Goal: Task Accomplishment & Management: Manage account settings

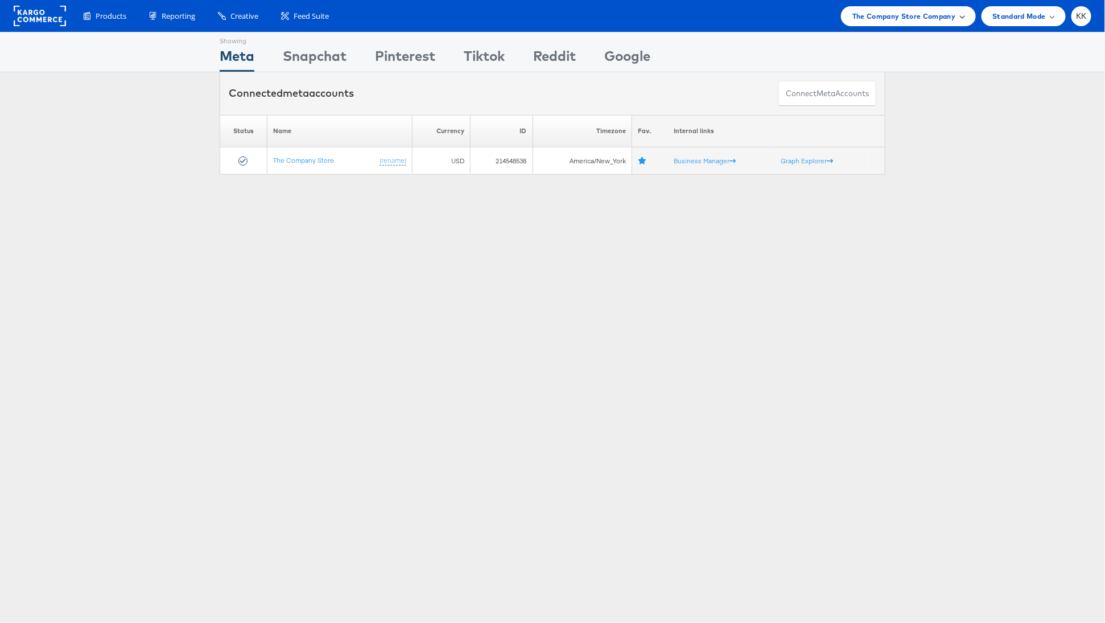
click at [831, 22] on div "The Company Store Company" at bounding box center [908, 16] width 135 height 20
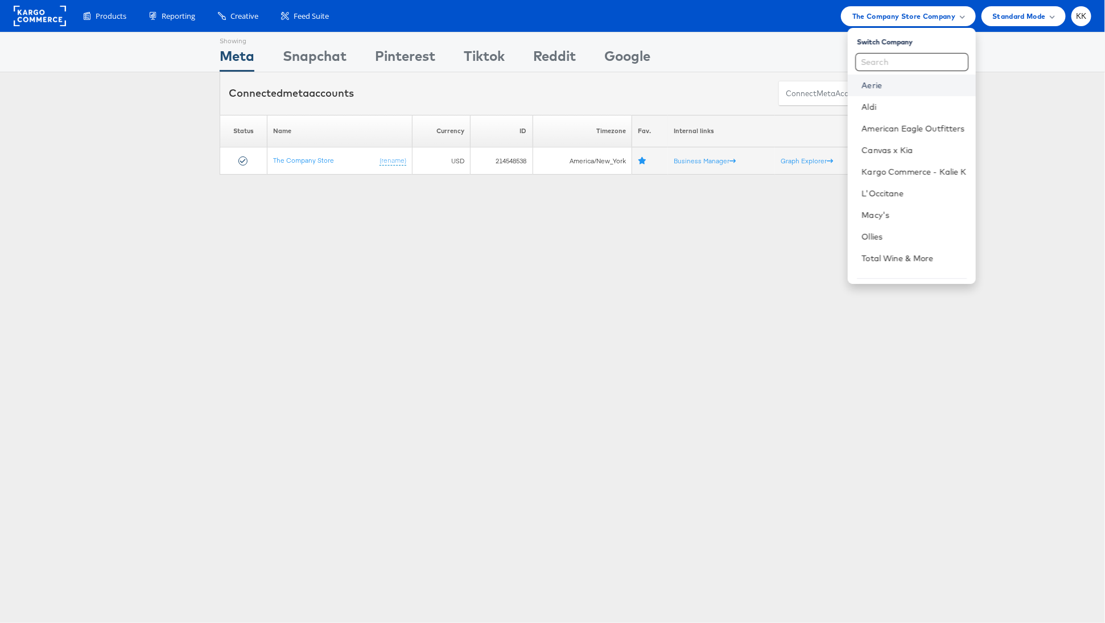
click at [831, 84] on link "Aerie" at bounding box center [913, 85] width 105 height 11
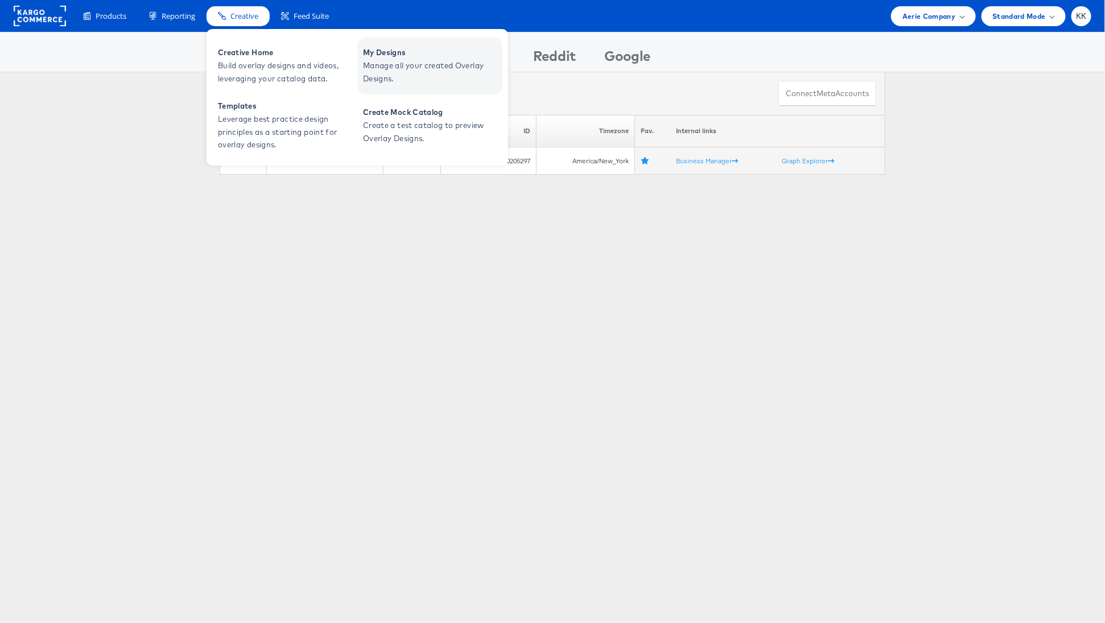
click at [422, 59] on span "Manage all your created Overlay Designs." at bounding box center [431, 72] width 137 height 26
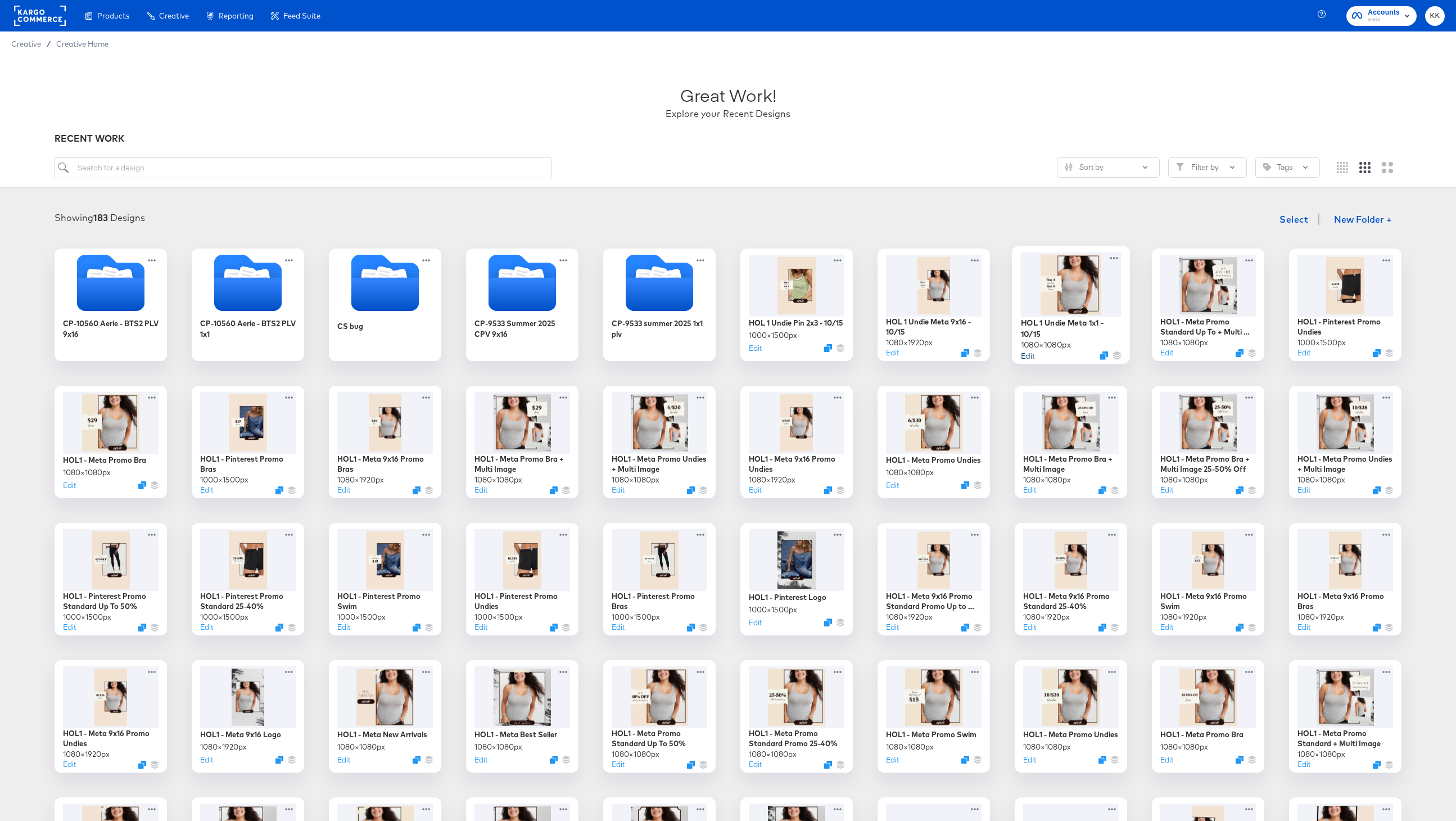
click at [1027, 357] on button "Edit" at bounding box center [1027, 355] width 14 height 11
click at [891, 356] on button "Edit" at bounding box center [890, 355] width 14 height 11
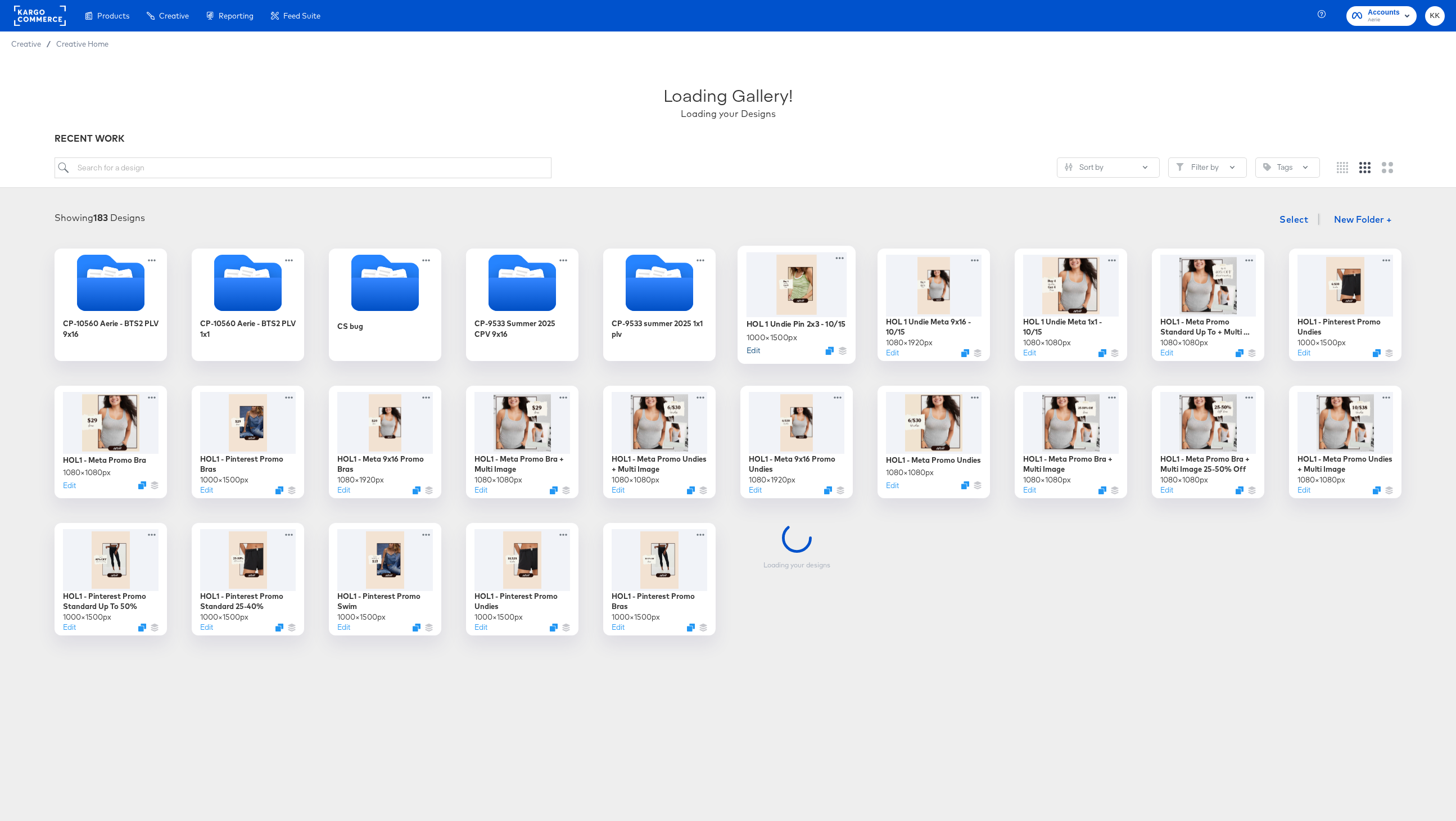
click at [757, 356] on button "Edit" at bounding box center [754, 350] width 14 height 11
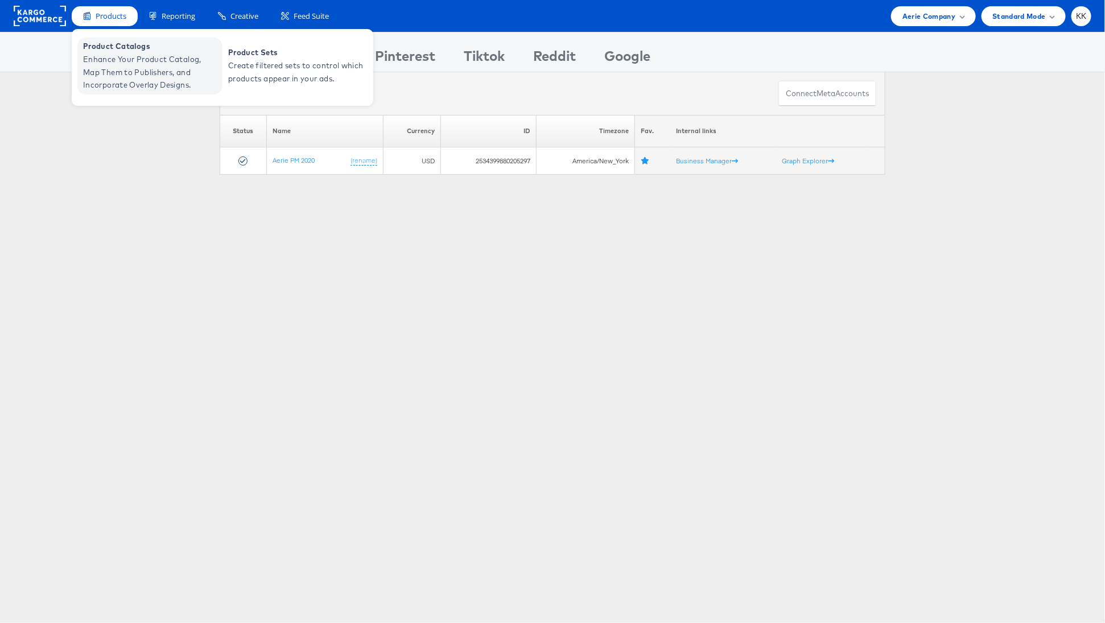
click at [115, 65] on span "Enhance Your Product Catalog, Map Them to Publishers, and Incorporate Overlay D…" at bounding box center [151, 72] width 137 height 39
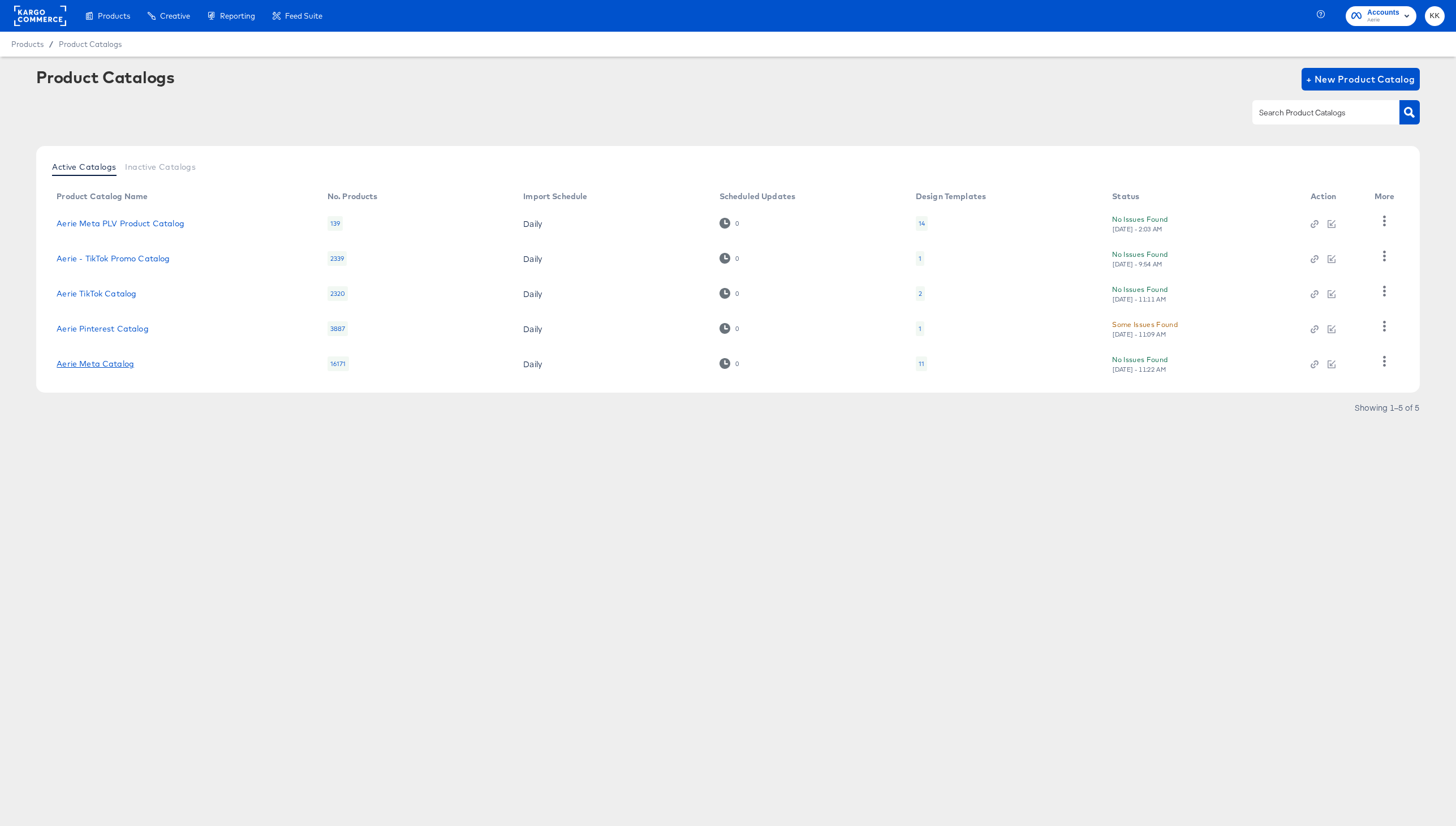
click at [117, 367] on link "Aerie Meta Catalog" at bounding box center [95, 363] width 78 height 9
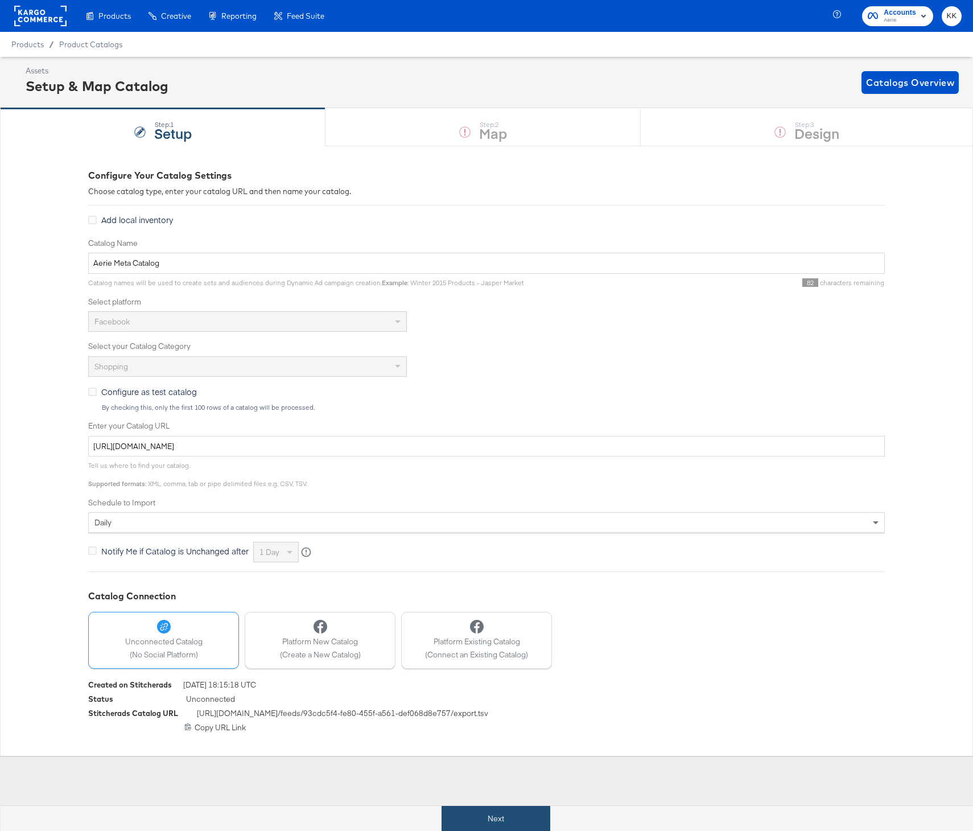
click at [467, 819] on button "Next" at bounding box center [496, 819] width 109 height 26
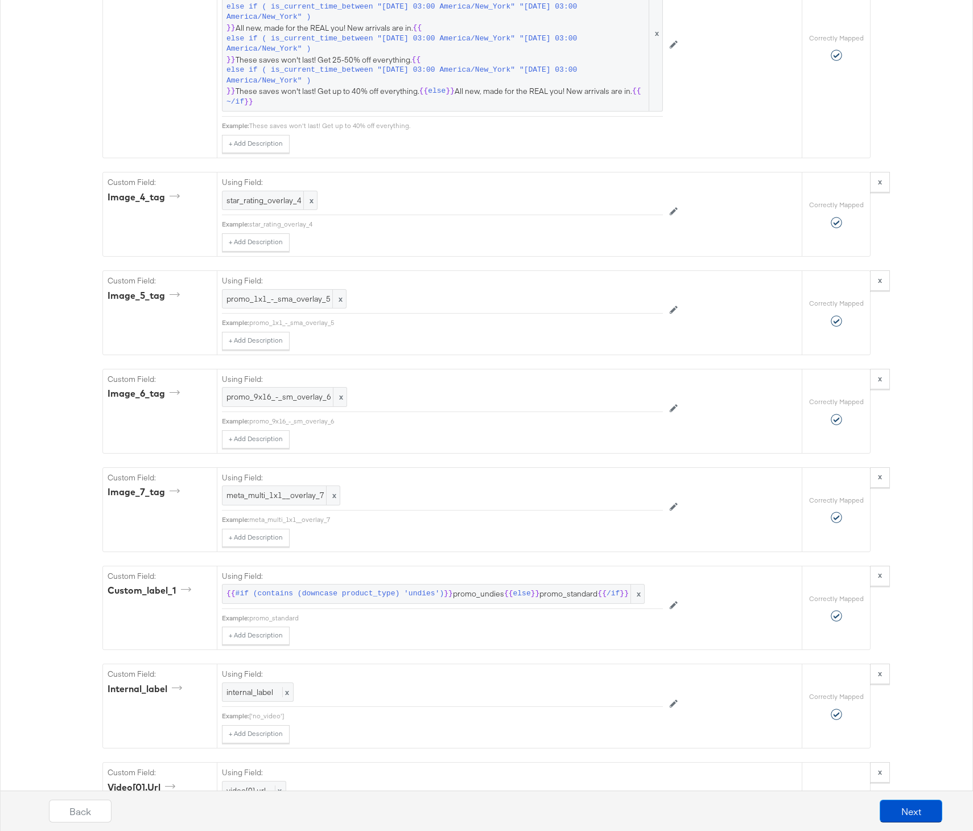
scroll to position [2799, 0]
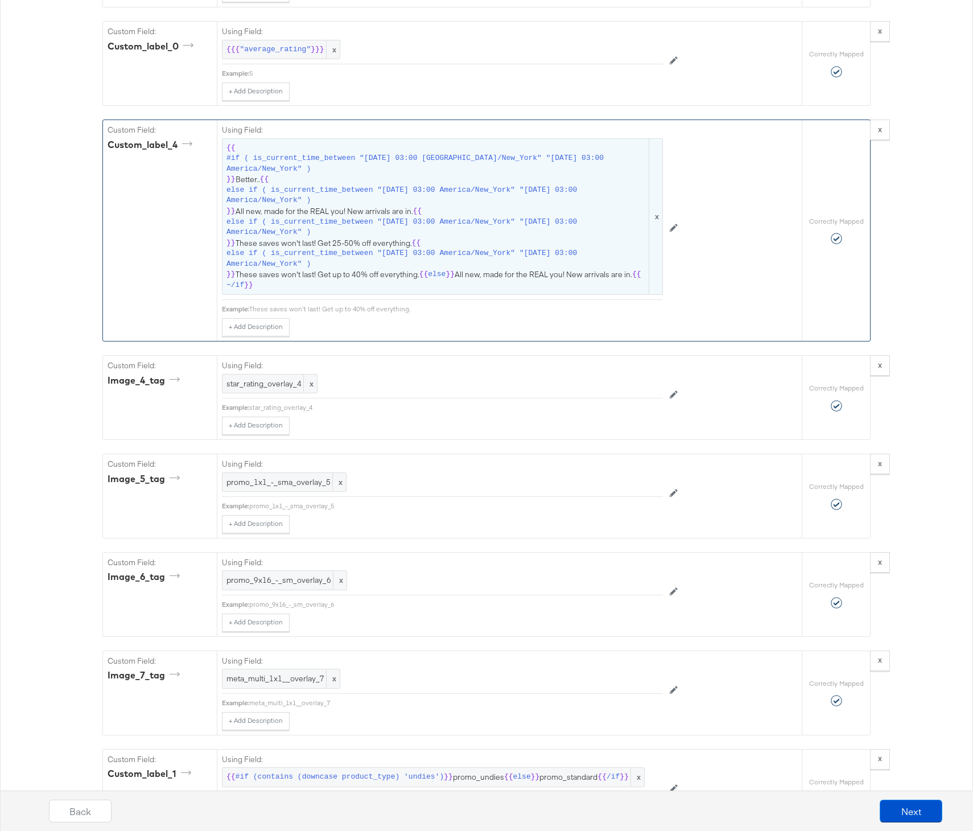
click at [434, 249] on span "else if ( is_current_time_between "2025-10-14 03:00 America/New_York" "2025-10-…" at bounding box center [436, 258] width 420 height 21
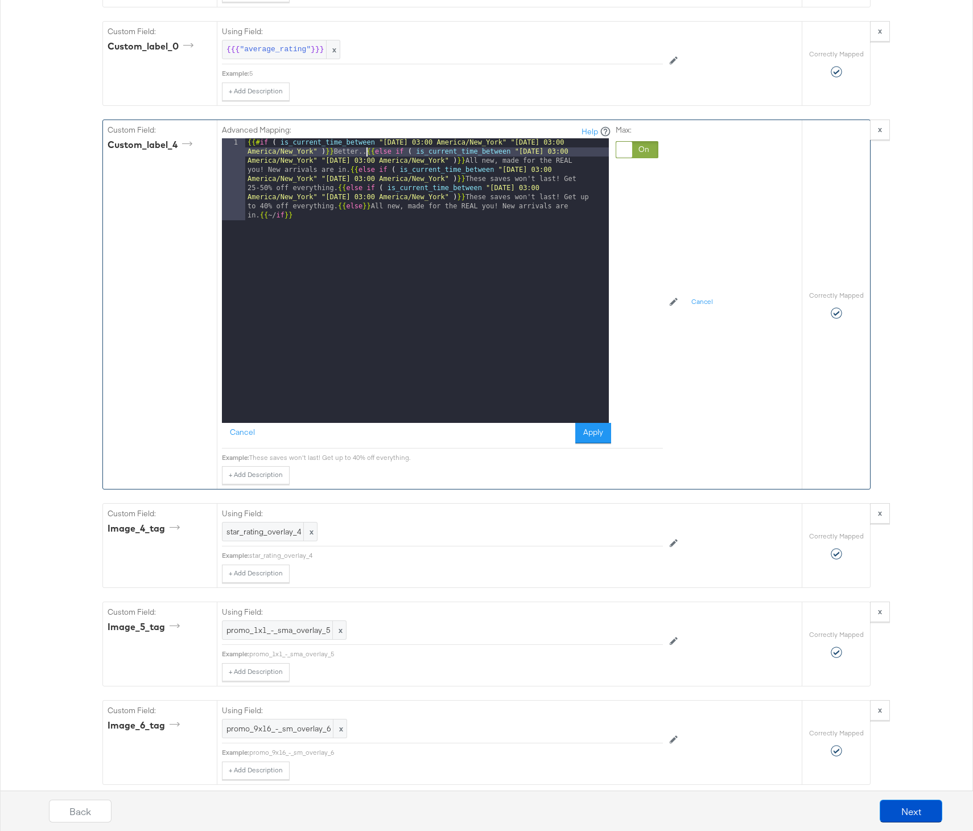
click at [365, 154] on div "{{# if ( is_current_time_between "2024-06-11 03:00 America/New_York" "2024-06-1…" at bounding box center [427, 362] width 364 height 448
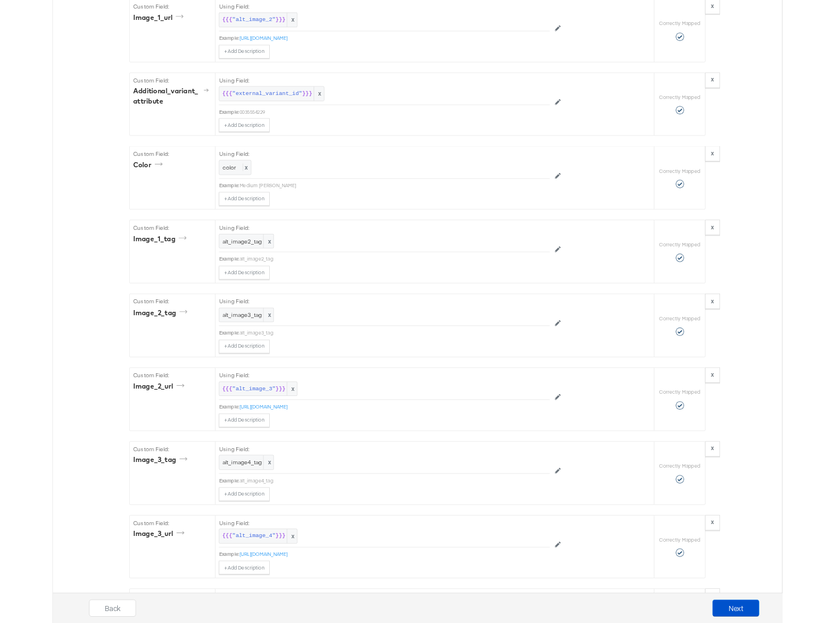
scroll to position [0, 0]
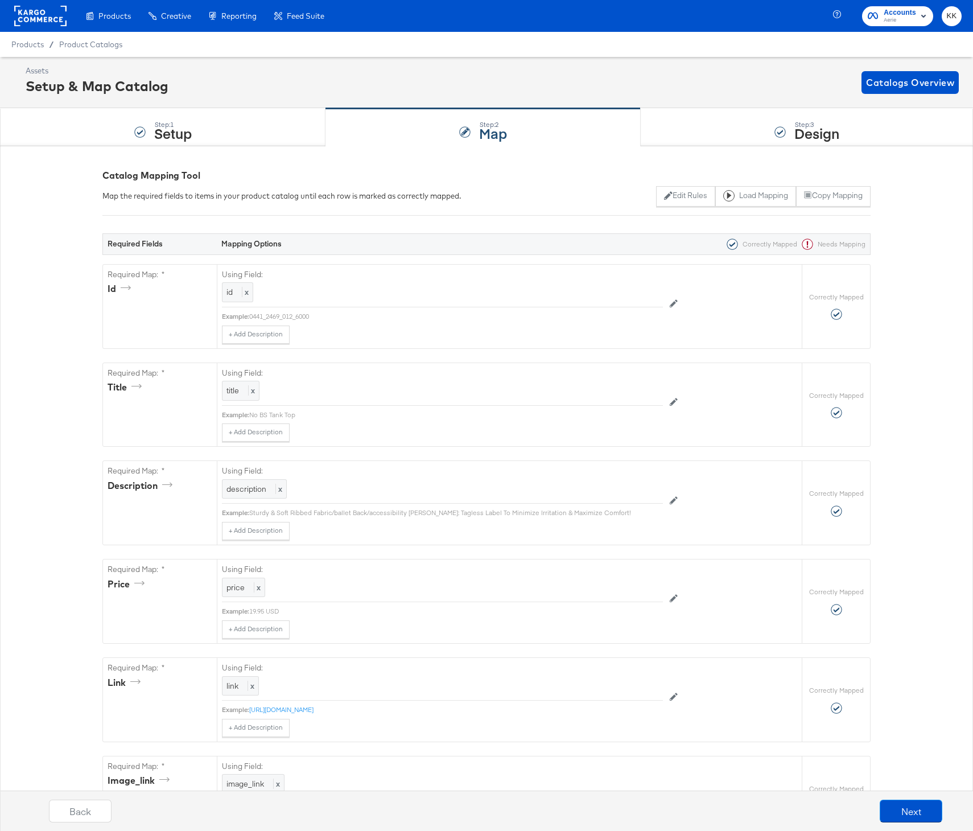
click at [17, 13] on rect at bounding box center [40, 16] width 52 height 20
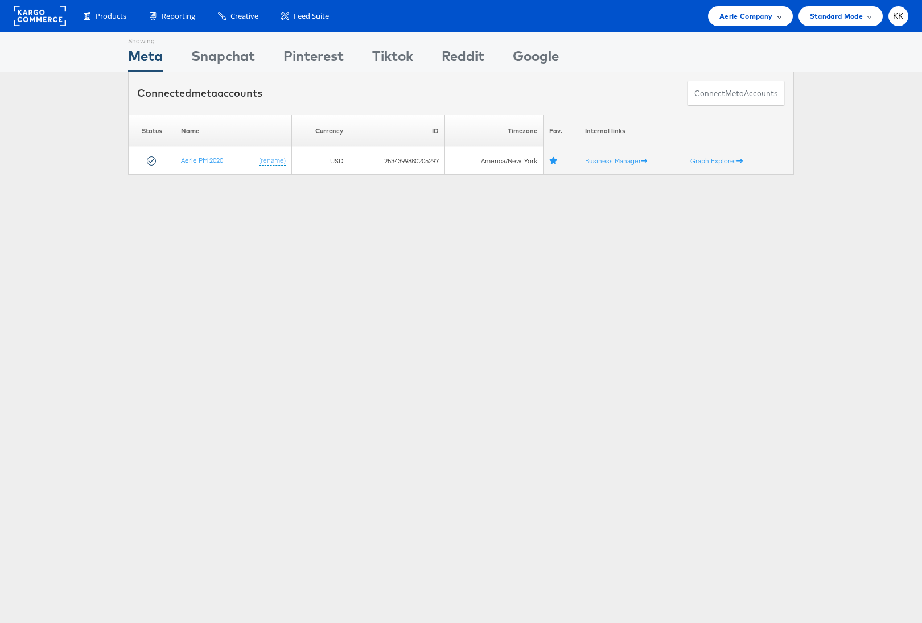
click at [762, 19] on span "Aerie Company" at bounding box center [745, 16] width 53 height 12
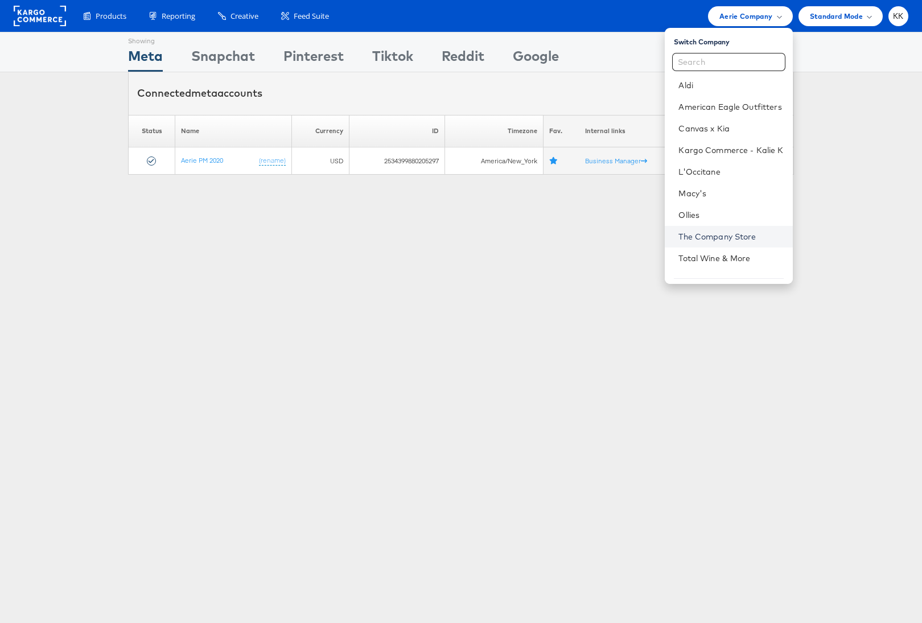
click at [731, 235] on link "The Company Store" at bounding box center [730, 236] width 105 height 11
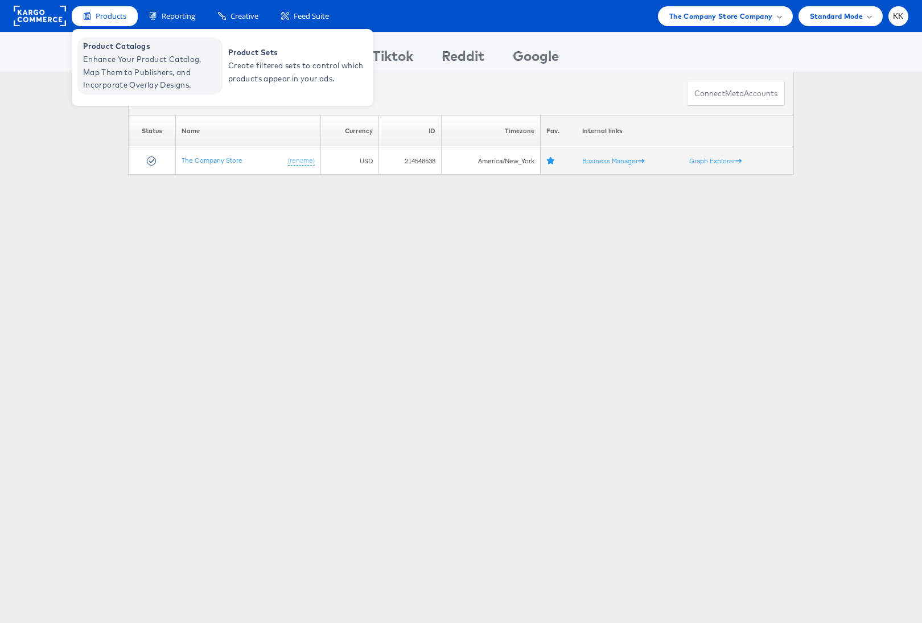
click at [103, 57] on span "Enhance Your Product Catalog, Map Them to Publishers, and Incorporate Overlay D…" at bounding box center [151, 72] width 137 height 39
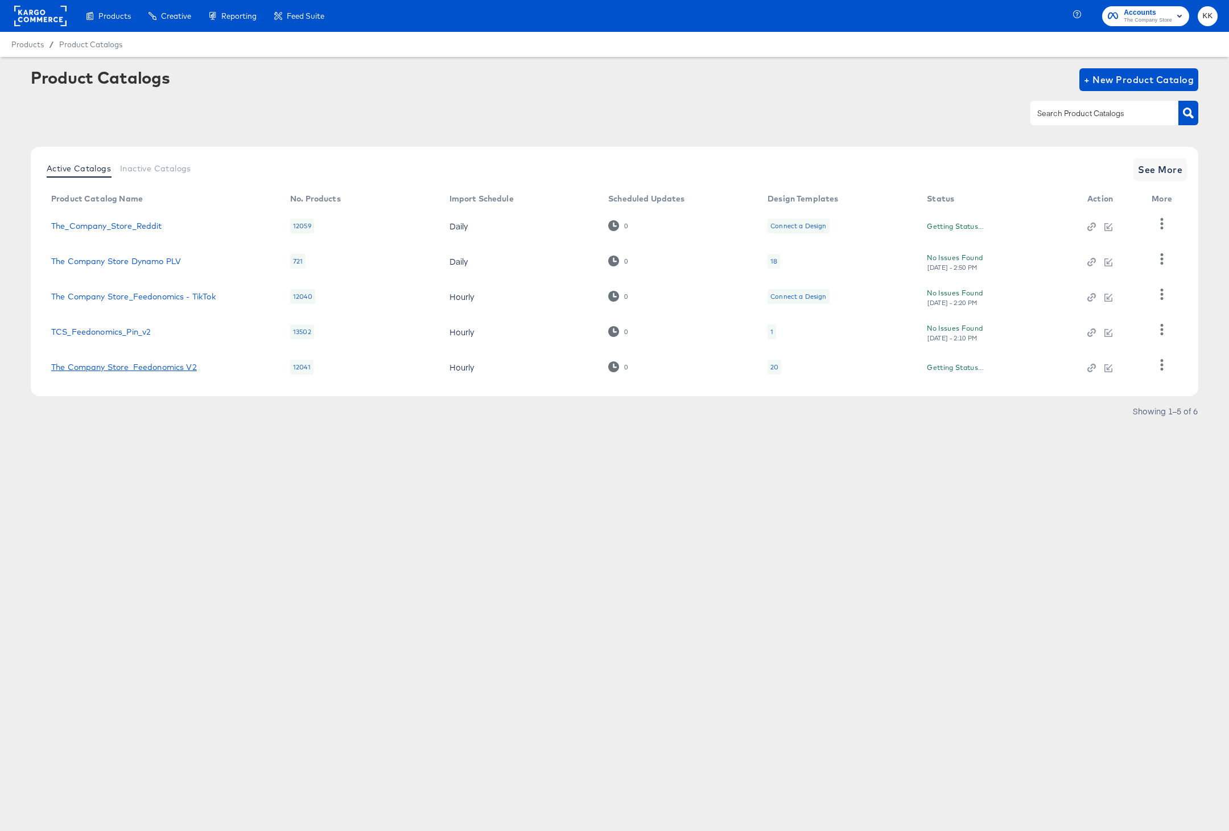
click at [104, 366] on link "The Company Store_Feedonomics V2" at bounding box center [124, 366] width 146 height 9
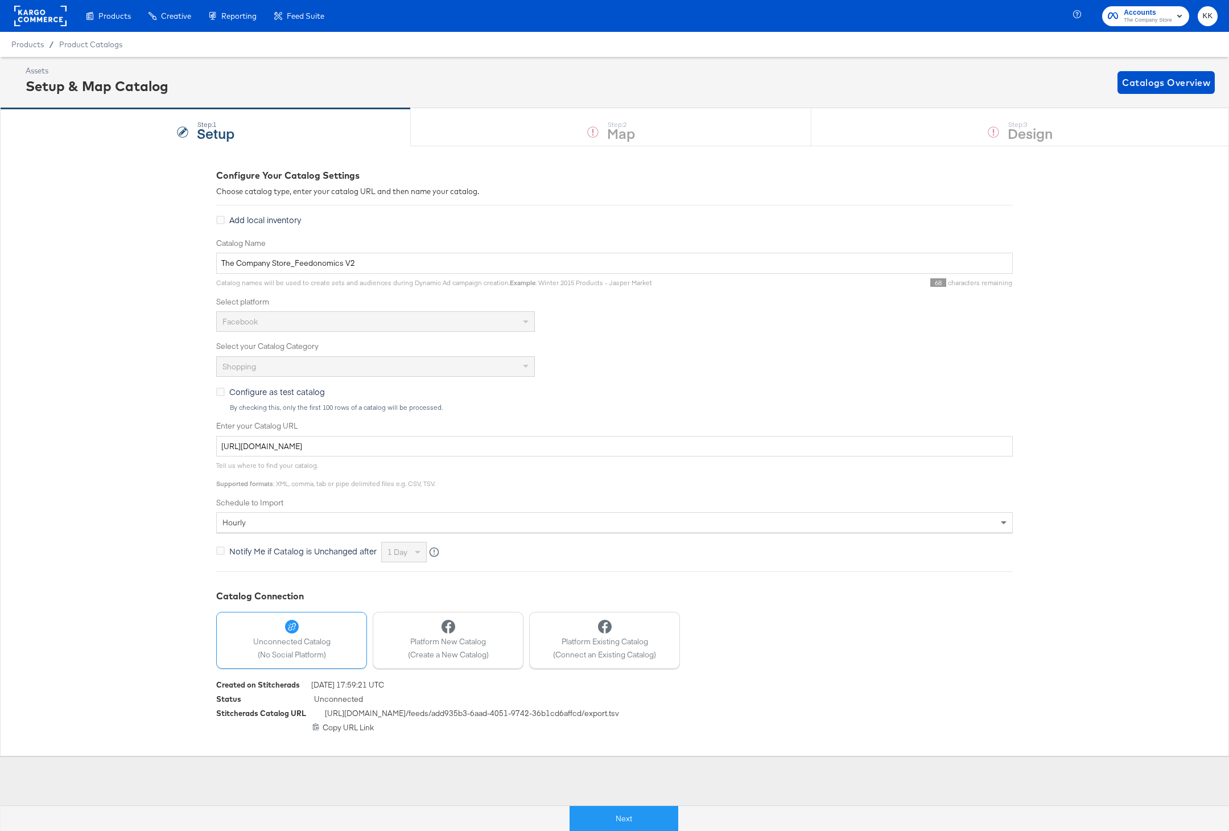
click at [606, 818] on button "Next" at bounding box center [624, 819] width 109 height 26
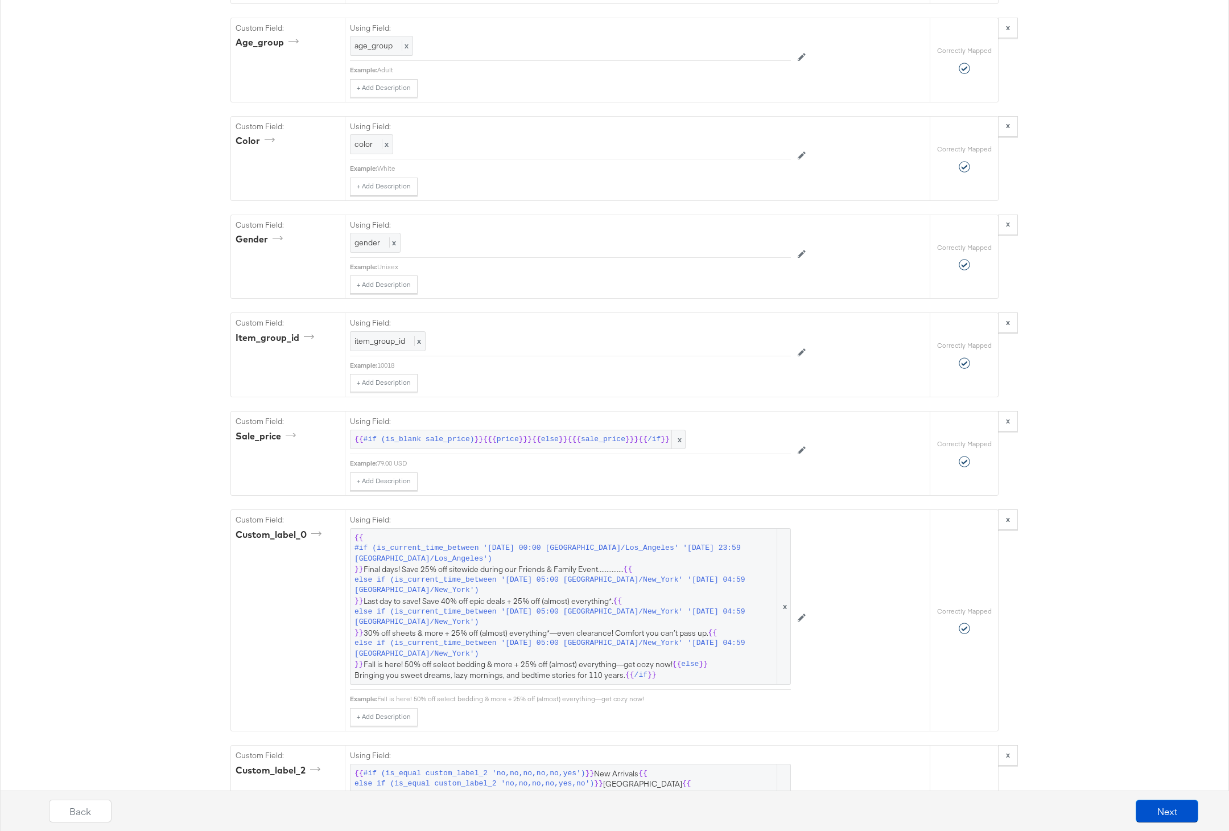
scroll to position [1866, 0]
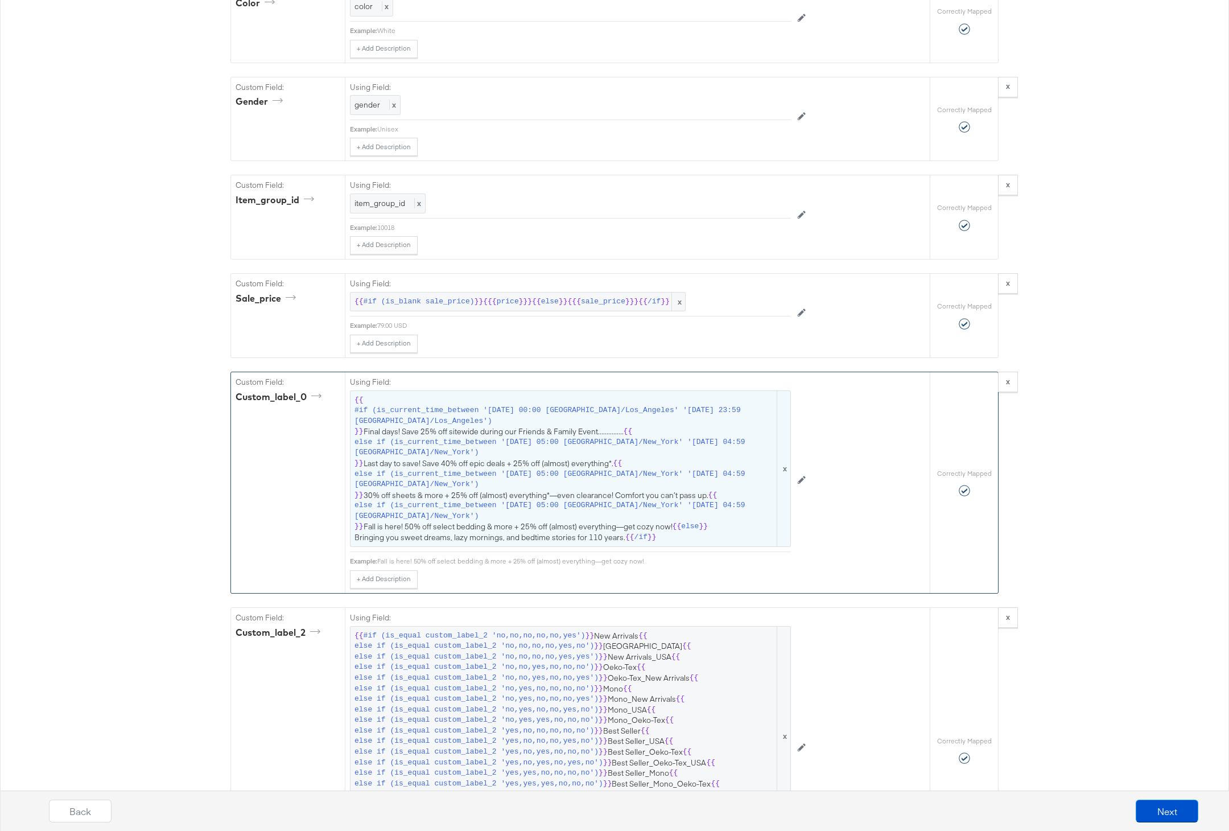
click at [613, 429] on span "{{ #if (is_current_time_between '2022-03-21 00:00 America/Los_Angeles' '2022-03…" at bounding box center [570, 469] width 432 height 148
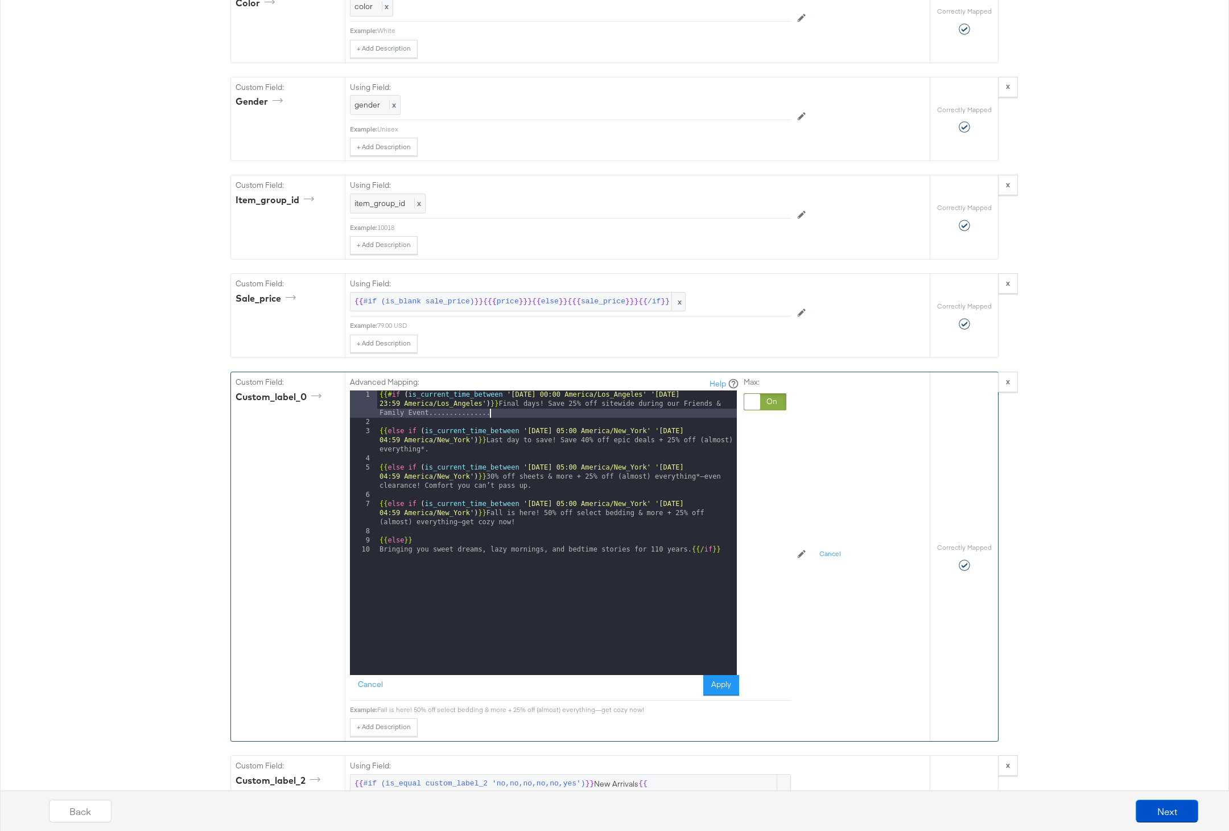
click at [525, 414] on div "{{# if ( is_current_time_between '2022-03-21 00:00 America/Los_Angeles' '2022-0…" at bounding box center [557, 550] width 360 height 321
click at [716, 680] on button "Apply" at bounding box center [721, 685] width 36 height 20
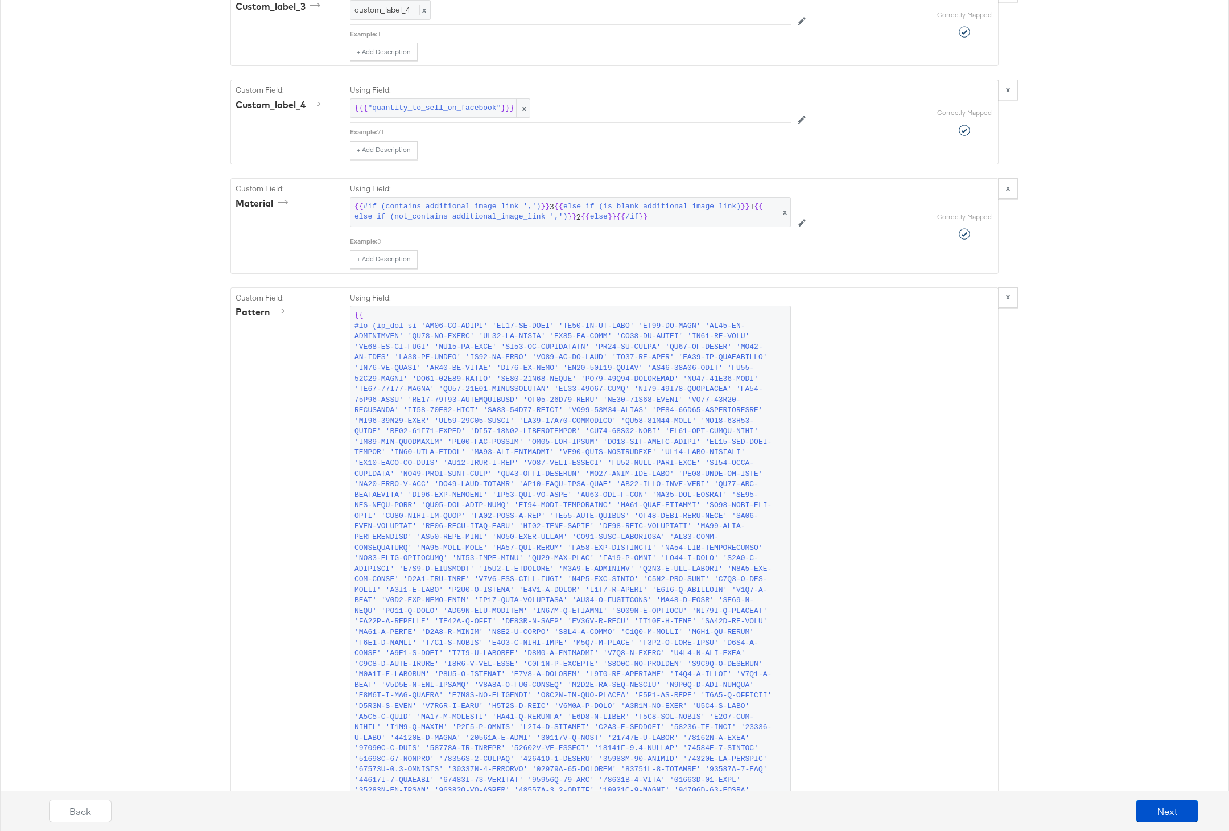
scroll to position [2928, 0]
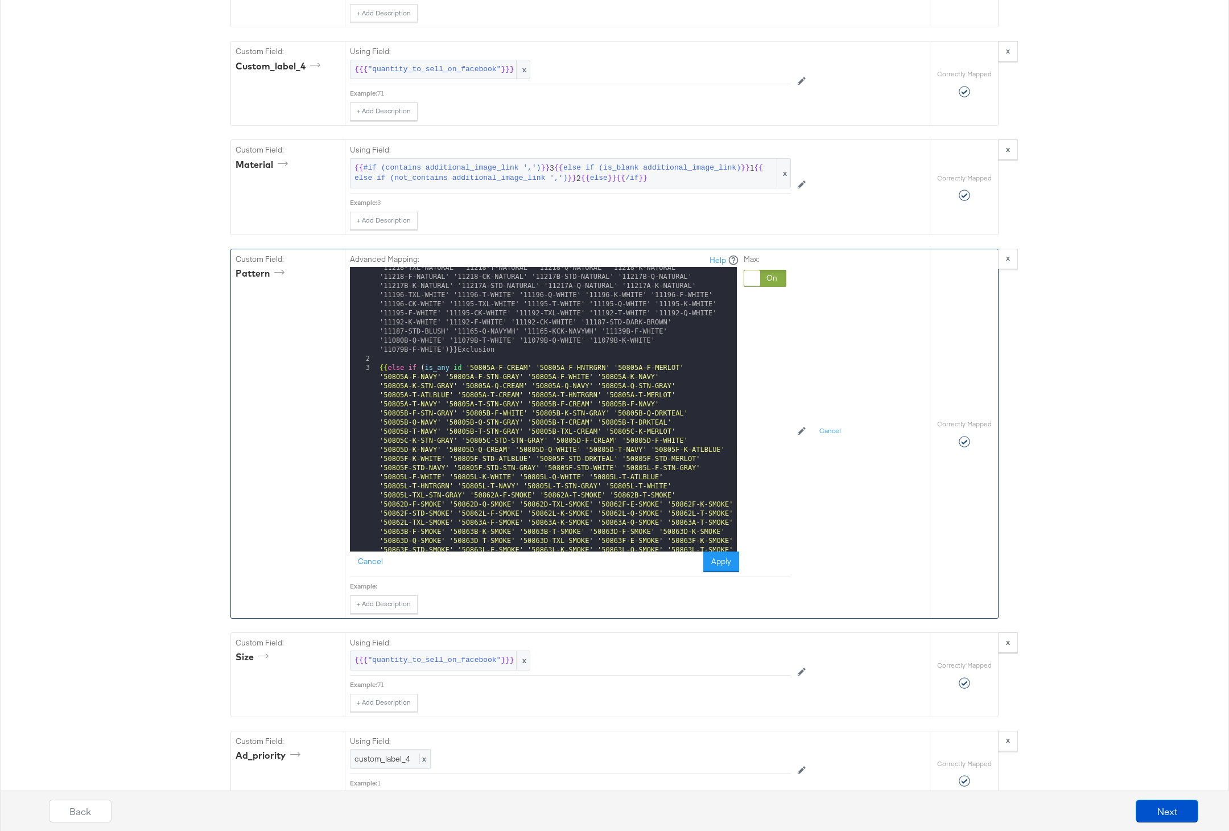
scroll to position [9555, 0]
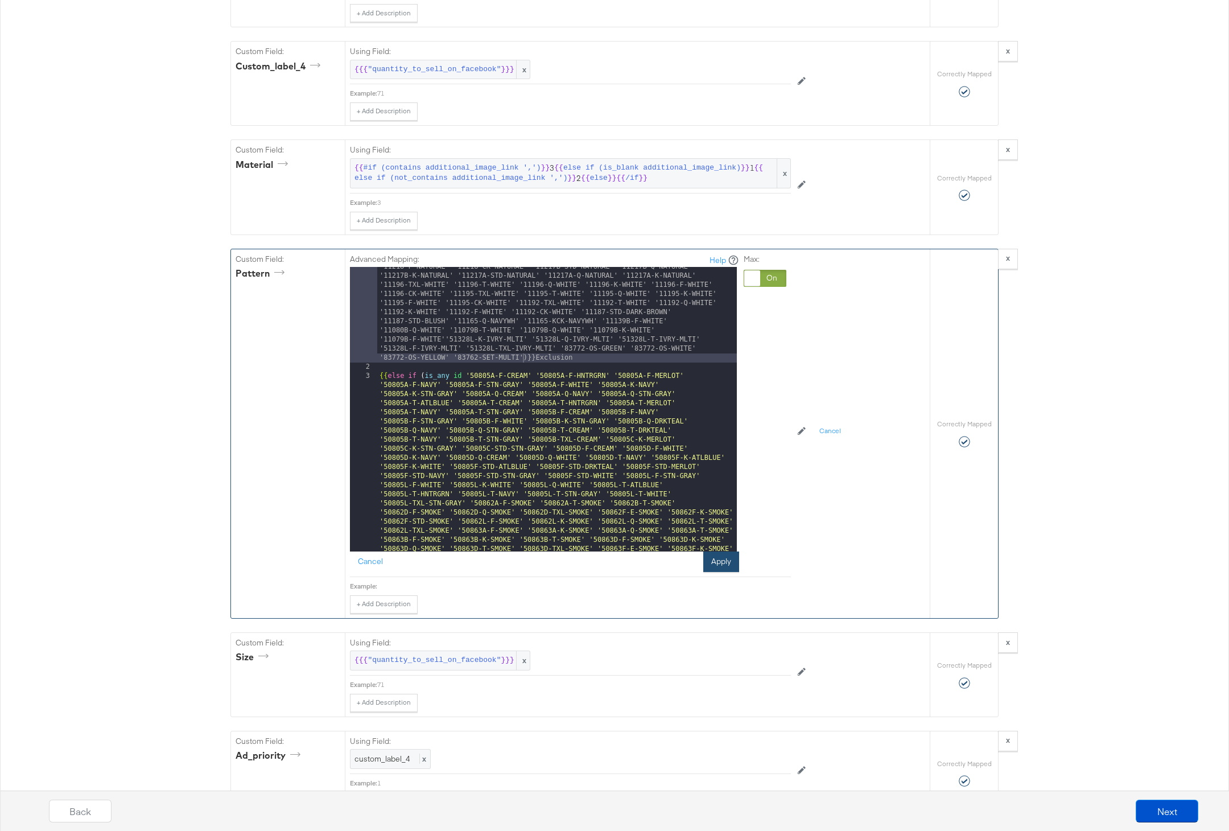
click at [721, 559] on button "Apply" at bounding box center [721, 561] width 36 height 20
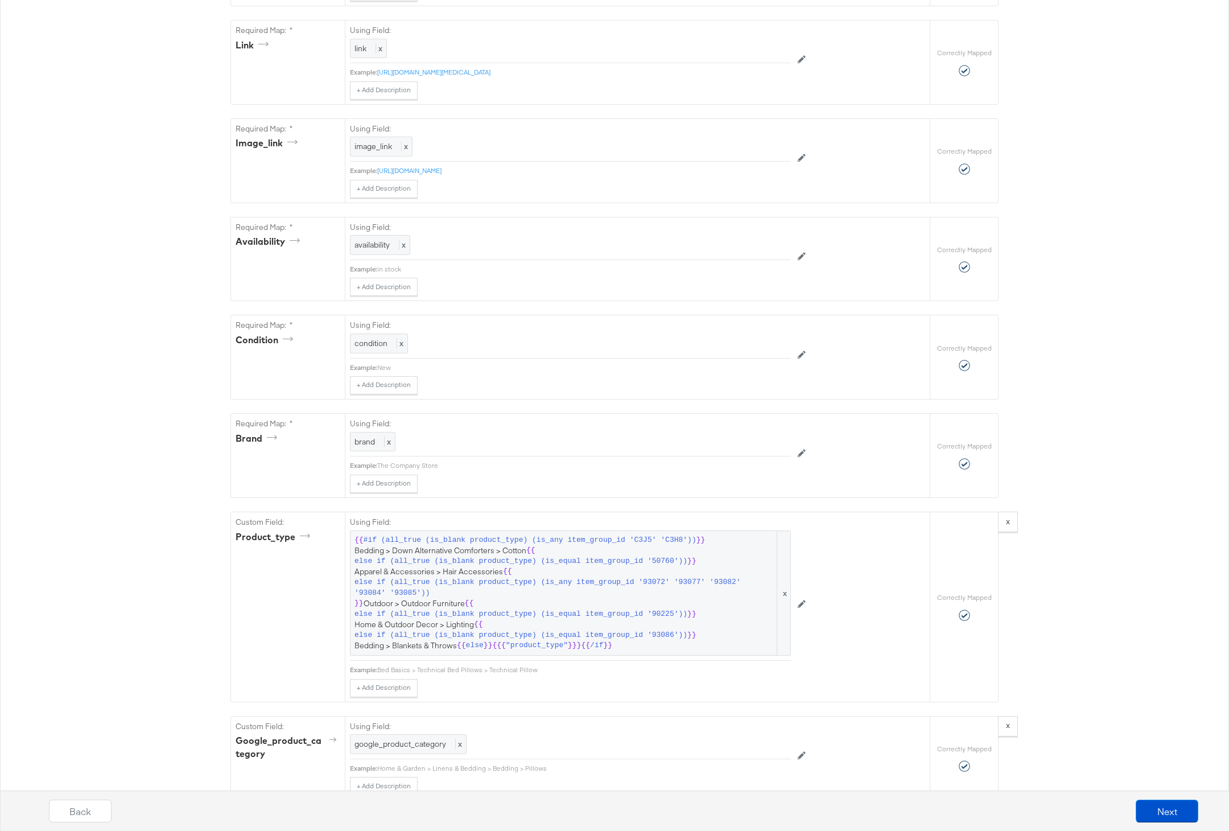
scroll to position [0, 0]
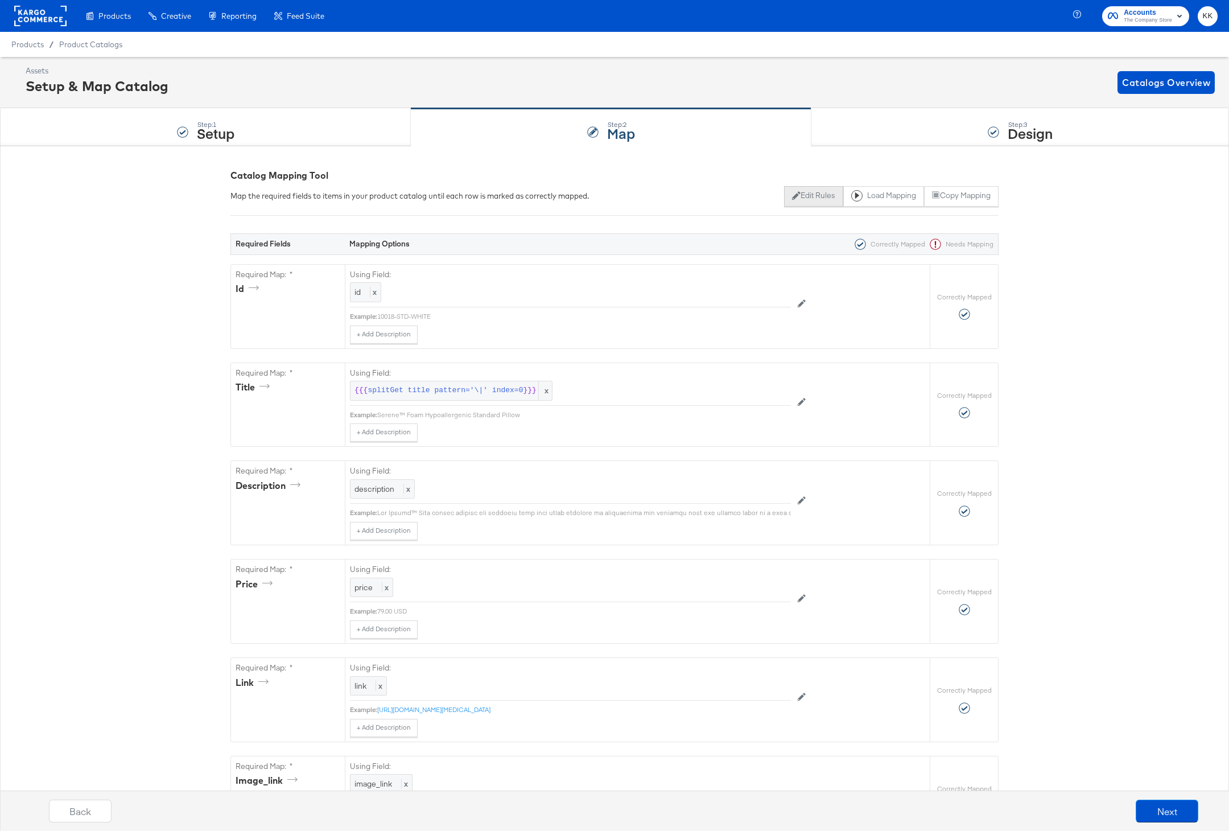
click at [804, 195] on button "Edit Rules" at bounding box center [813, 196] width 59 height 20
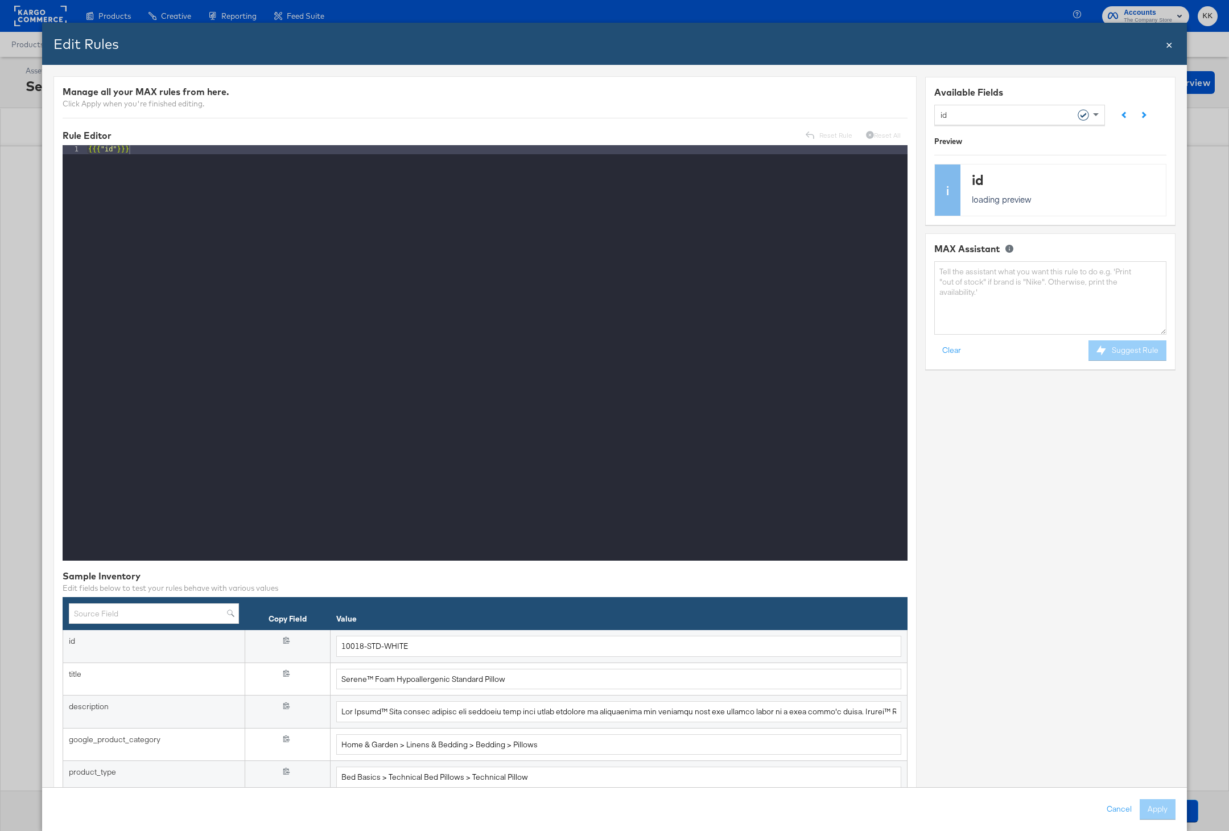
click at [1021, 107] on div "id" at bounding box center [1016, 114] width 150 height 19
type input "patt"
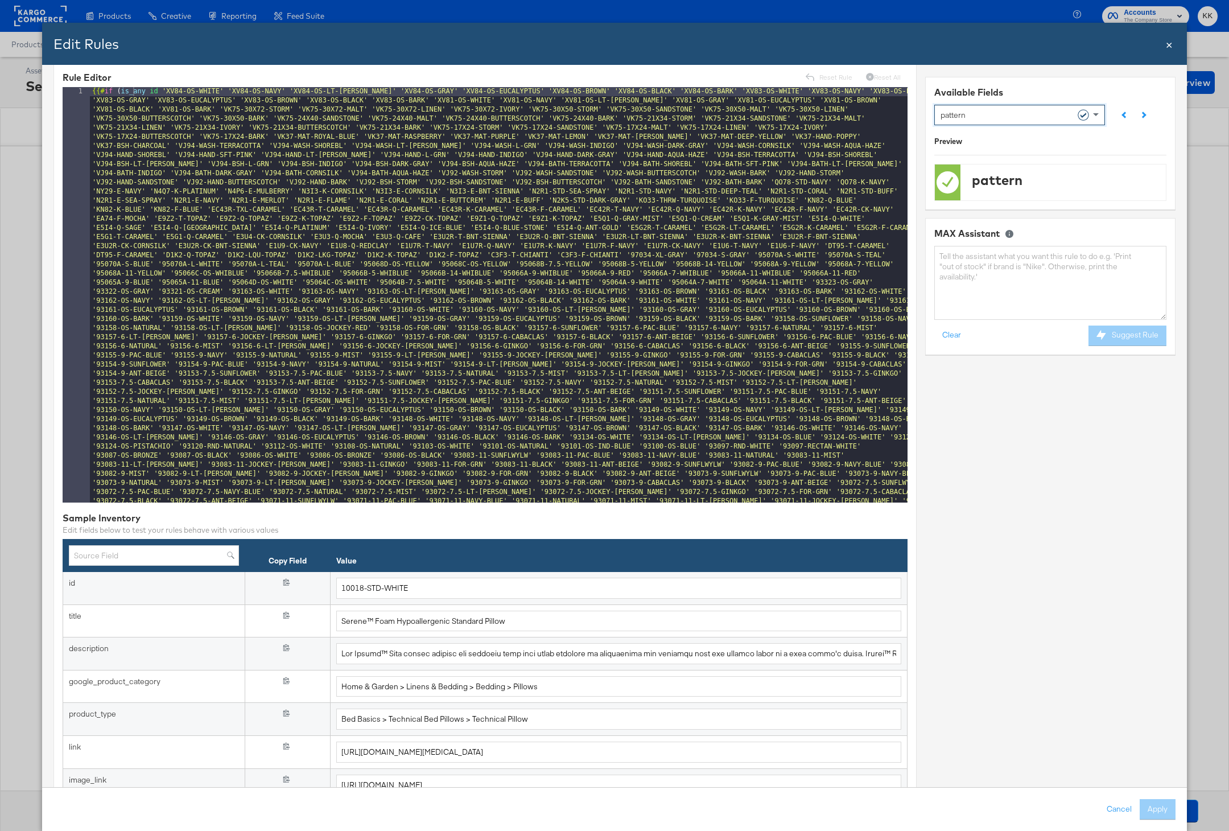
scroll to position [164, 0]
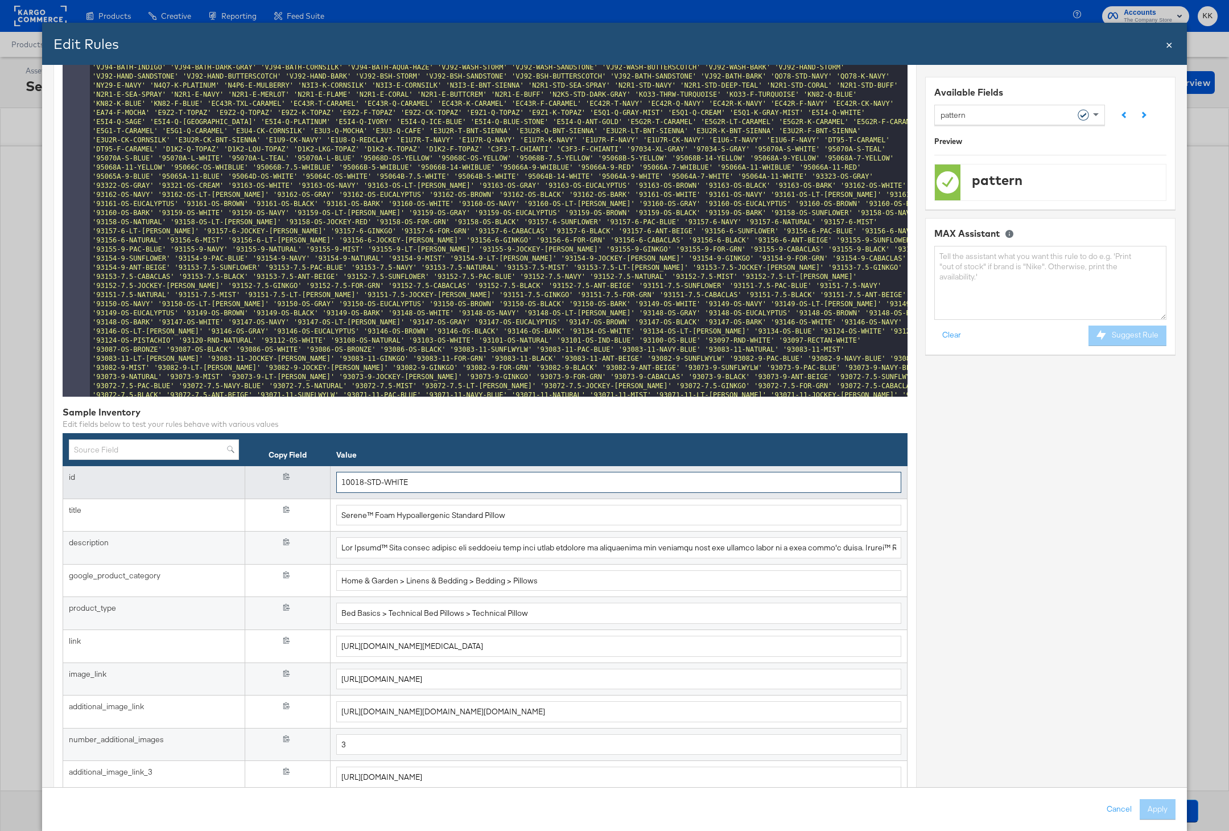
drag, startPoint x: 463, startPoint y: 485, endPoint x: 339, endPoint y: 485, distance: 124.6
click at [339, 485] on input "10018-STD-WHITE" at bounding box center [618, 482] width 565 height 21
paste input "83762-SET-MULTI"
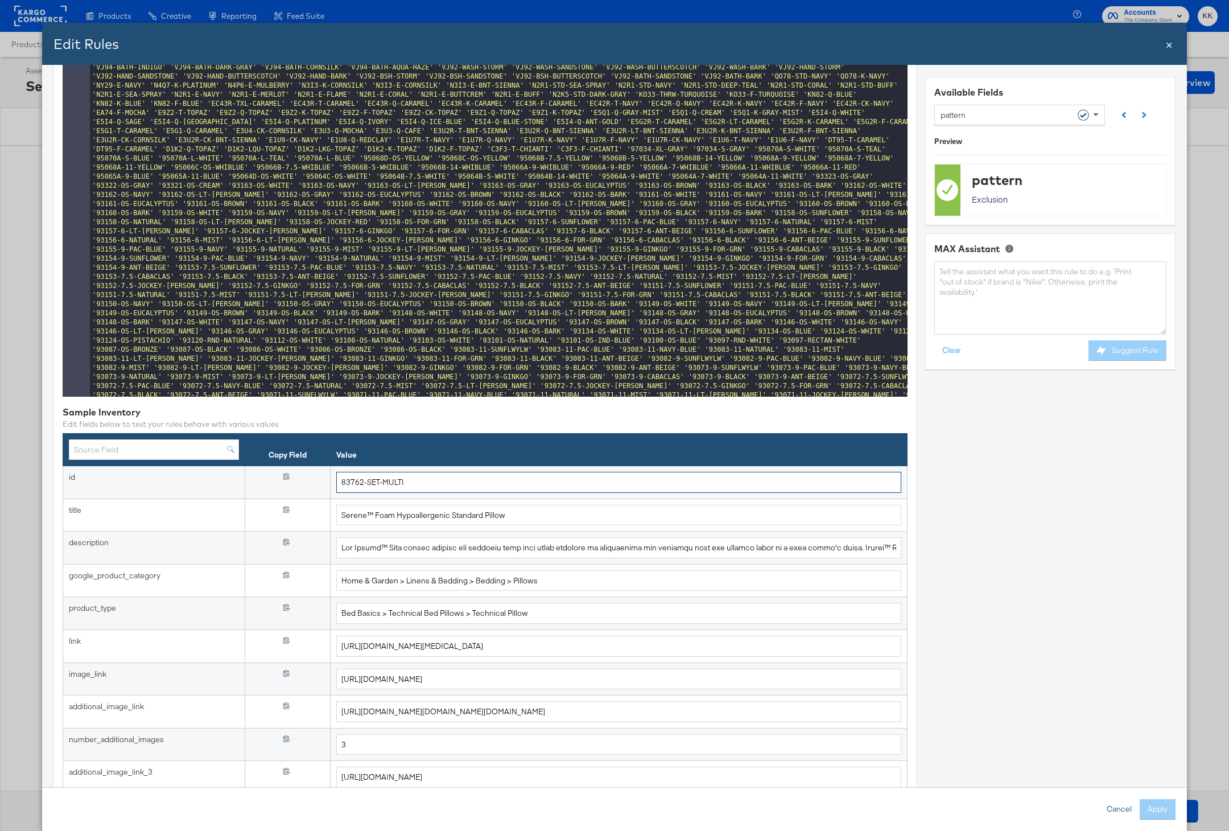
type input "83762-SET-MULTI"
click at [1108, 810] on button "Cancel" at bounding box center [1119, 809] width 41 height 20
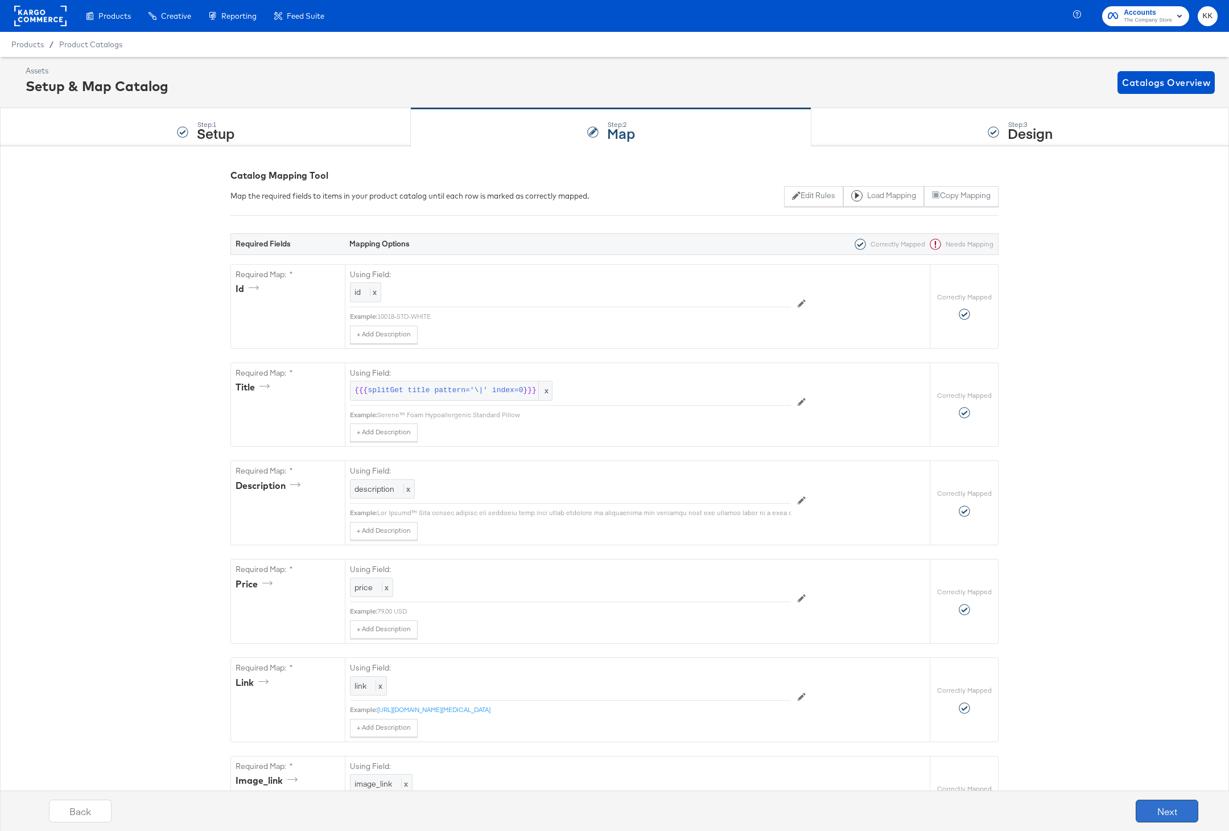
click at [1150, 810] on button "Next" at bounding box center [1167, 810] width 63 height 23
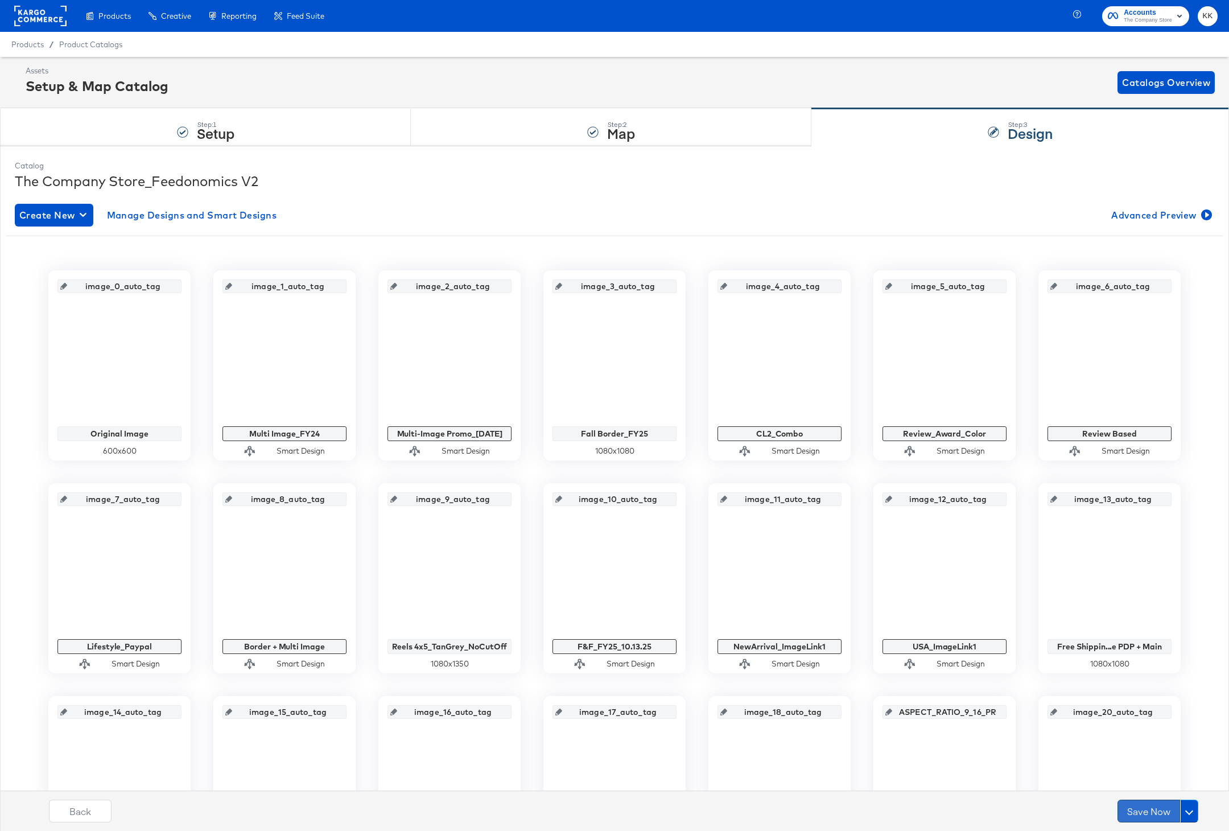
click at [1144, 803] on button "Save Now" at bounding box center [1148, 810] width 63 height 23
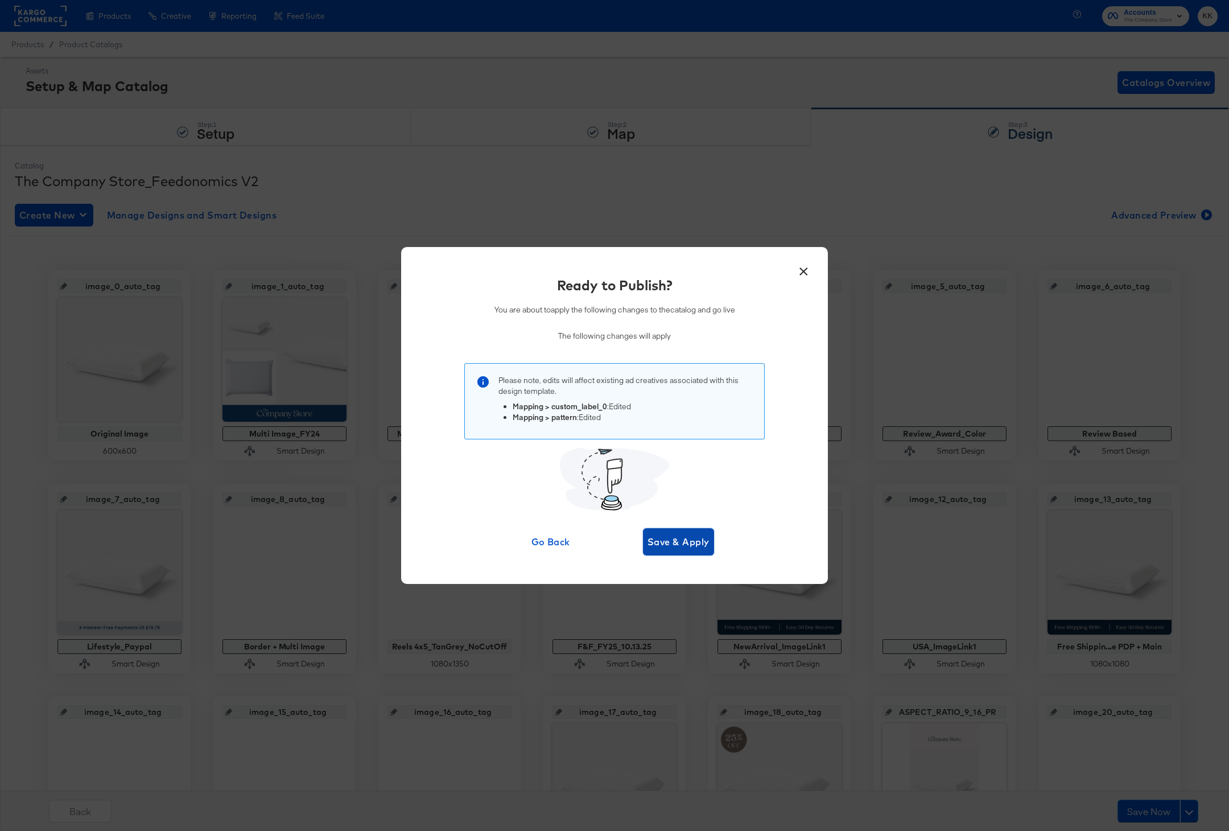
click at [679, 536] on span "Save & Apply" at bounding box center [678, 542] width 62 height 16
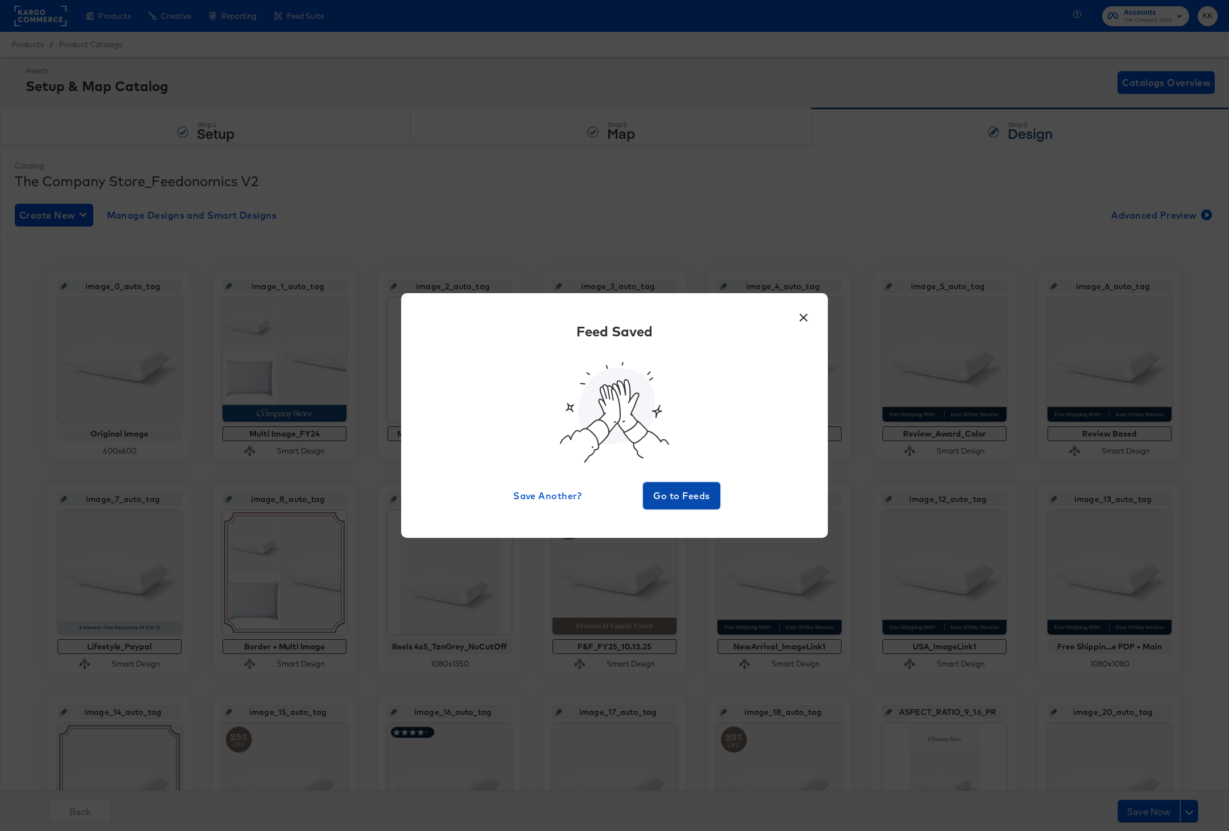
click at [695, 505] on button "Go to Feeds" at bounding box center [681, 495] width 77 height 27
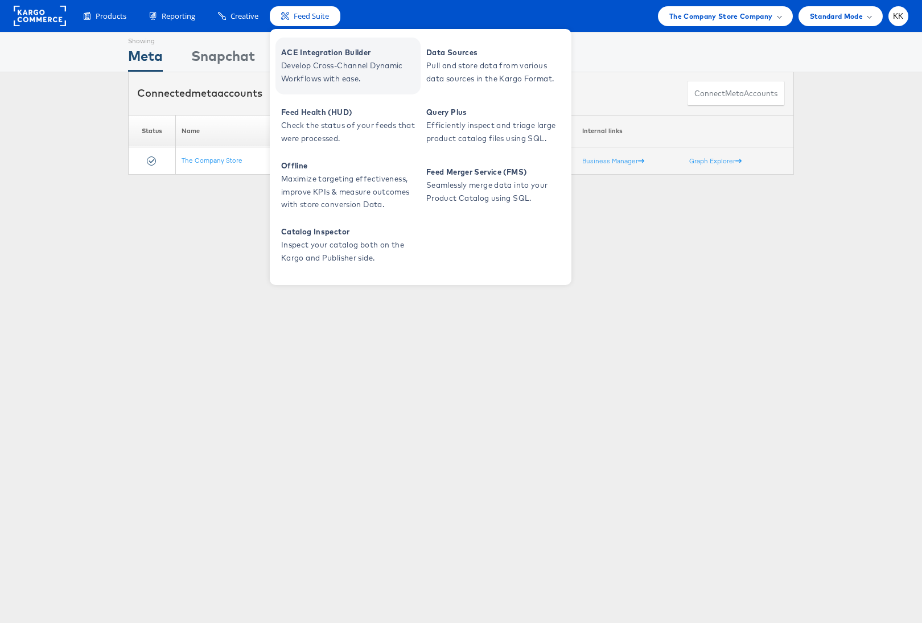
click at [311, 61] on span "Develop Cross-Channel Dynamic Workflows with ease." at bounding box center [349, 72] width 137 height 26
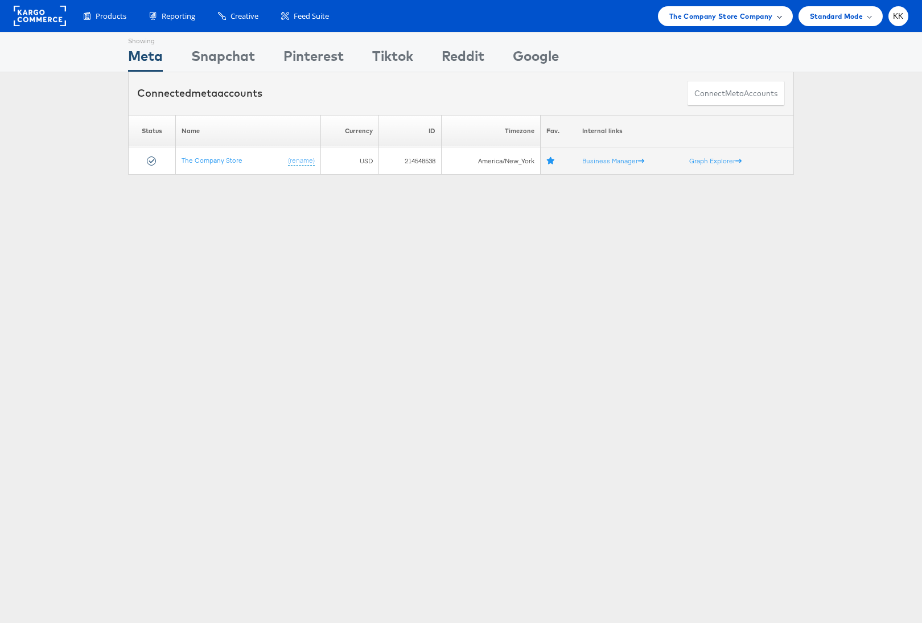
click at [767, 22] on span "The Company Store Company" at bounding box center [721, 16] width 104 height 12
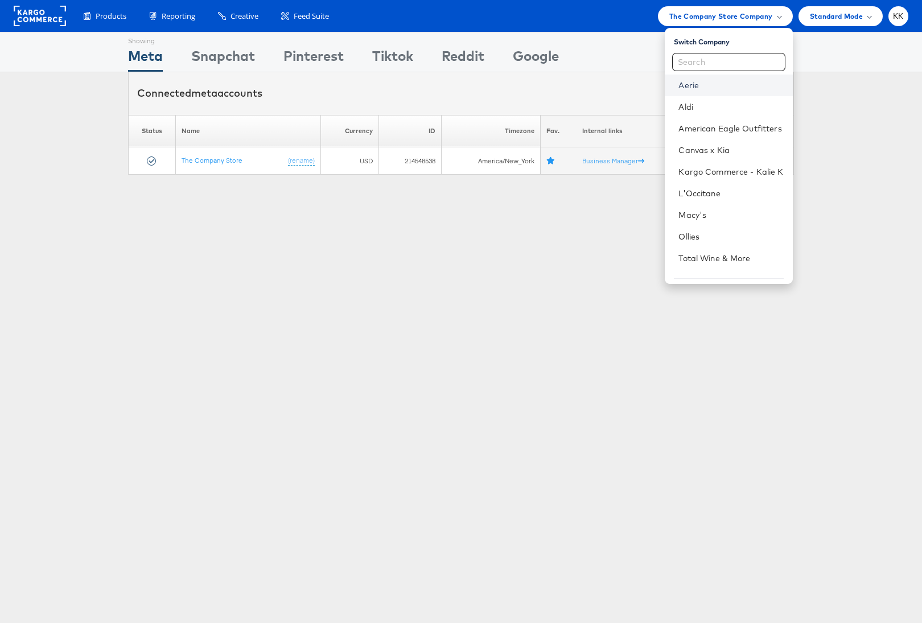
click at [704, 84] on link "Aerie" at bounding box center [730, 85] width 105 height 11
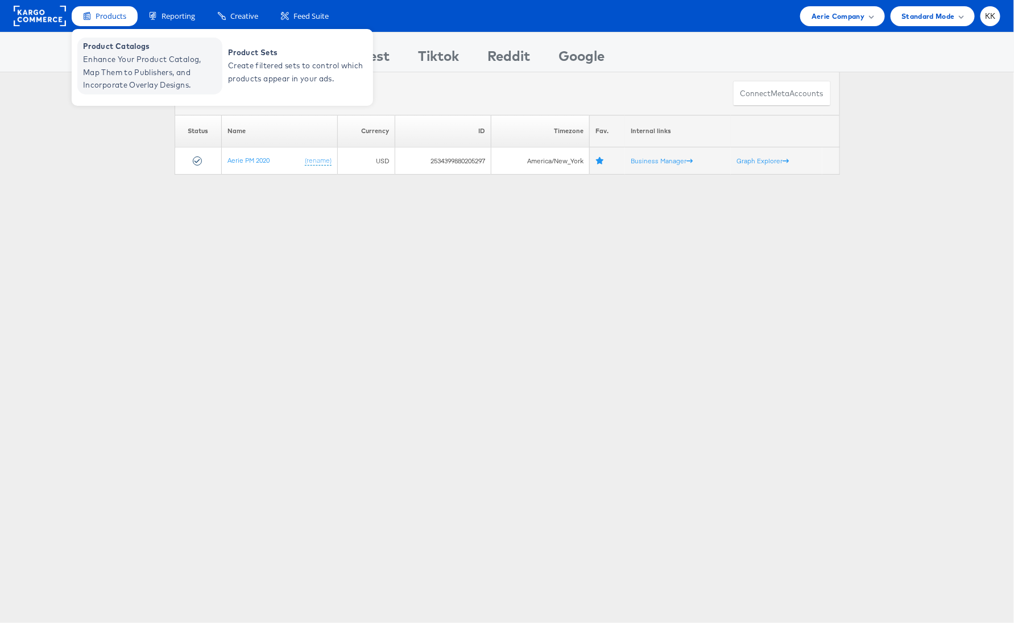
click at [112, 53] on span "Enhance Your Product Catalog, Map Them to Publishers, and Incorporate Overlay D…" at bounding box center [151, 72] width 137 height 39
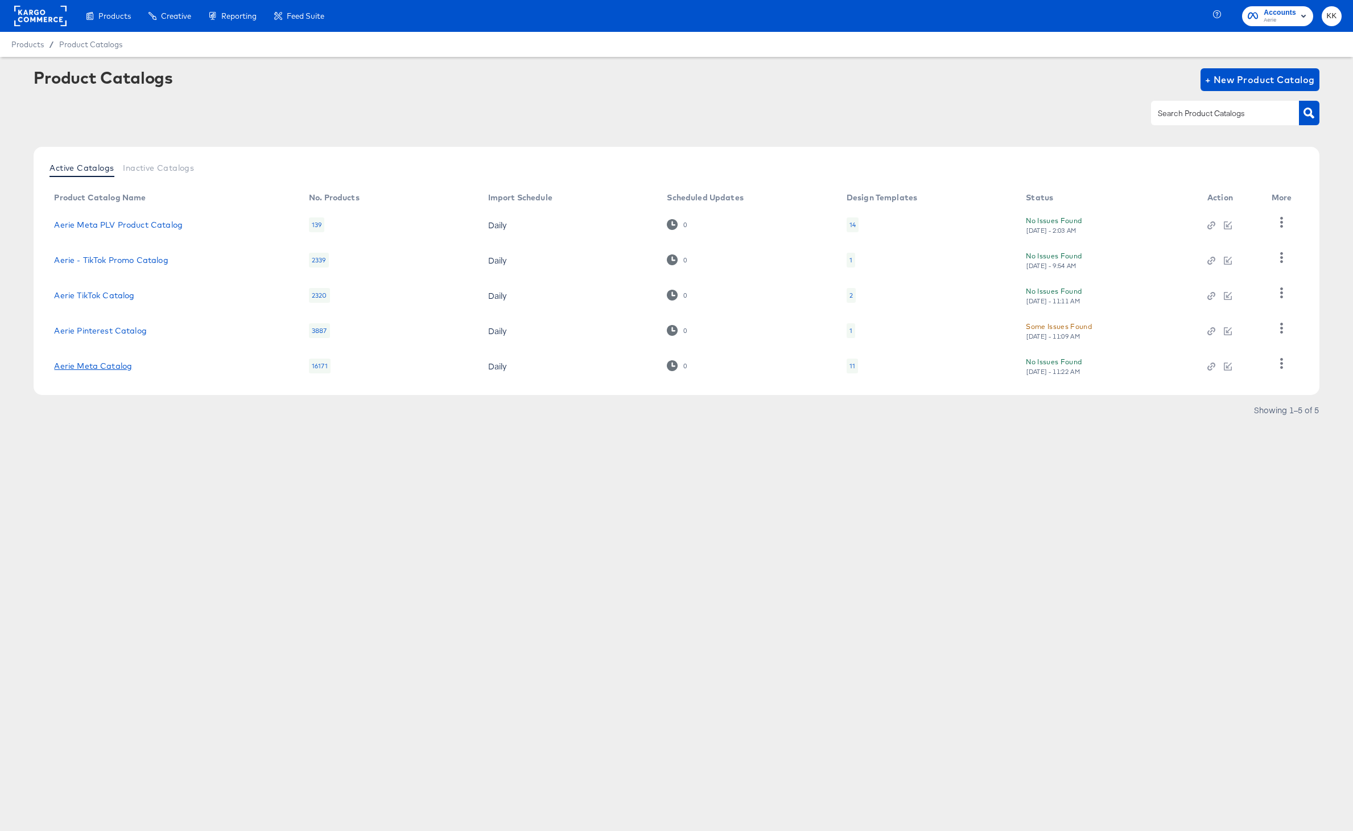
click at [120, 370] on link "Aerie Meta Catalog" at bounding box center [93, 365] width 78 height 9
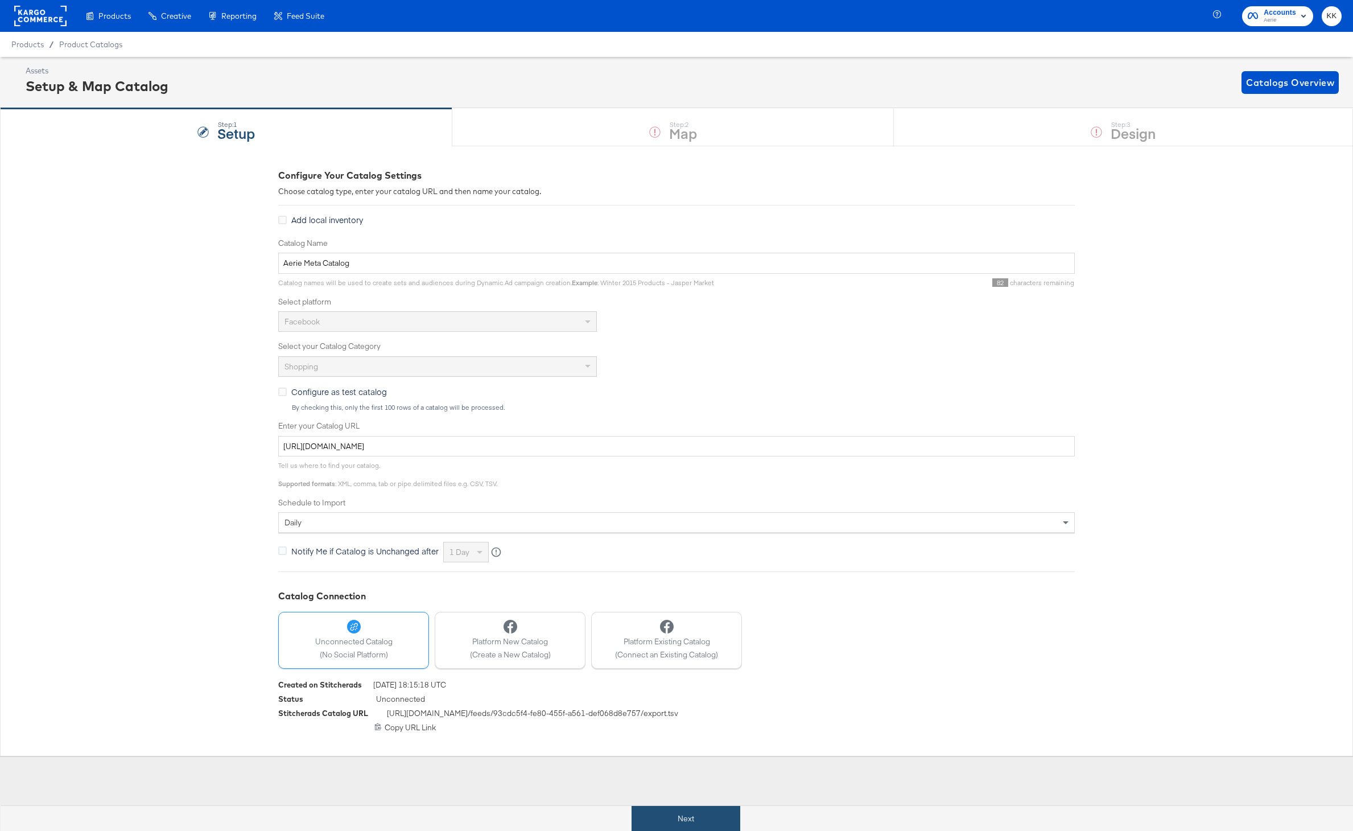
click at [676, 826] on button "Next" at bounding box center [686, 819] width 109 height 26
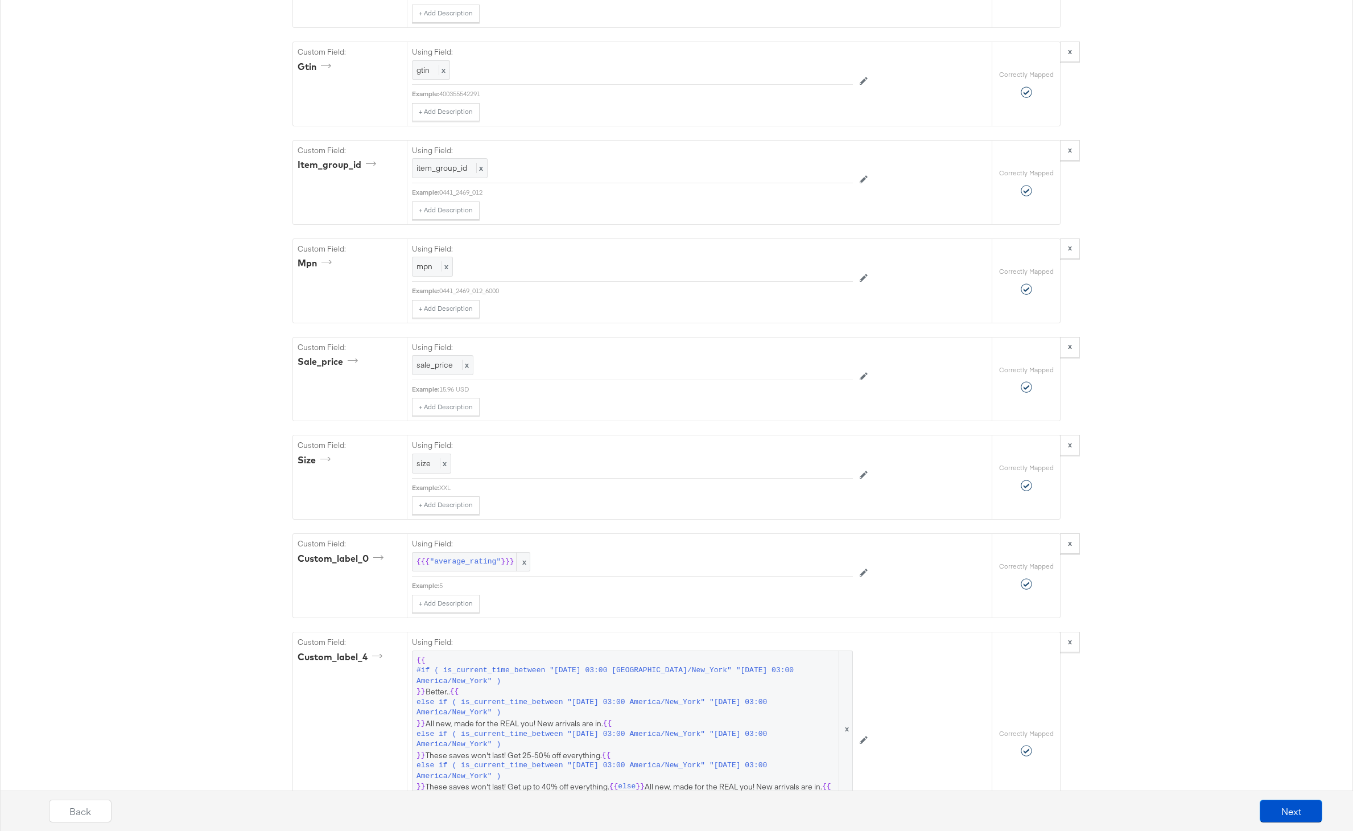
scroll to position [2605, 0]
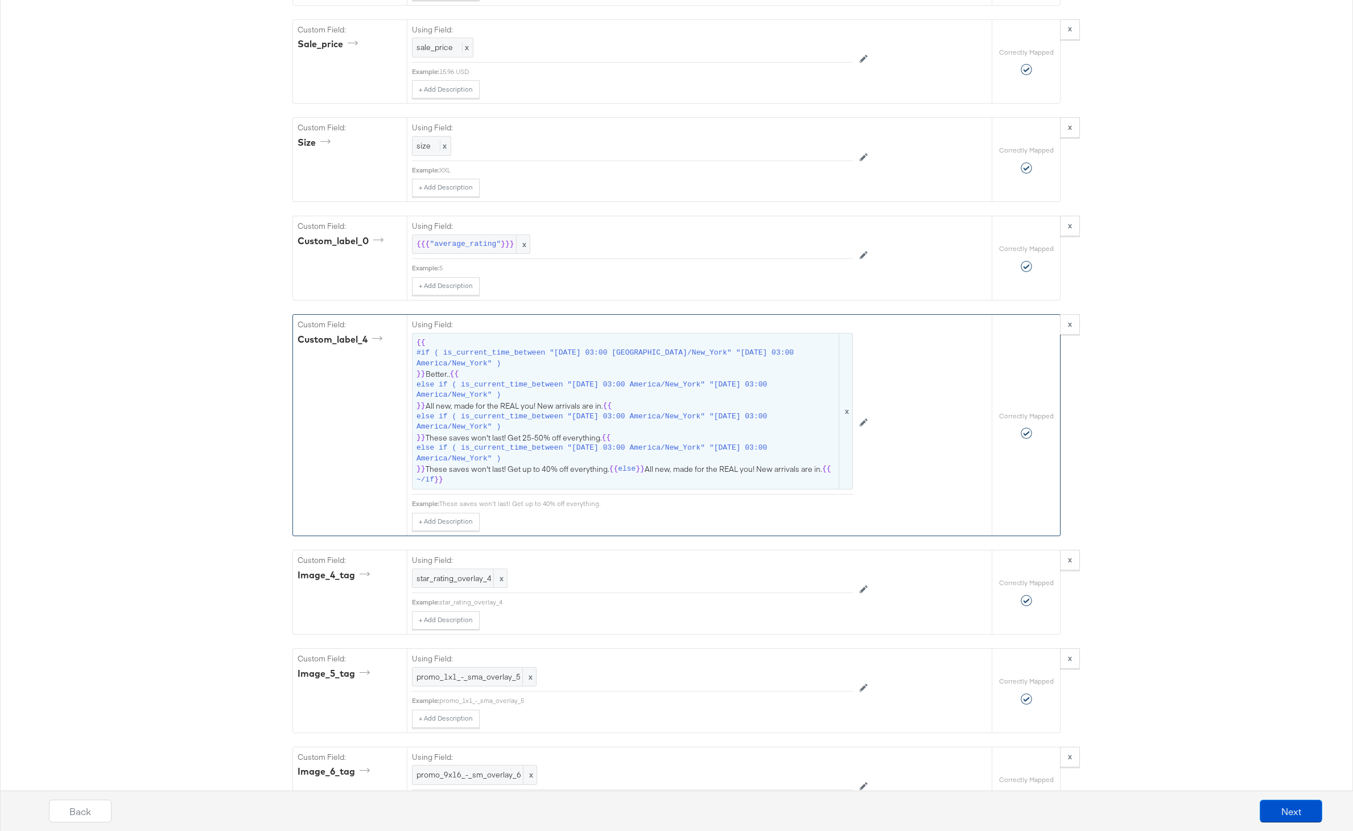
click at [746, 436] on span "{{ #if ( is_current_time_between "[DATE] 03:00 America/New_York" "[DATE] 03:00 …" at bounding box center [632, 411] width 432 height 148
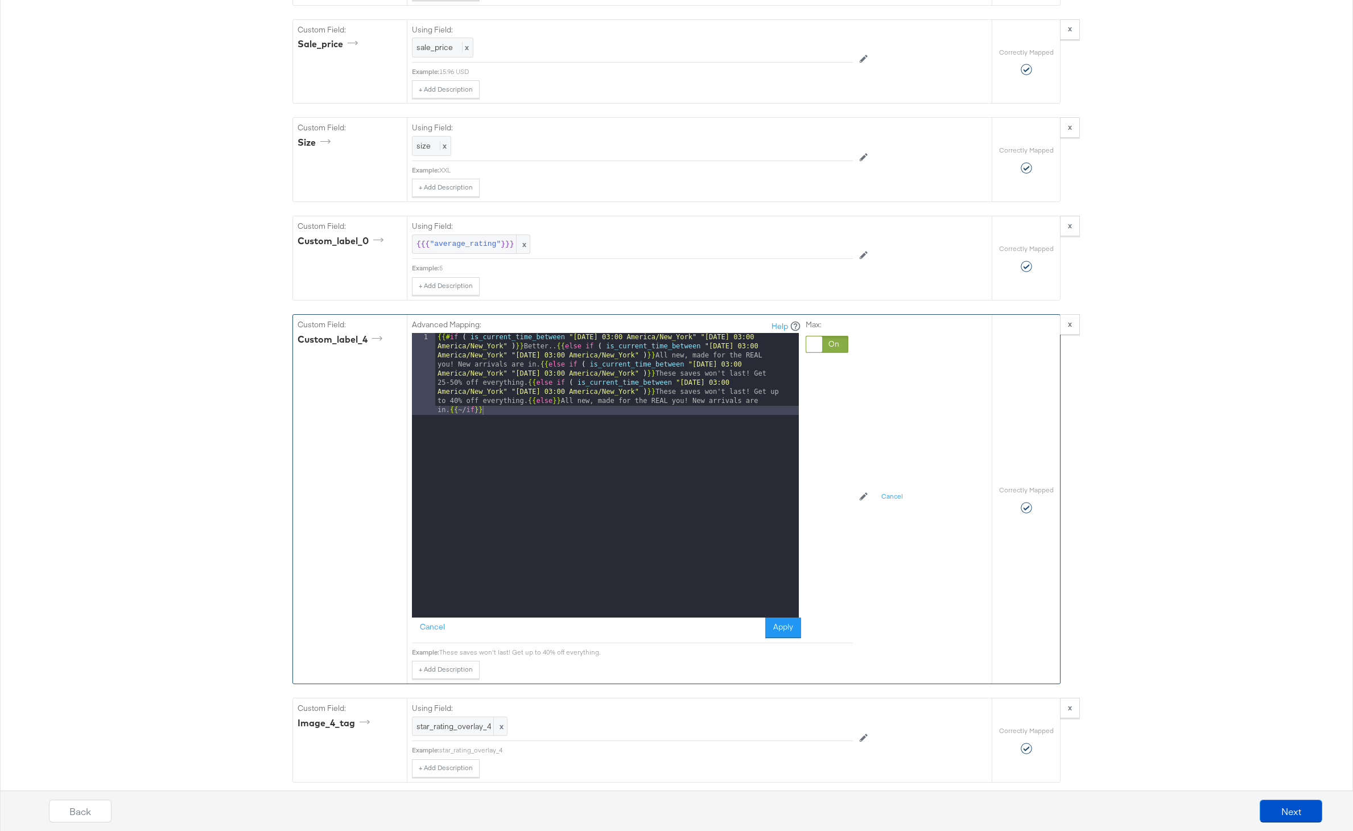
click at [529, 399] on div "{{# if ( is_current_time_between "[DATE] 03:00 America/New_York" "[DATE] 03:00 …" at bounding box center [617, 557] width 364 height 448
click at [526, 387] on div "{{# if ( is_current_time_between "[DATE] 03:00 America/New_York" "[DATE] 03:00 …" at bounding box center [617, 516] width 364 height 366
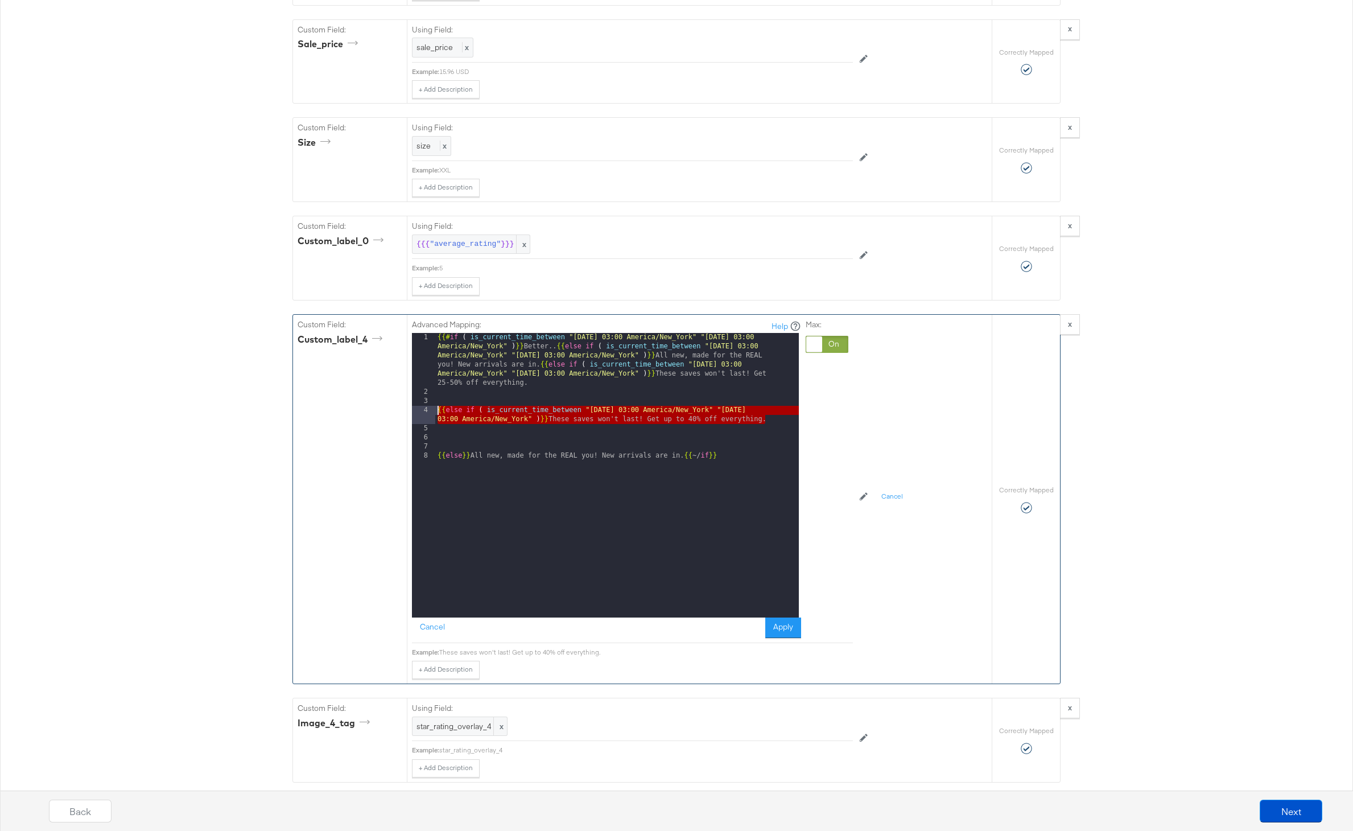
drag, startPoint x: 773, startPoint y: 422, endPoint x: 409, endPoint y: 414, distance: 363.7
click at [409, 414] on div "Advanced Mapping: Help 1 2 3 4 5 6 7 8 {{# if ( is_current_time_between "2024-0…" at bounding box center [699, 499] width 585 height 369
click at [479, 427] on div "{{# if ( is_current_time_between "2024-06-11 03:00 America/New_York" "2024-06-1…" at bounding box center [617, 507] width 364 height 348
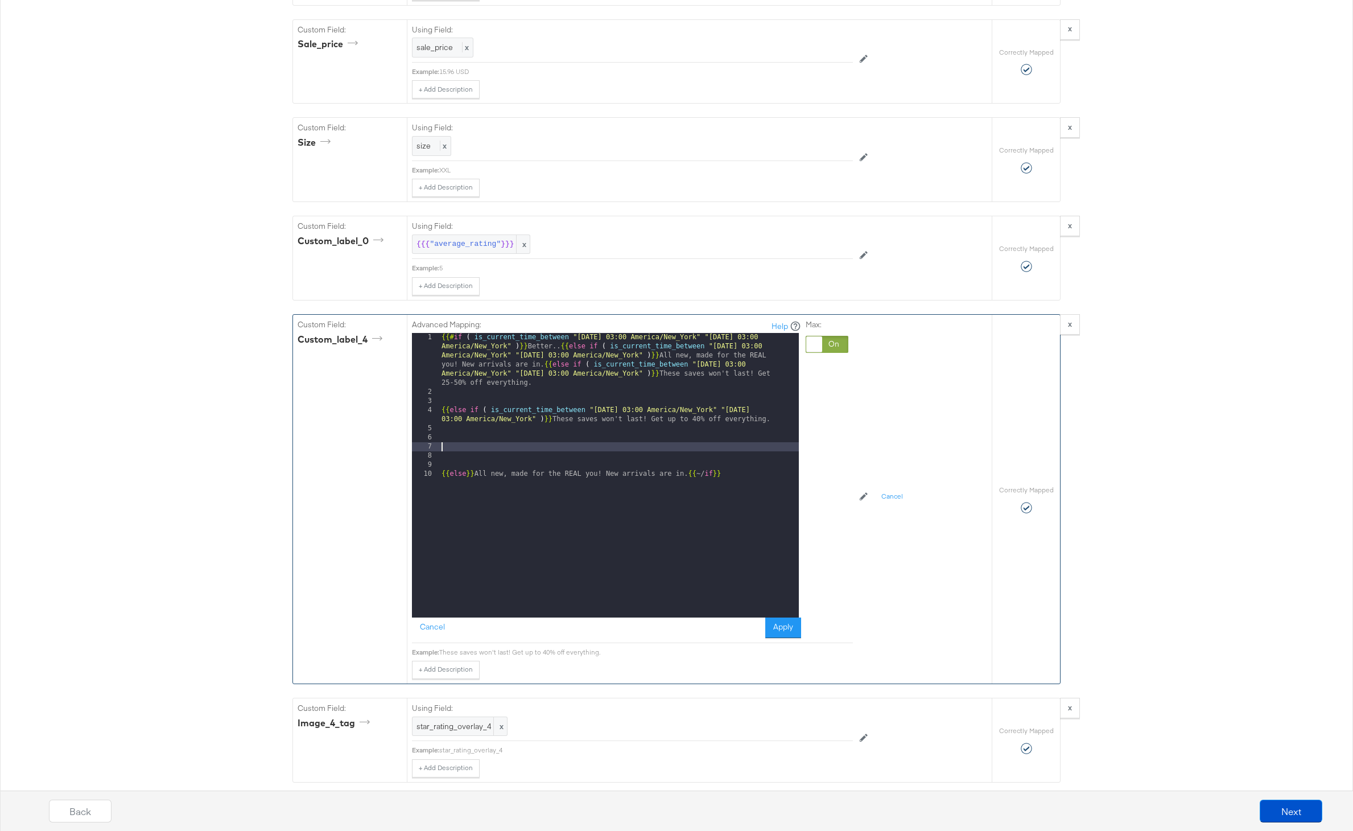
paste textarea
click at [633, 447] on div "{{# if ( is_current_time_between "2024-06-11 03:00 America/New_York" "2024-06-1…" at bounding box center [619, 507] width 360 height 348
click at [783, 444] on div "{{# if ( is_current_time_between "2024-06-11 03:00 America/New_York" "2024-06-1…" at bounding box center [619, 507] width 360 height 348
click at [543, 366] on div "{{# if ( is_current_time_between "2024-06-11 03:00 America/New_York" "2024-06-1…" at bounding box center [619, 507] width 360 height 348
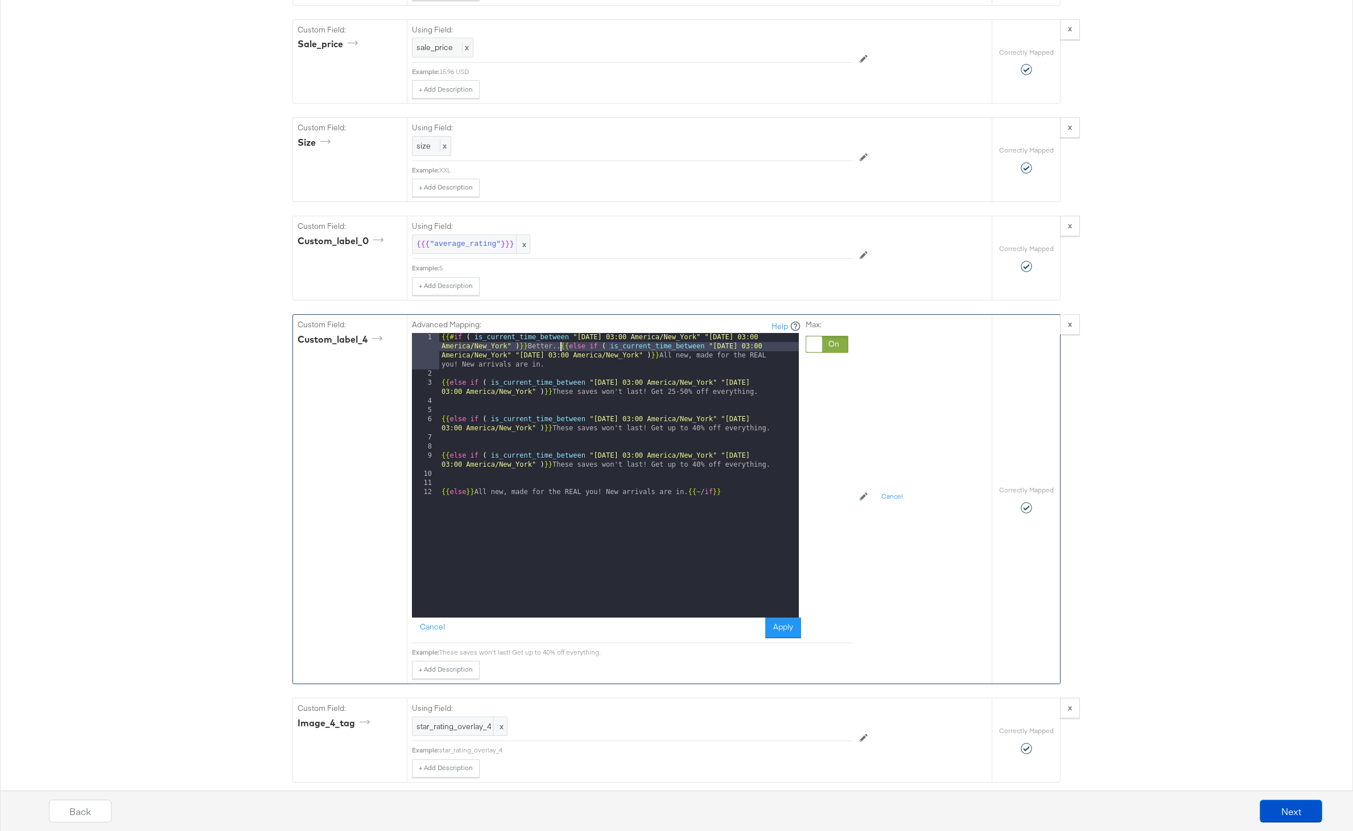
click at [559, 346] on div "{{# if ( is_current_time_between "2024-06-11 03:00 America/New_York" "2024-06-1…" at bounding box center [619, 498] width 360 height 330
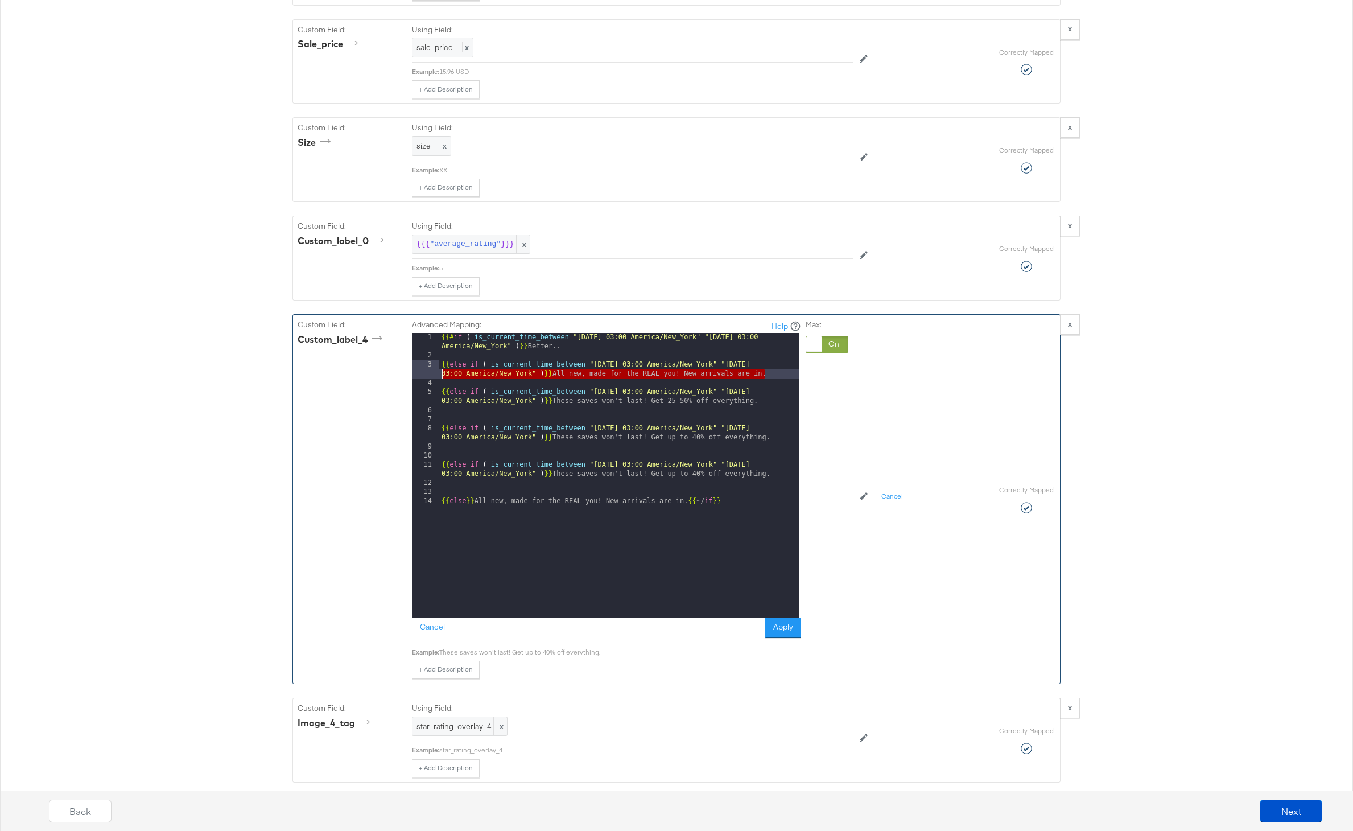
drag, startPoint x: 785, startPoint y: 373, endPoint x: 365, endPoint y: 364, distance: 419.4
click at [365, 364] on div "Custom Field: custom_label_4 Advanced Mapping: Help 1 2 3 4 5 6 7 8 9 10 11 12 …" at bounding box center [642, 499] width 699 height 369
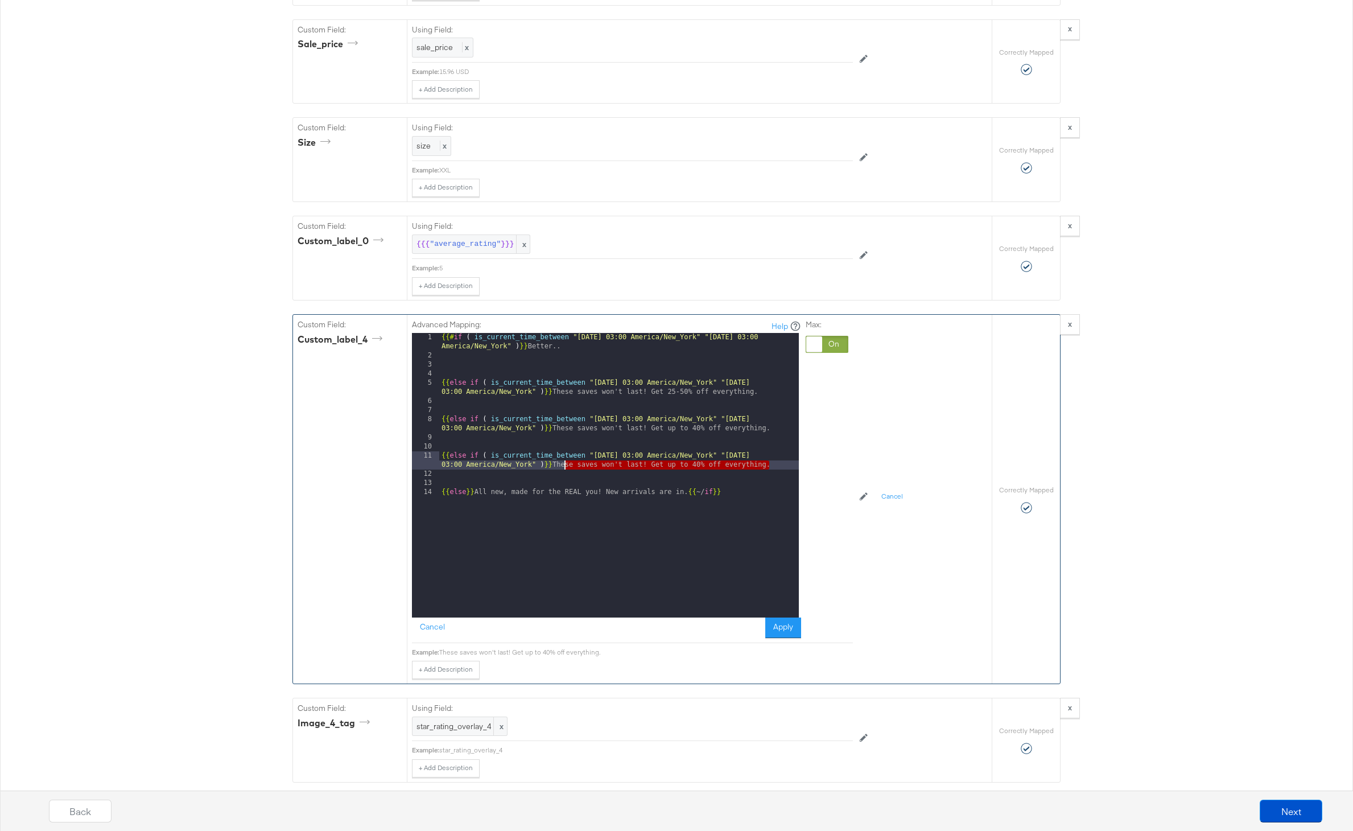
drag, startPoint x: 774, startPoint y: 464, endPoint x: 563, endPoint y: 467, distance: 211.1
click at [563, 467] on div "{{# if ( is_current_time_between "2024-06-11 03:00 America/New_York" "2024-06-1…" at bounding box center [619, 489] width 360 height 312
click at [588, 466] on div "{{# if ( is_current_time_between "2024-06-11 03:00 America/New_York" "2024-06-1…" at bounding box center [619, 489] width 360 height 312
click at [442, 385] on div "{{# if ( is_current_time_between "2024-06-11 03:00 America/New_York" "2024-06-1…" at bounding box center [619, 489] width 360 height 312
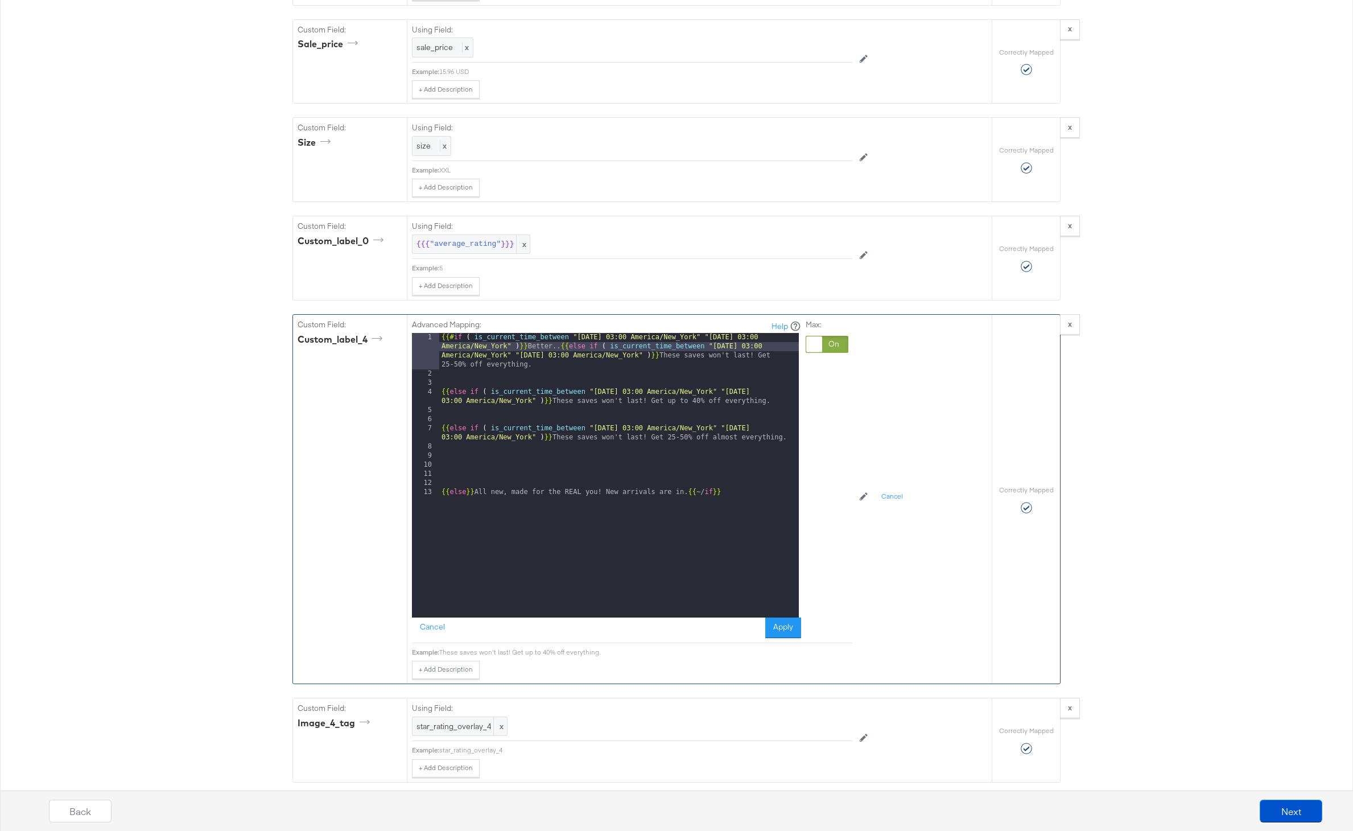
click at [440, 394] on div "{{# if ( is_current_time_between "2024-06-11 03:00 America/New_York" "2024-06-1…" at bounding box center [619, 498] width 360 height 330
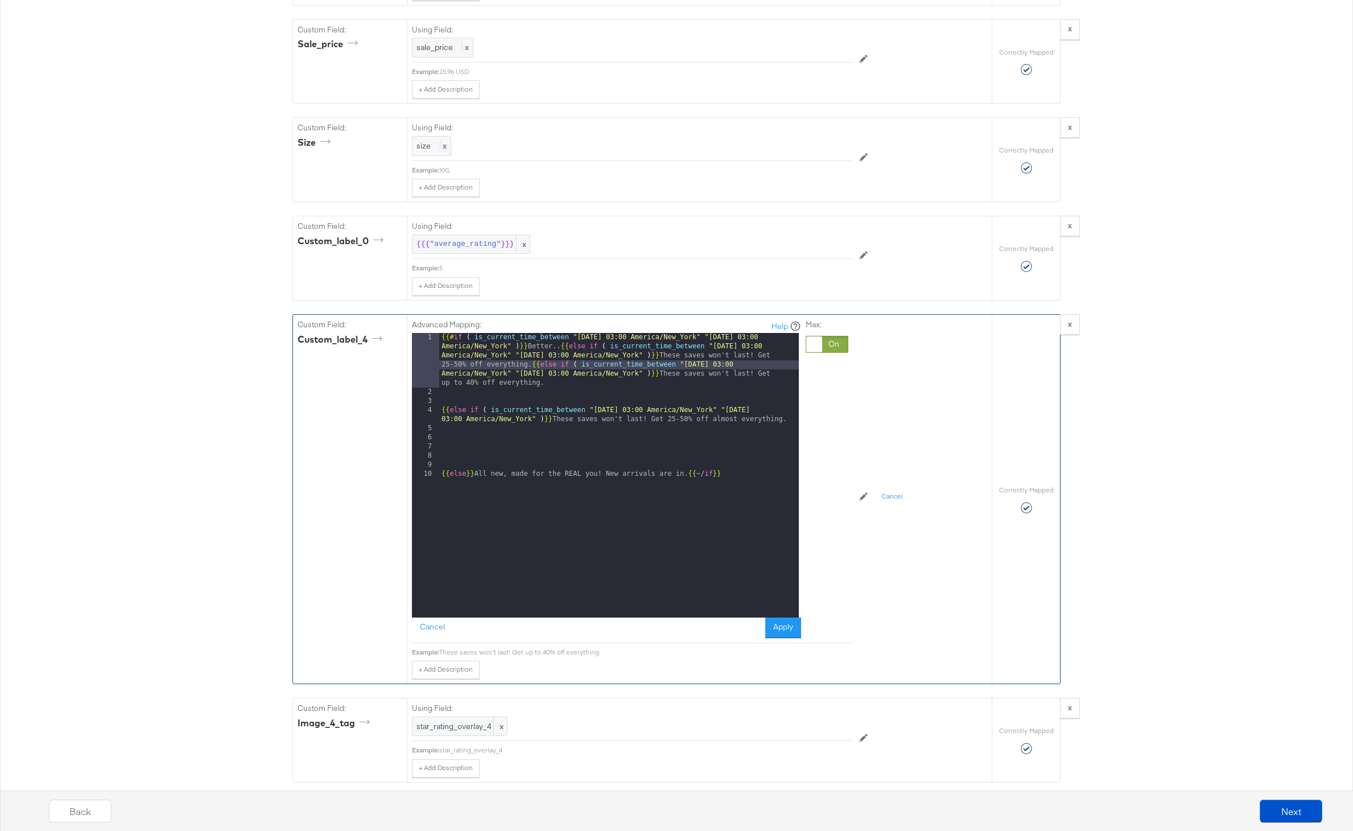
click at [440, 411] on div "{{# if ( is_current_time_between "2024-06-11 03:00 America/New_York" "2024-06-1…" at bounding box center [619, 507] width 360 height 348
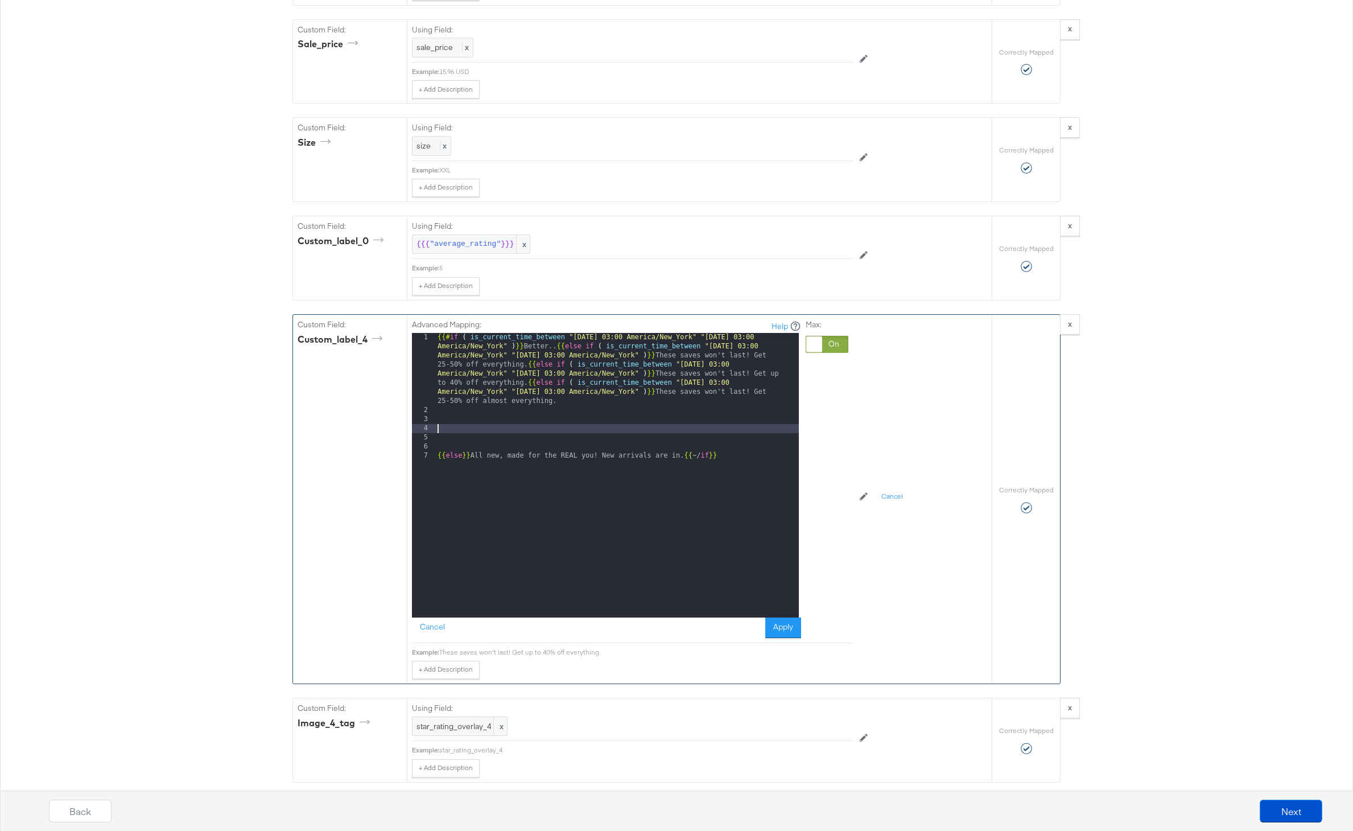
click at [559, 424] on div "{{# if ( is_current_time_between "2024-06-11 03:00 America/New_York" "2024-06-1…" at bounding box center [617, 516] width 364 height 366
click at [439, 459] on div "{{# if ( is_current_time_between "2024-06-11 03:00 America/New_York" "2024-06-1…" at bounding box center [617, 516] width 364 height 366
click at [791, 638] on div "Advanced Mapping: Help 1 {{# if ( is_current_time_between "2024-06-11 03:00 Ame…" at bounding box center [632, 479] width 441 height 328
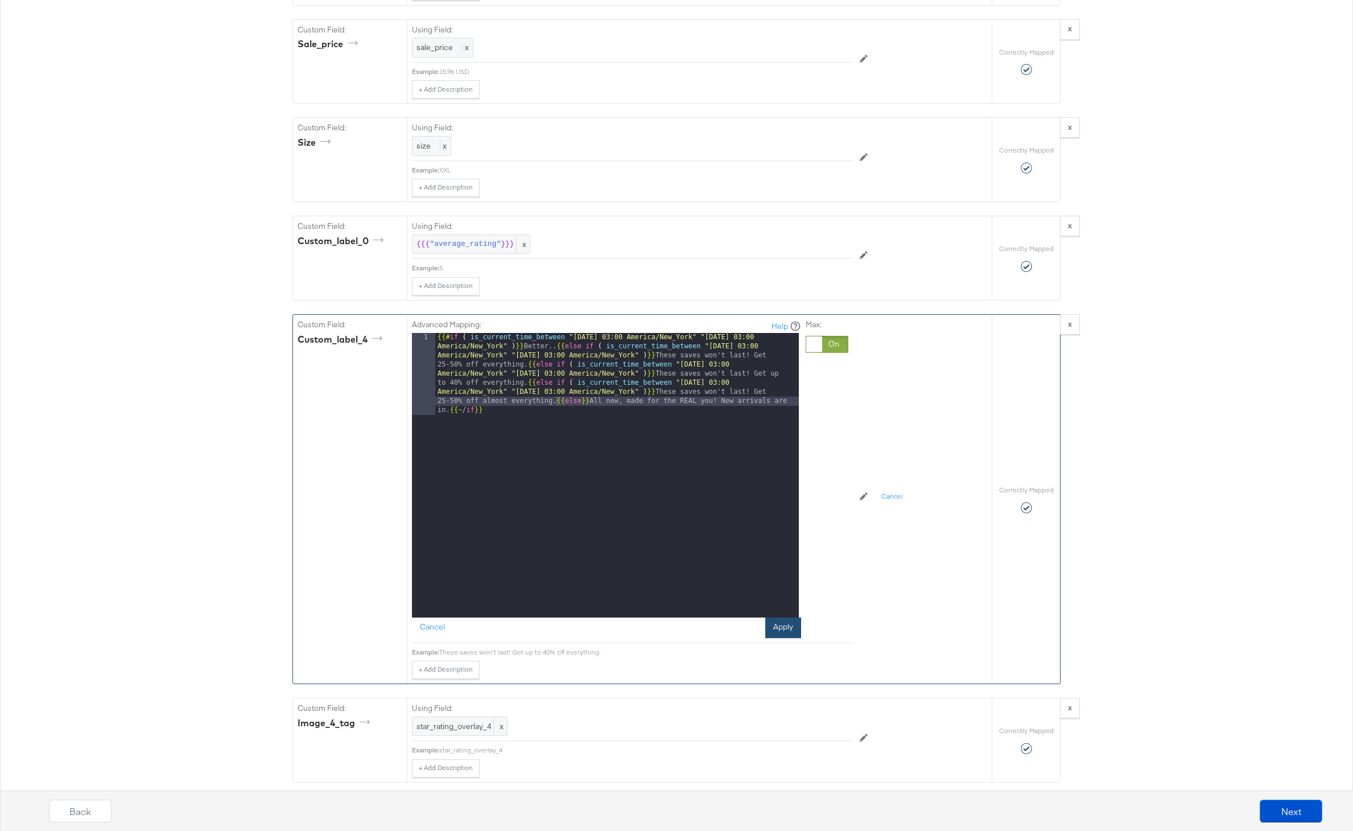
click at [791, 633] on button "Apply" at bounding box center [783, 627] width 36 height 20
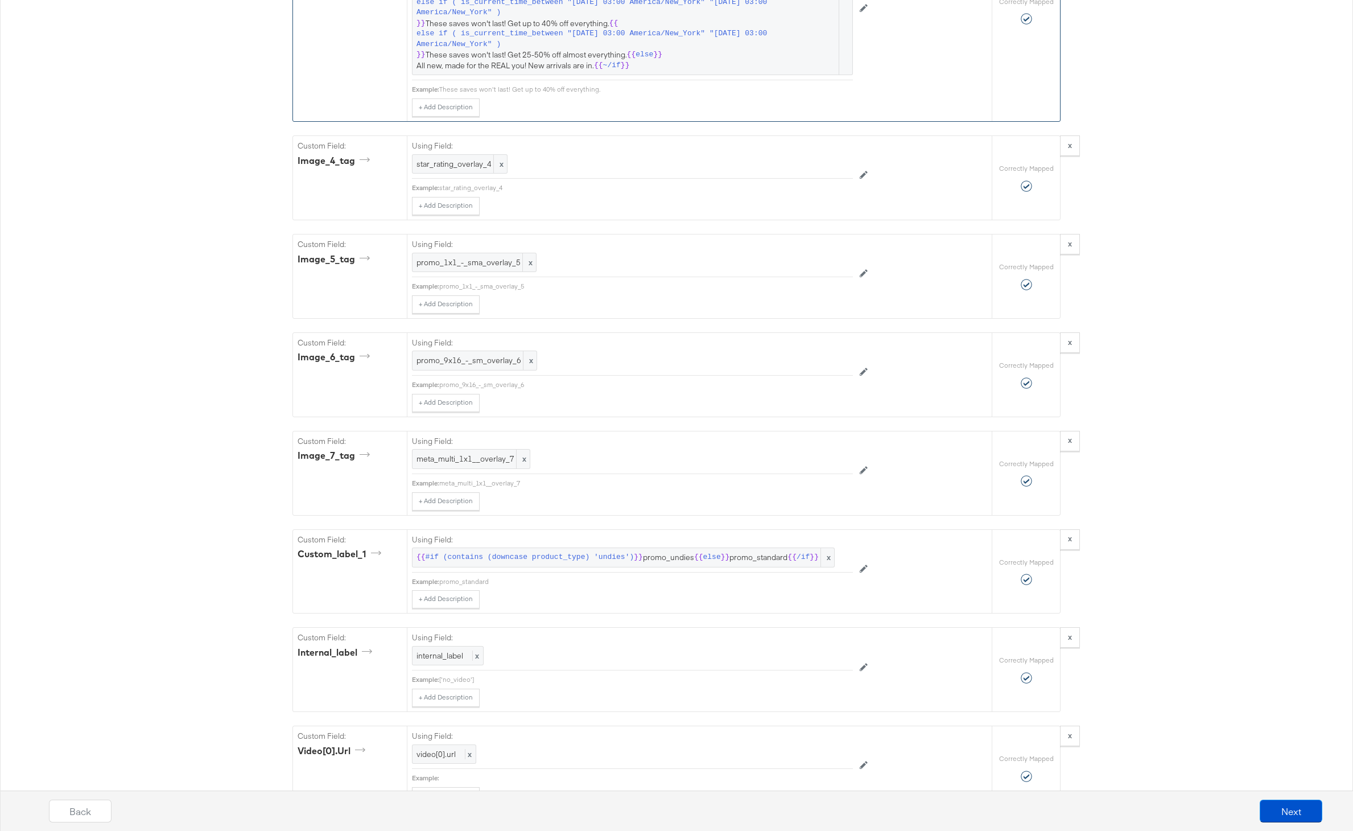
scroll to position [3135, 0]
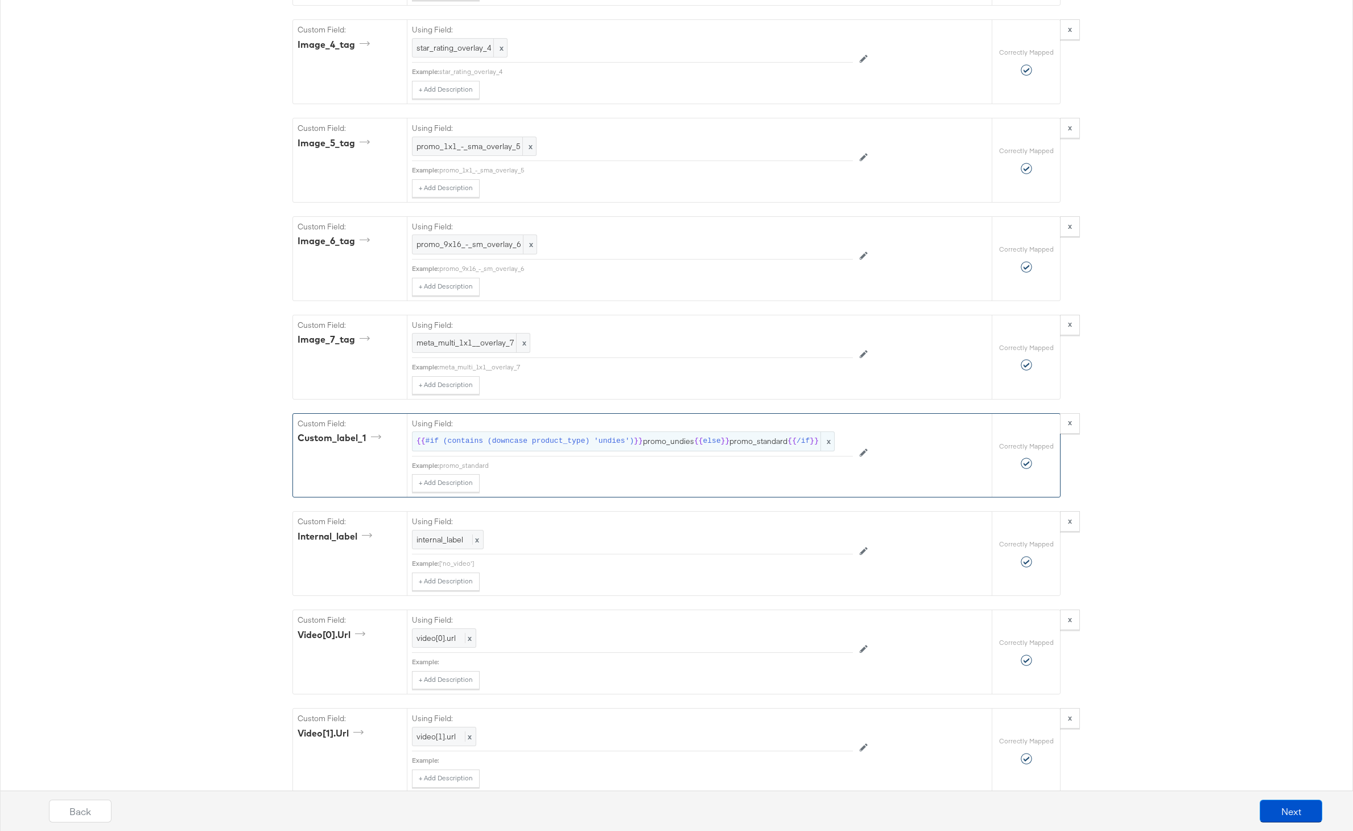
click at [728, 441] on span "{{ #if (contains (downcase product_type) 'undies') }} promo_undies {{ else }} p…" at bounding box center [623, 441] width 414 height 11
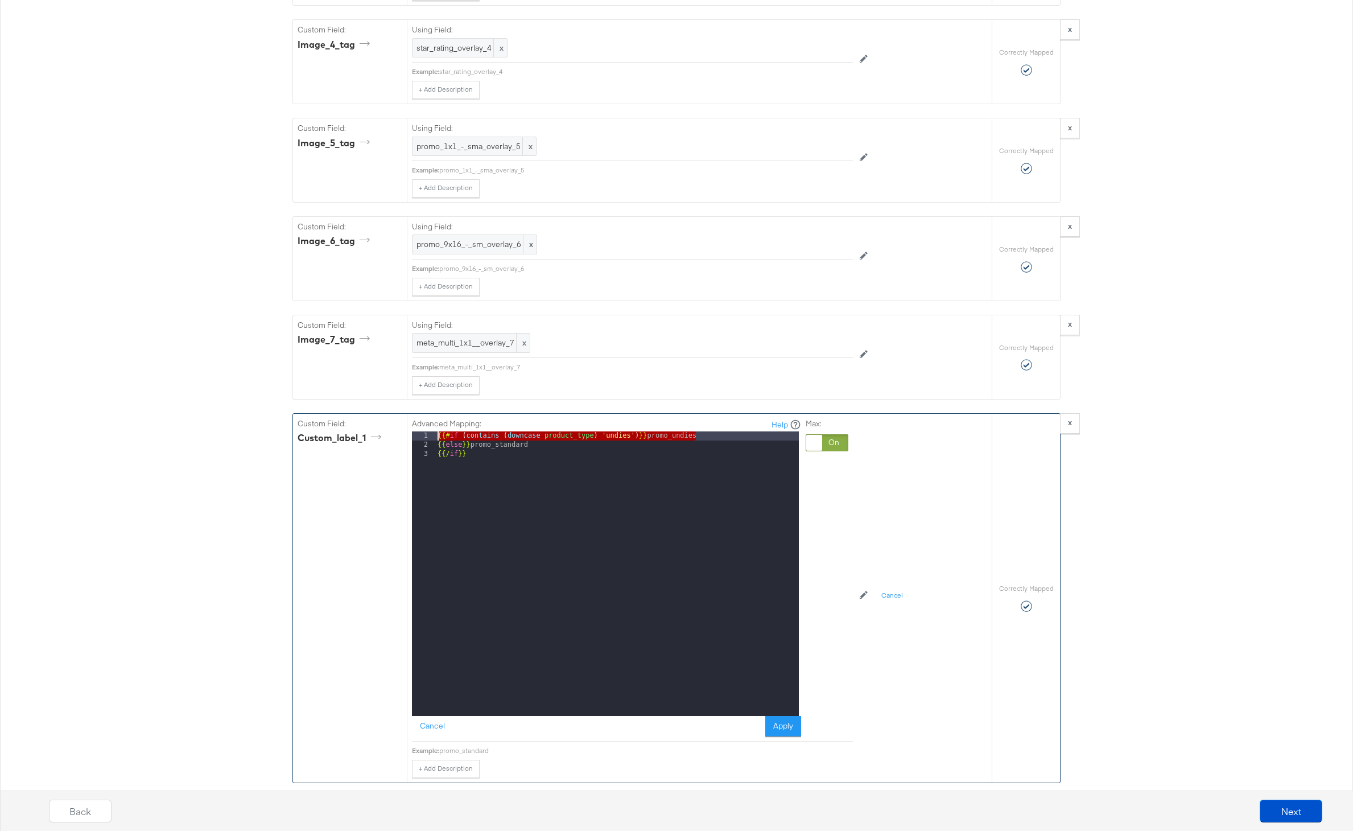
drag, startPoint x: 700, startPoint y: 434, endPoint x: 422, endPoint y: 431, distance: 277.7
click at [422, 431] on div "1 2 3 {{# if ( contains ( downcase product_type ) 'undies' ) }} promo_undies {{…" at bounding box center [605, 573] width 387 height 284
click at [713, 431] on div "{{# if ( contains ( downcase product_type ) 'undies' ) }} promo_undies {{ else …" at bounding box center [617, 582] width 364 height 303
click at [701, 440] on div "{{# if ( contains ( downcase product_type ) 'undies' ) }} promo_undies {{ else …" at bounding box center [617, 582] width 364 height 303
click at [624, 445] on div "{{# if ( contains ( downcase product_type ) 'undies' ) }} promo_undies {{# if (…" at bounding box center [617, 582] width 364 height 303
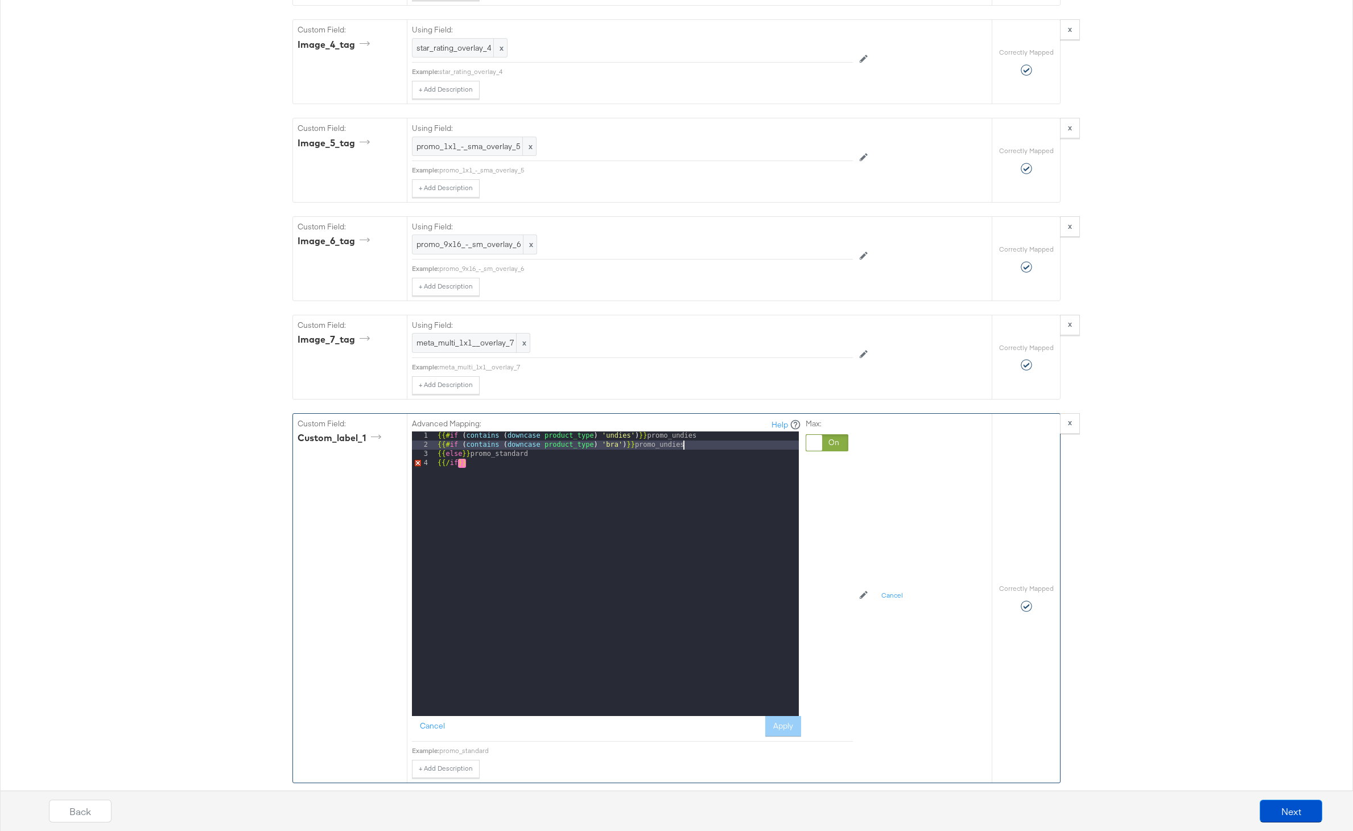
click at [689, 444] on div "{{# if ( contains ( downcase product_type ) 'undies' ) }} promo_undies {{# if (…" at bounding box center [617, 582] width 364 height 303
click at [668, 464] on div "{{# if ( contains ( downcase product_type ) 'undies' ) }} promo_undies {{# if (…" at bounding box center [617, 582] width 364 height 303
drag, startPoint x: 483, startPoint y: 464, endPoint x: 426, endPoint y: 464, distance: 56.9
click at [426, 464] on div "1 2 3 4 {{# if ( contains ( downcase product_type ) 'undies' ) }} promo_undies …" at bounding box center [605, 573] width 387 height 284
click at [493, 461] on div "{{# if ( contains ( downcase product_type ) 'undies' ) }} promo_undies {{# if (…" at bounding box center [617, 582] width 364 height 303
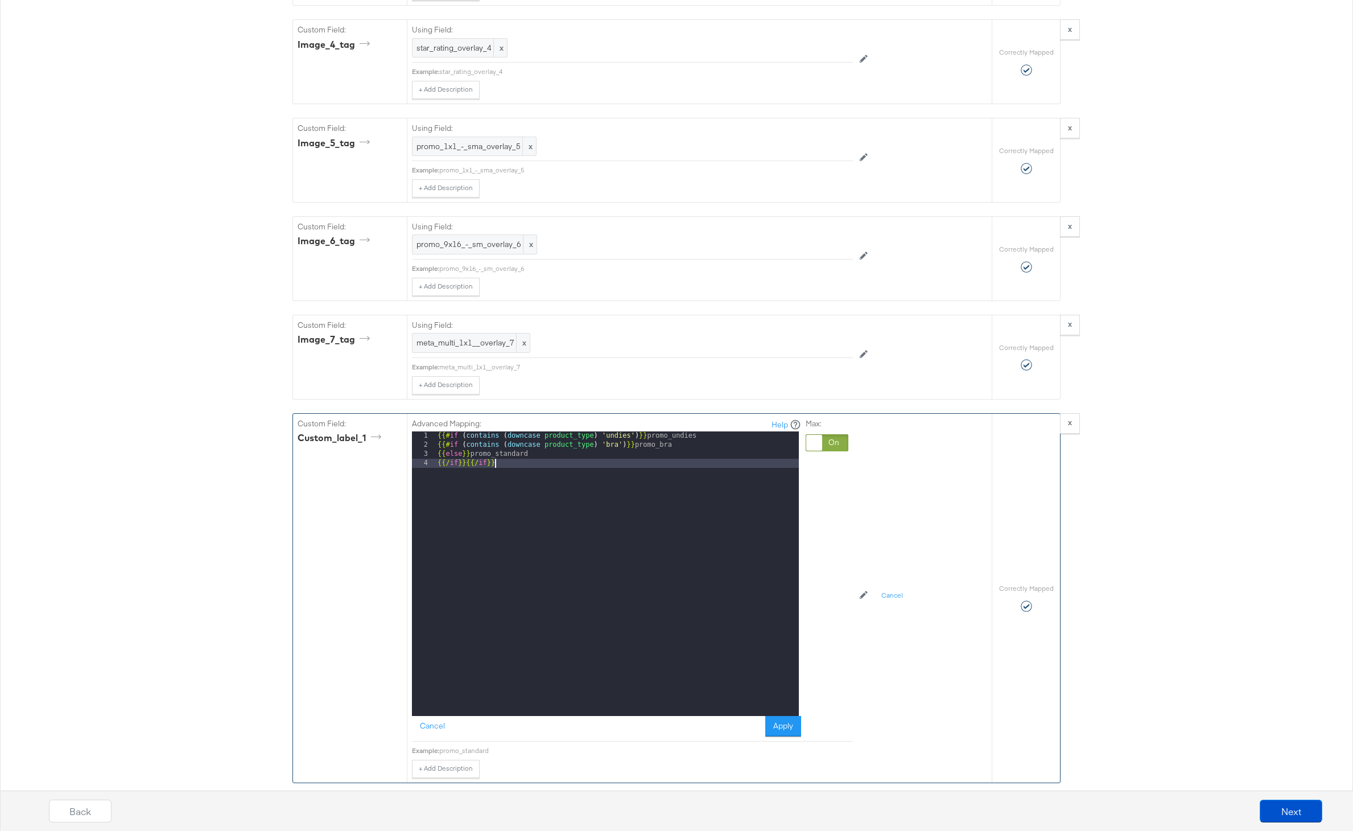
click at [512, 505] on div "{{# if ( contains ( downcase product_type ) 'undies' ) }} promo_undies {{# if (…" at bounding box center [617, 582] width 364 height 303
click at [791, 733] on button "Apply" at bounding box center [783, 726] width 36 height 20
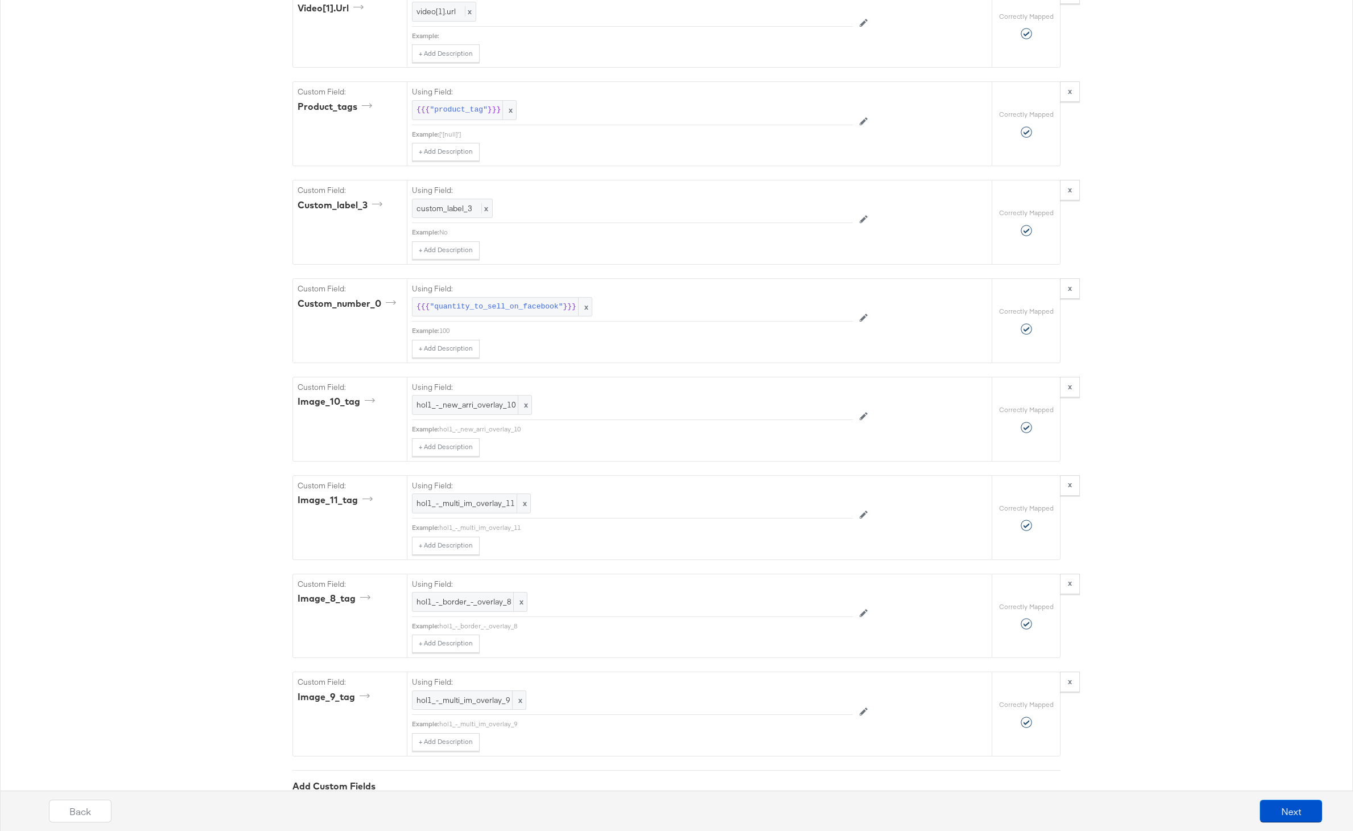
scroll to position [3965, 0]
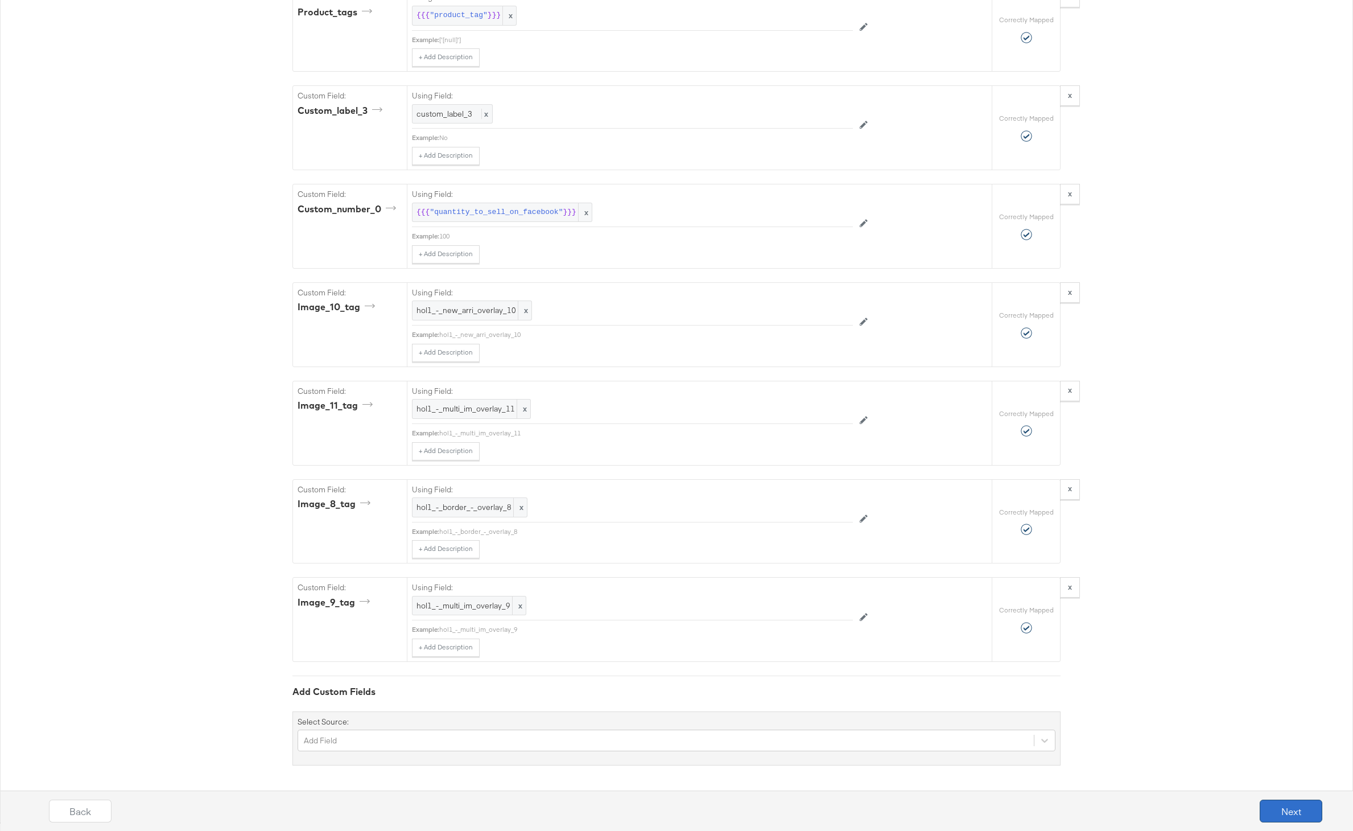
click at [1311, 802] on button "Next" at bounding box center [1291, 810] width 63 height 23
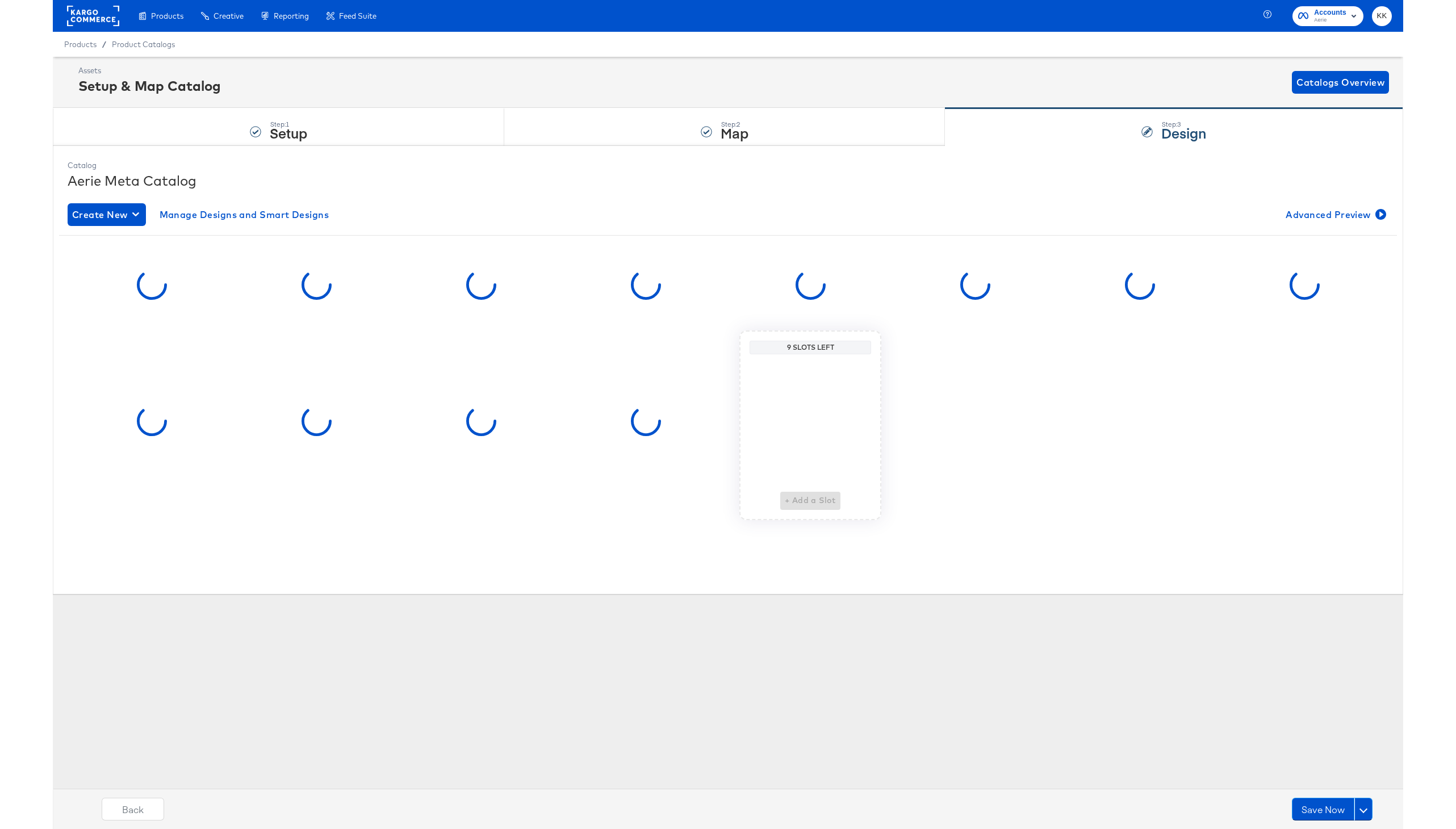
scroll to position [0, 0]
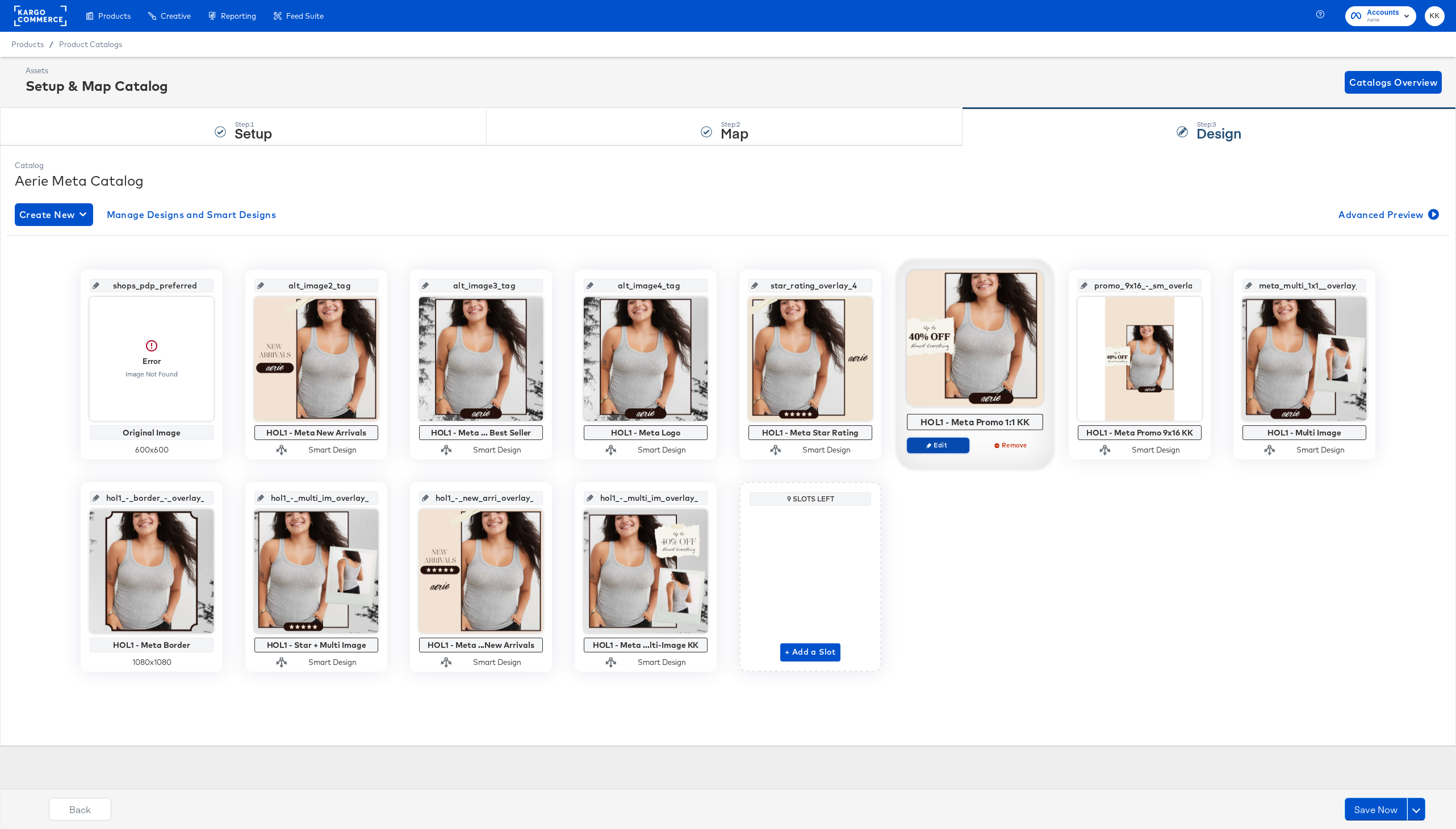
click at [954, 445] on span "Edit" at bounding box center [938, 445] width 52 height 9
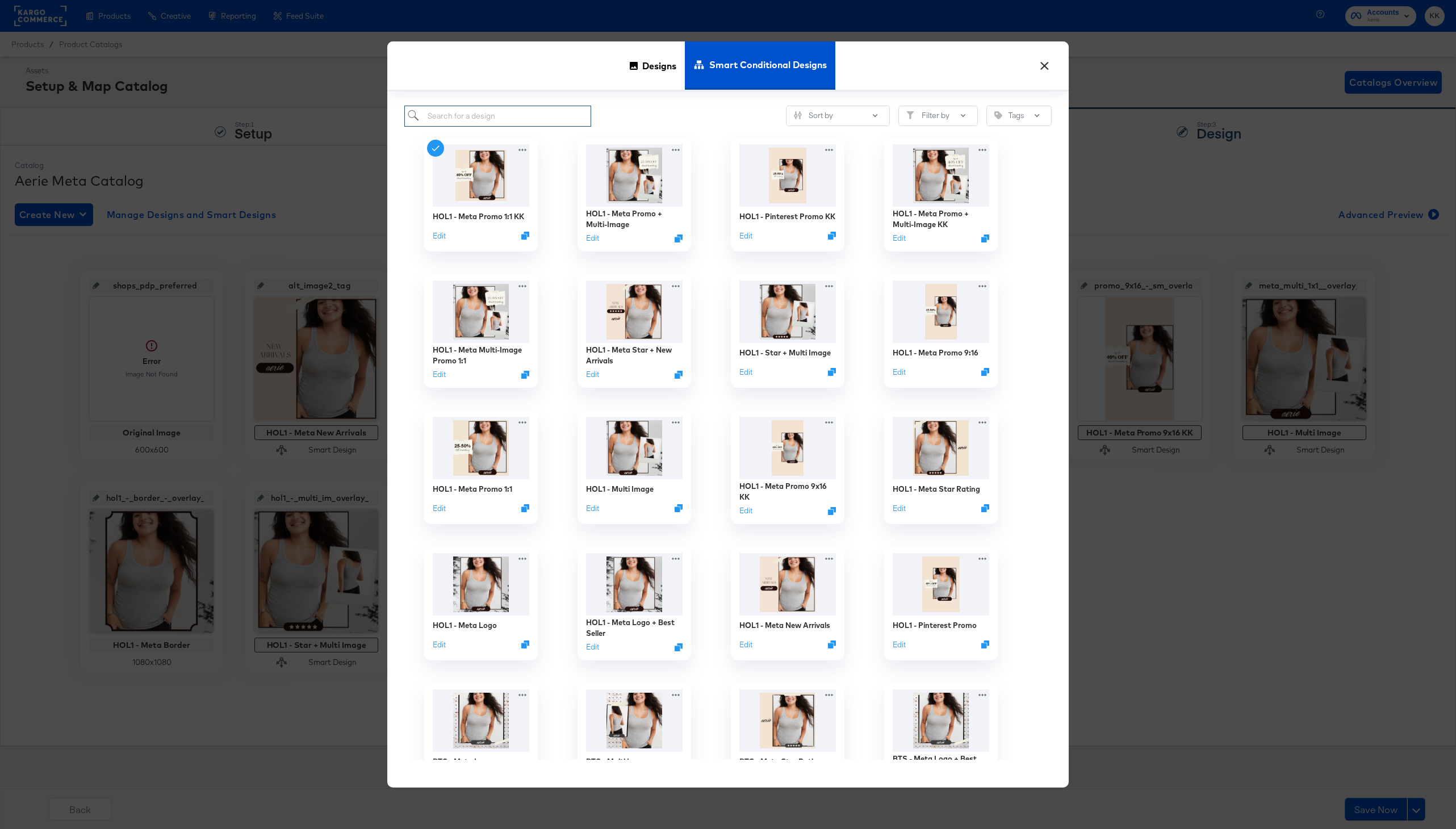
click at [482, 122] on input "search" at bounding box center [497, 116] width 187 height 21
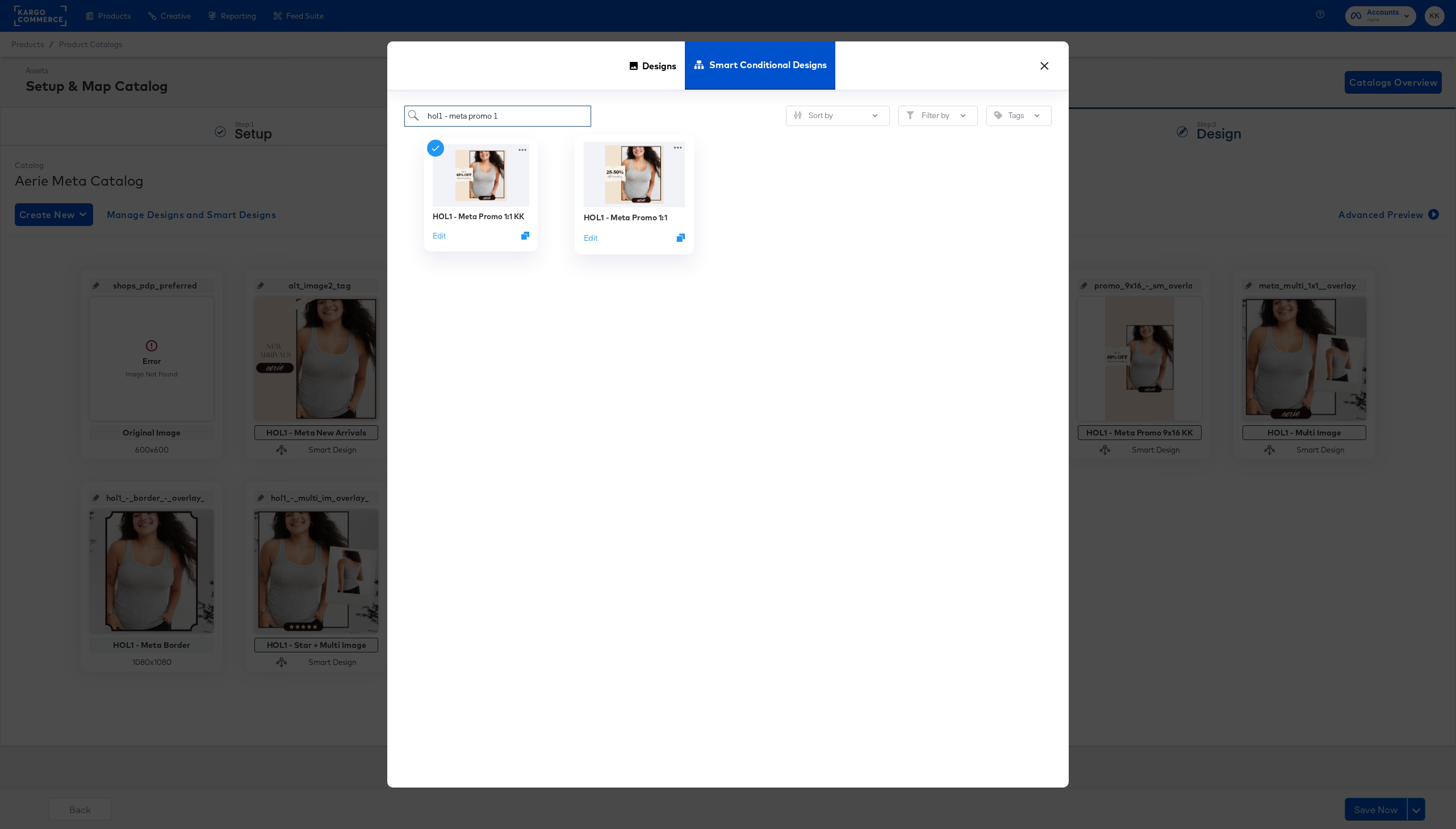
type input "hol1 - meta promo 1"
click at [628, 218] on div "HOL1 - Meta Promo 1:1" at bounding box center [626, 216] width 84 height 11
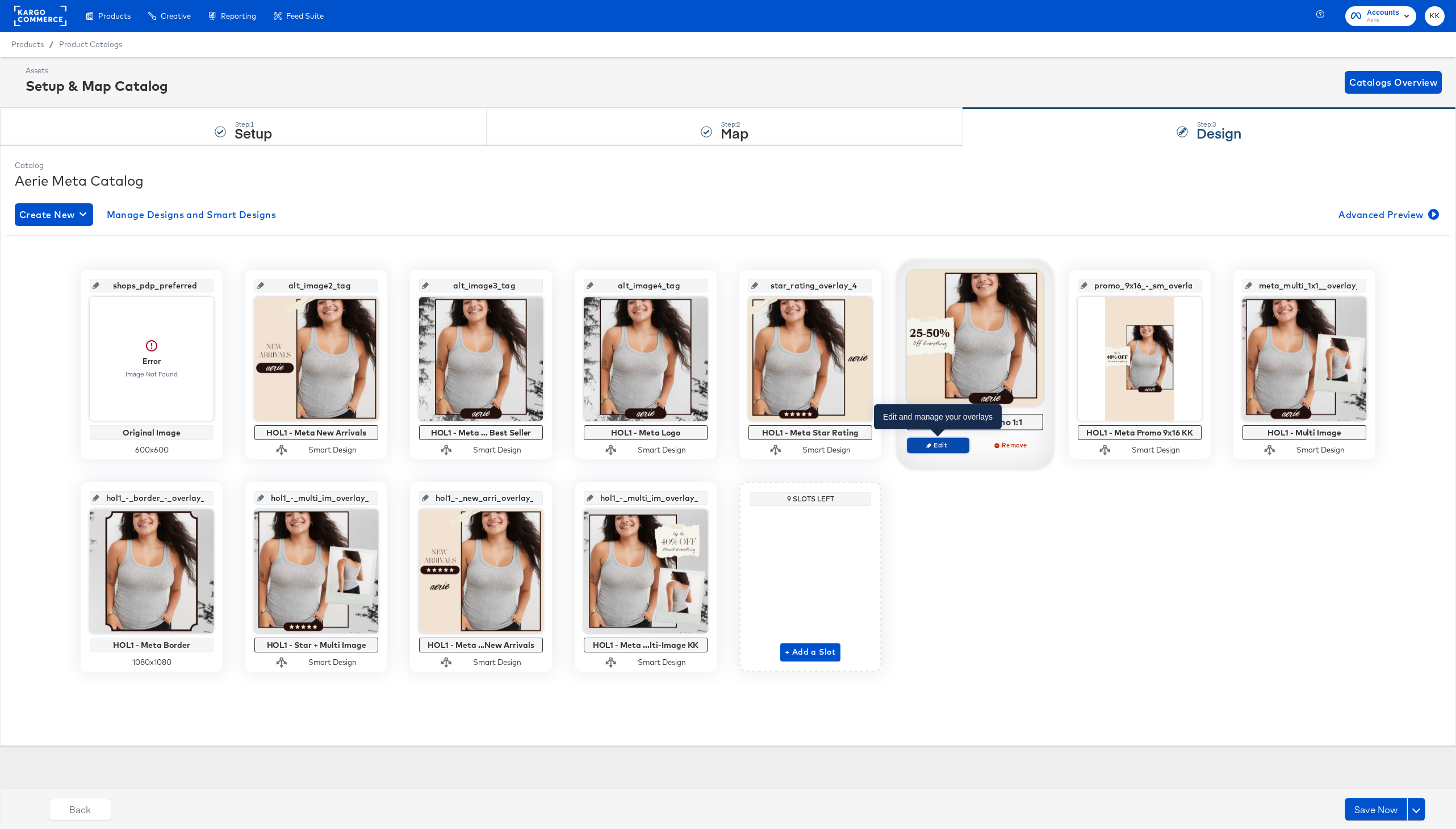
click at [932, 444] on span "Edit" at bounding box center [938, 445] width 52 height 9
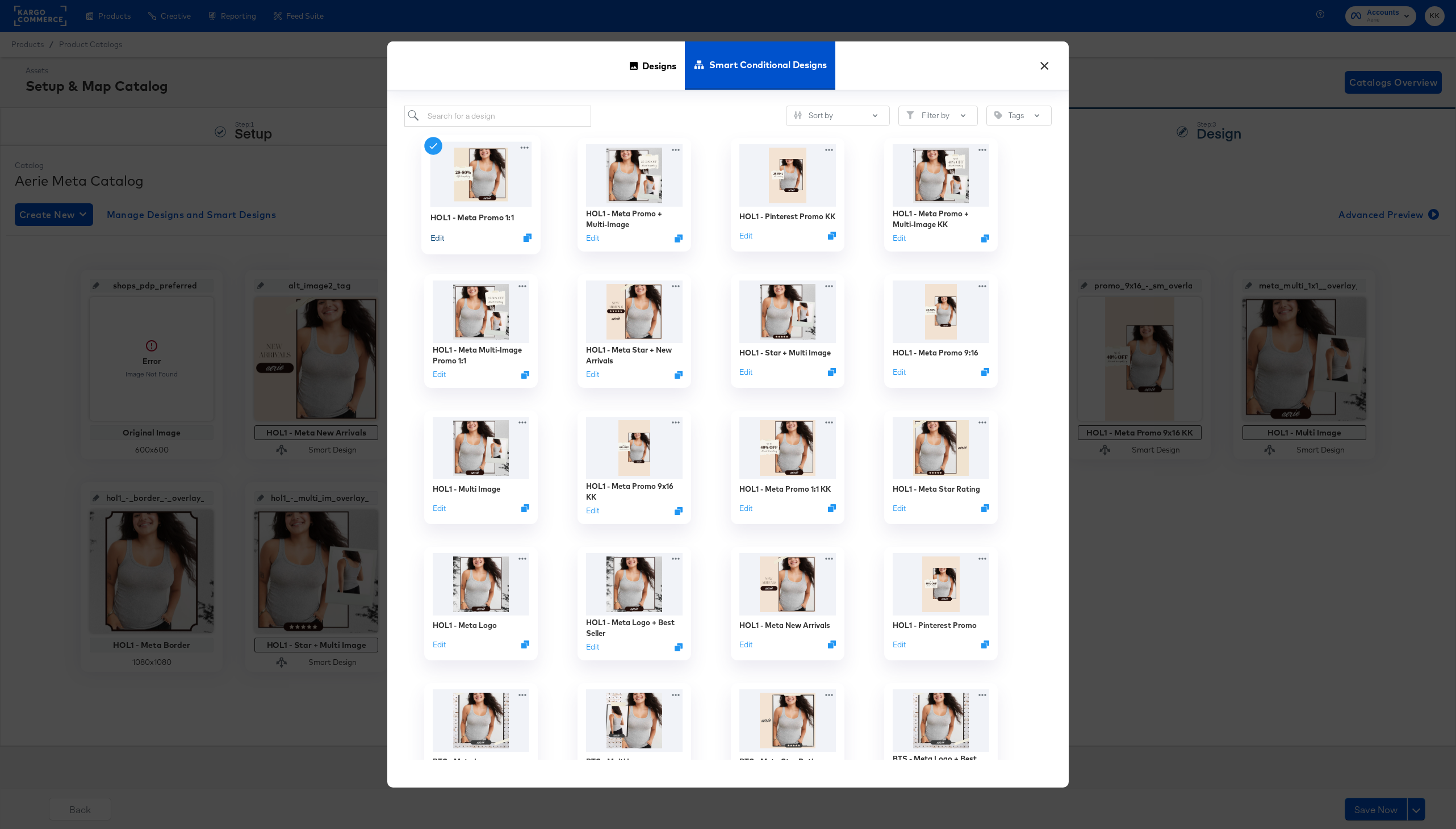
click at [437, 237] on button "Edit" at bounding box center [437, 236] width 14 height 11
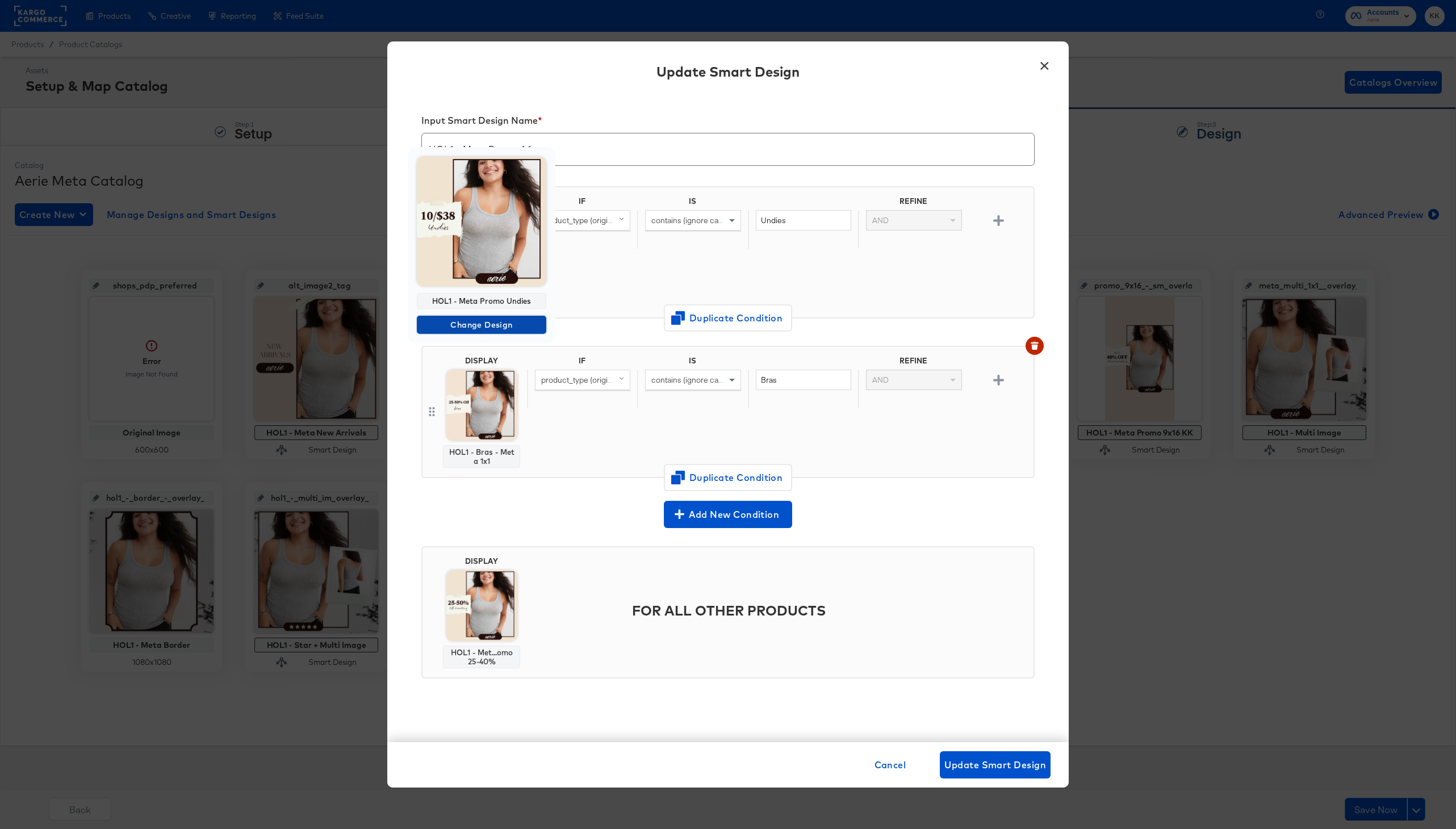
click at [475, 321] on span "Change Design" at bounding box center [481, 325] width 121 height 14
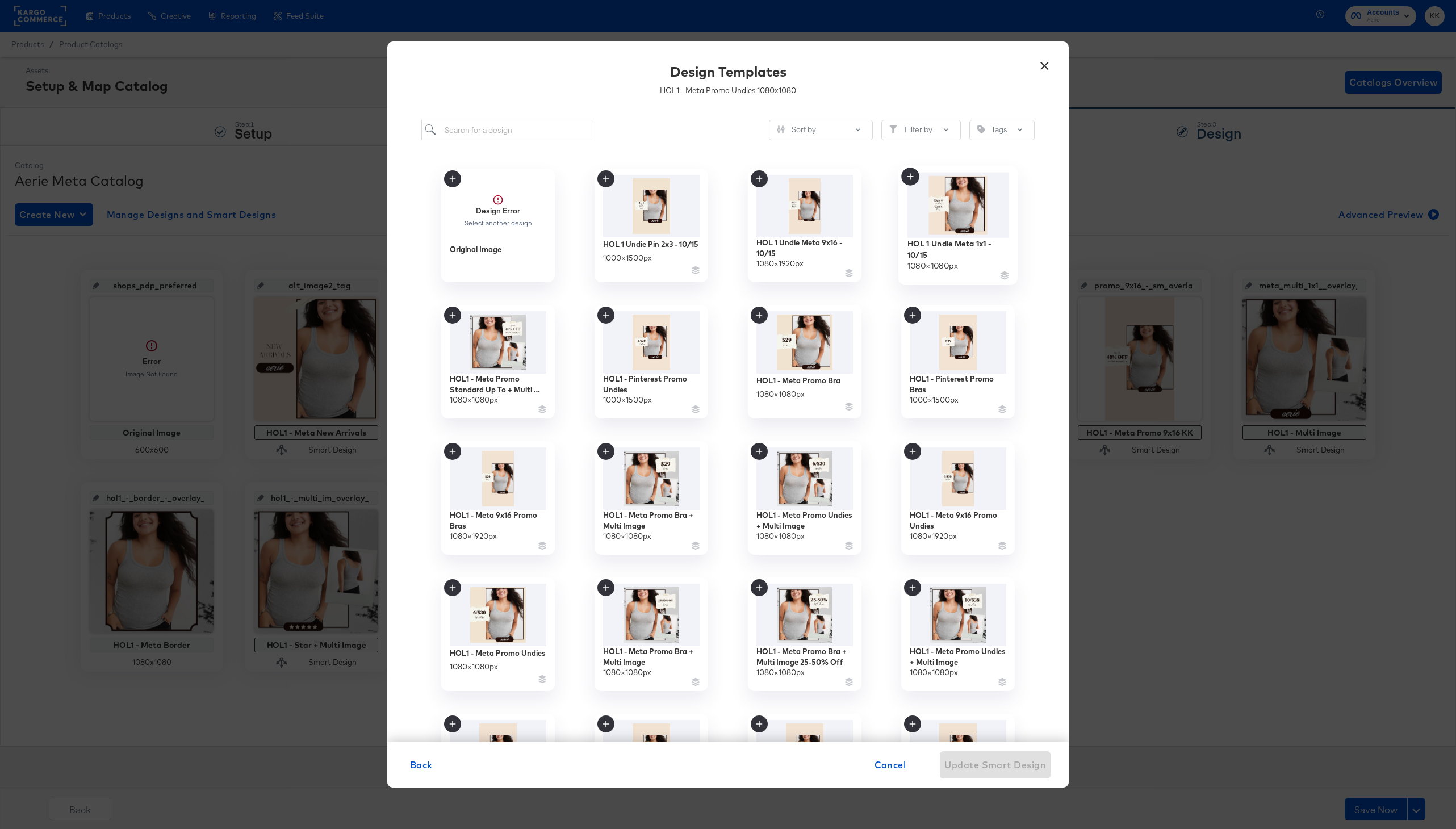
click at [952, 235] on img at bounding box center [958, 205] width 102 height 65
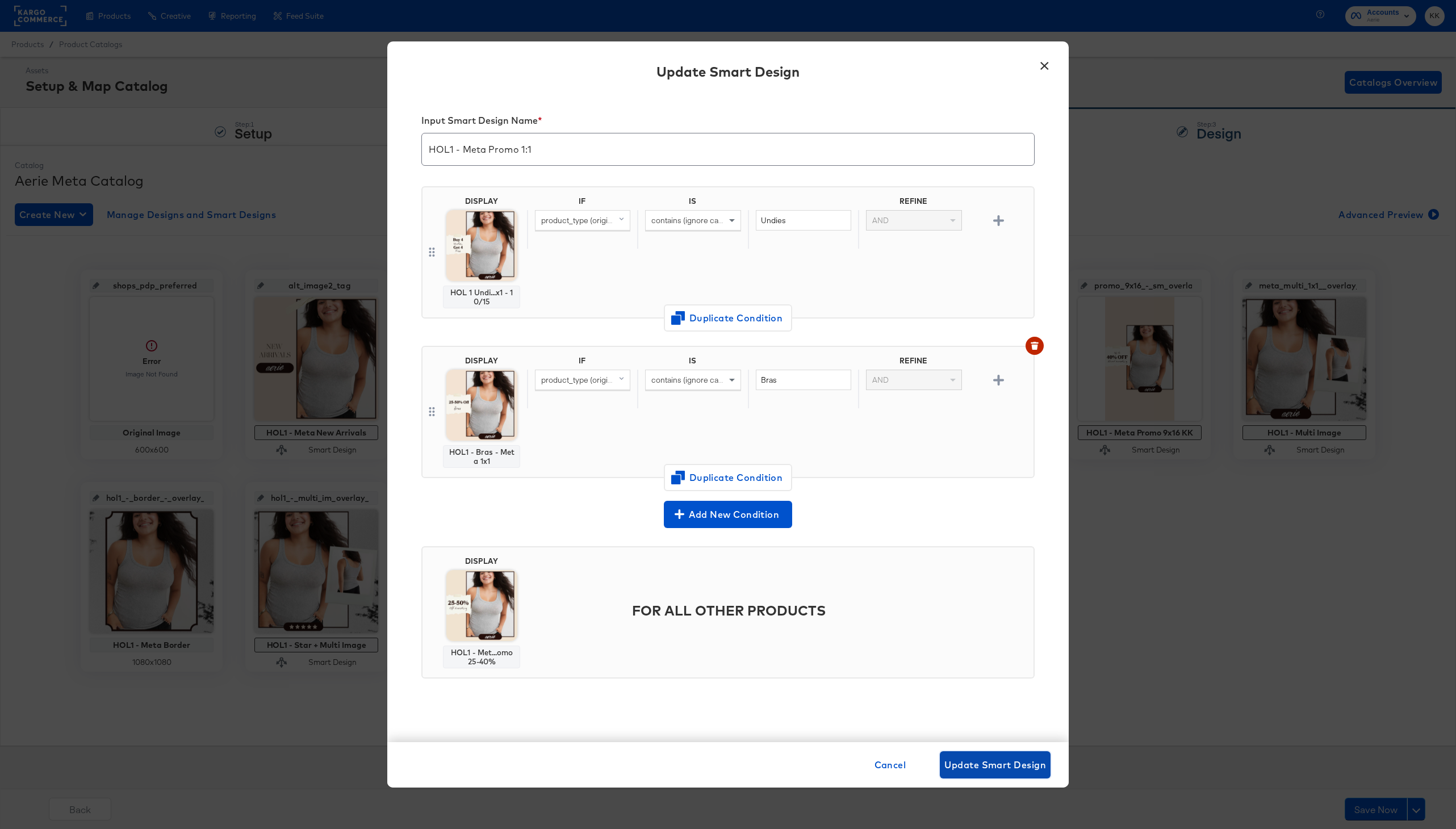
click at [992, 751] on button "Update Smart Design" at bounding box center [995, 764] width 111 height 27
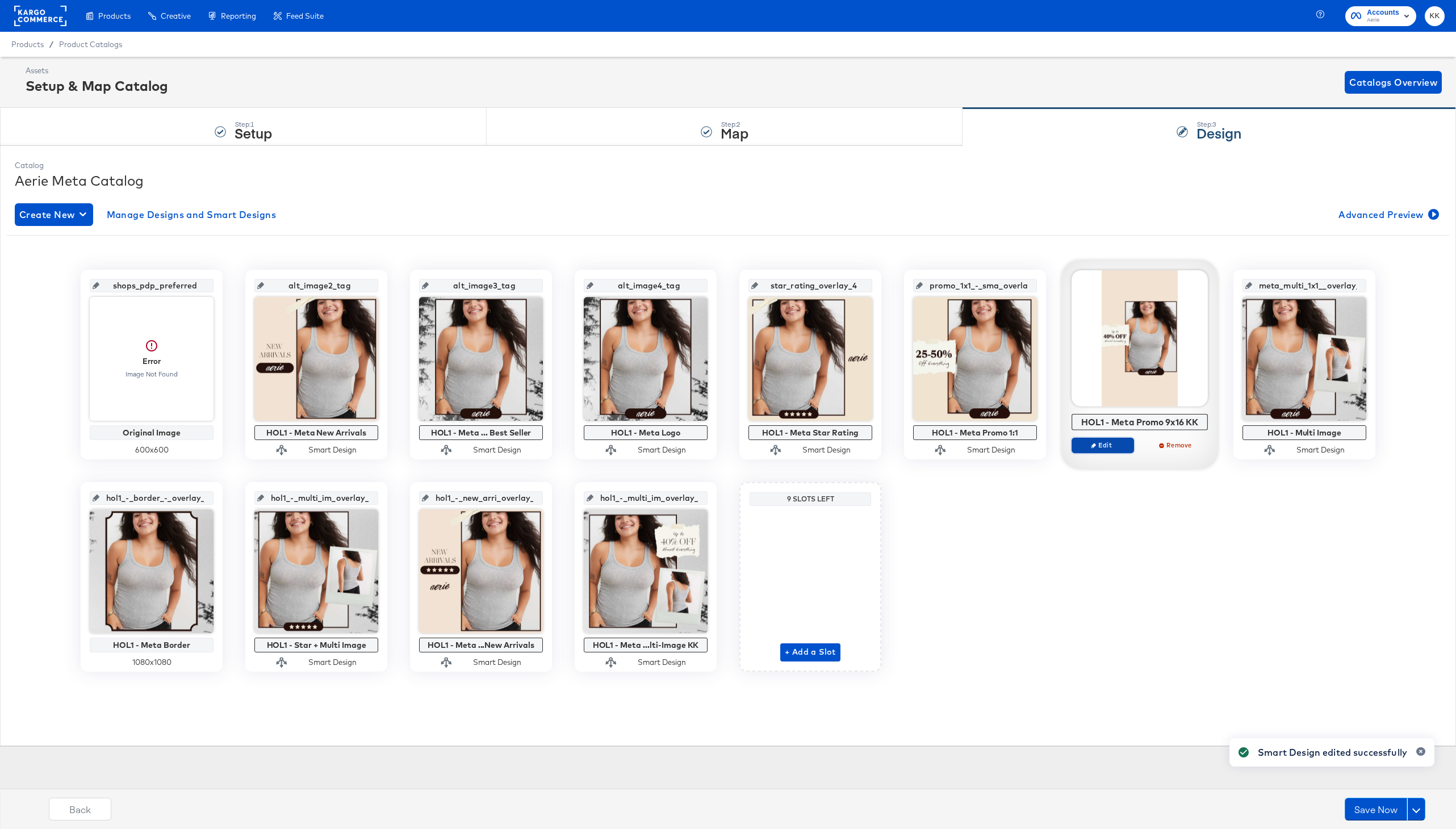
click at [1112, 445] on span "Edit" at bounding box center [1103, 445] width 52 height 9
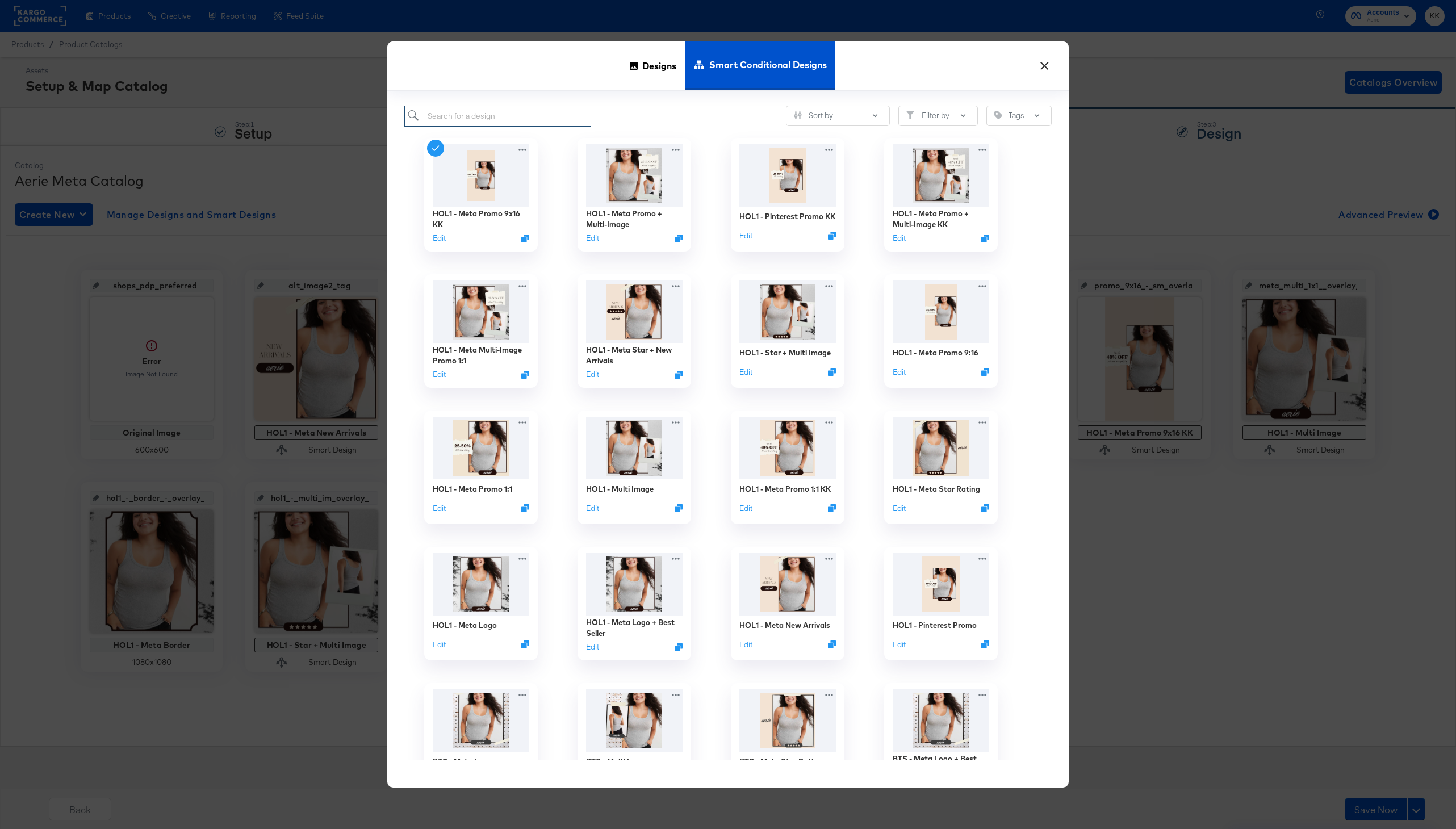
click at [463, 108] on input "search" at bounding box center [497, 116] width 187 height 21
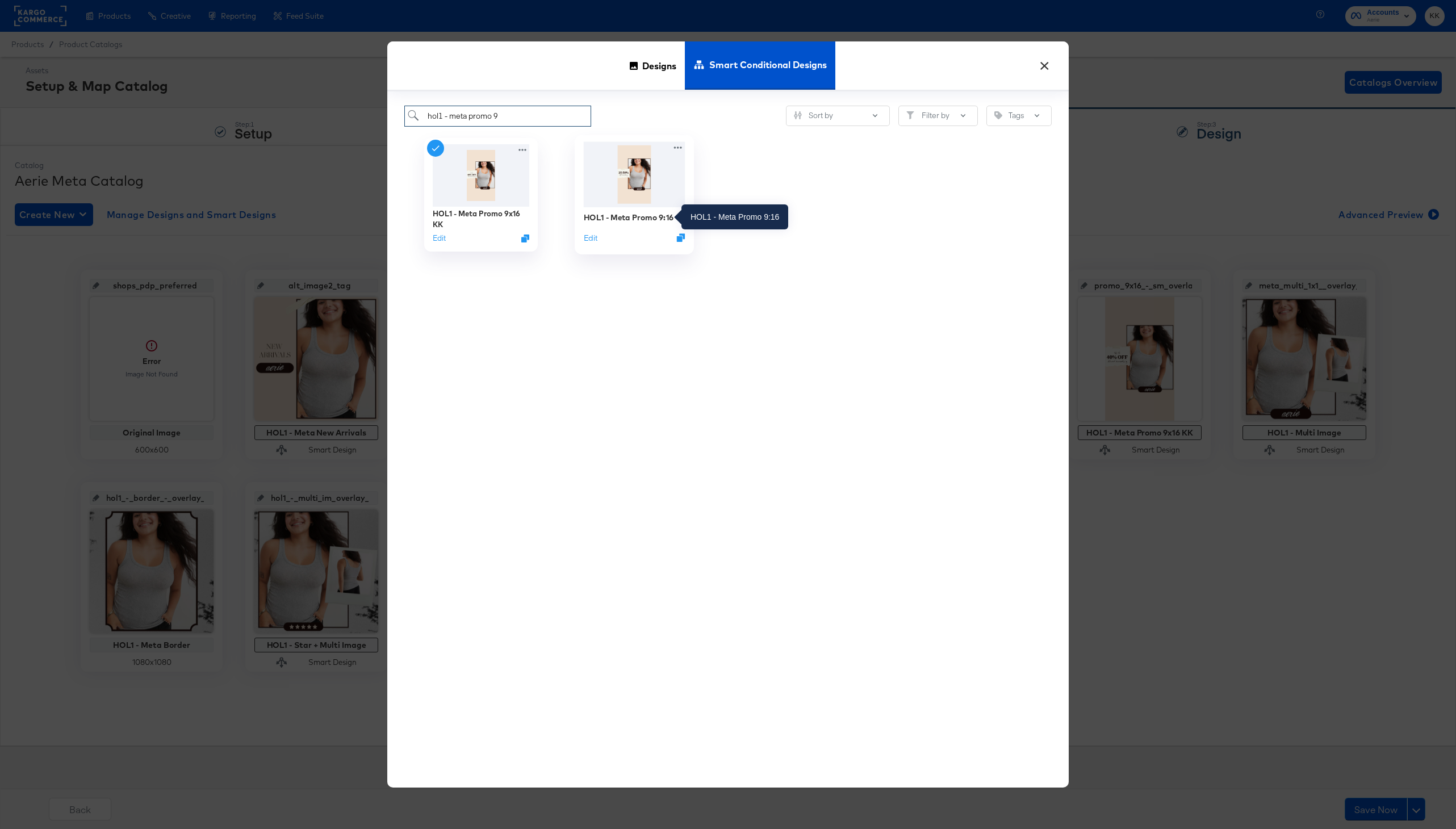
type input "hol1 - meta promo 9"
click at [624, 212] on div "HOL1 - Meta Promo 9:16" at bounding box center [629, 216] width 90 height 11
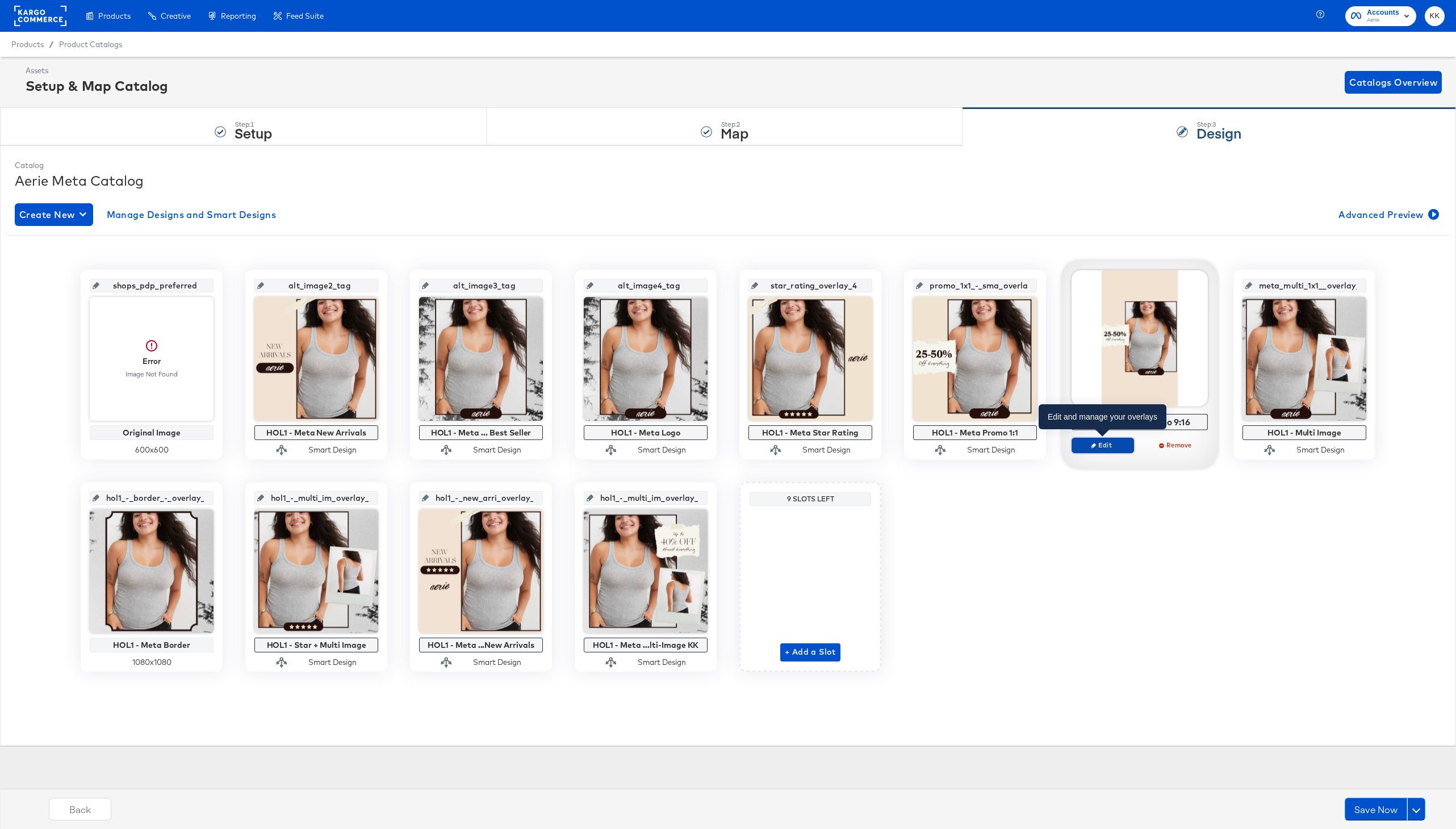
click at [1098, 443] on span "Edit" at bounding box center [1103, 445] width 52 height 9
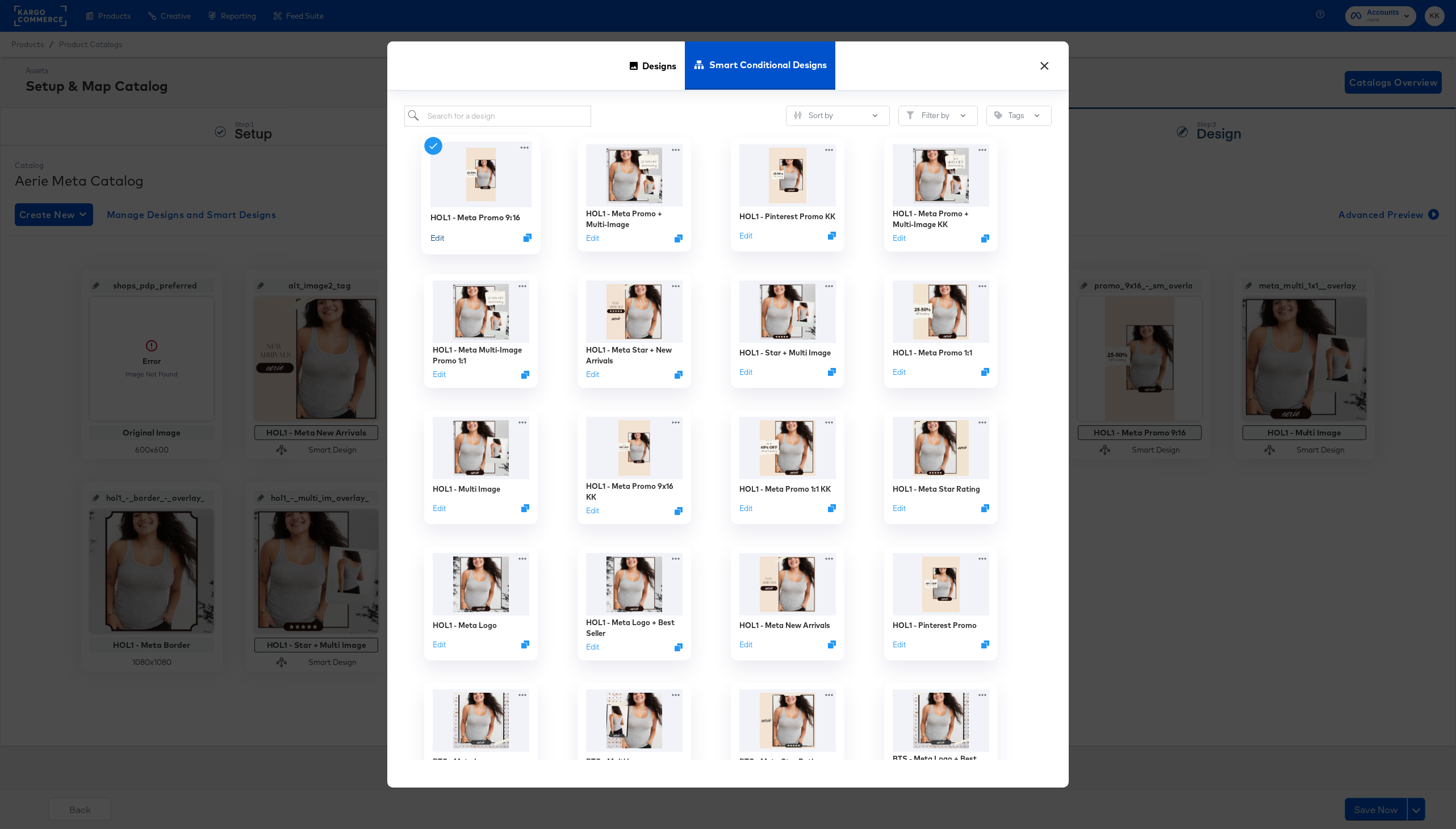
click at [436, 241] on button "Edit" at bounding box center [437, 236] width 14 height 11
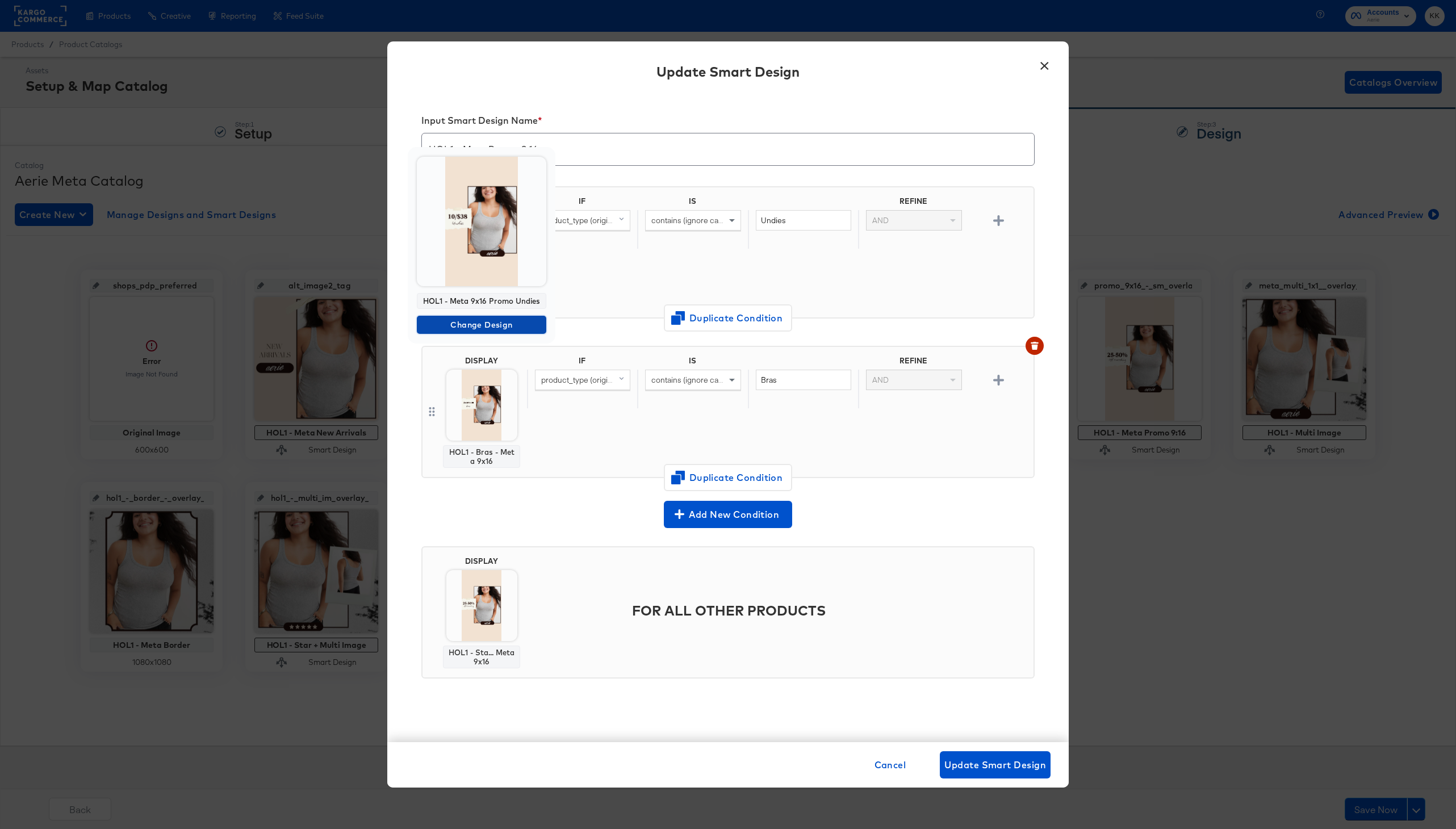
click at [488, 327] on span "Change Design" at bounding box center [481, 325] width 121 height 14
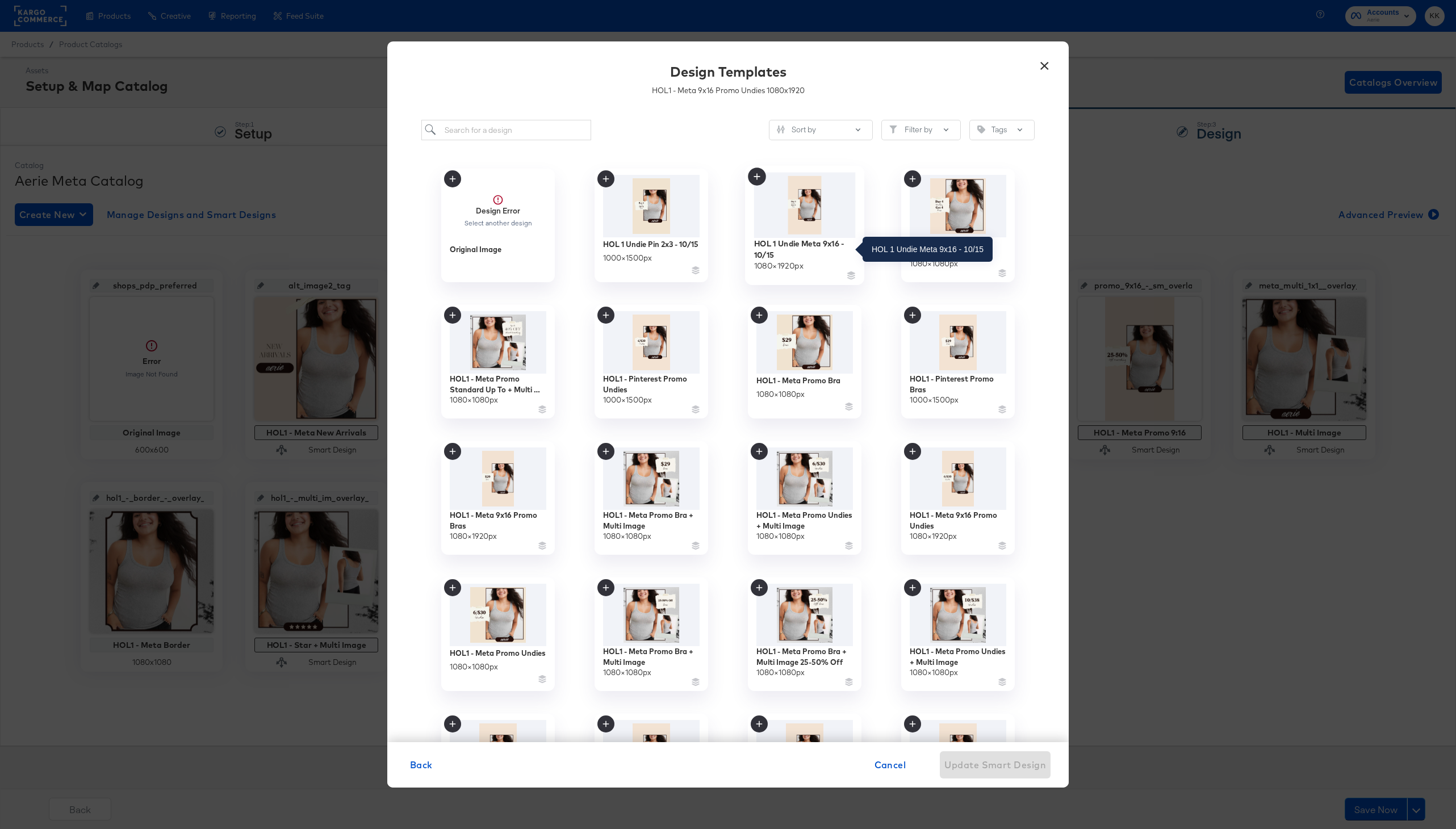
click at [787, 250] on div "HOL 1 Undie Meta 9x16 - 10/15" at bounding box center [805, 248] width 102 height 22
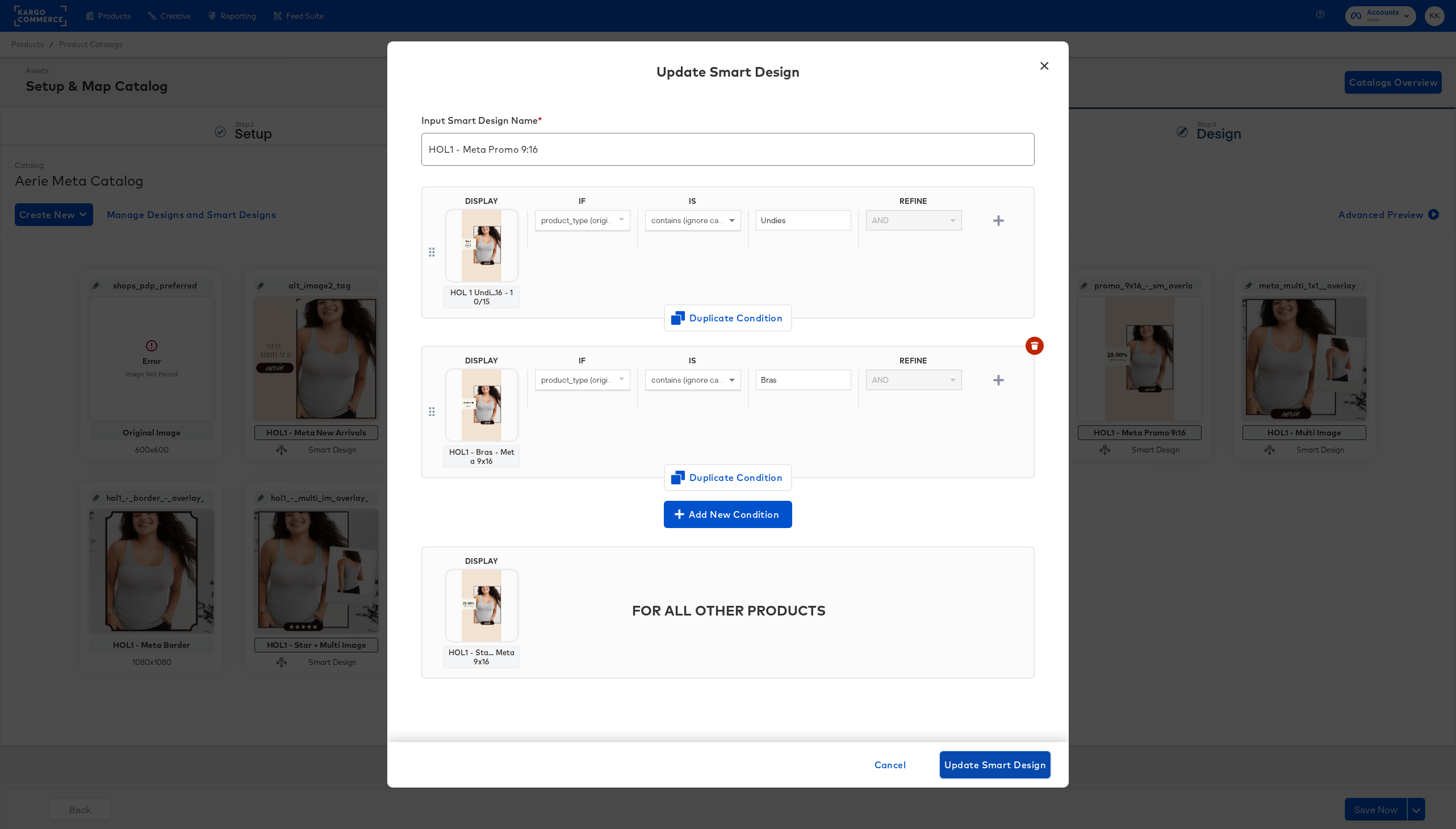
click at [1031, 759] on span "Update Smart Design" at bounding box center [995, 764] width 102 height 16
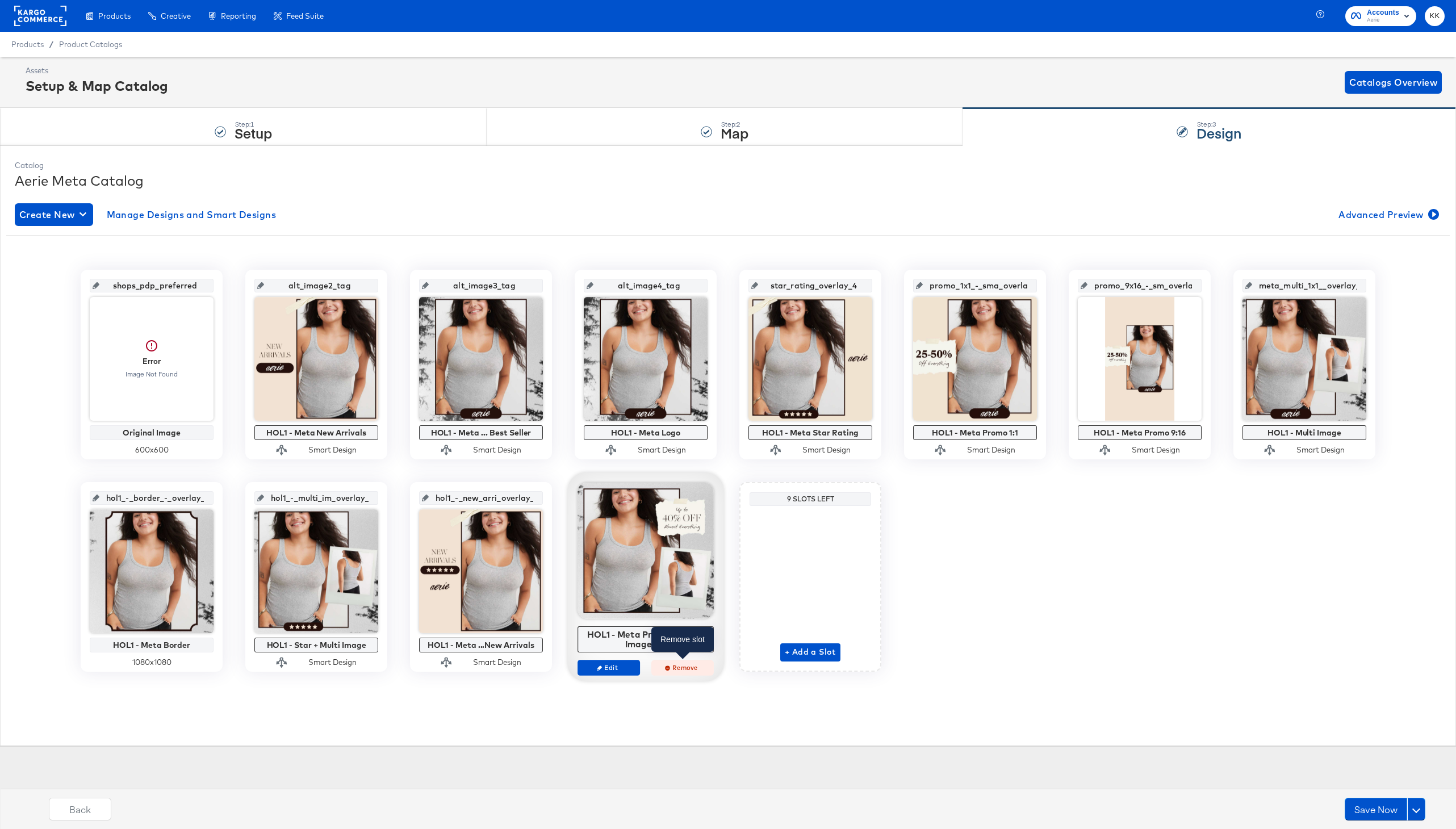
click at [681, 671] on span "Remove" at bounding box center [683, 667] width 52 height 9
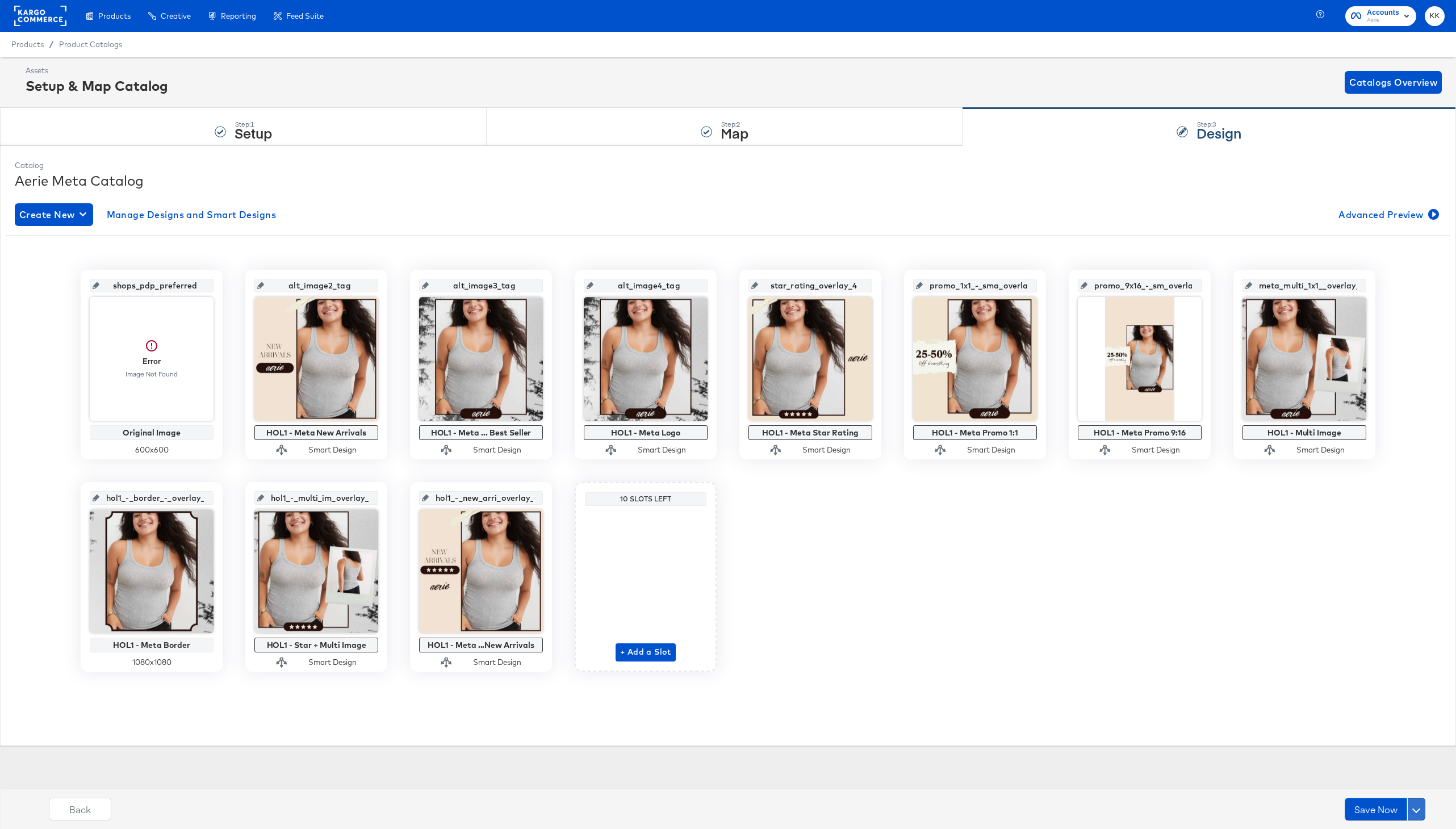
click at [1349, 804] on button at bounding box center [1416, 808] width 18 height 23
click at [1349, 783] on div "Schedule Save" at bounding box center [1389, 786] width 52 height 11
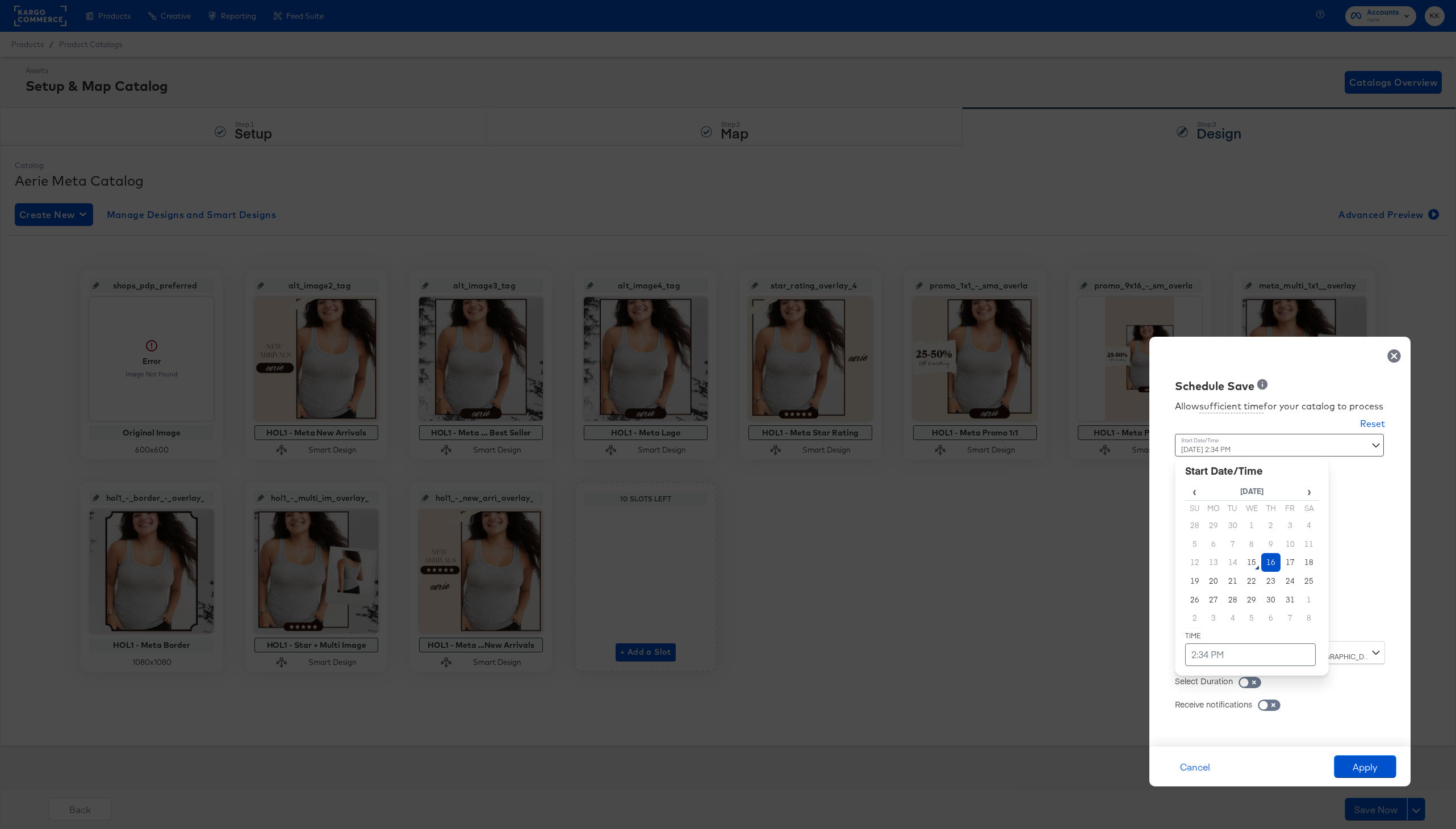
click at [1215, 623] on div "October 16th 2025 2:34 PM ‹ October 2025 › Su Mo Tu We Th Fr Sa 28 29 30 1 2 3 …" at bounding box center [1251, 533] width 154 height 199
click at [1272, 562] on td "16" at bounding box center [1270, 562] width 19 height 19
click at [1236, 653] on td "2:34 PM" at bounding box center [1249, 654] width 131 height 23
click at [1251, 573] on span "▼" at bounding box center [1252, 569] width 23 height 23
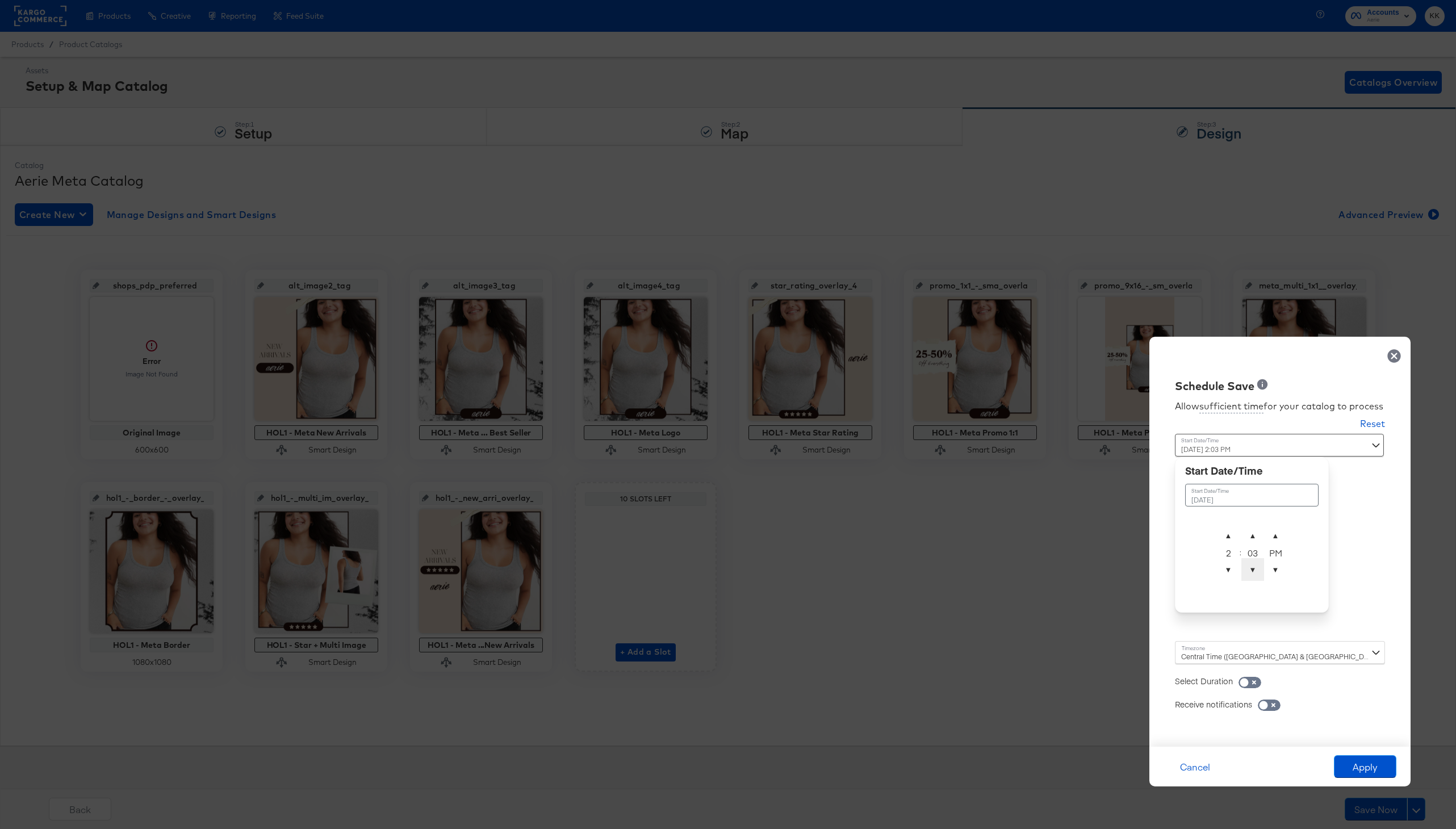
click at [1251, 573] on span "▼" at bounding box center [1252, 569] width 23 height 23
click at [1253, 534] on span "▲" at bounding box center [1252, 535] width 23 height 23
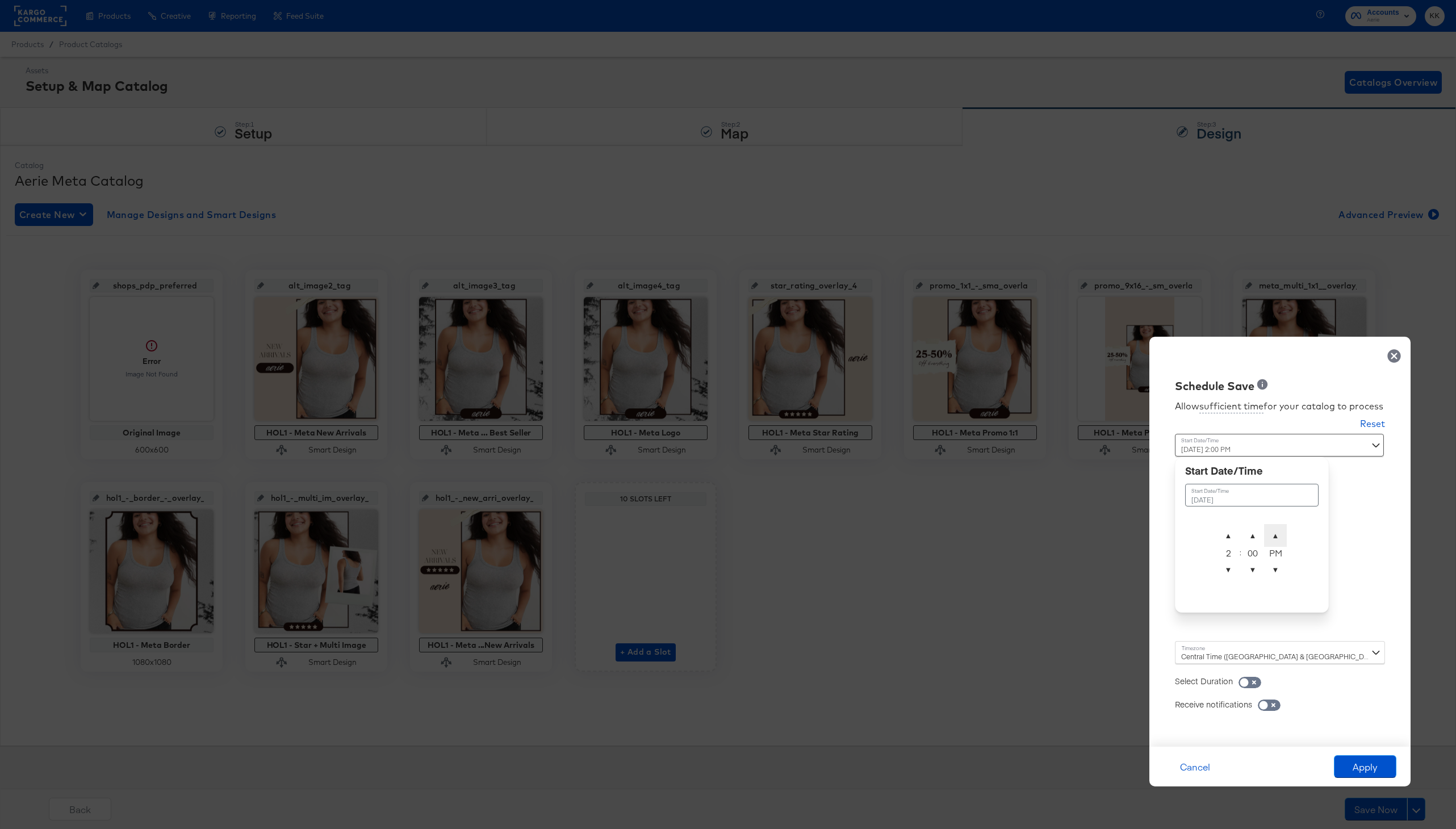
type input "October 16th 2025 2:00 AM"
click at [1274, 534] on span "▲" at bounding box center [1275, 535] width 23 height 23
click at [1193, 648] on div "Central Time (US & Canada) (America/Chicago)" at bounding box center [1279, 651] width 211 height 23
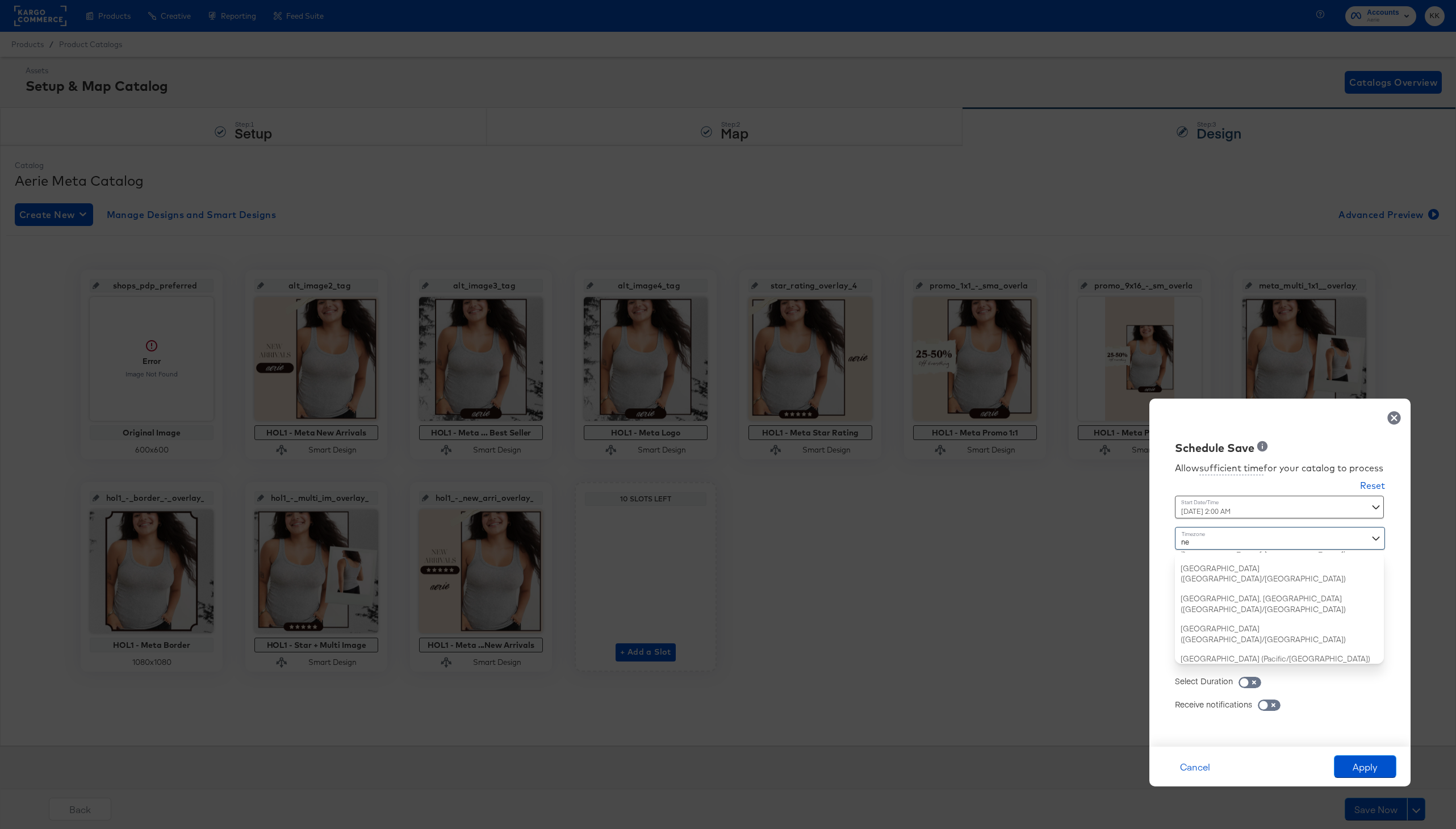
type input "new"
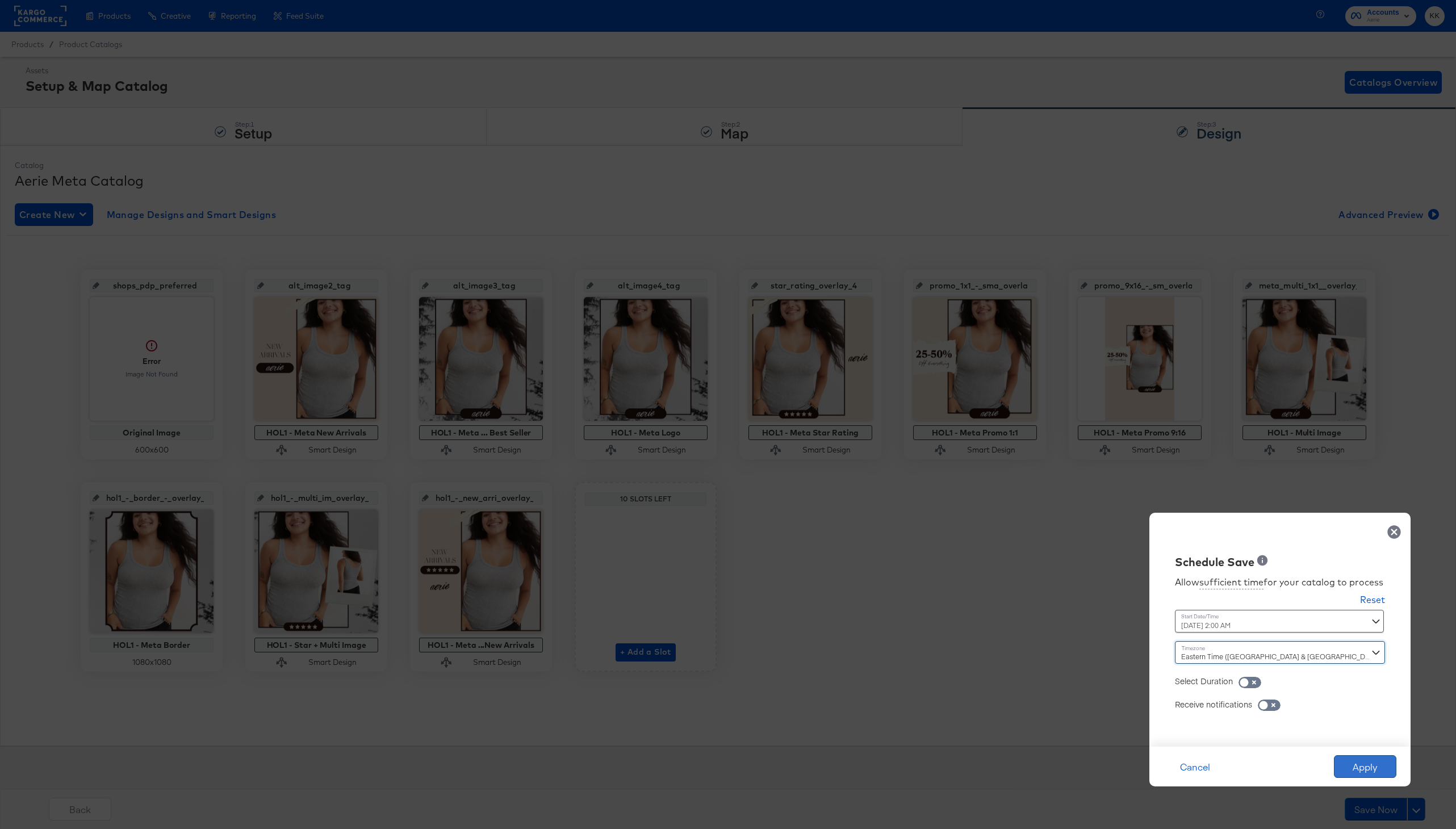
click at [1347, 764] on button "Apply" at bounding box center [1365, 766] width 63 height 23
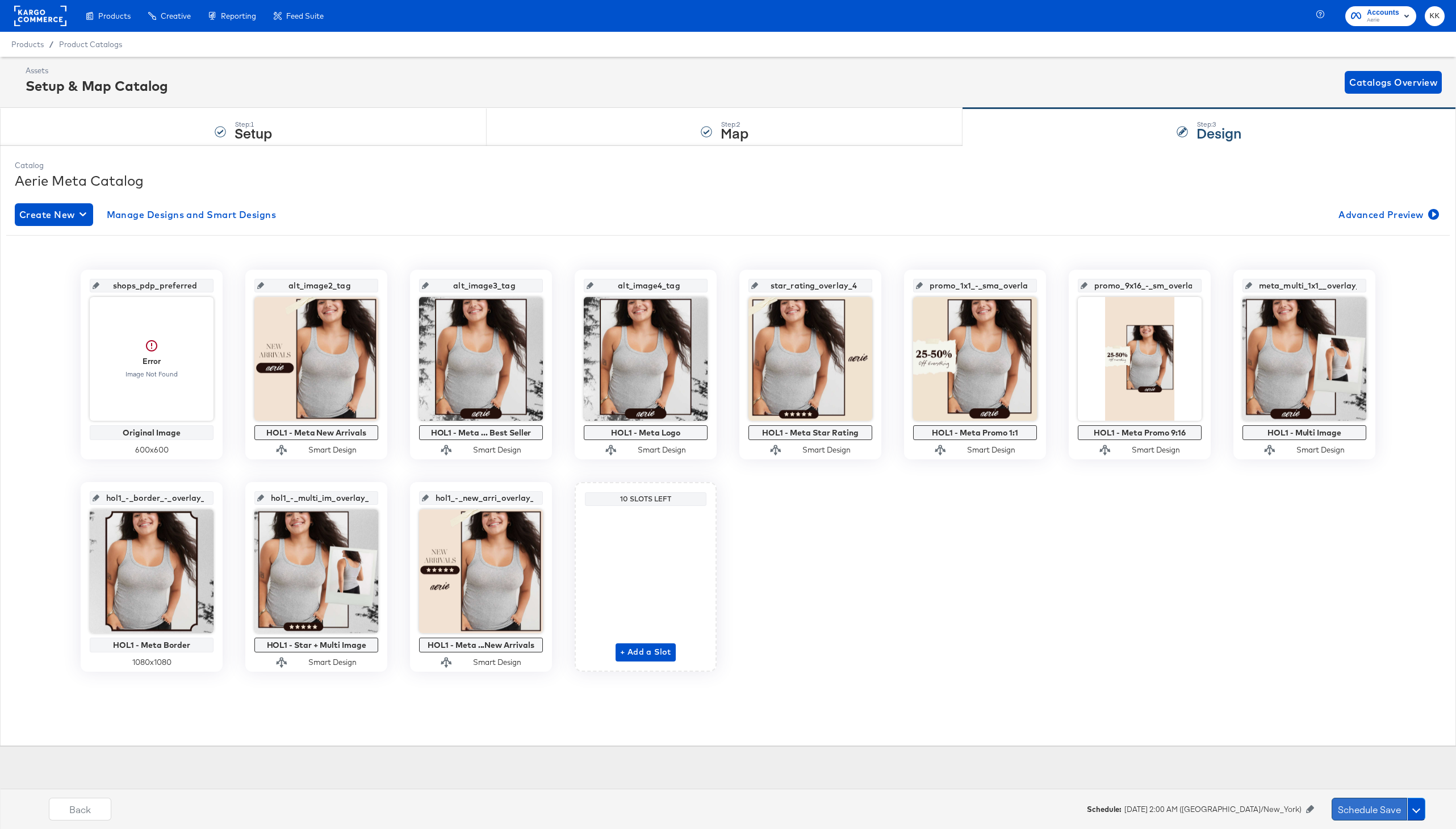
click at [1349, 807] on button "Schedule Save" at bounding box center [1369, 808] width 76 height 23
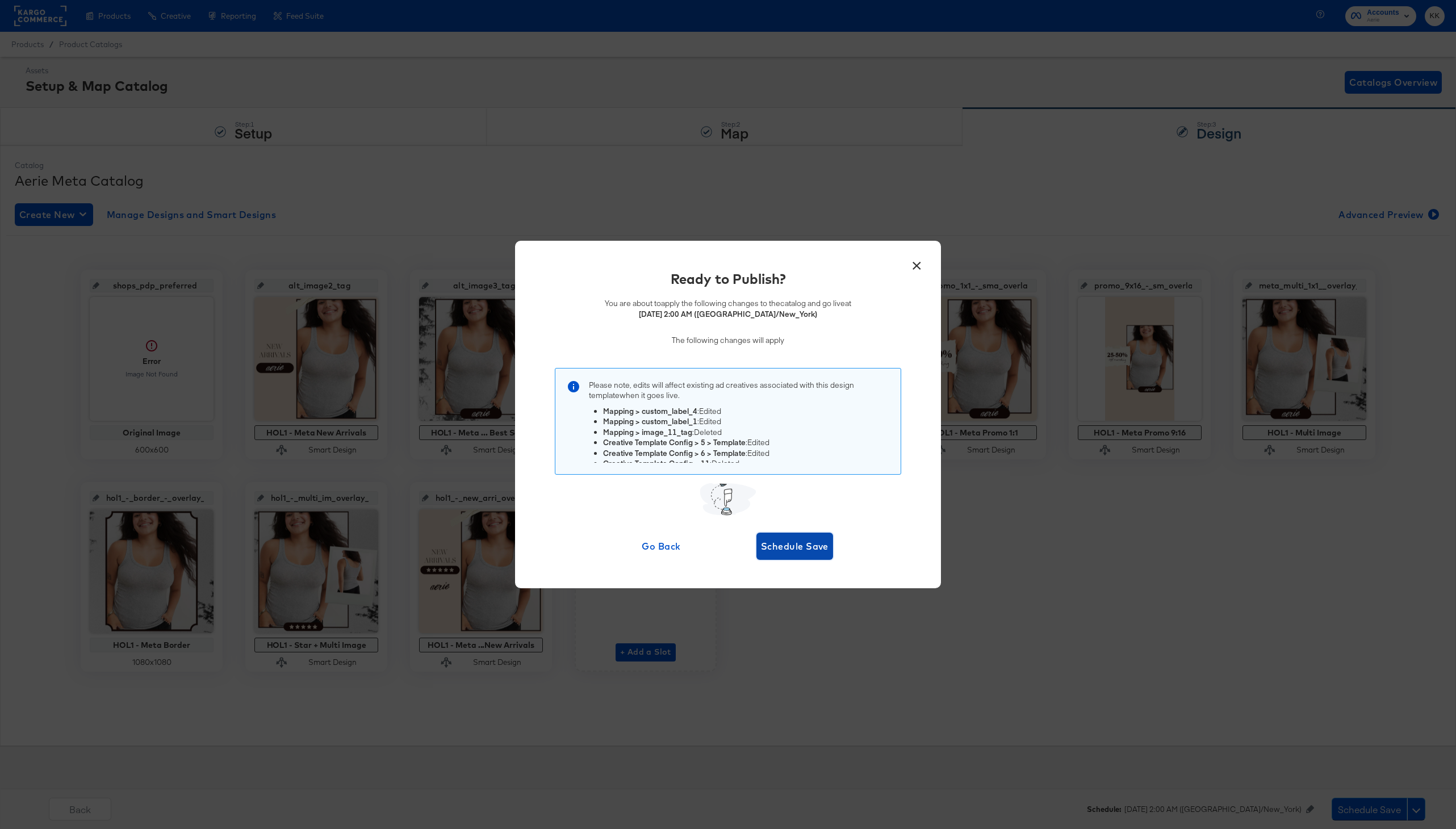
click at [814, 547] on span "Schedule Save" at bounding box center [794, 546] width 68 height 16
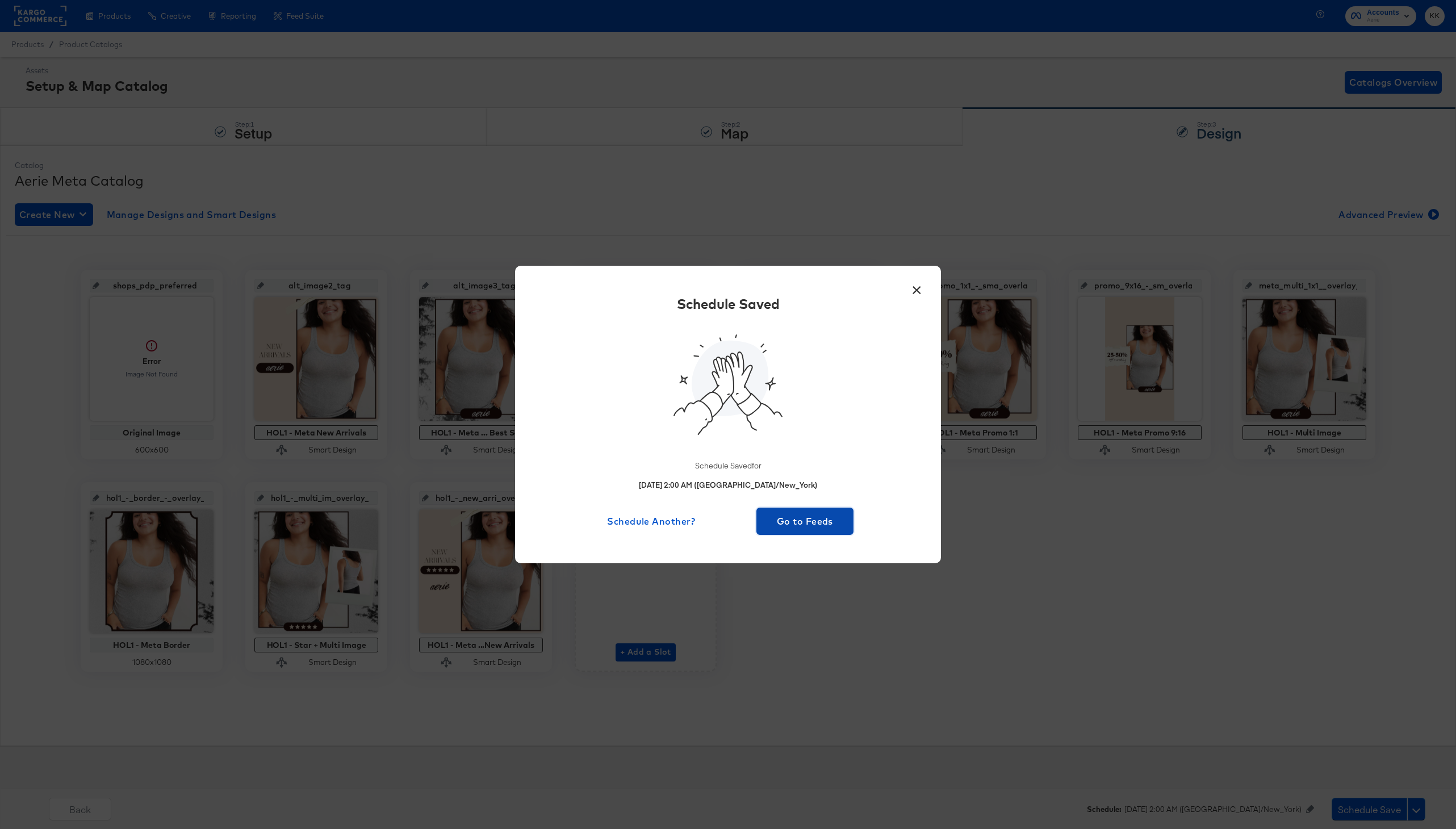
click at [807, 519] on span "Go to Feeds" at bounding box center [804, 521] width 88 height 16
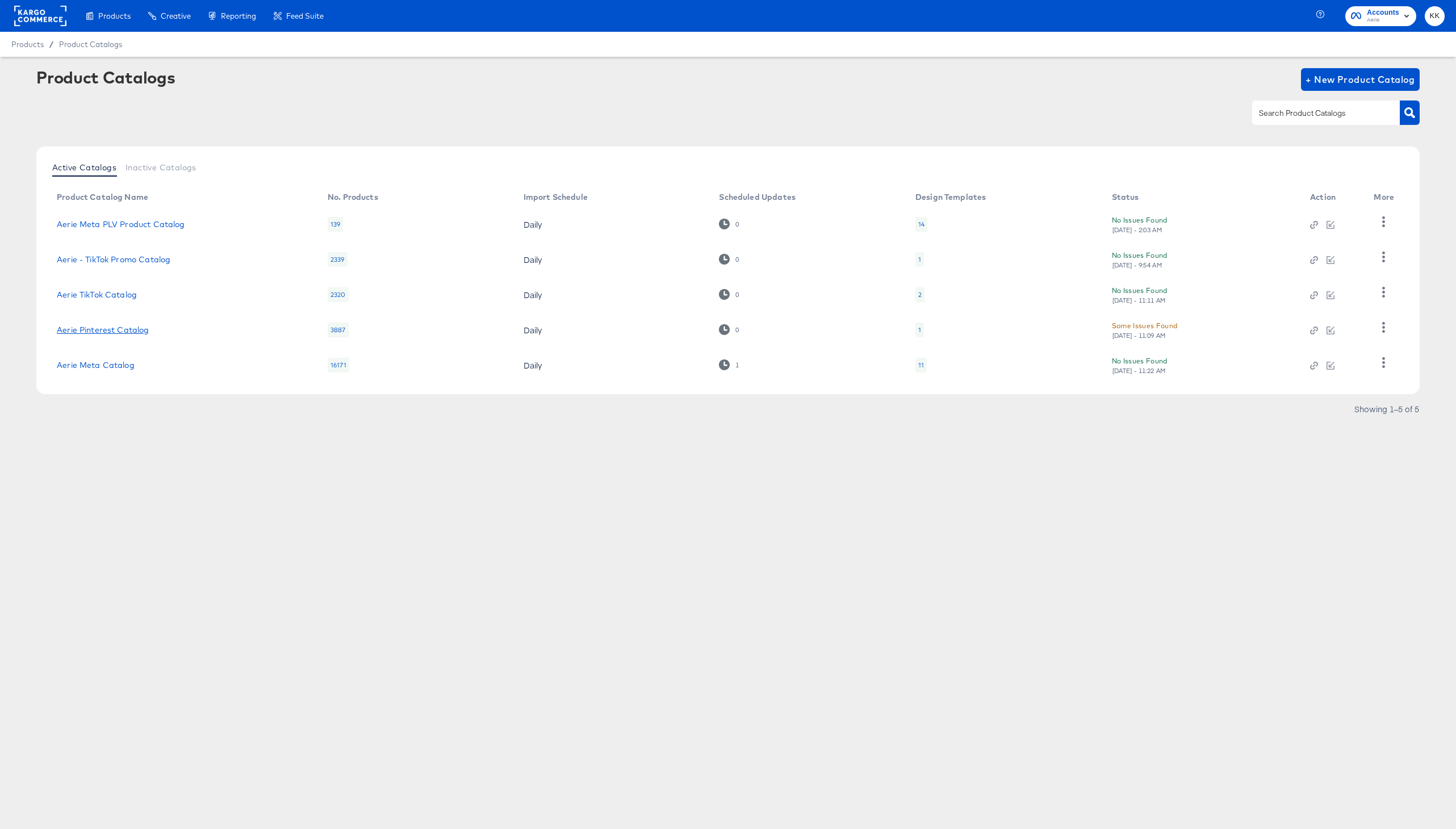
click at [106, 328] on link "Aerie Pinterest Catalog" at bounding box center [103, 329] width 92 height 9
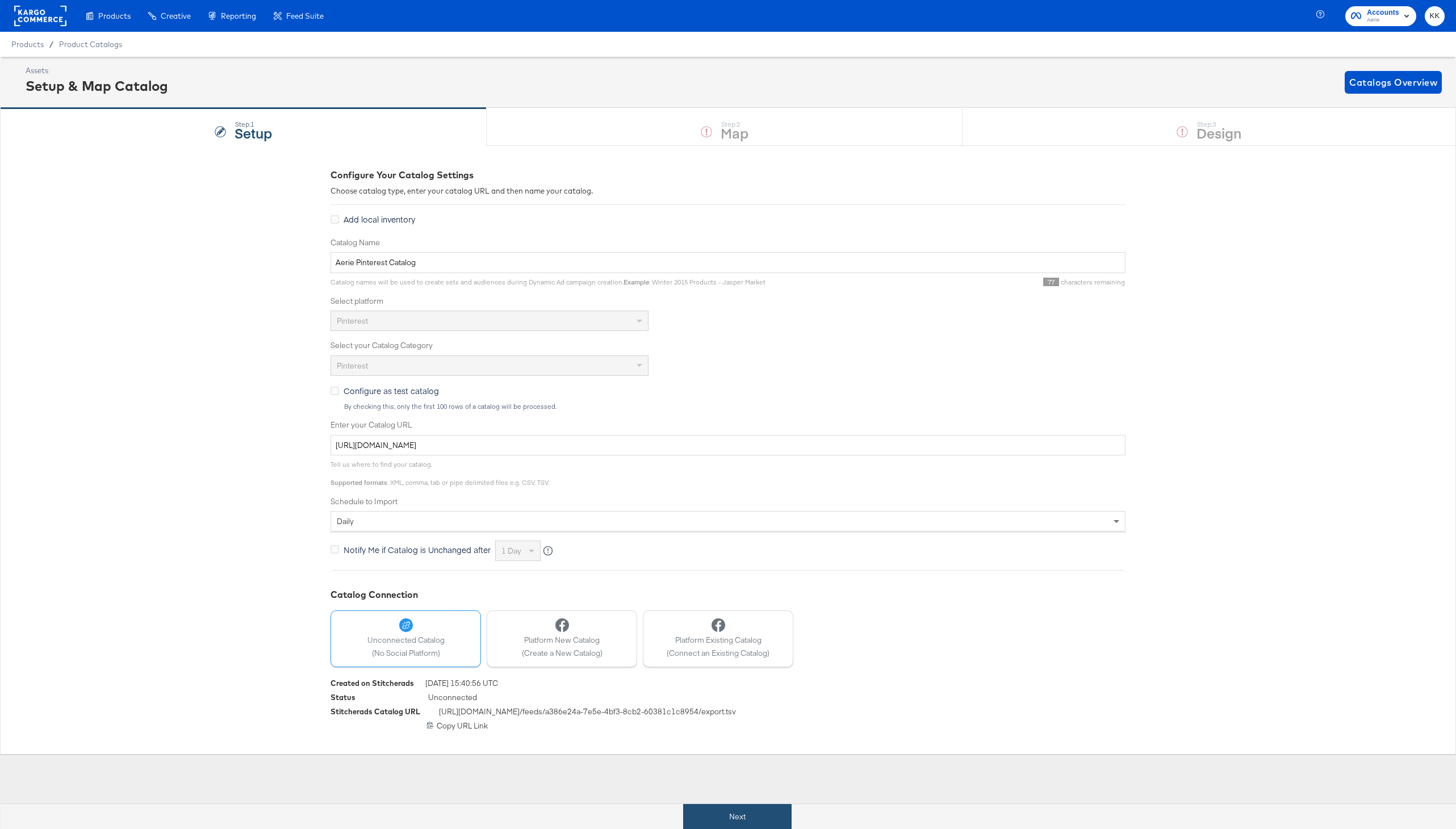
click at [705, 814] on button "Next" at bounding box center [736, 817] width 109 height 26
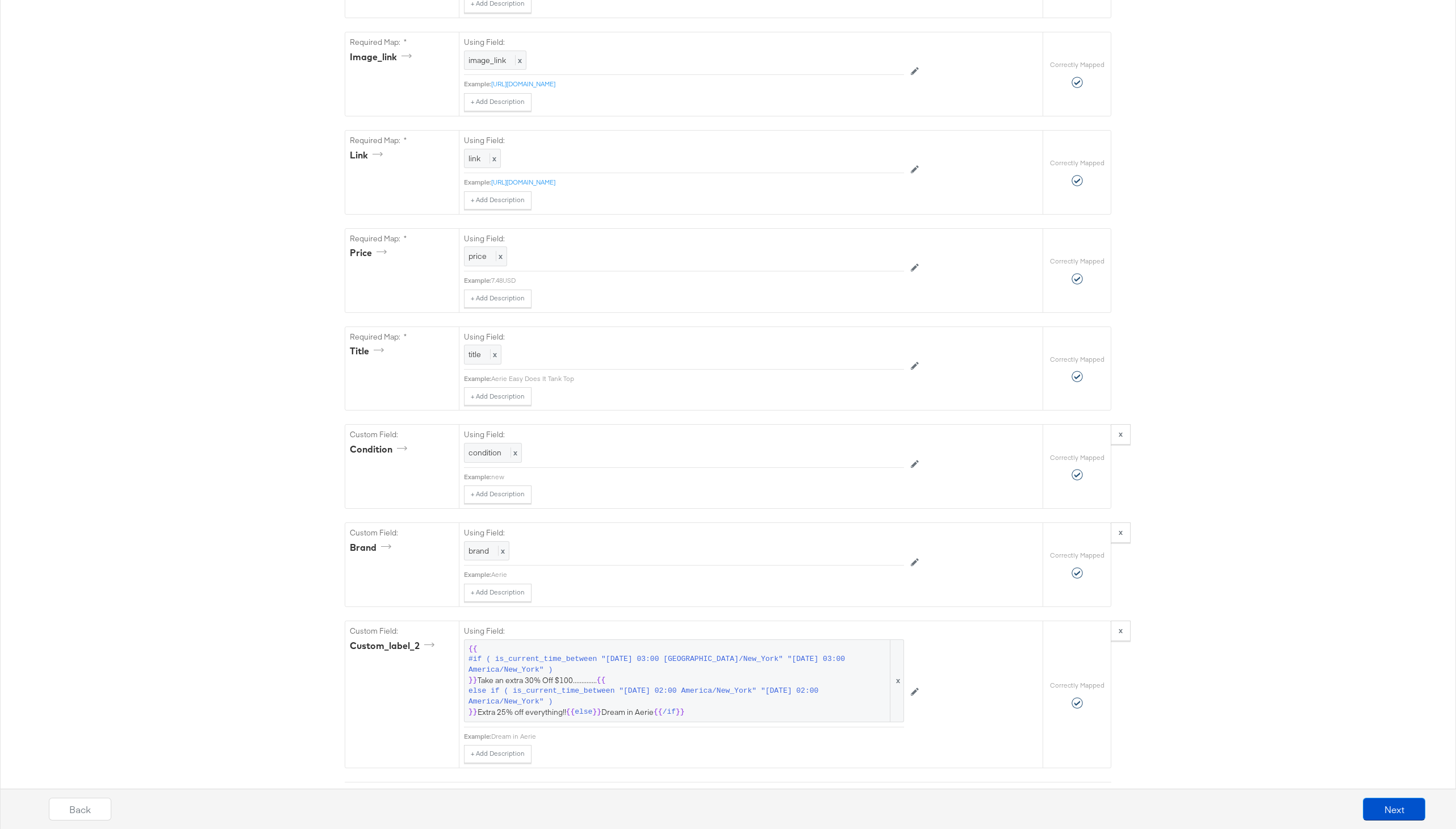
scroll to position [633, 0]
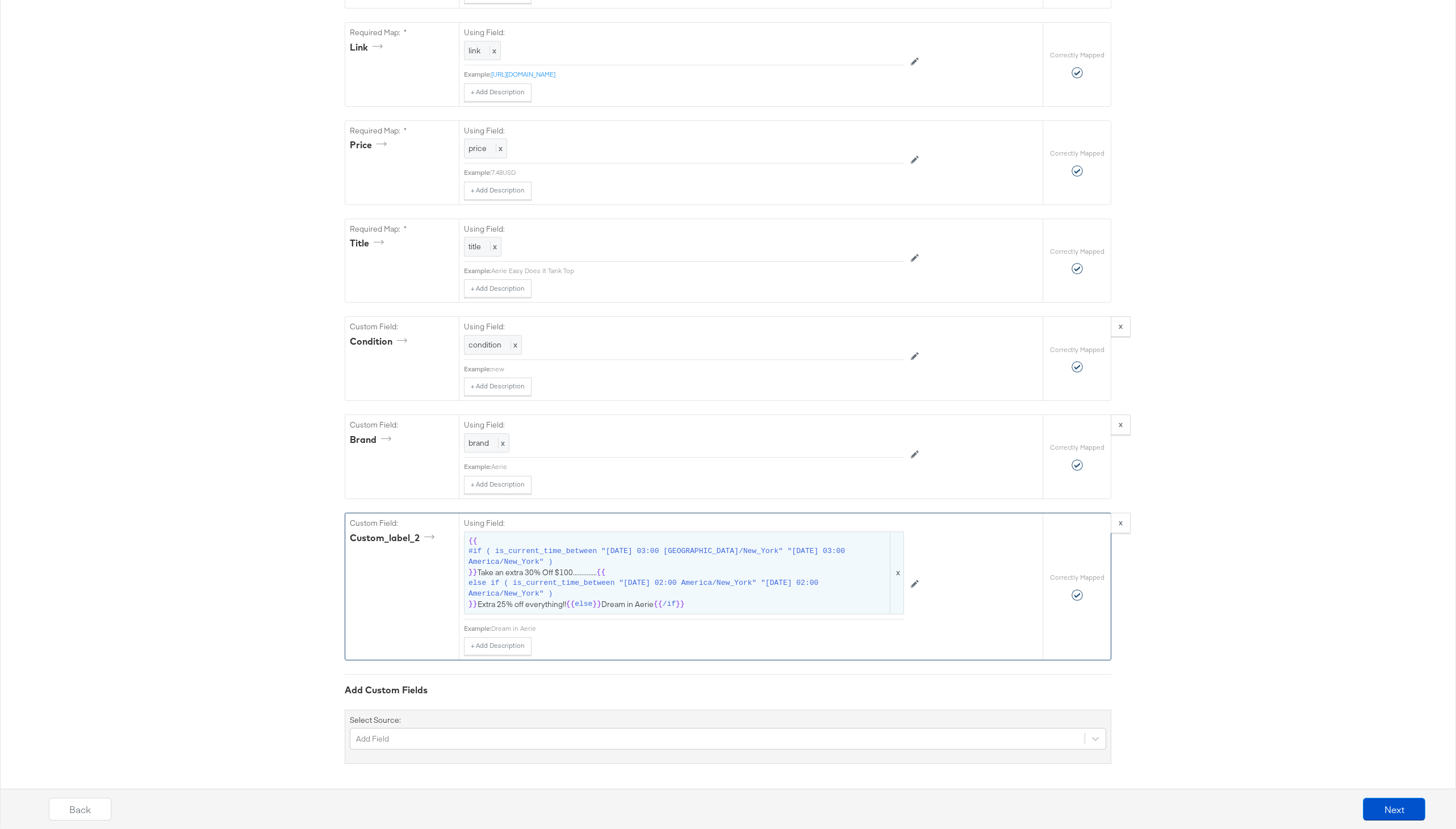
click at [664, 579] on span "else if ( is_current_time_between "2025-02-04 02:00 America/New_York" "2025-02-…" at bounding box center [678, 588] width 419 height 21
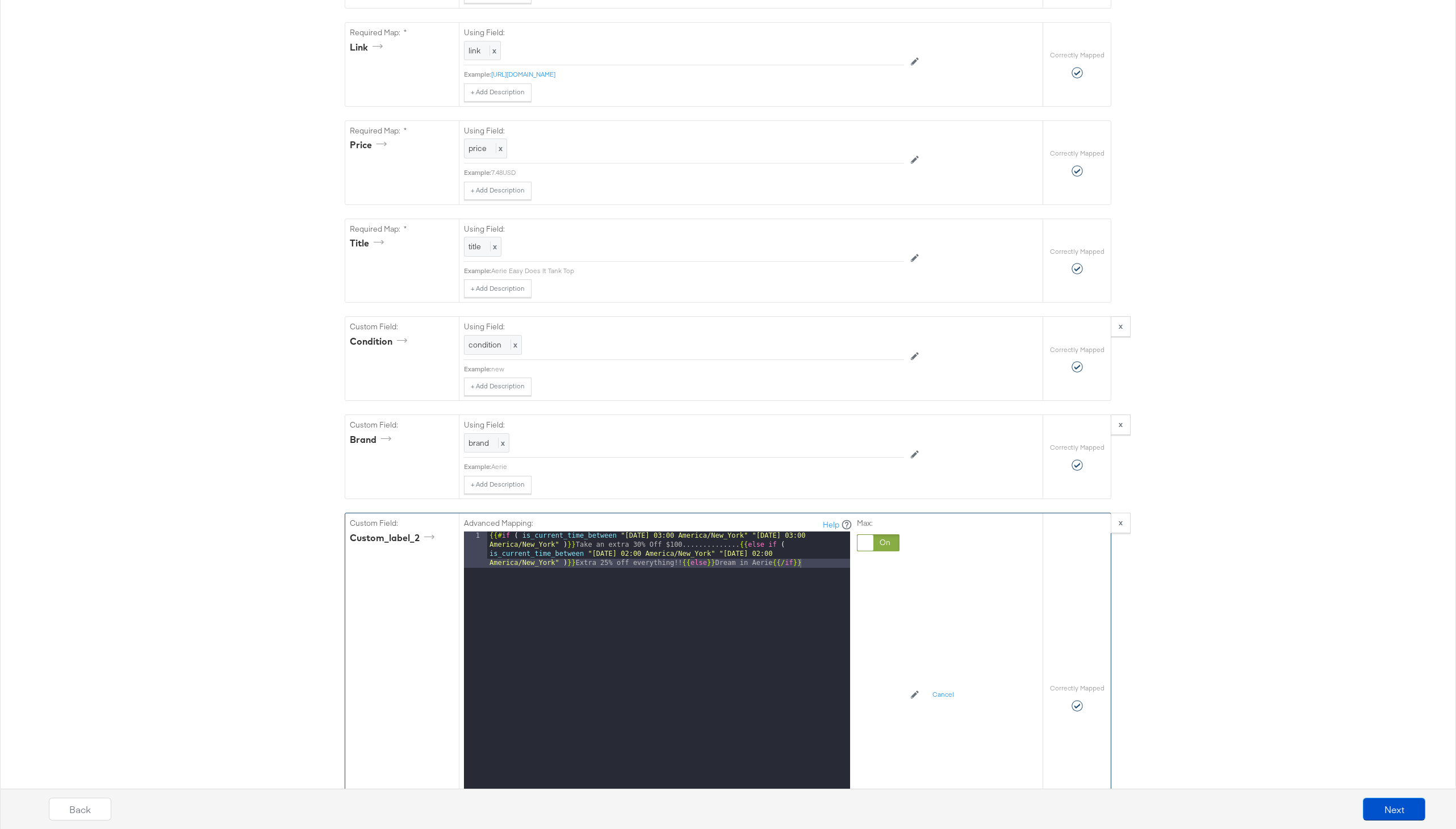
click at [702, 545] on div "{{# if ( is_current_time_between "2024-06-28 03:00 America/New_York" "2024-06-2…" at bounding box center [669, 709] width 363 height 356
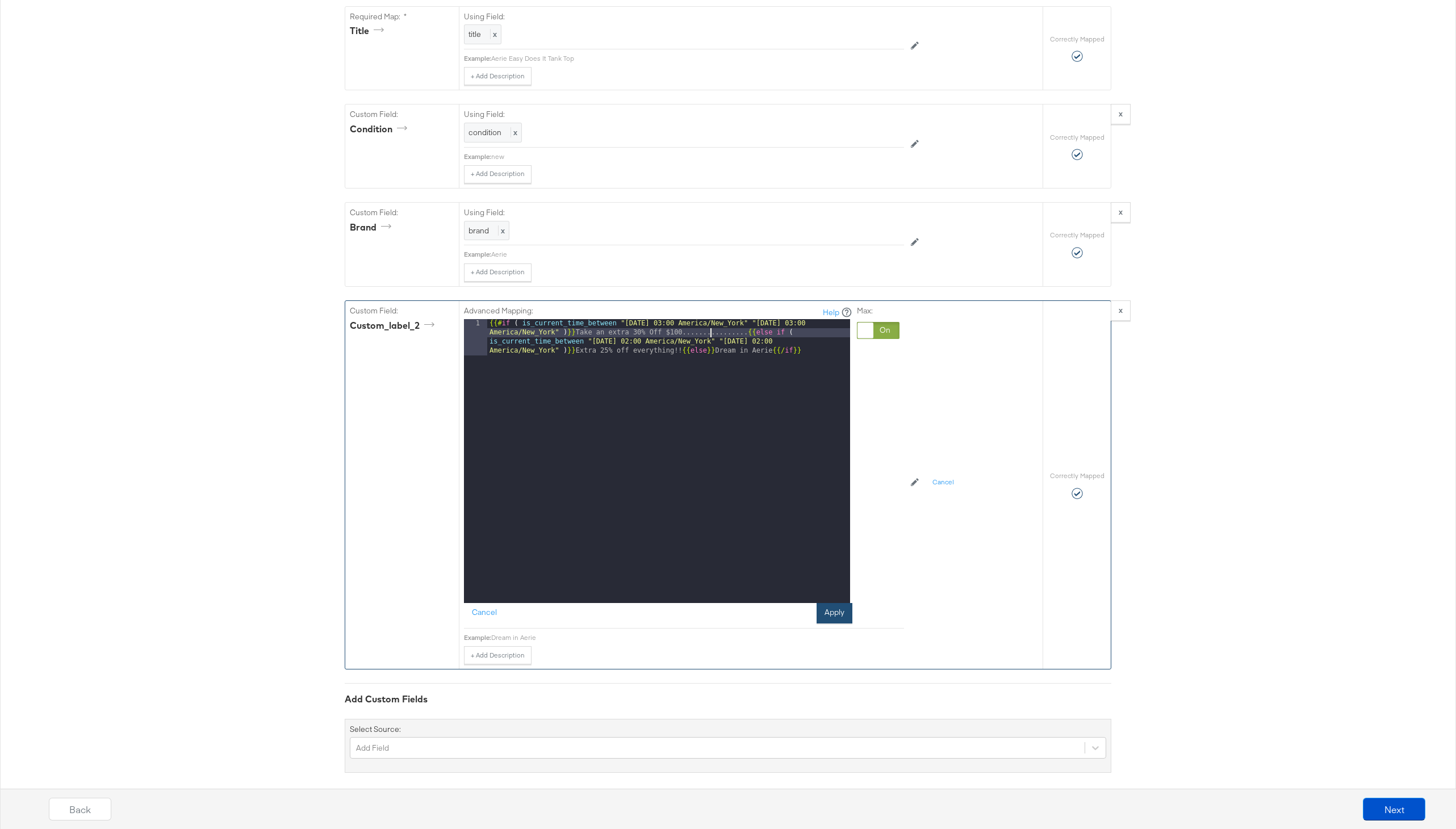
click at [837, 616] on button "Apply" at bounding box center [834, 613] width 36 height 20
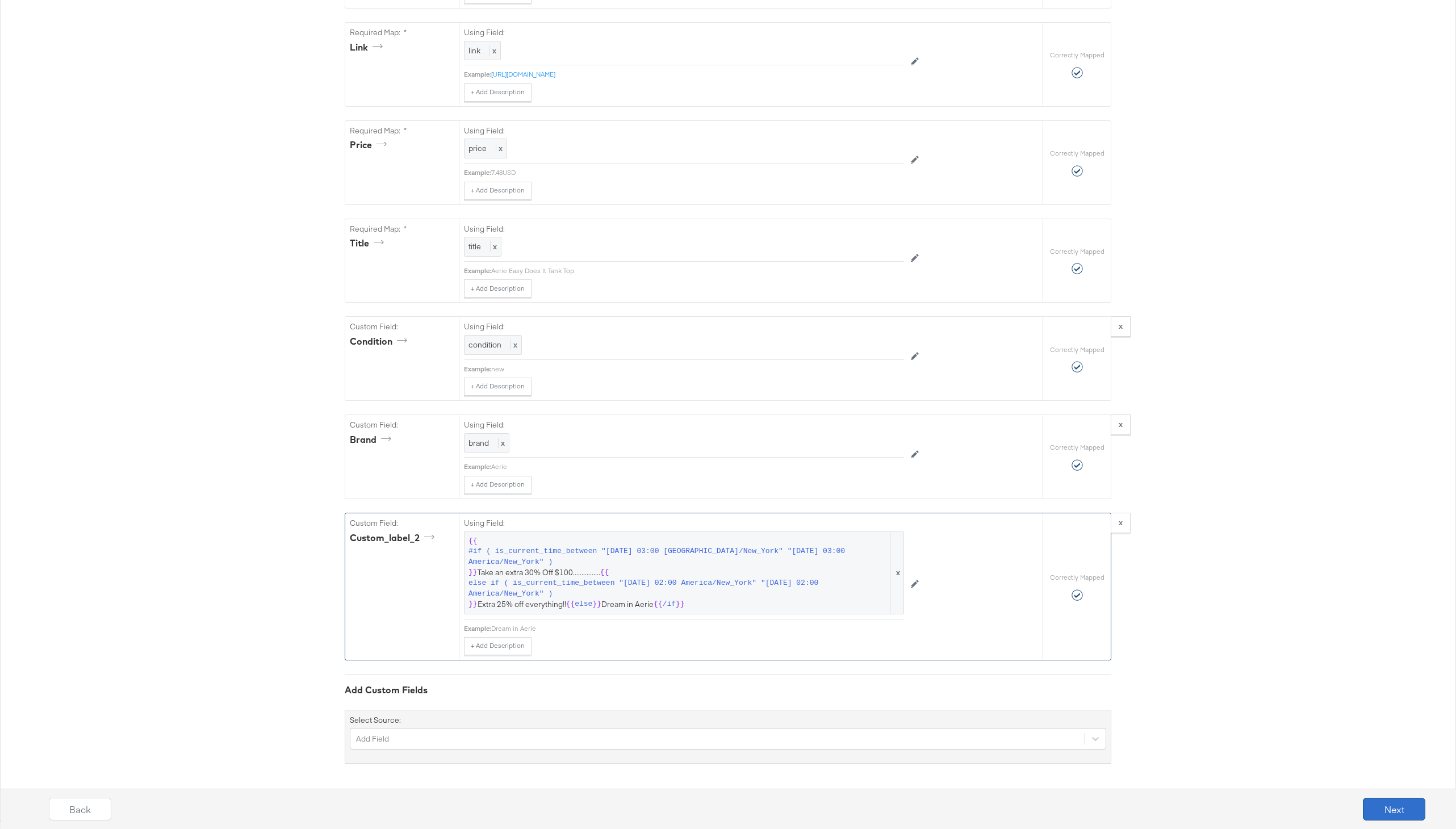
click at [1349, 803] on button "Next" at bounding box center [1394, 808] width 63 height 23
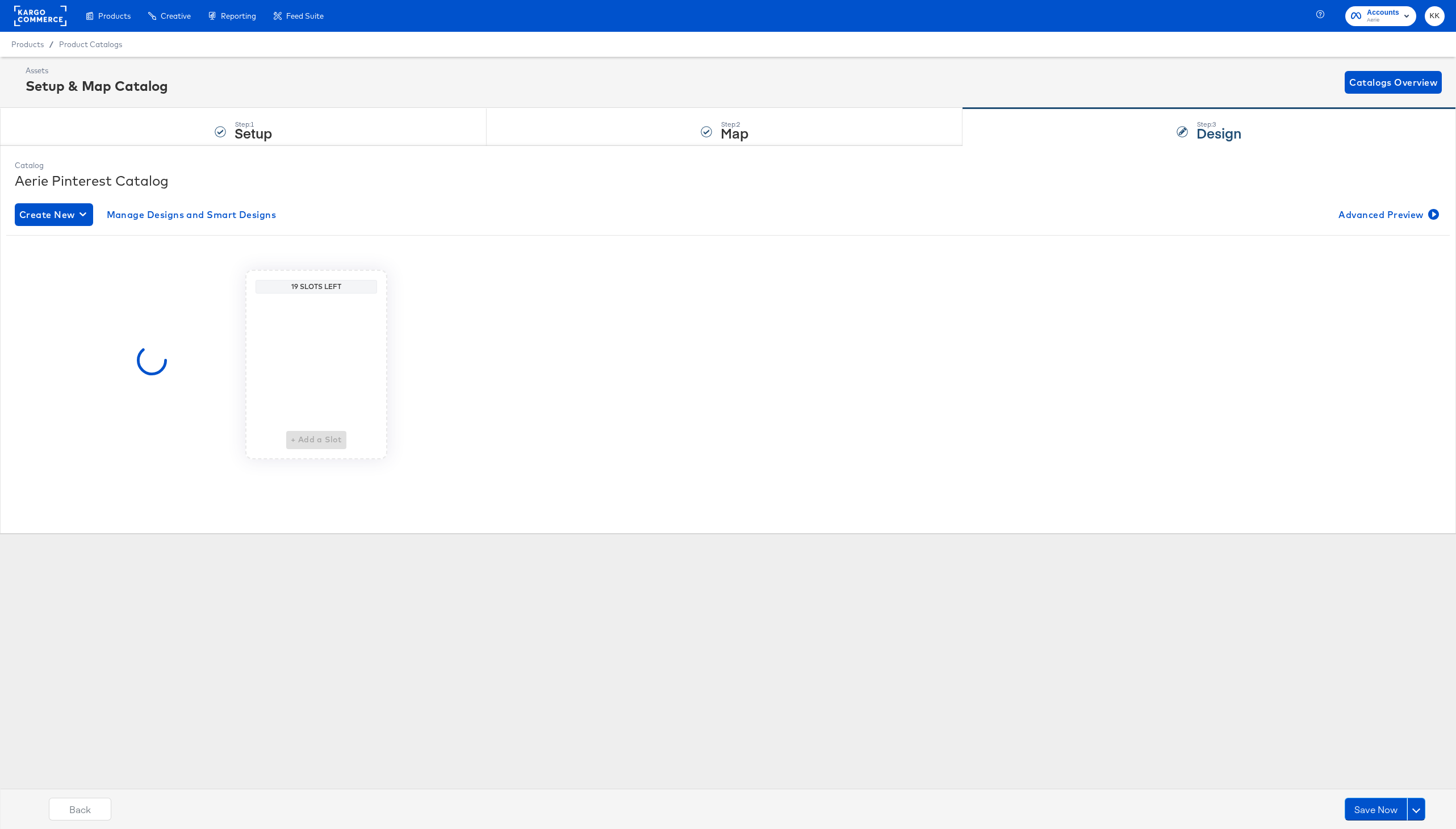
scroll to position [0, 0]
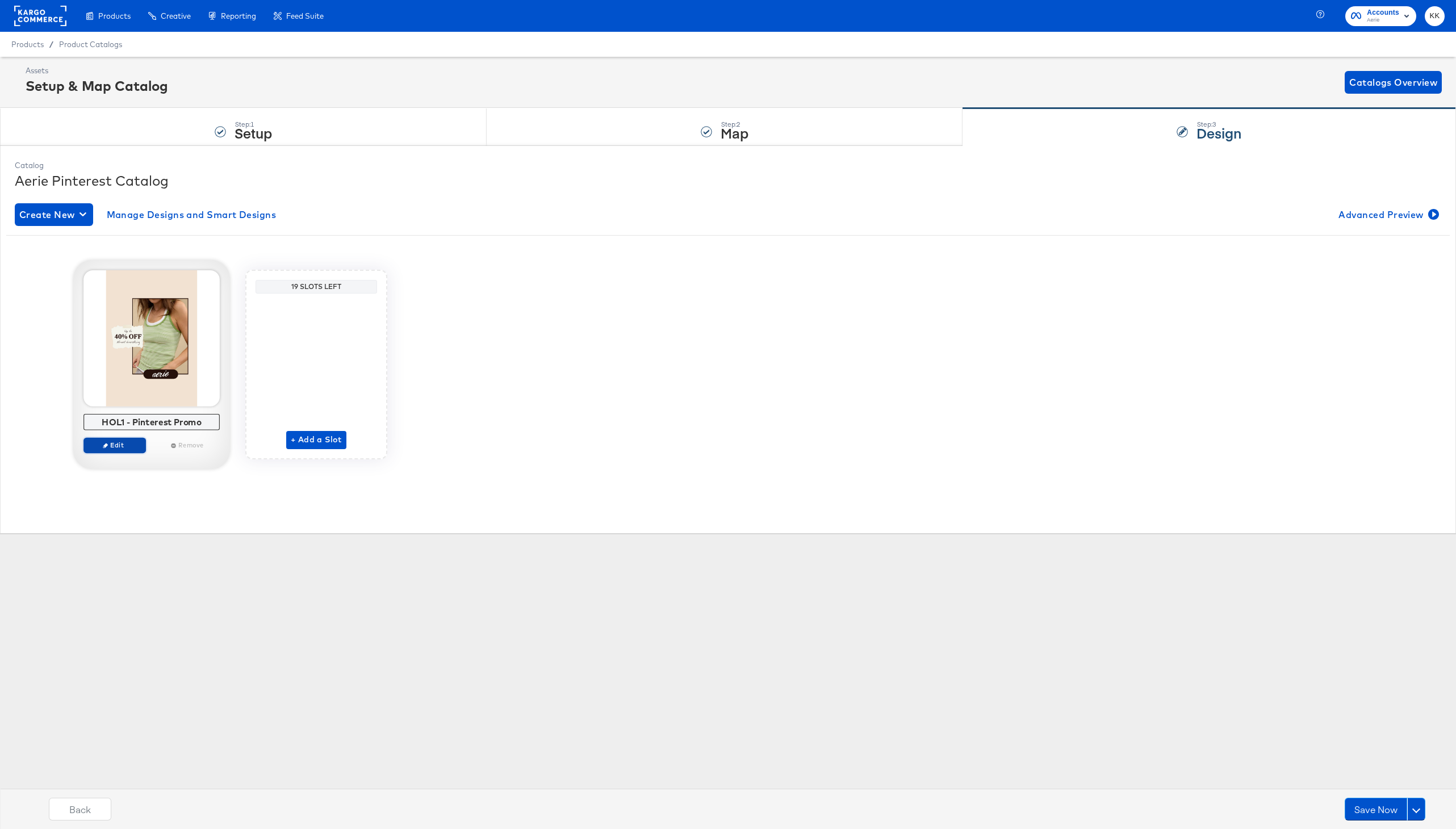
click at [119, 445] on span "Edit" at bounding box center [115, 445] width 52 height 9
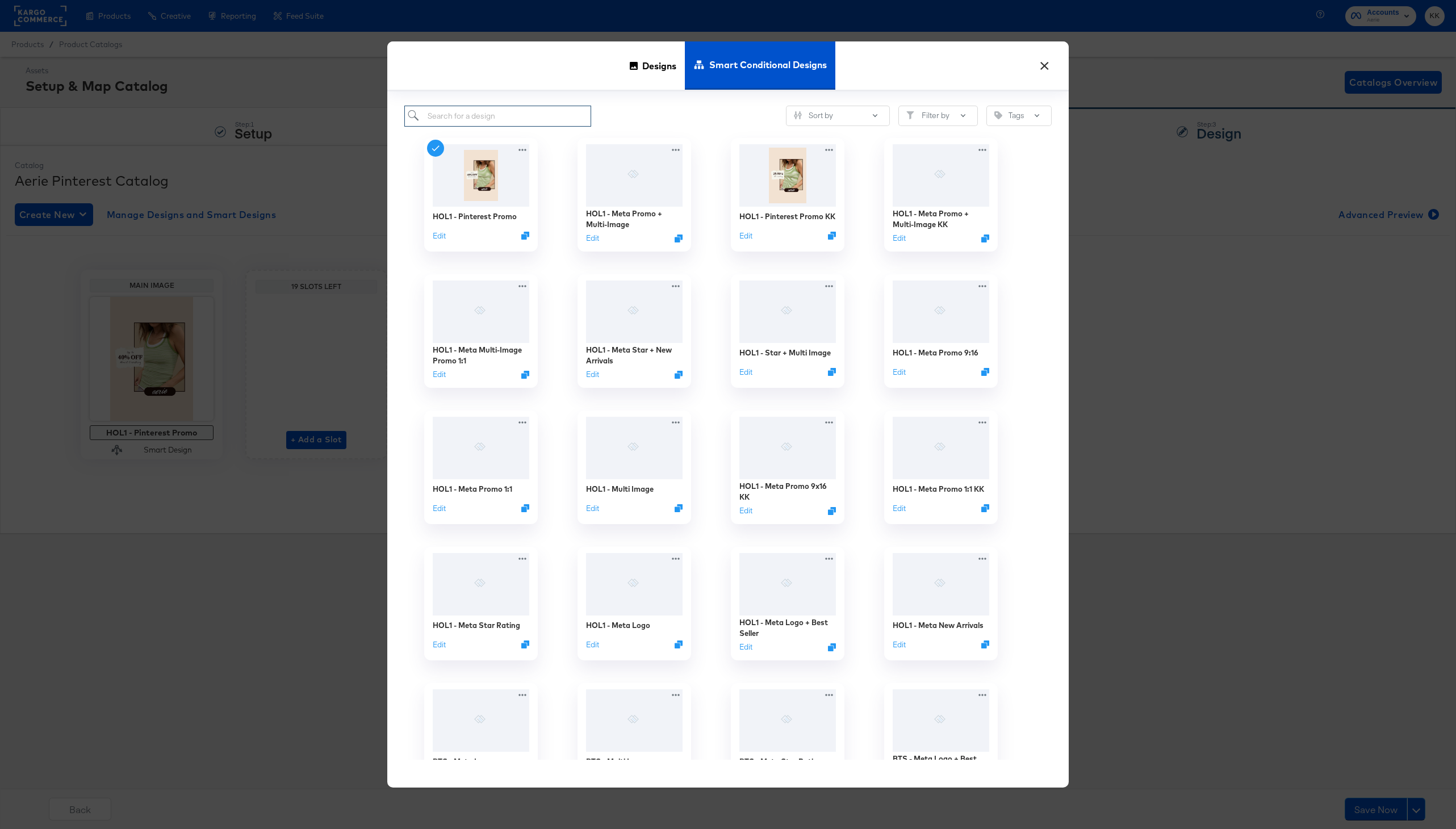
click at [488, 114] on input "search" at bounding box center [497, 116] width 187 height 21
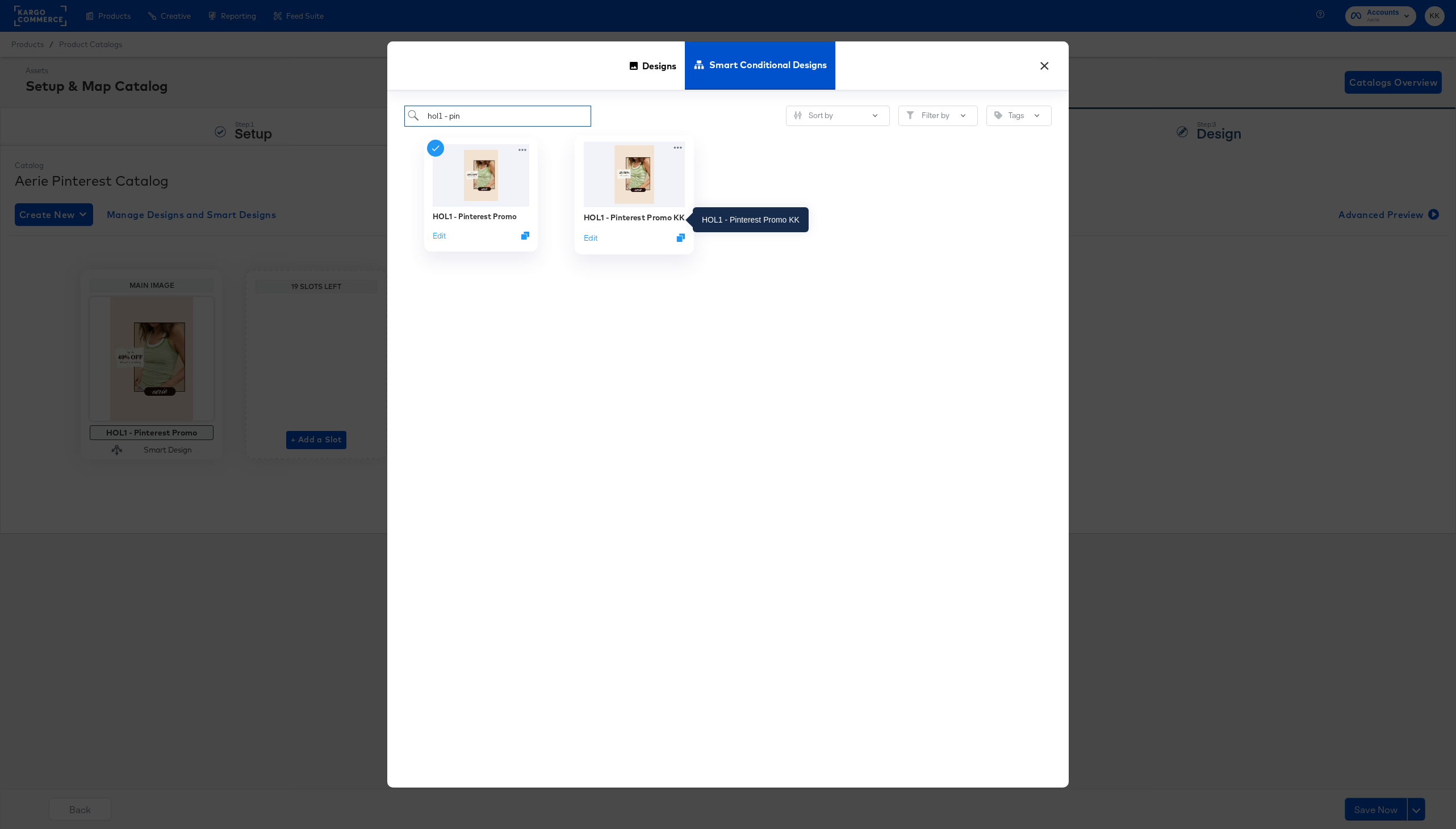
type input "hol1 - pin"
click at [624, 212] on div "HOL1 - Pinterest Promo KK" at bounding box center [634, 216] width 101 height 11
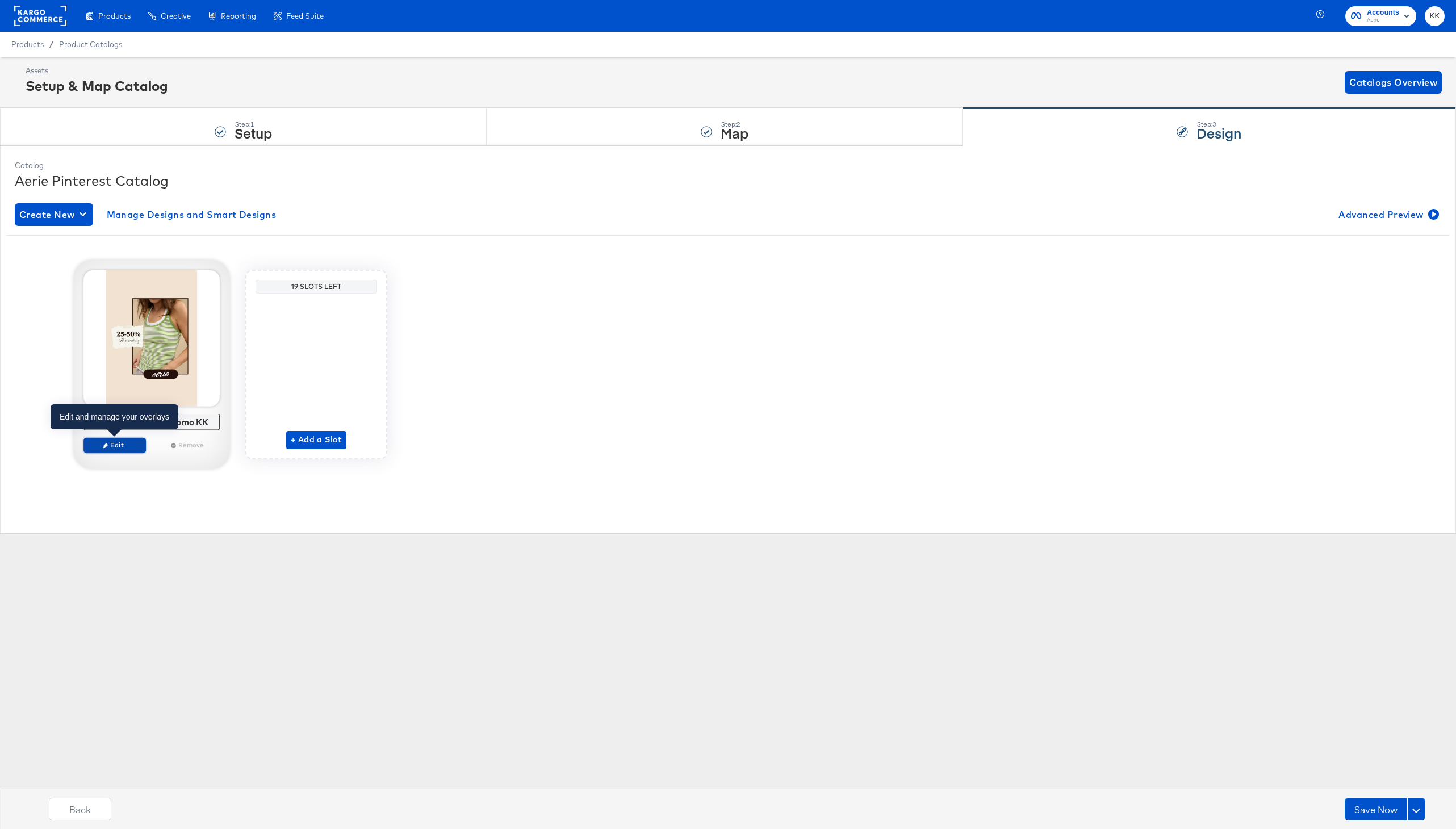
click at [121, 446] on span "Edit" at bounding box center [115, 445] width 52 height 9
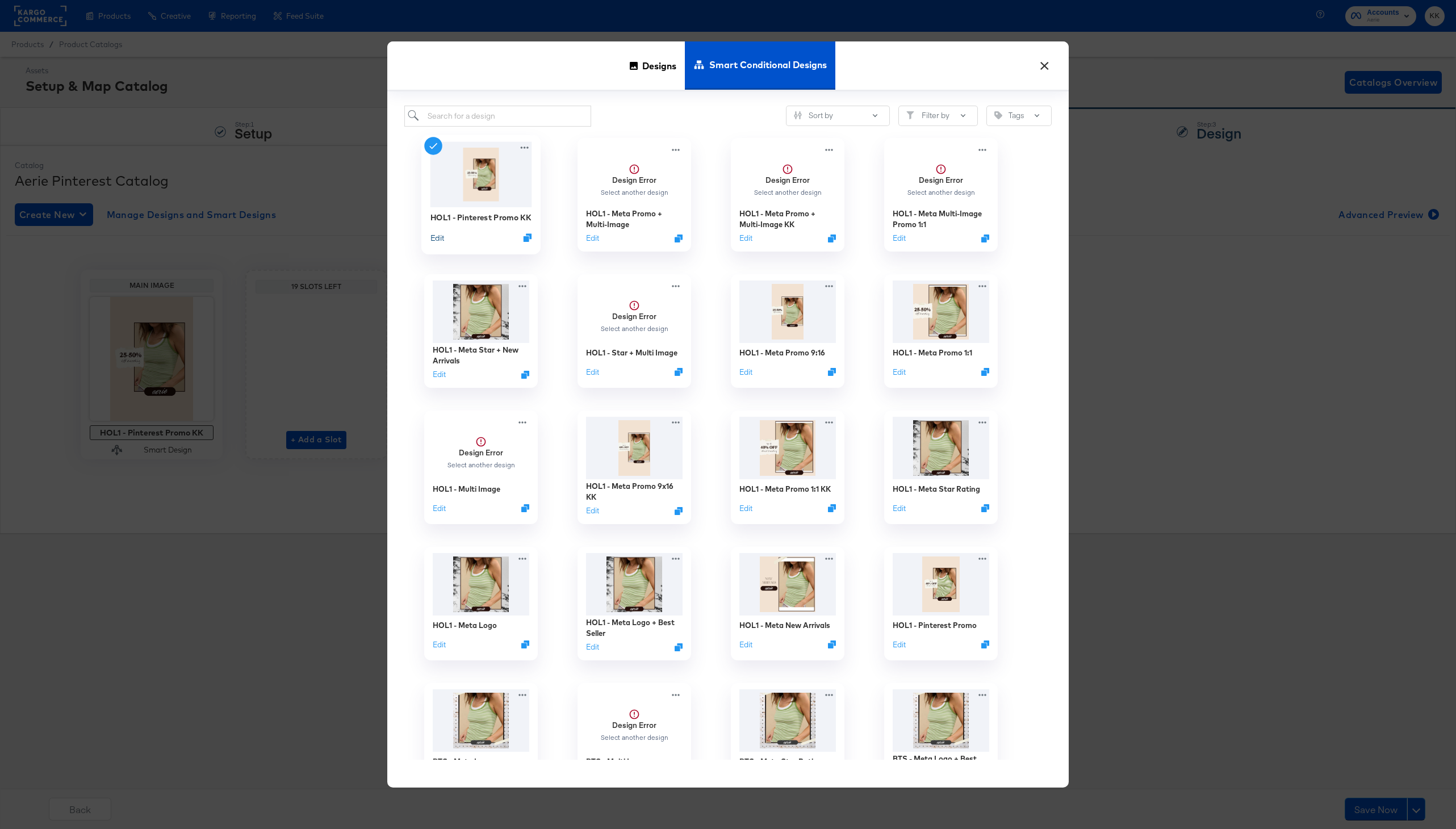
click at [443, 241] on button "Edit" at bounding box center [437, 236] width 14 height 11
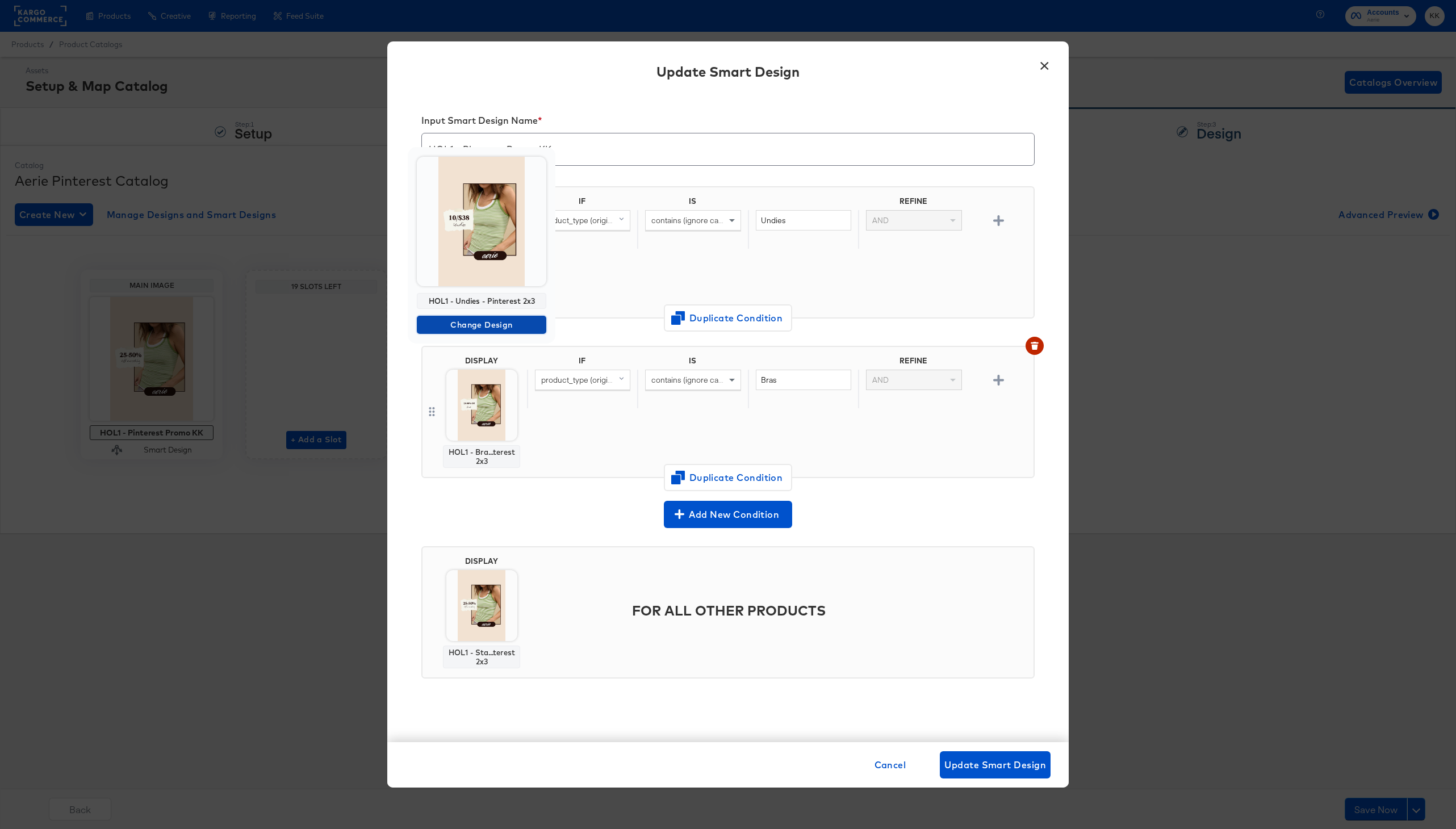
click at [480, 321] on span "Change Design" at bounding box center [481, 325] width 121 height 14
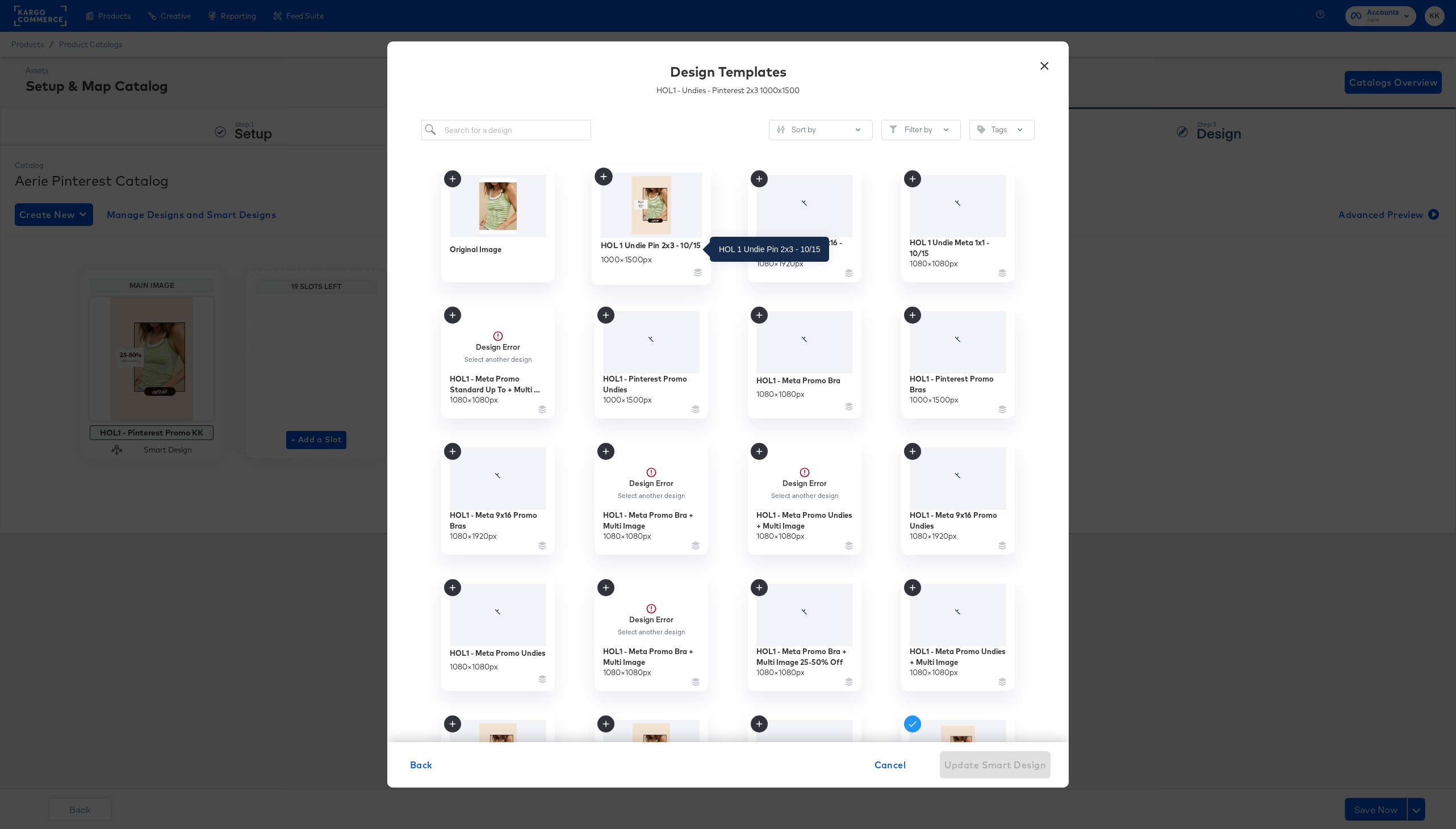
click at [628, 250] on div "HOL 1 Undie Pin 2x3 - 10/15" at bounding box center [651, 244] width 100 height 11
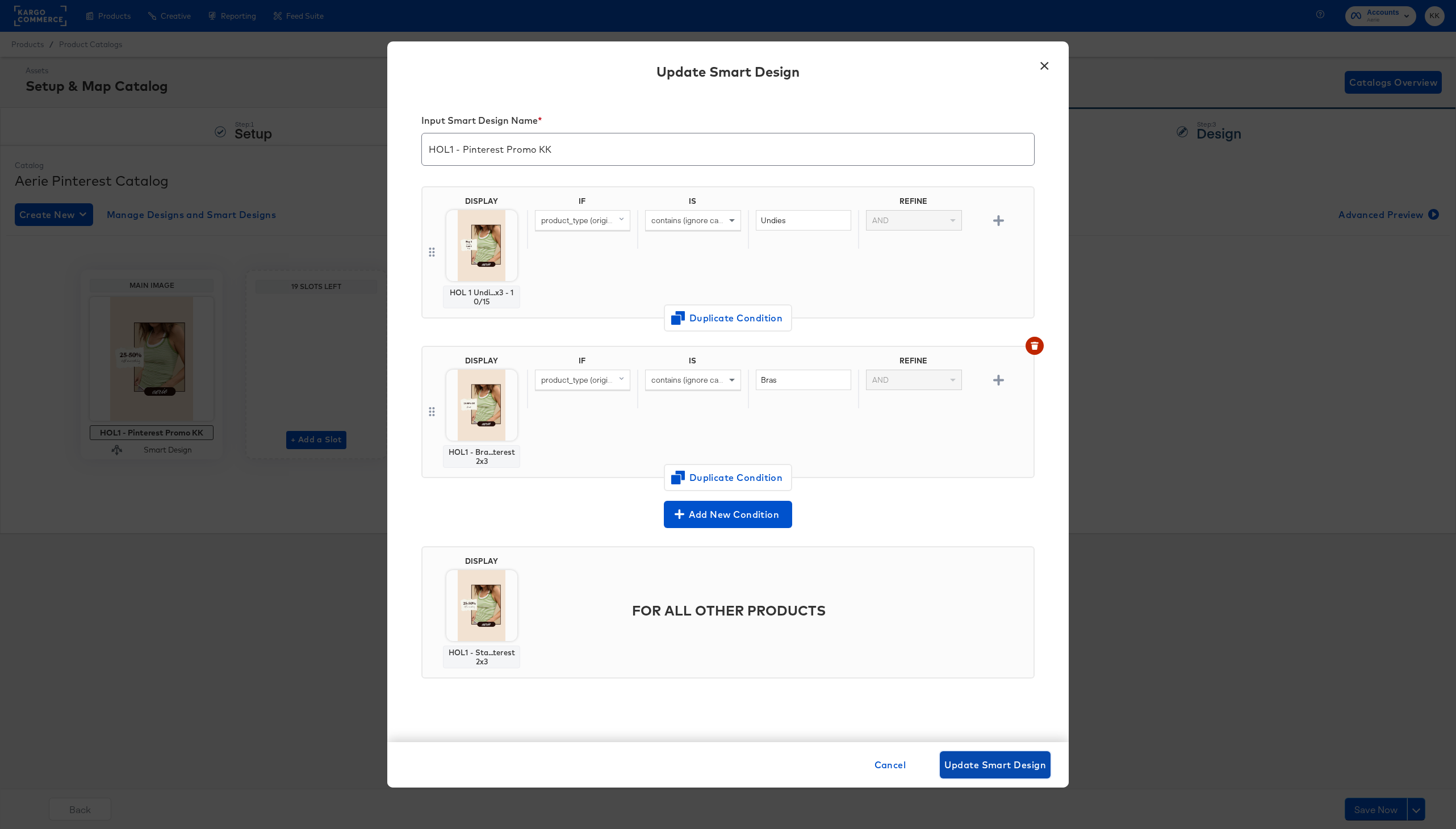
click at [976, 759] on span "Update Smart Design" at bounding box center [995, 764] width 102 height 16
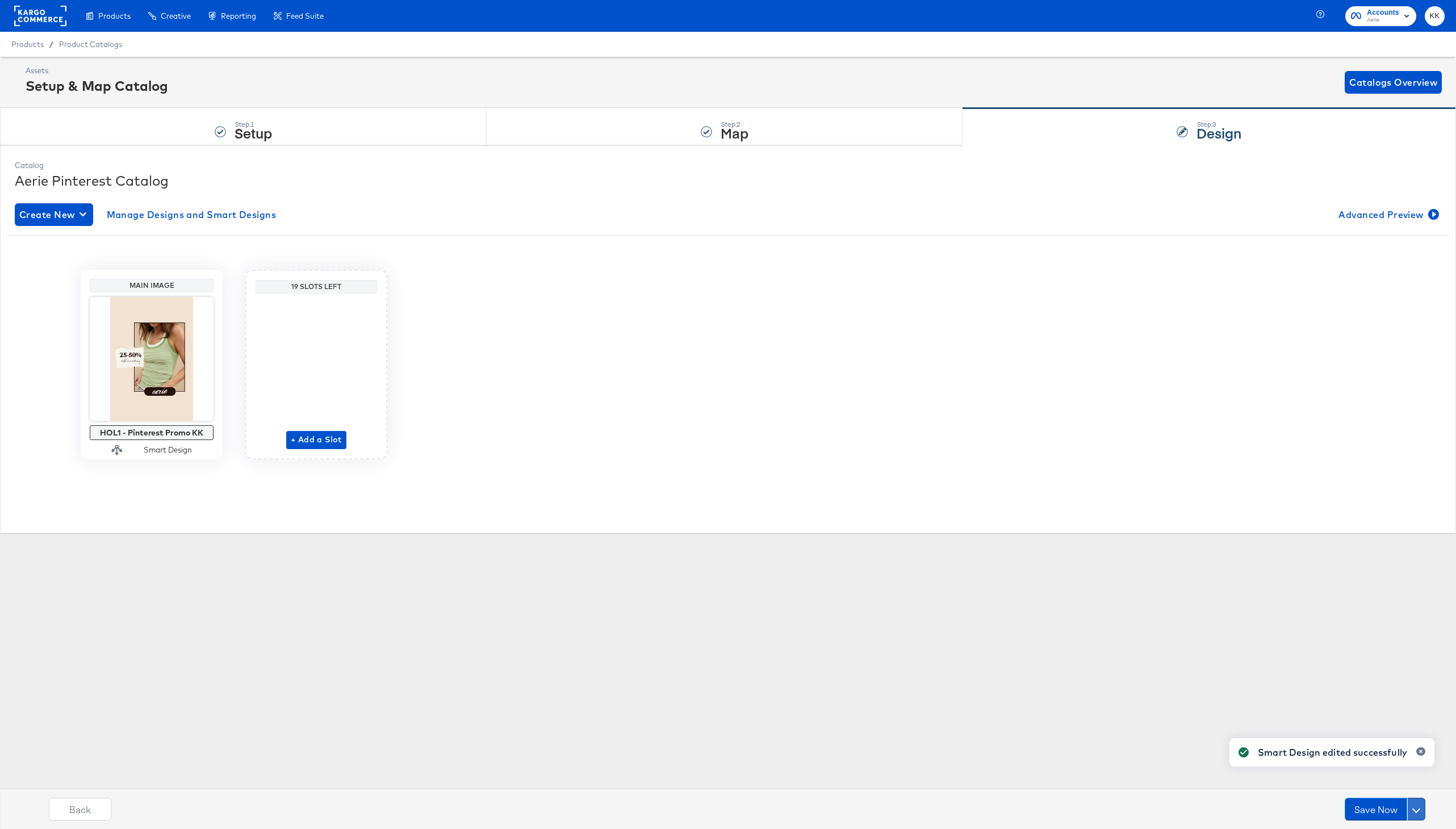
click at [1349, 809] on button at bounding box center [1416, 808] width 18 height 23
click at [1349, 784] on div "Schedule Save" at bounding box center [1389, 786] width 52 height 11
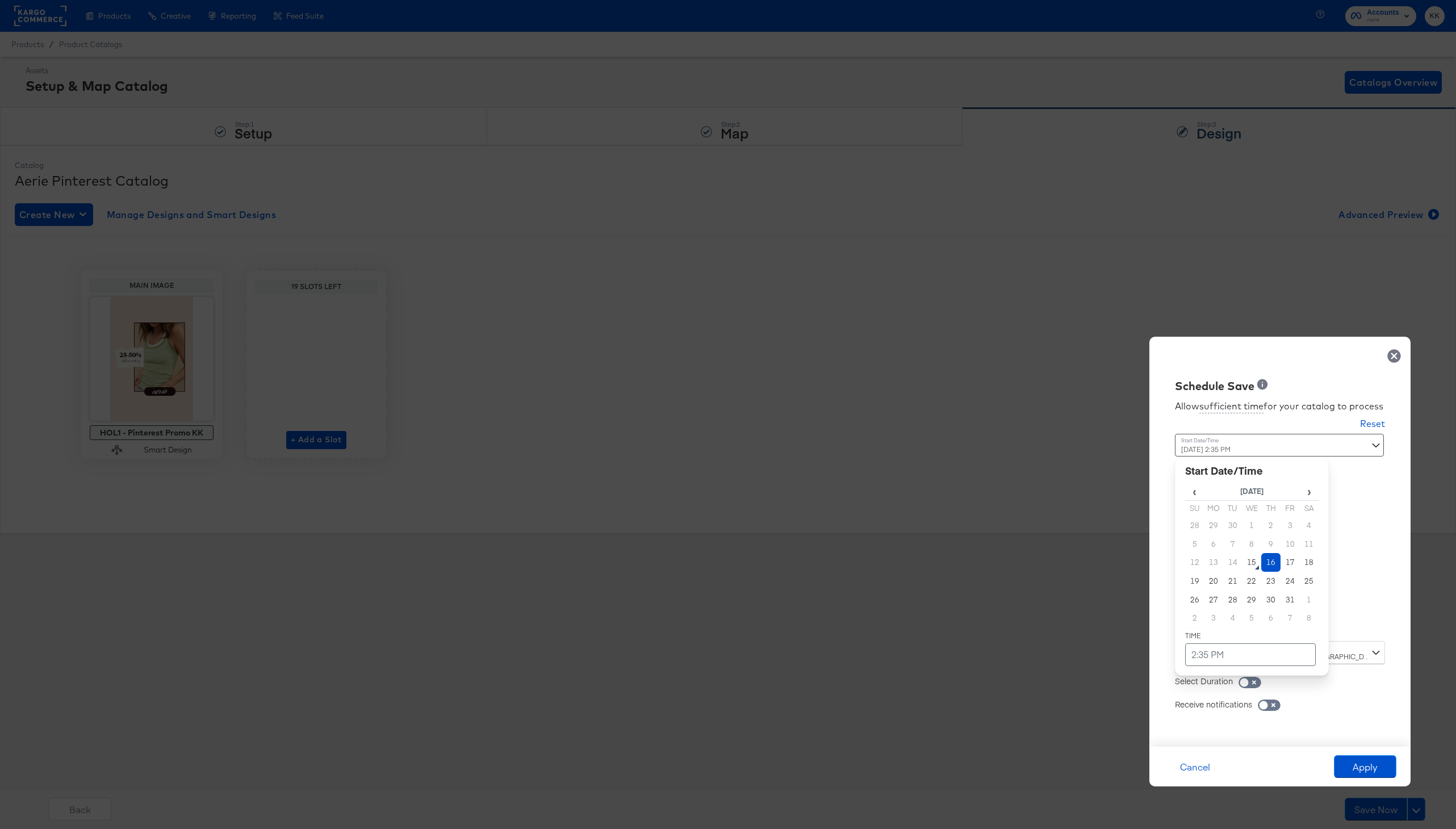
click at [1213, 627] on div "October 16th 2025 2:35 PM ‹ October 2025 › Su Mo Tu We Th Fr Sa 28 29 30 1 2 3 …" at bounding box center [1251, 533] width 154 height 199
click at [1271, 572] on td "23" at bounding box center [1270, 581] width 19 height 19
click at [1271, 562] on td "16" at bounding box center [1270, 562] width 19 height 19
click at [1233, 656] on td "2:35 PM" at bounding box center [1249, 654] width 131 height 23
click at [1252, 573] on span "▼" at bounding box center [1252, 569] width 23 height 23
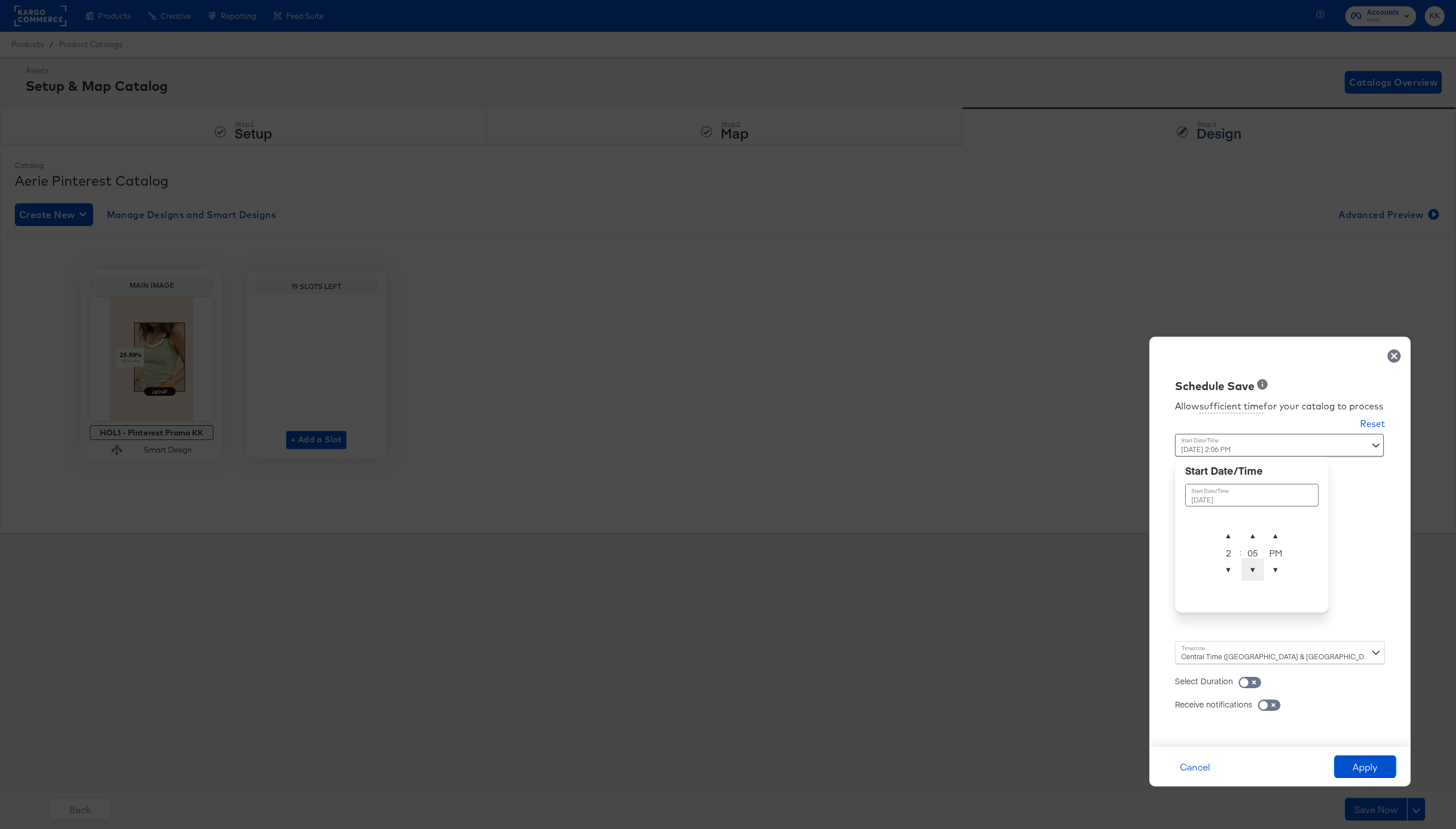
click at [1252, 573] on span "▼" at bounding box center [1252, 569] width 23 height 23
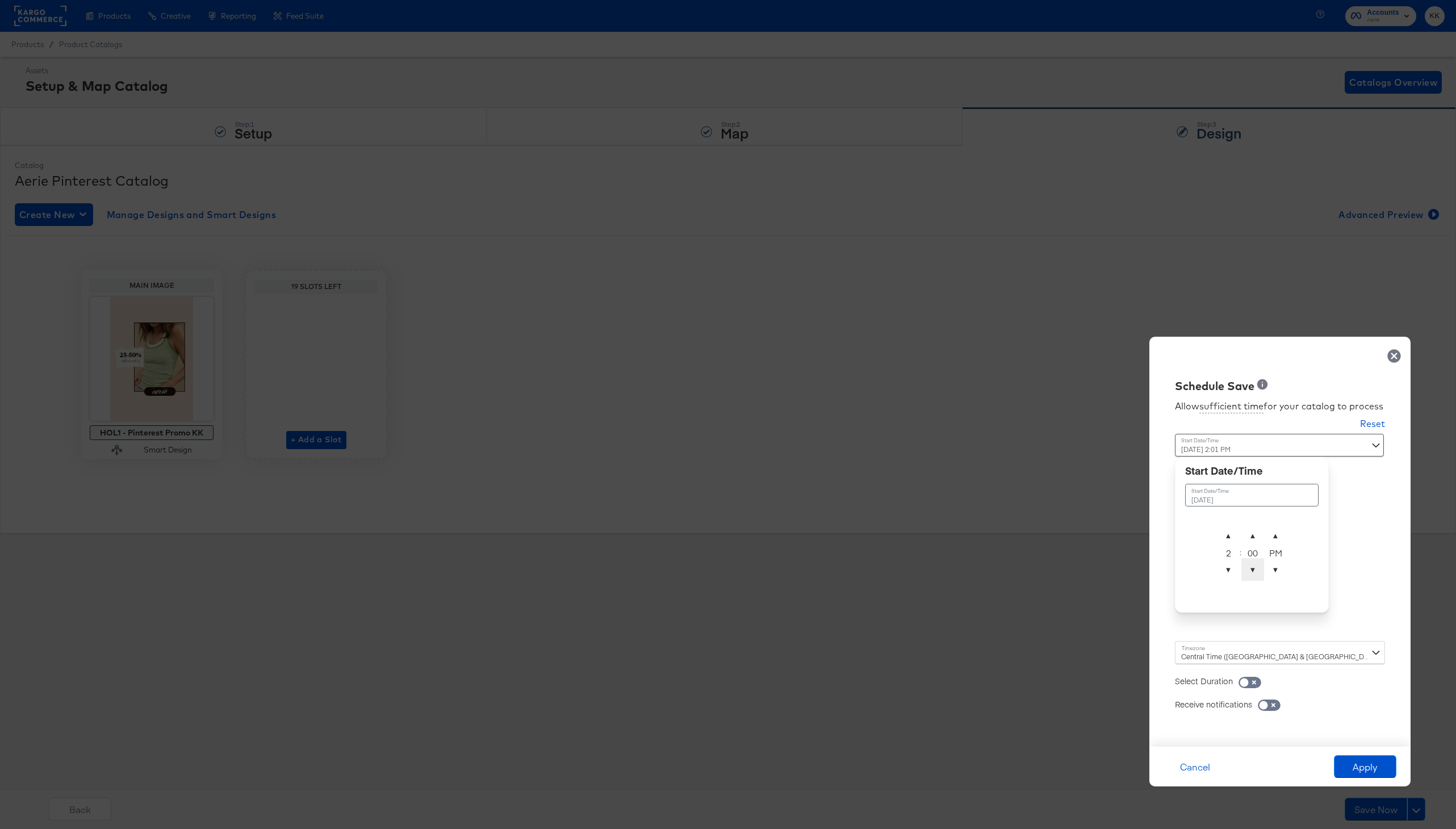
click at [1252, 573] on span "▼" at bounding box center [1252, 569] width 23 height 23
type input "October 16th 2025 2:00 AM"
click at [1273, 534] on span "▲" at bounding box center [1275, 535] width 23 height 23
click at [1200, 660] on div "Central Time (US & Canada) (America/Chicago)" at bounding box center [1279, 651] width 211 height 23
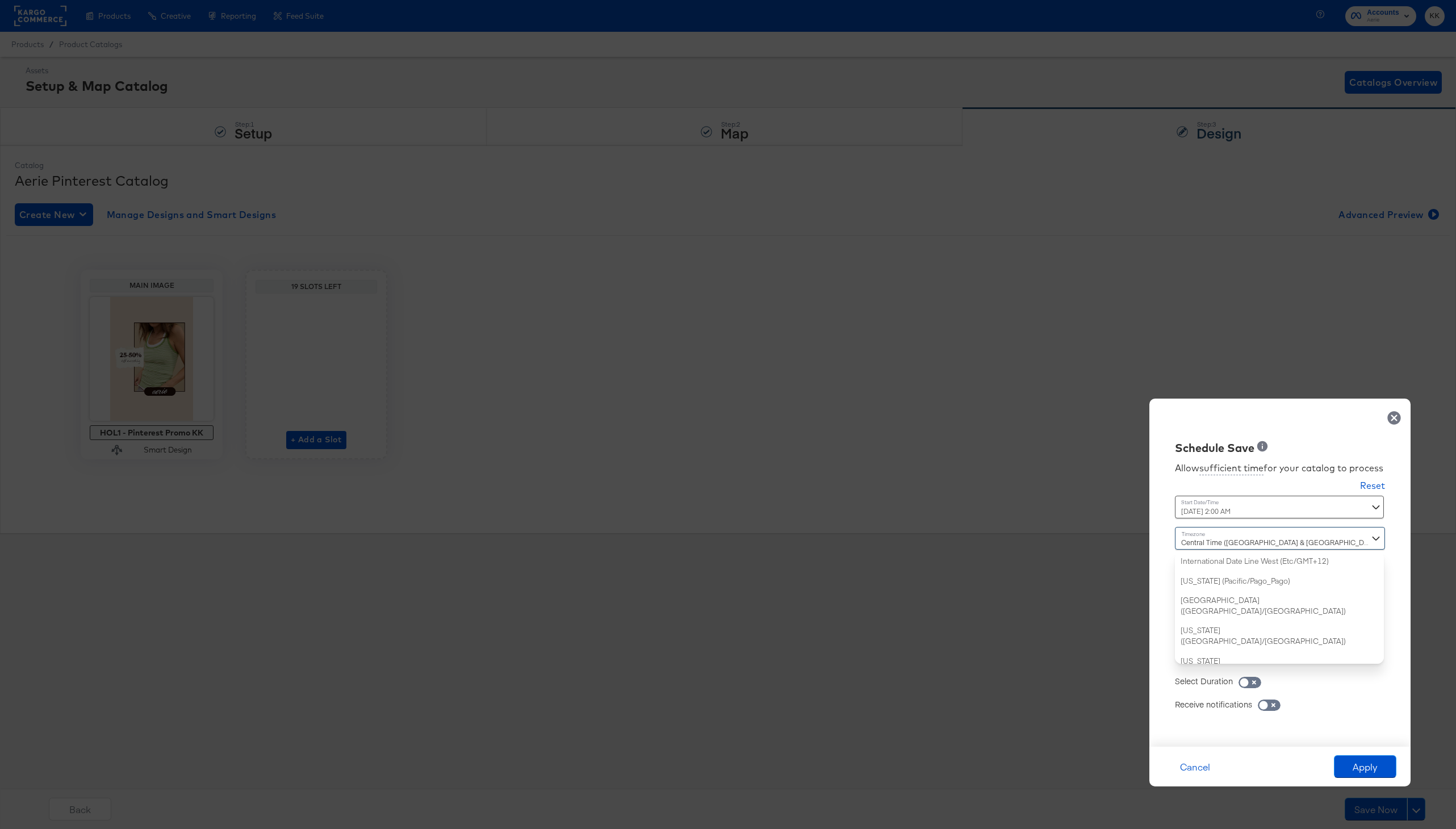
scroll to position [274, 0]
type input "new"
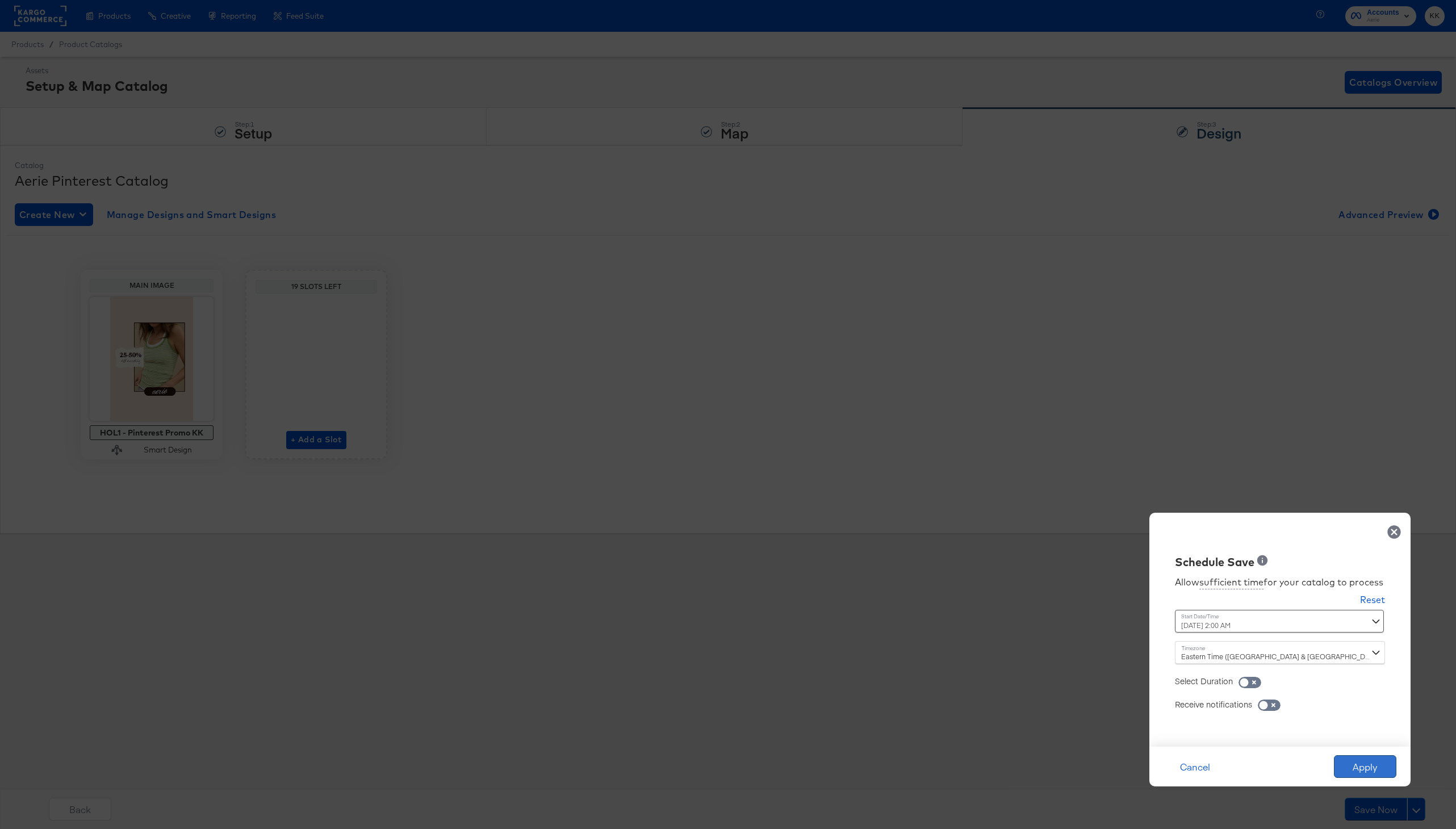
click at [1349, 764] on button "Apply" at bounding box center [1365, 766] width 63 height 23
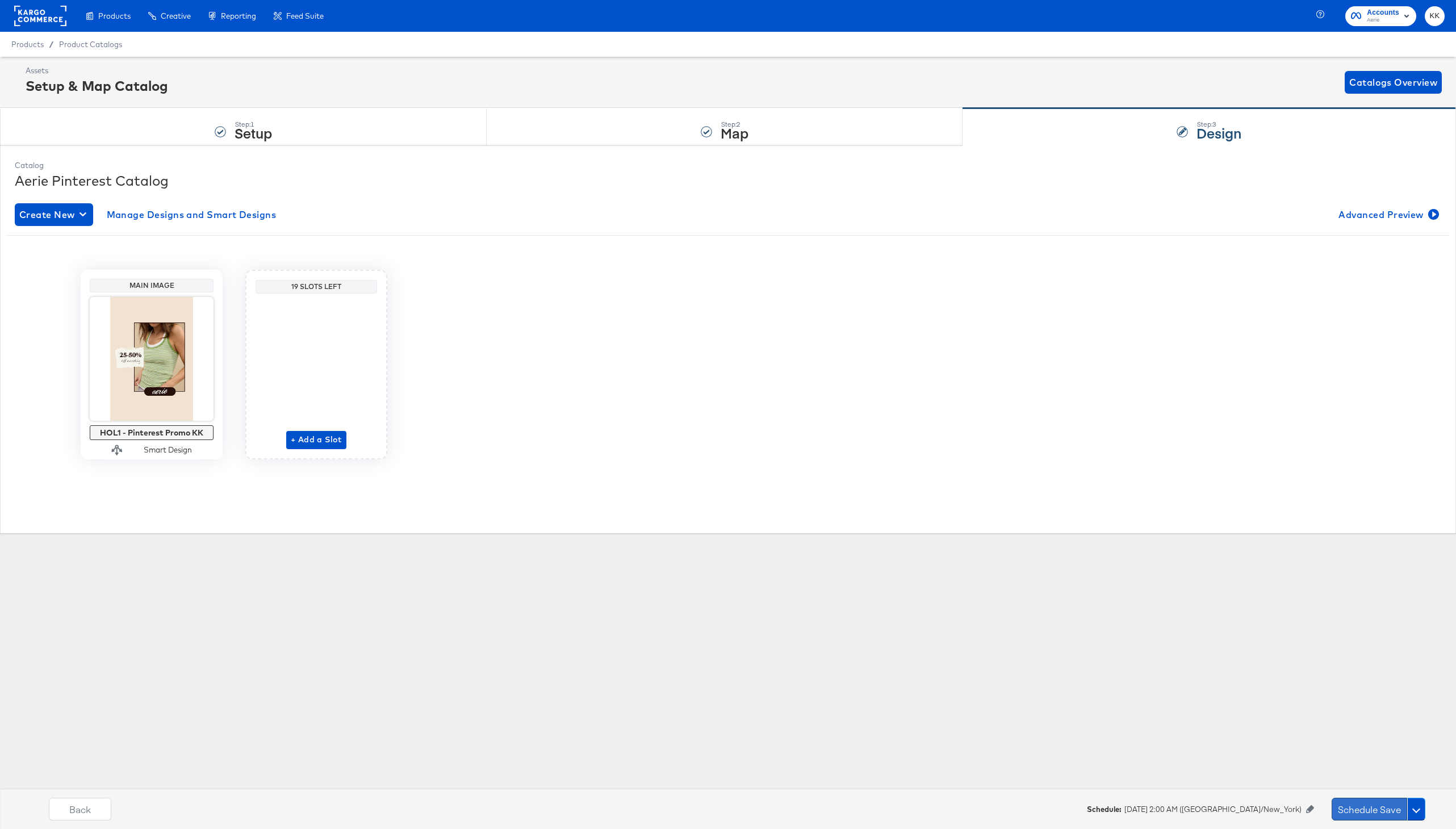
click at [1349, 806] on button "Schedule Save" at bounding box center [1369, 808] width 76 height 23
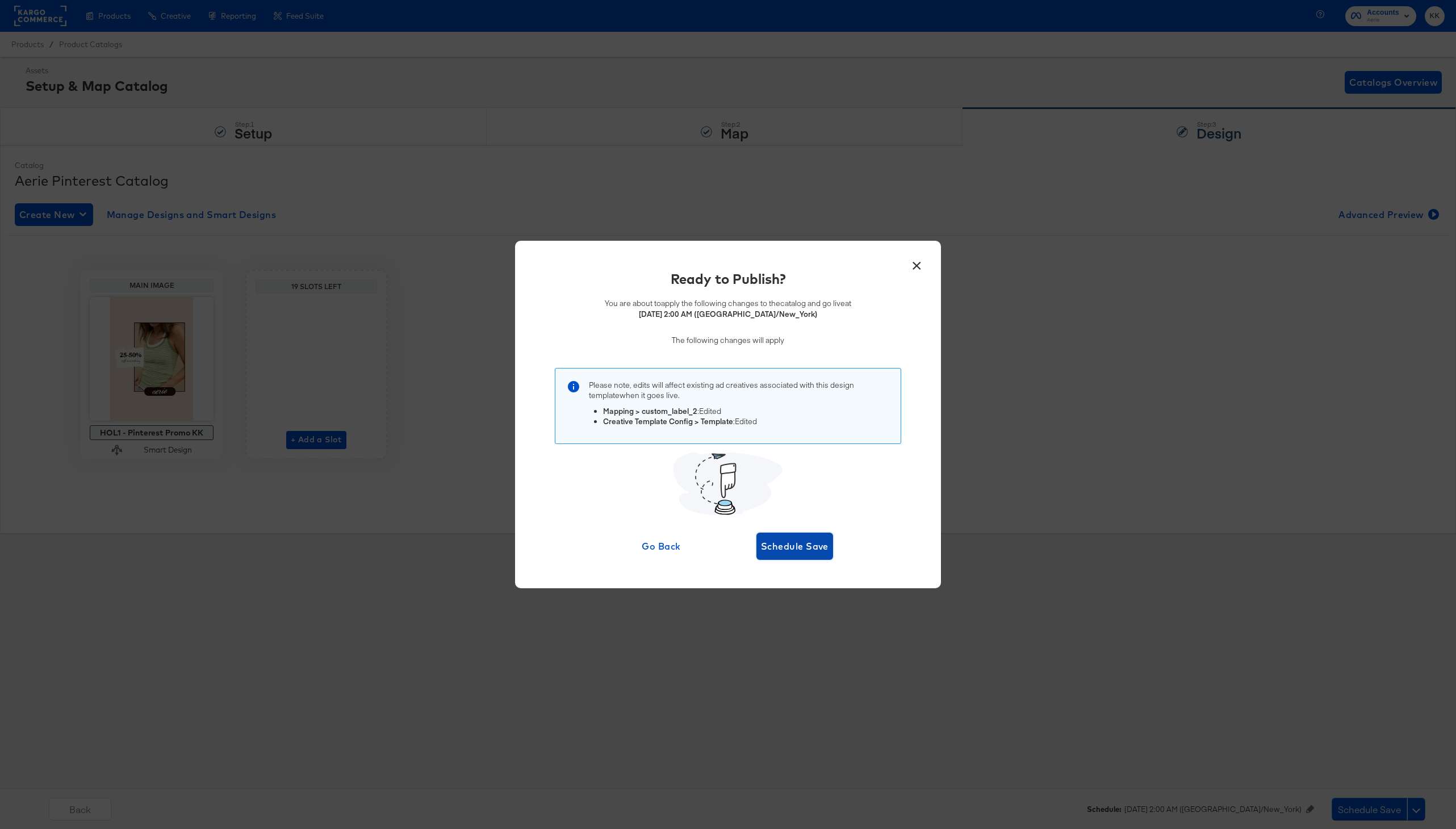
click at [815, 550] on span "Schedule Save" at bounding box center [794, 546] width 68 height 16
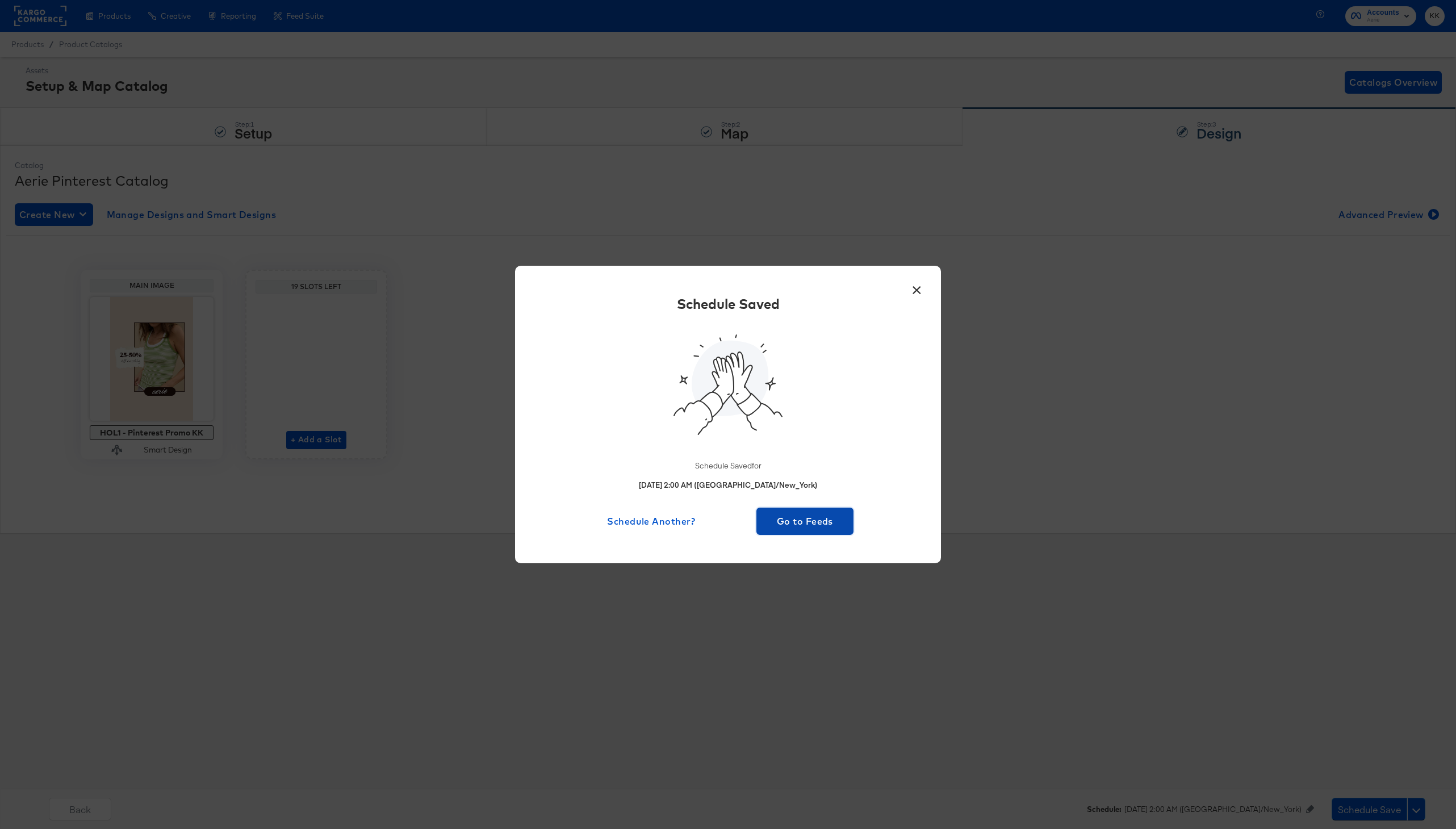
click at [808, 533] on button "Go to Feeds" at bounding box center [804, 521] width 97 height 27
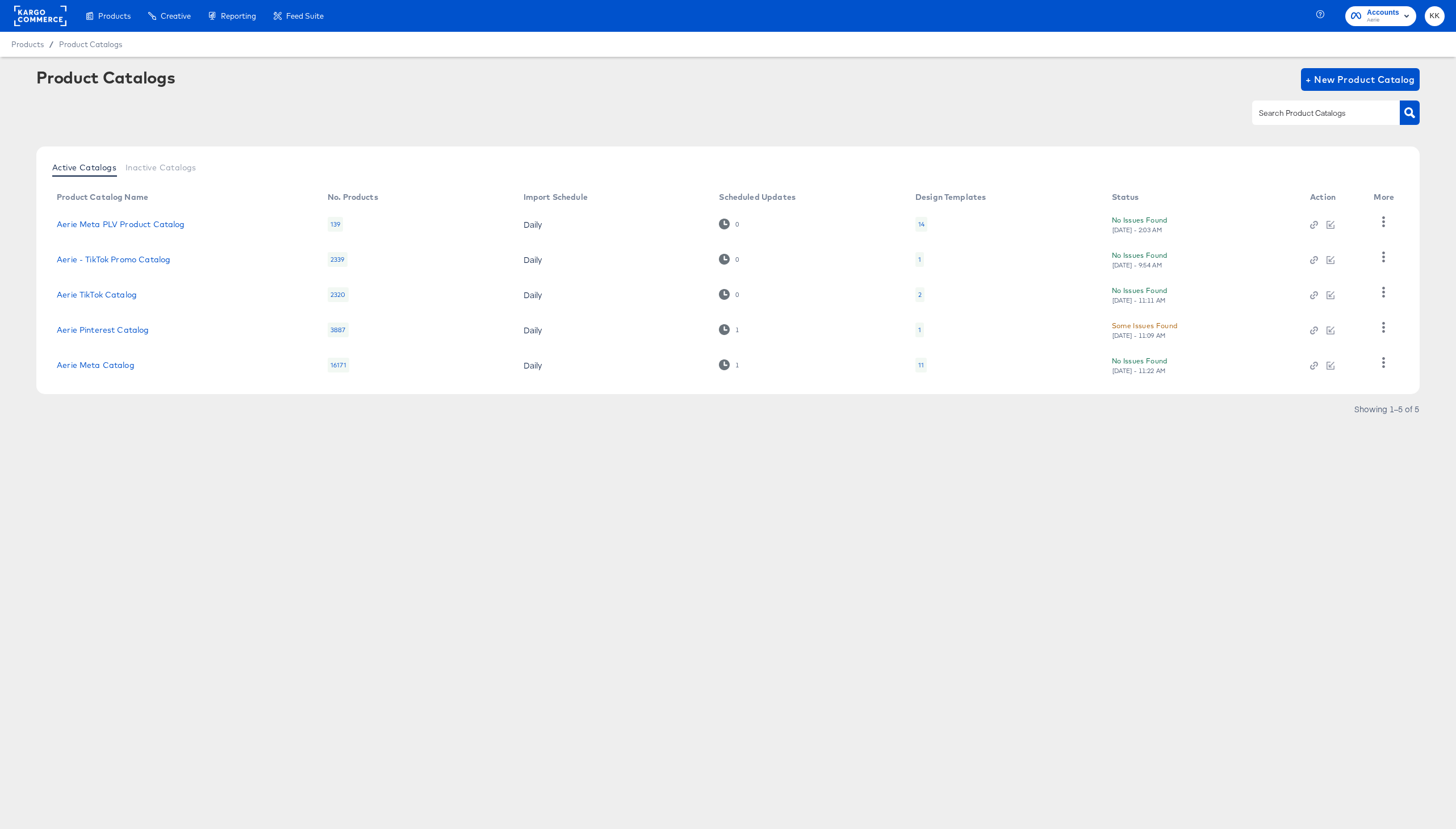
click at [723, 492] on div "Products Creative Reporting Feed Suite Accounts Aerie KK Products / Product Cat…" at bounding box center [728, 414] width 1456 height 829
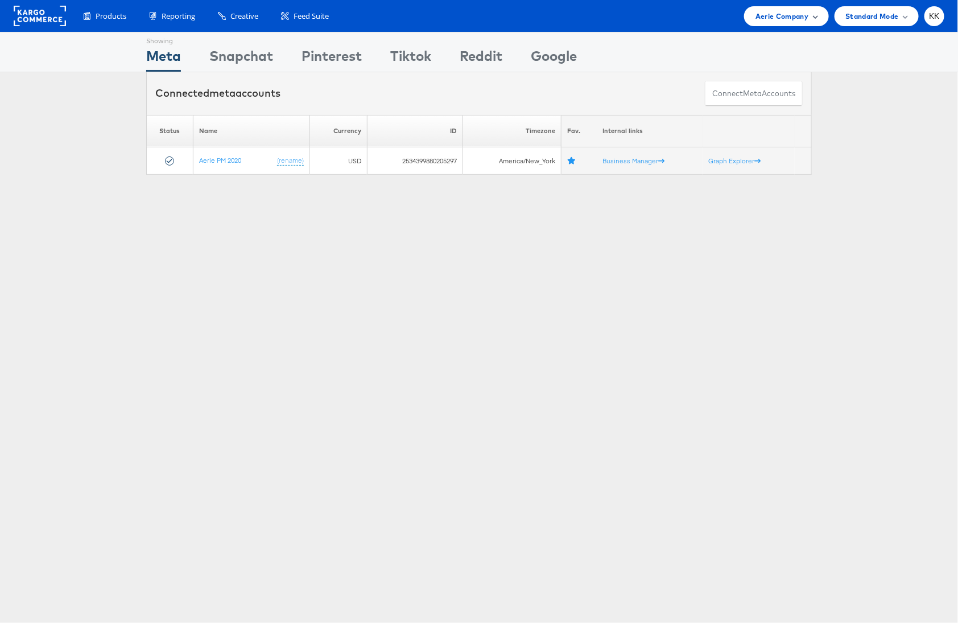
click at [781, 16] on span "Aerie Company" at bounding box center [782, 16] width 53 height 12
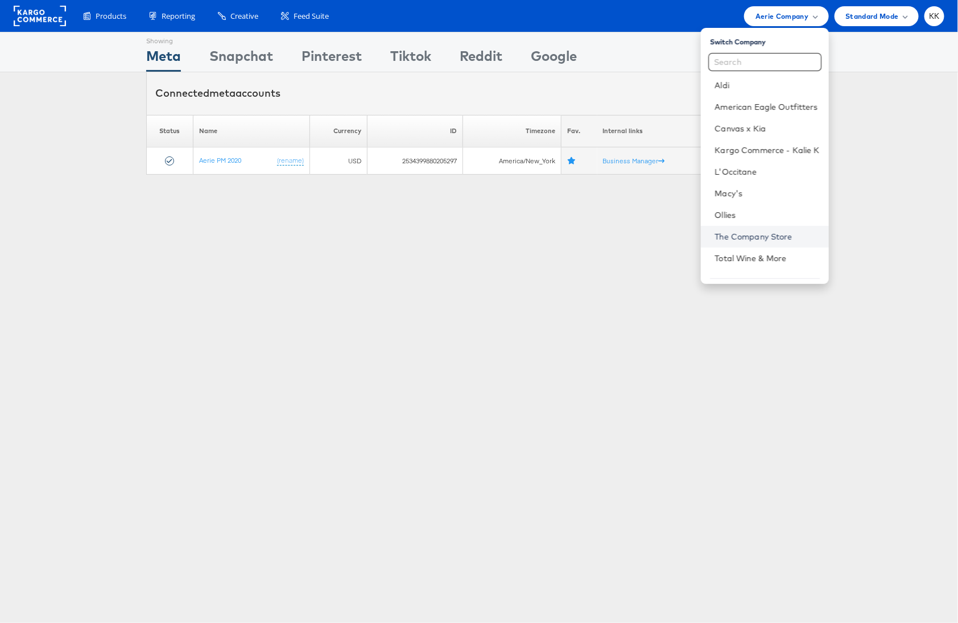
click at [759, 232] on link "The Company Store" at bounding box center [767, 236] width 105 height 11
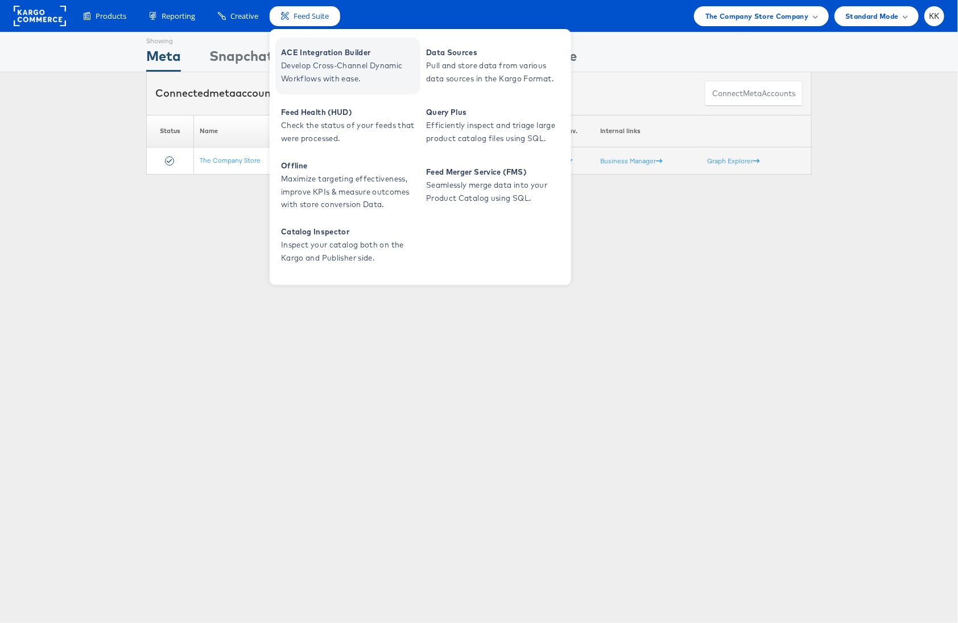
click at [304, 56] on span "ACE Integration Builder" at bounding box center [349, 52] width 137 height 13
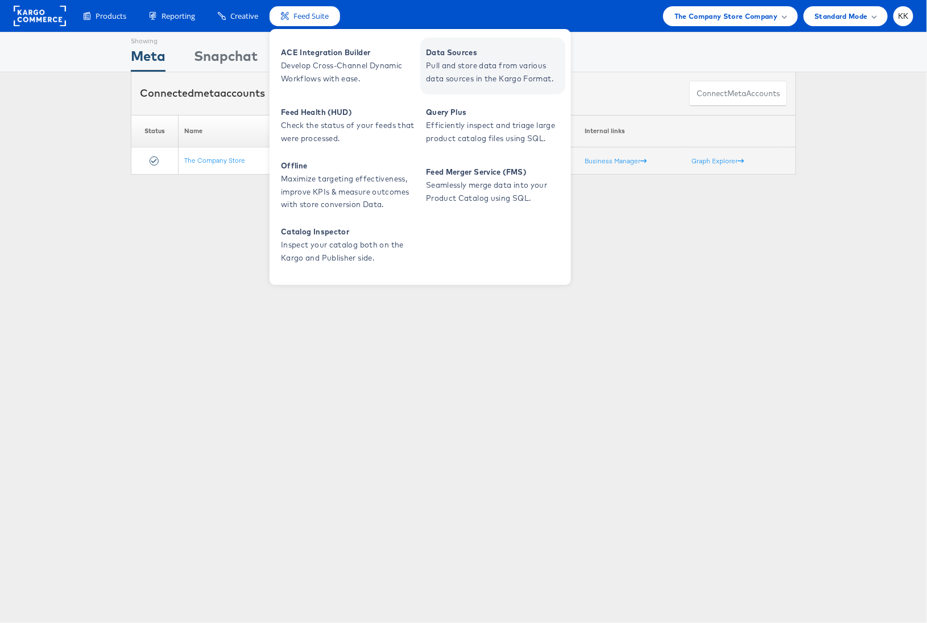
click at [489, 64] on span "Pull and store data from various data sources in the Kargo Format." at bounding box center [494, 72] width 137 height 26
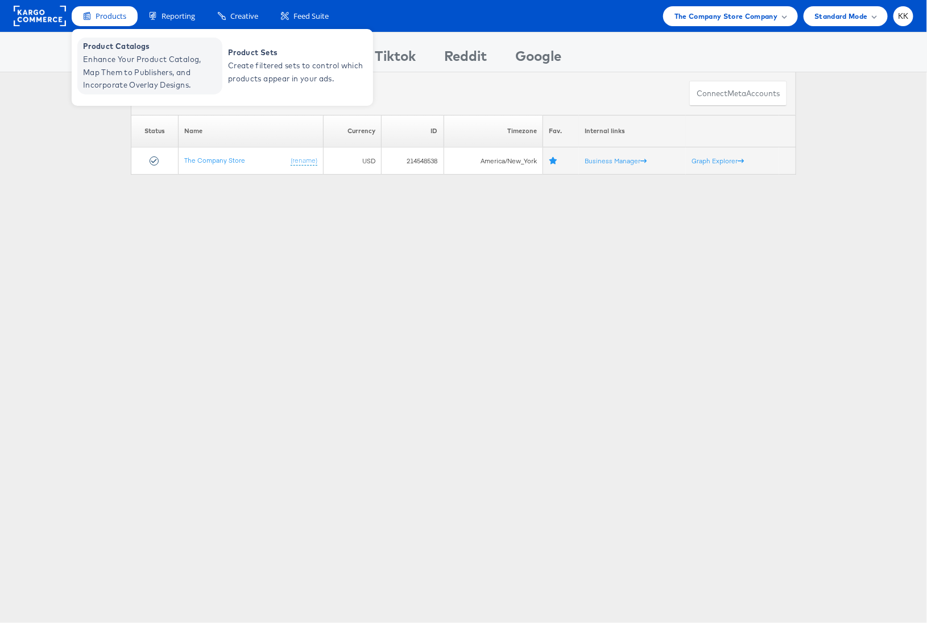
click at [110, 72] on span "Enhance Your Product Catalog, Map Them to Publishers, and Incorporate Overlay D…" at bounding box center [151, 72] width 137 height 39
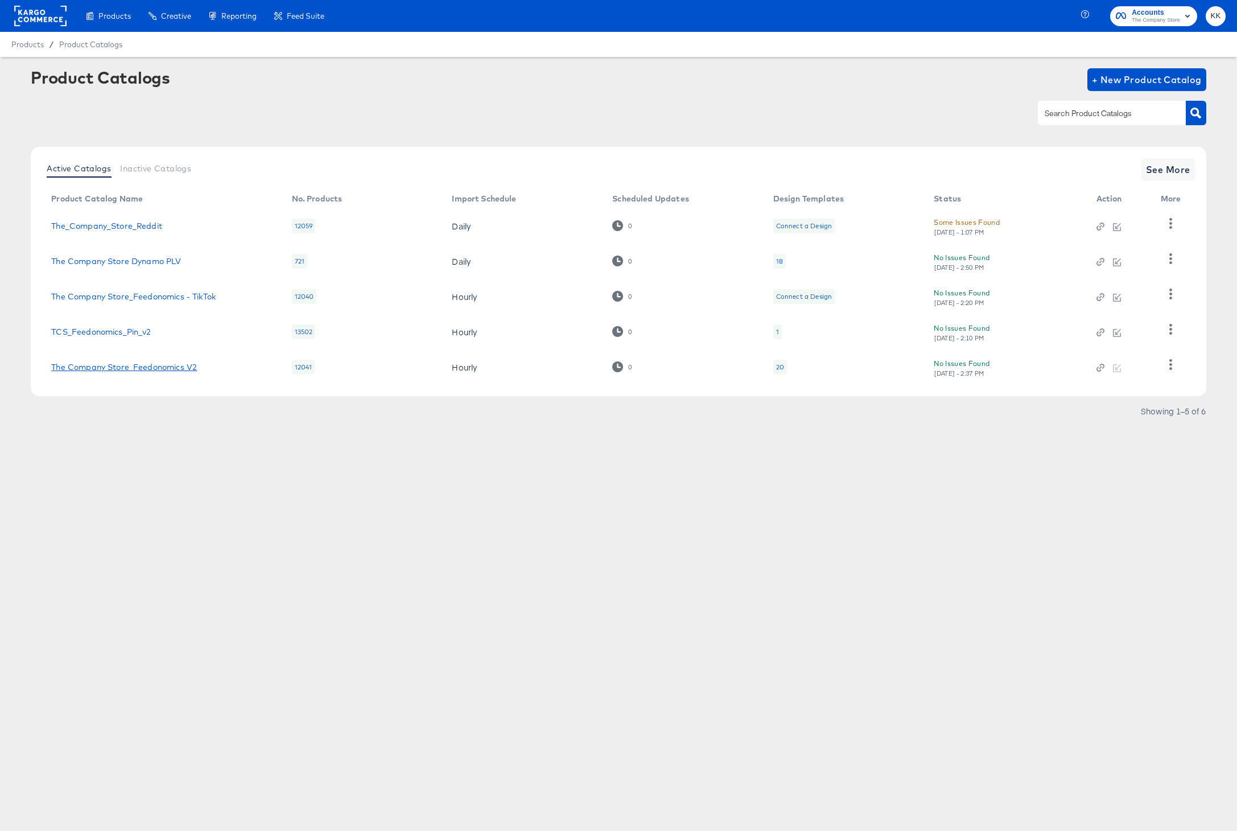
click at [187, 369] on link "The Company Store_Feedonomics V2" at bounding box center [124, 366] width 146 height 9
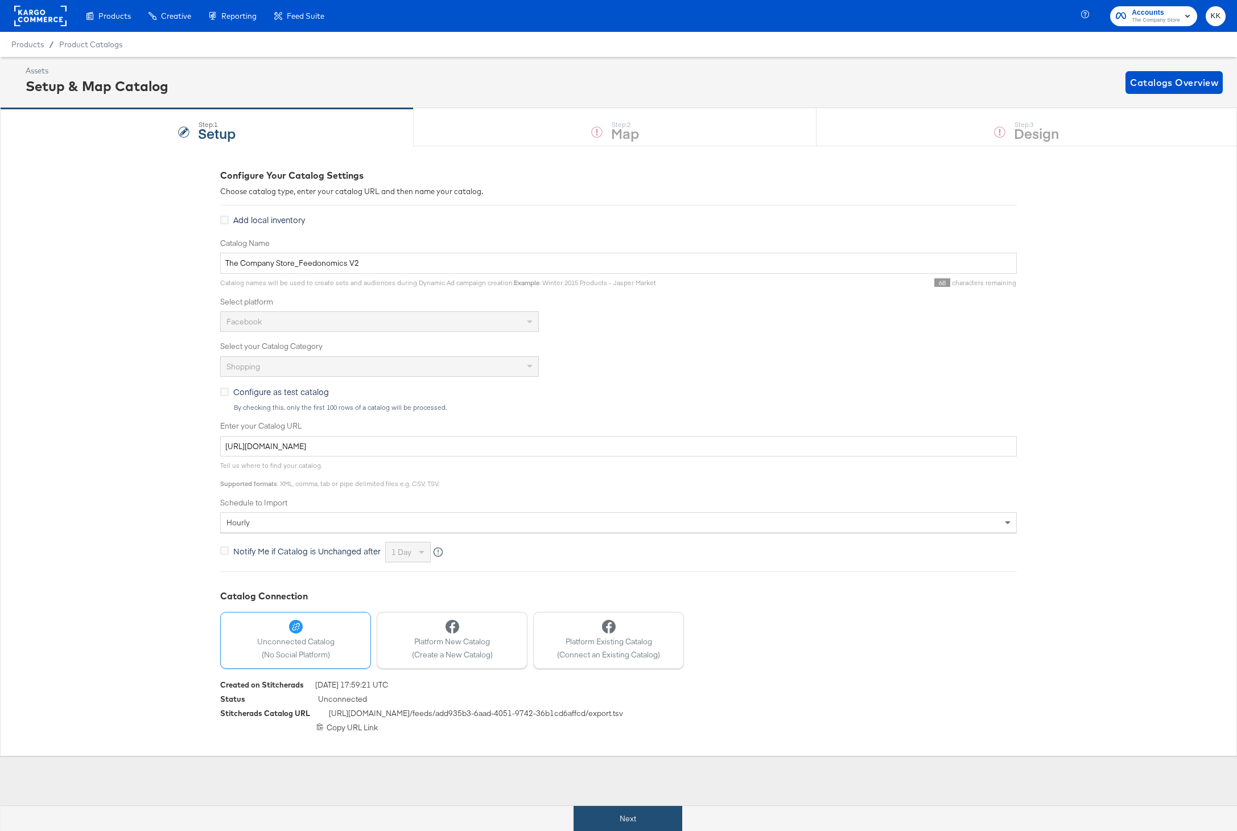
click at [630, 817] on button "Next" at bounding box center [628, 819] width 109 height 26
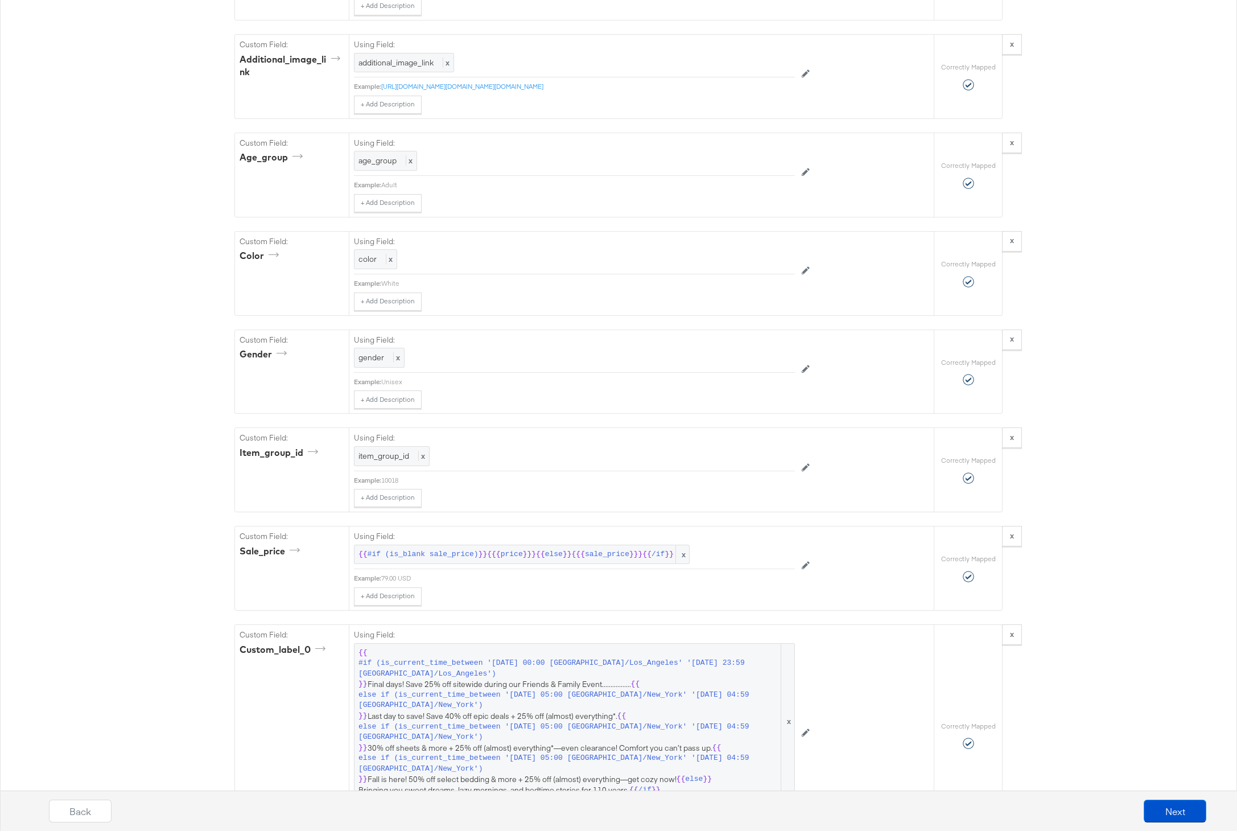
scroll to position [1820, 0]
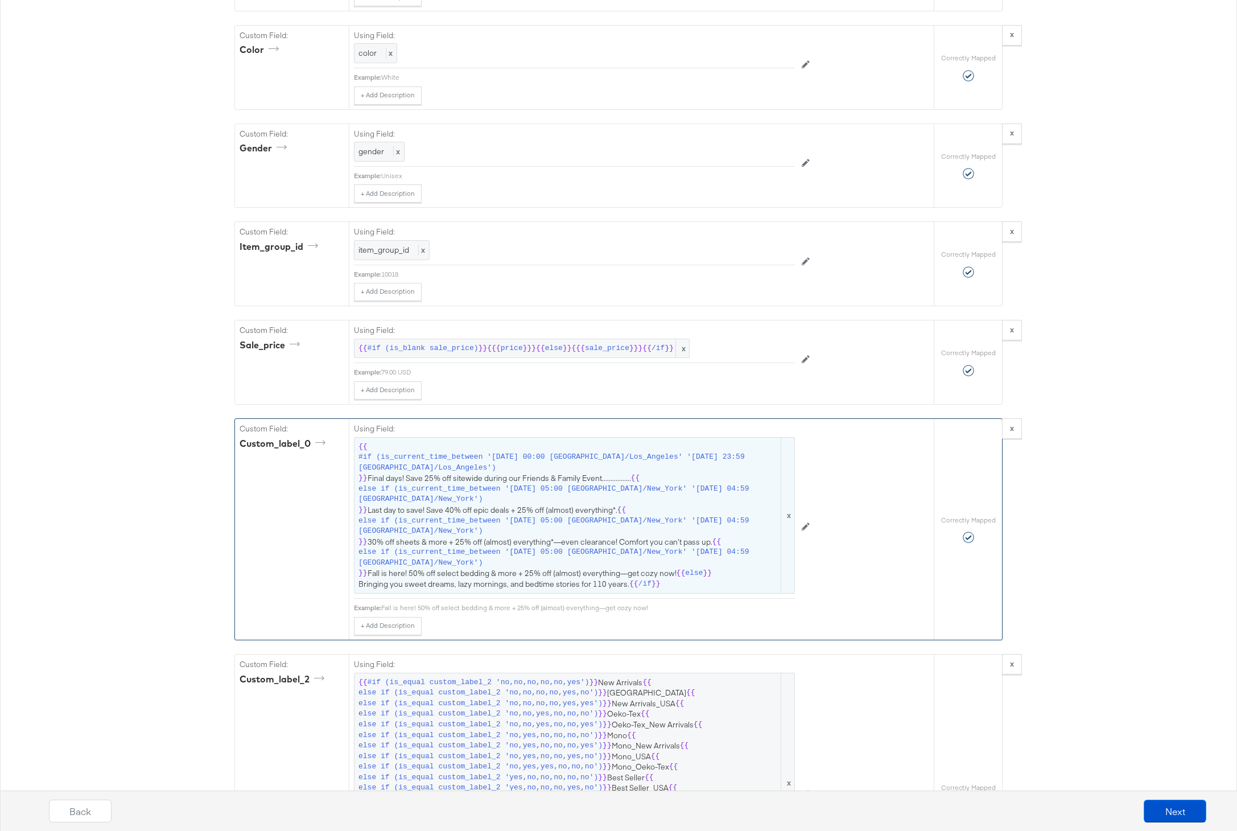
click at [523, 545] on span "{{ #if (is_current_time_between '[DATE] 00:00 America/Los_Angeles' '[DATE] 23:5…" at bounding box center [574, 516] width 432 height 148
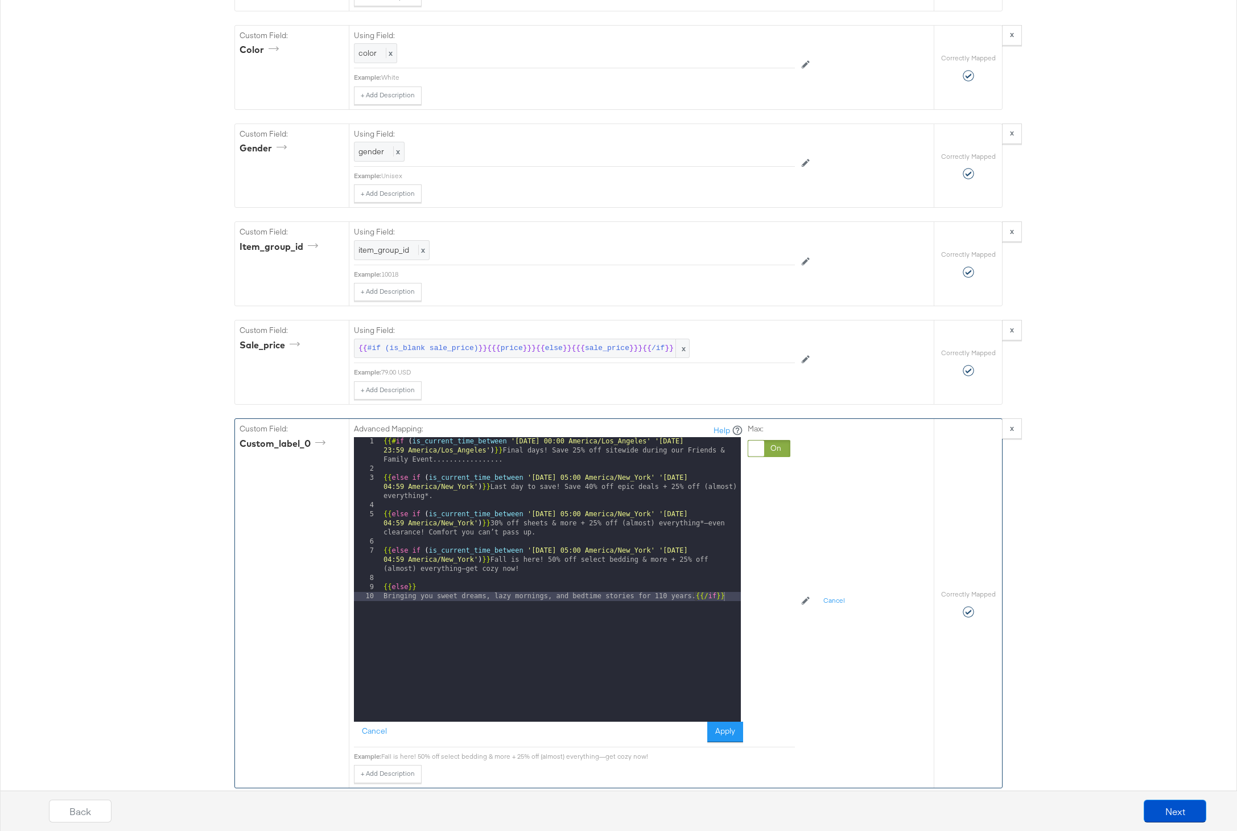
click at [508, 460] on div "{{# if ( is_current_time_between '[DATE] 00:00 America/Los_Angeles' '[DATE] 23:…" at bounding box center [561, 597] width 360 height 321
click at [733, 728] on button "Apply" at bounding box center [725, 731] width 36 height 20
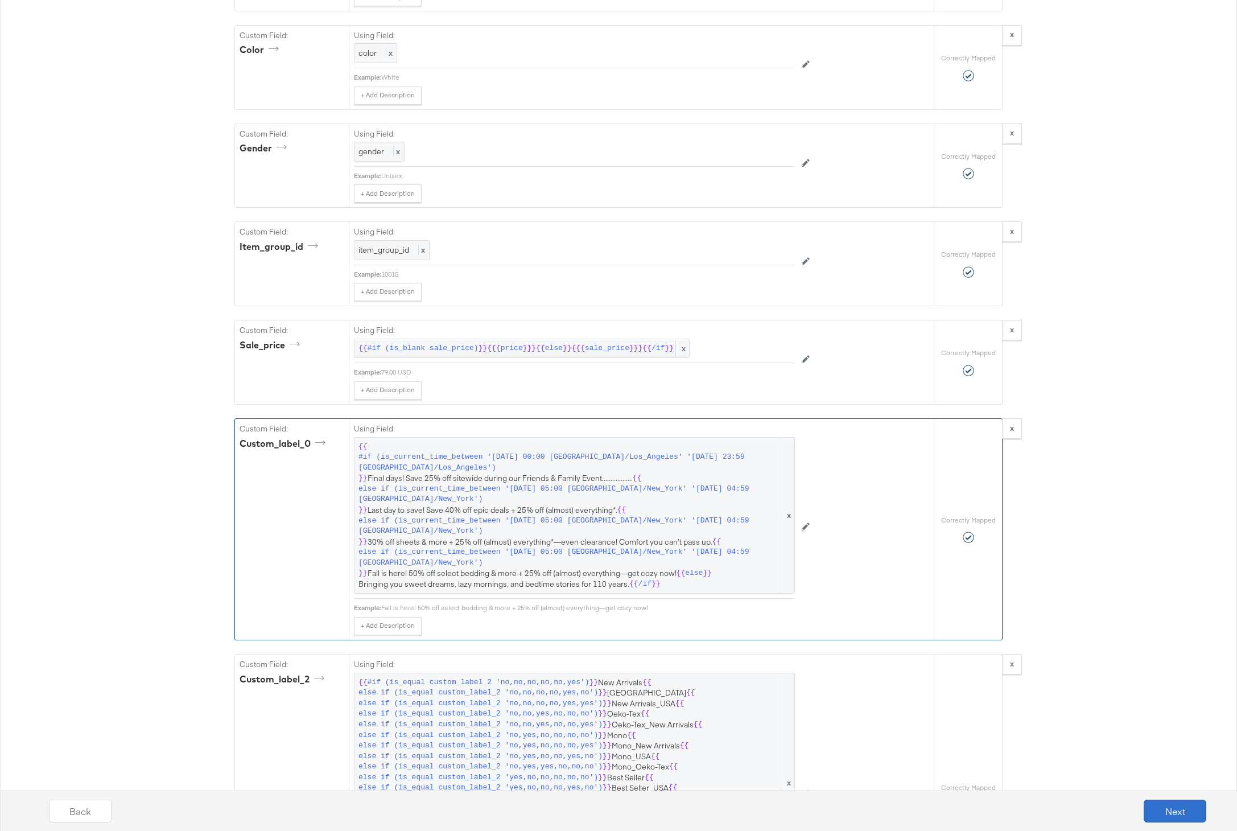
click at [1166, 804] on button "Next" at bounding box center [1175, 810] width 63 height 23
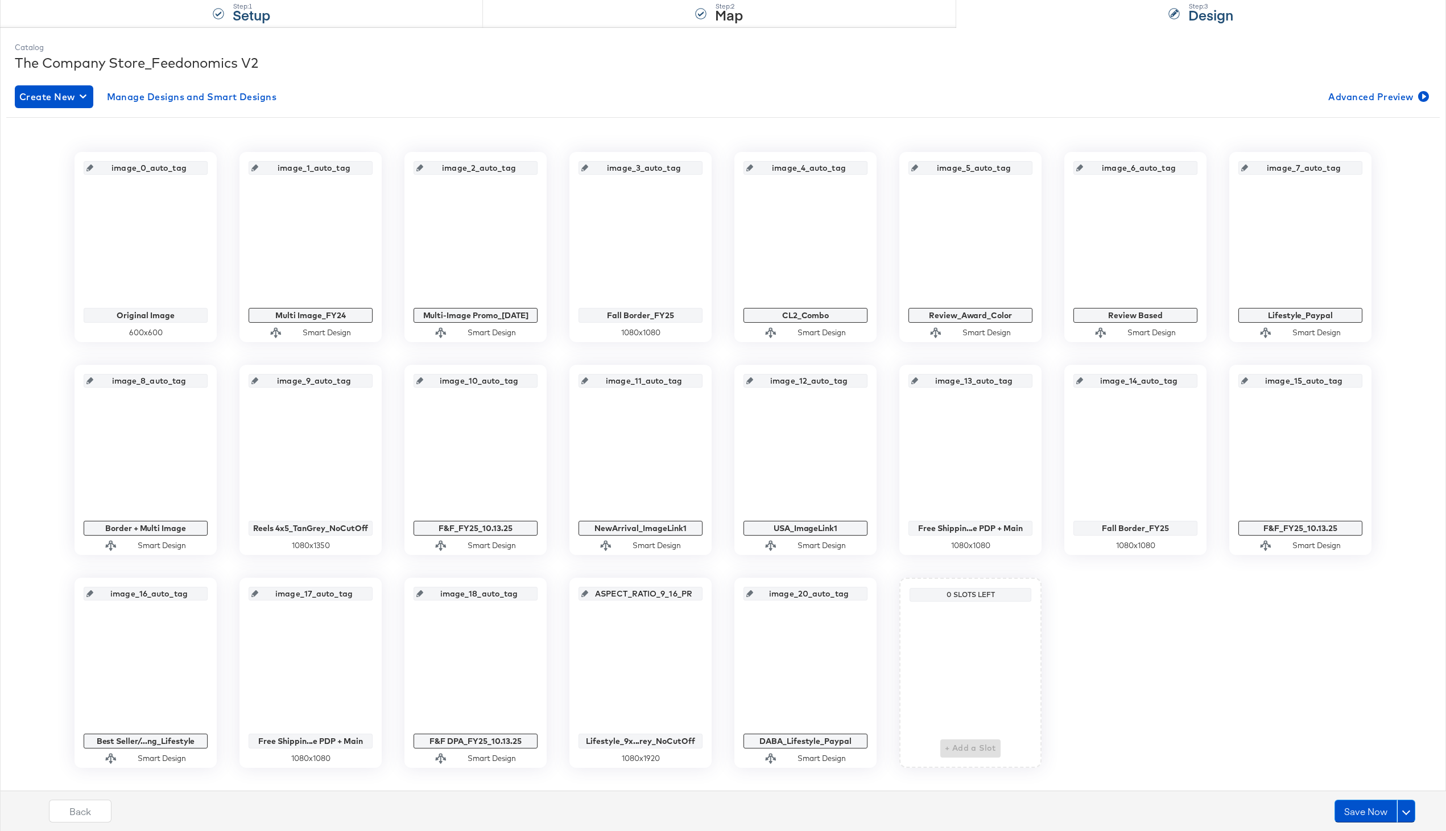
scroll to position [138, 0]
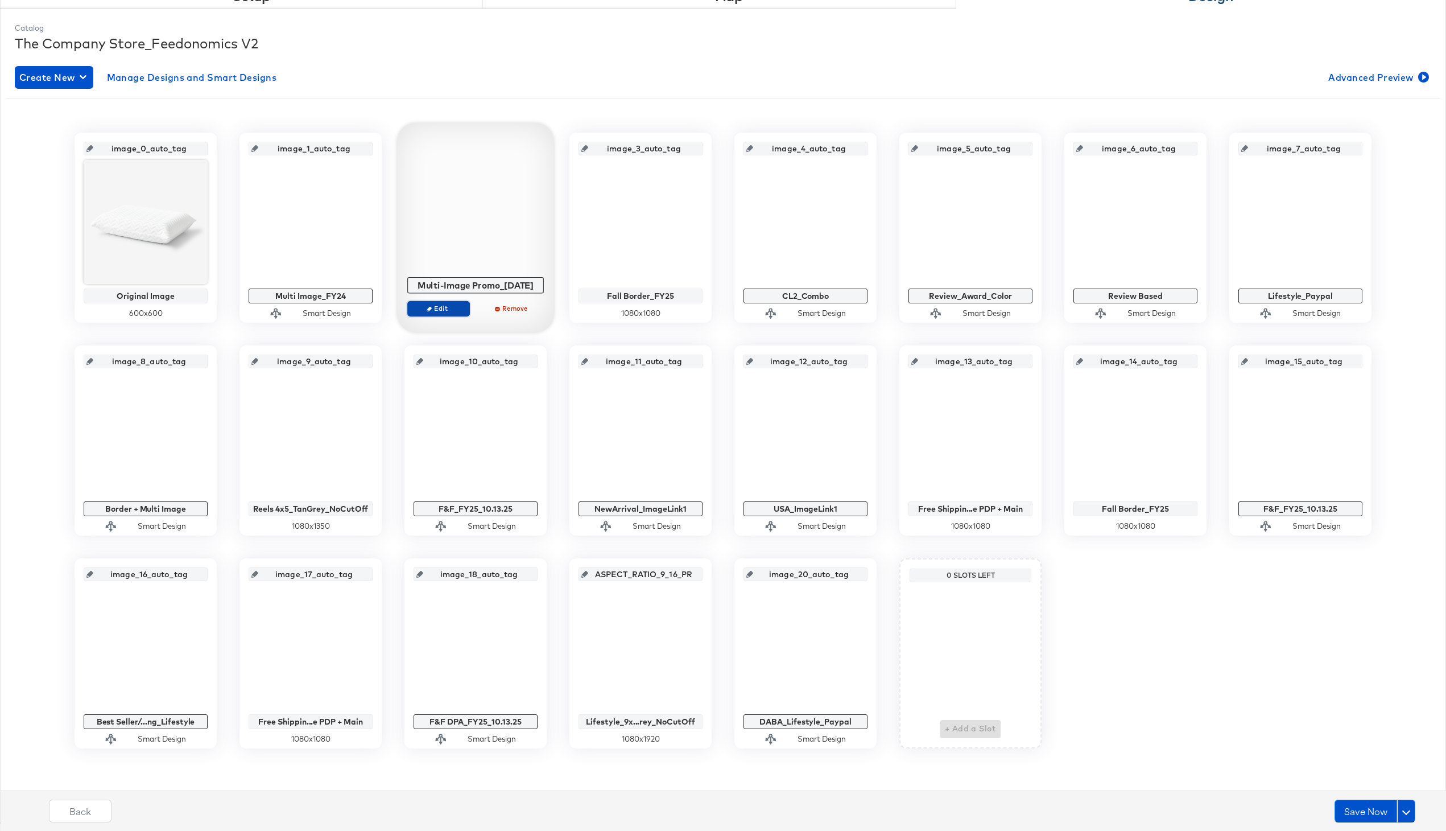
click at [440, 310] on span "Edit" at bounding box center [439, 308] width 52 height 9
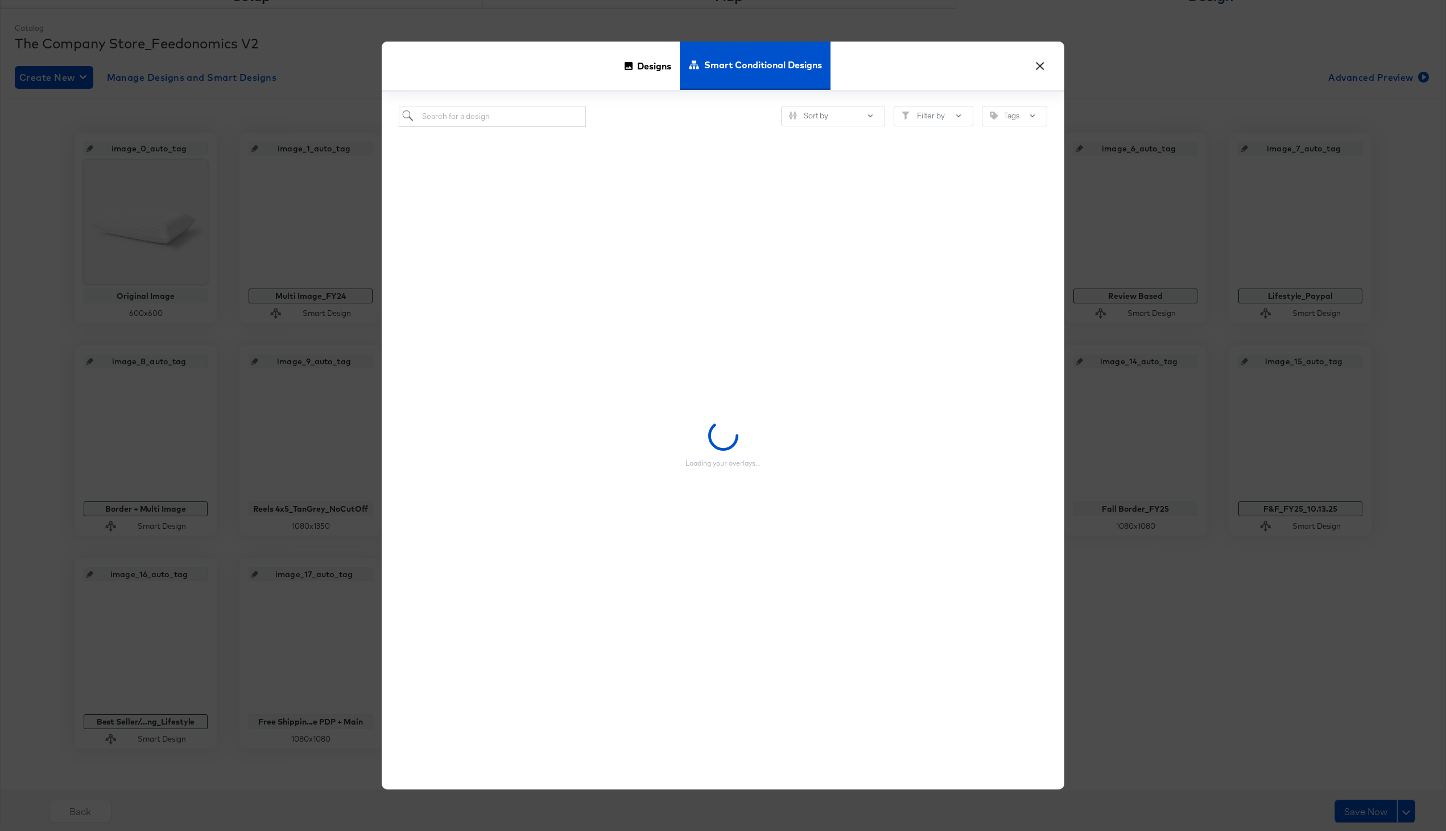
click at [1042, 62] on button "×" at bounding box center [1040, 63] width 20 height 20
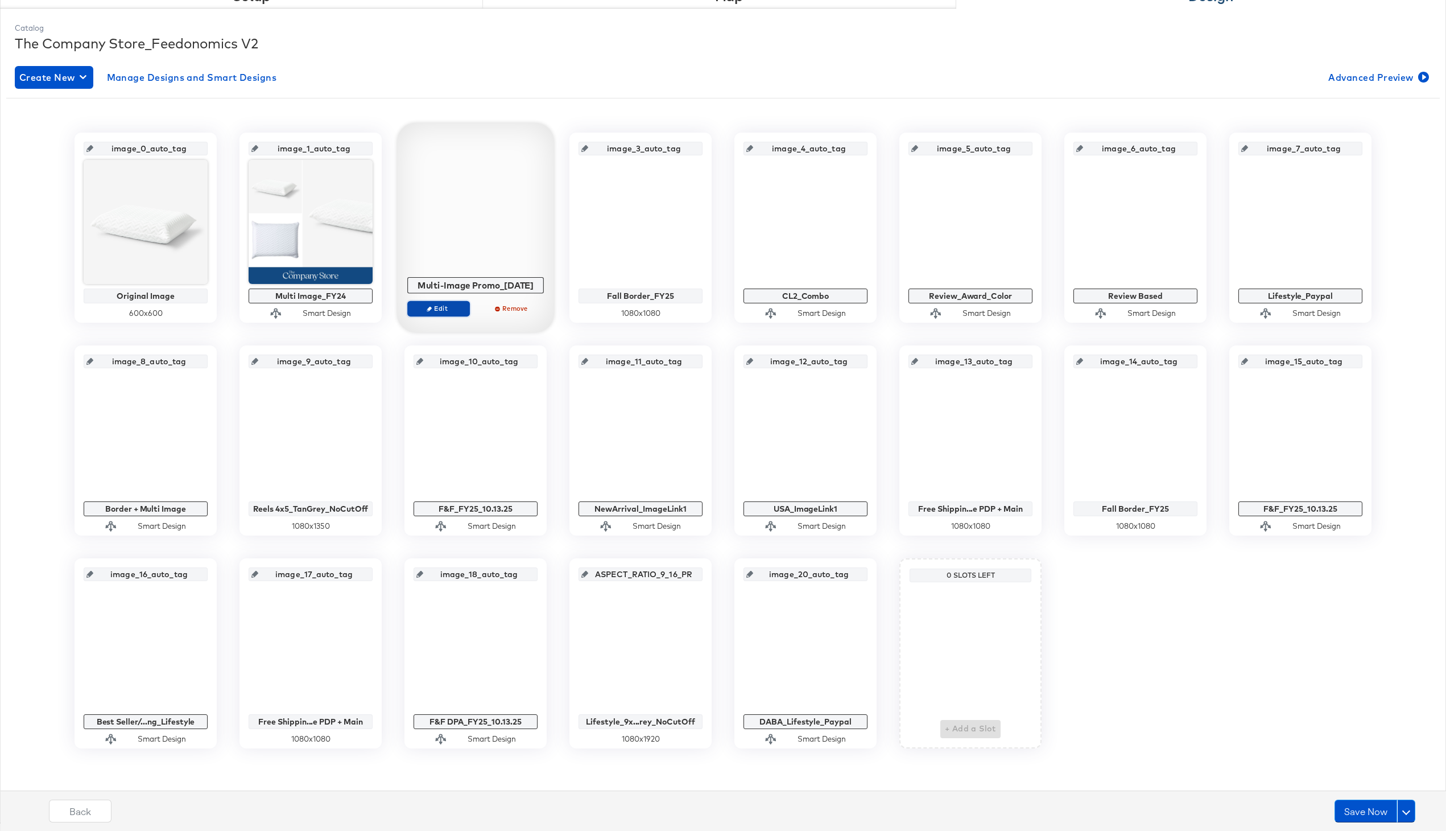
click at [439, 303] on button "Edit" at bounding box center [438, 308] width 63 height 16
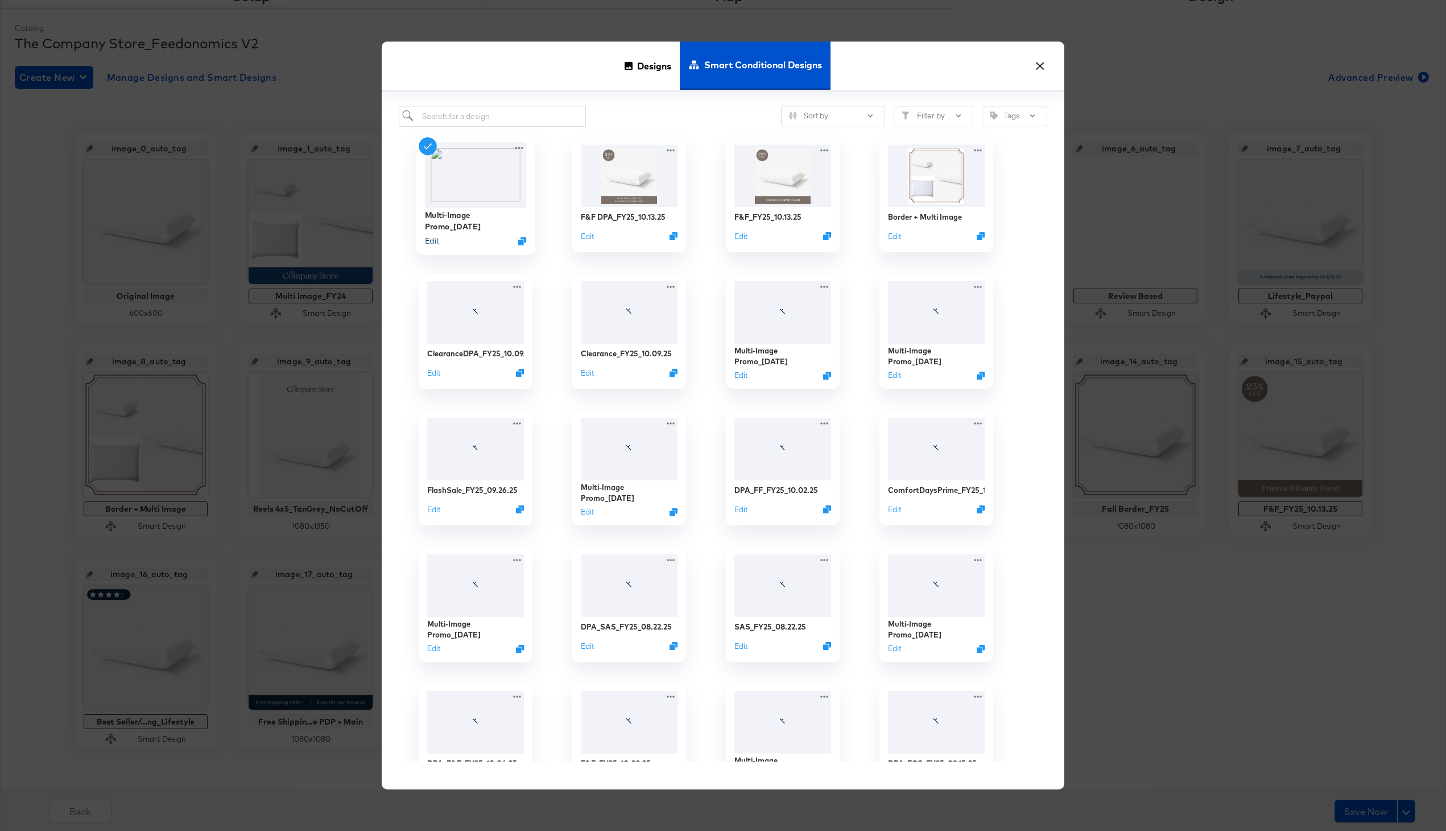
click at [430, 240] on button "Edit" at bounding box center [432, 240] width 14 height 11
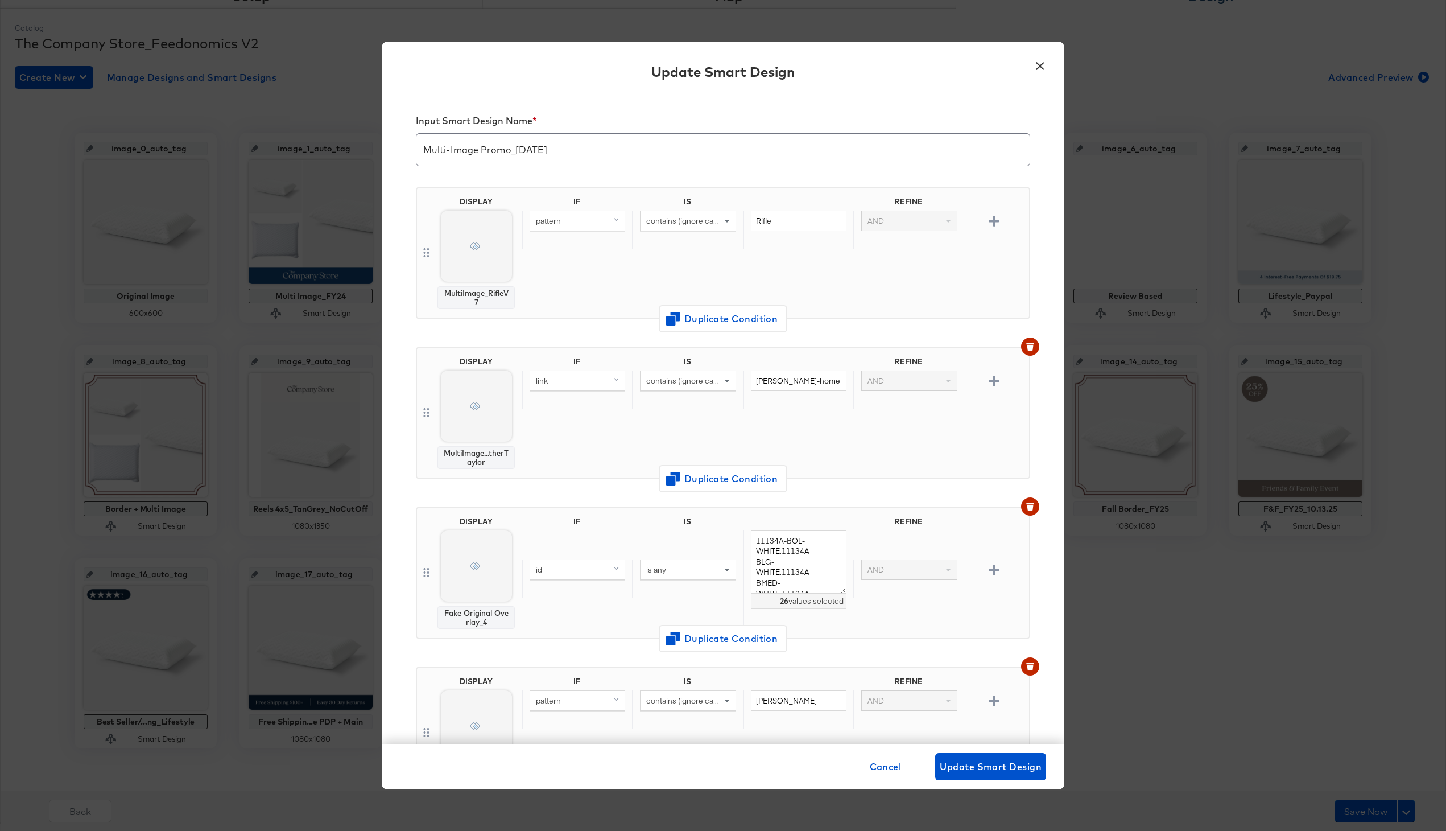
click at [576, 221] on div "pattern" at bounding box center [577, 220] width 94 height 19
type input "link"
click at [574, 295] on div "link" at bounding box center [577, 299] width 86 height 11
drag, startPoint x: 789, startPoint y: 224, endPoint x: 735, endPoint y: 224, distance: 54.6
click at [735, 224] on div "link contains (ignore case) Rifle AND" at bounding box center [773, 230] width 503 height 39
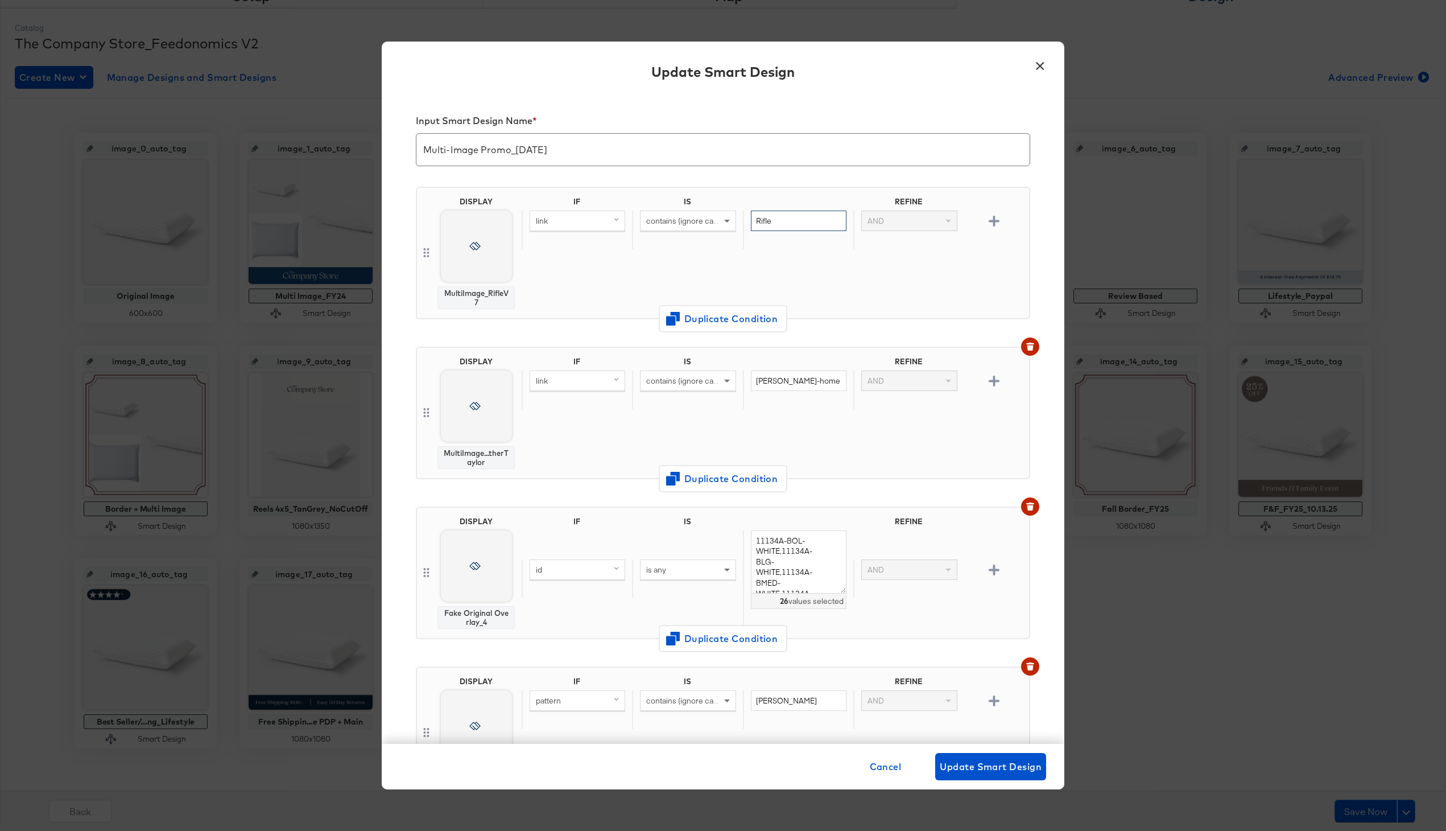
paste input "rifle-paper-co"
click at [745, 254] on div "IF IS REFINE link contains (ignore case) rifle-paper-co AND" at bounding box center [773, 253] width 503 height 112
drag, startPoint x: 816, startPoint y: 229, endPoint x: 734, endPoint y: 221, distance: 82.8
click at [734, 221] on div "link contains (ignore case) rifle-paper-co AND" at bounding box center [773, 230] width 503 height 39
paste input "text"
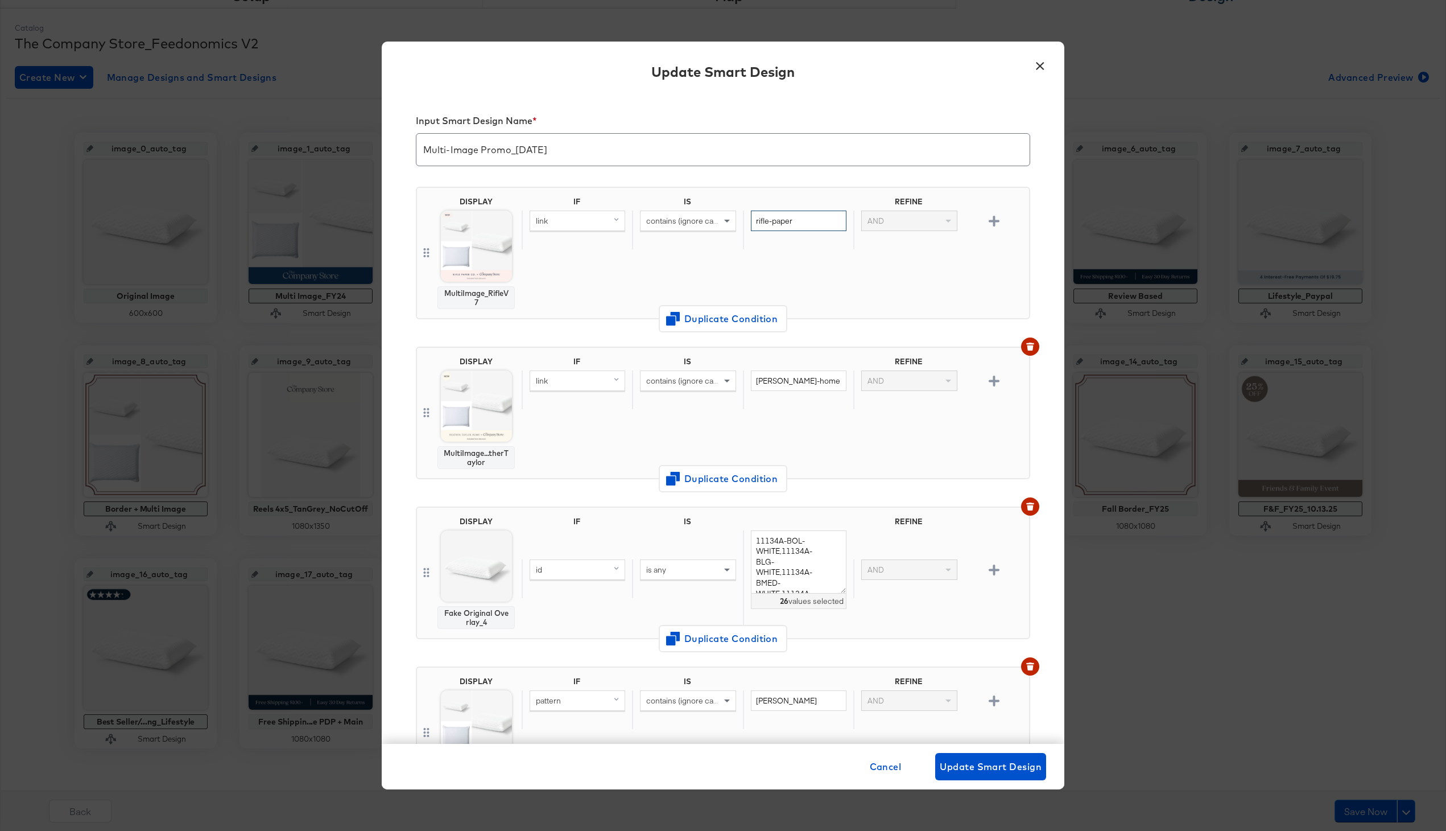
type input "rifle-paper"
click at [696, 290] on div "IF IS REFINE link contains (ignore case) rifle-paper AND" at bounding box center [773, 253] width 503 height 112
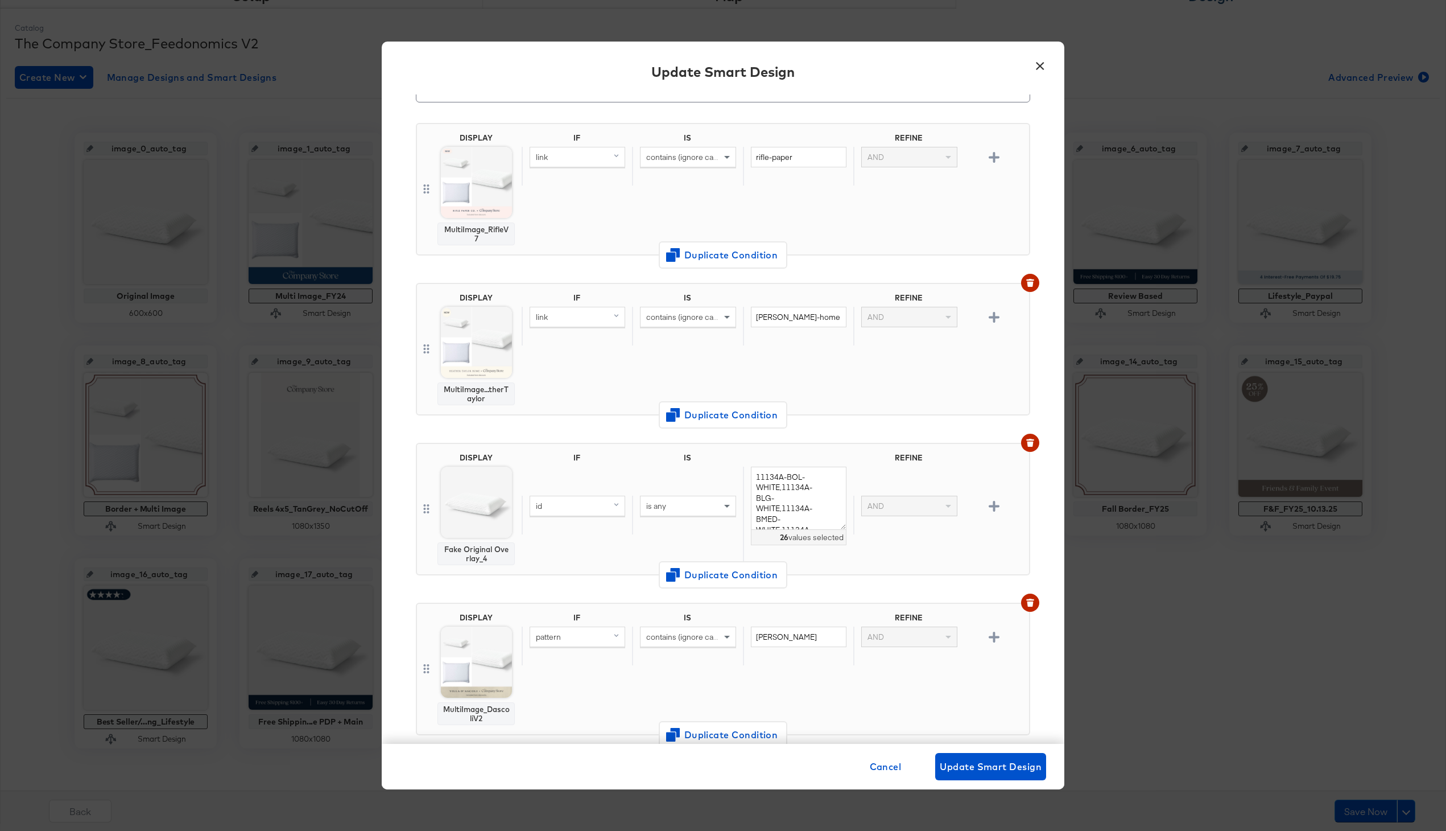
scroll to position [93, 0]
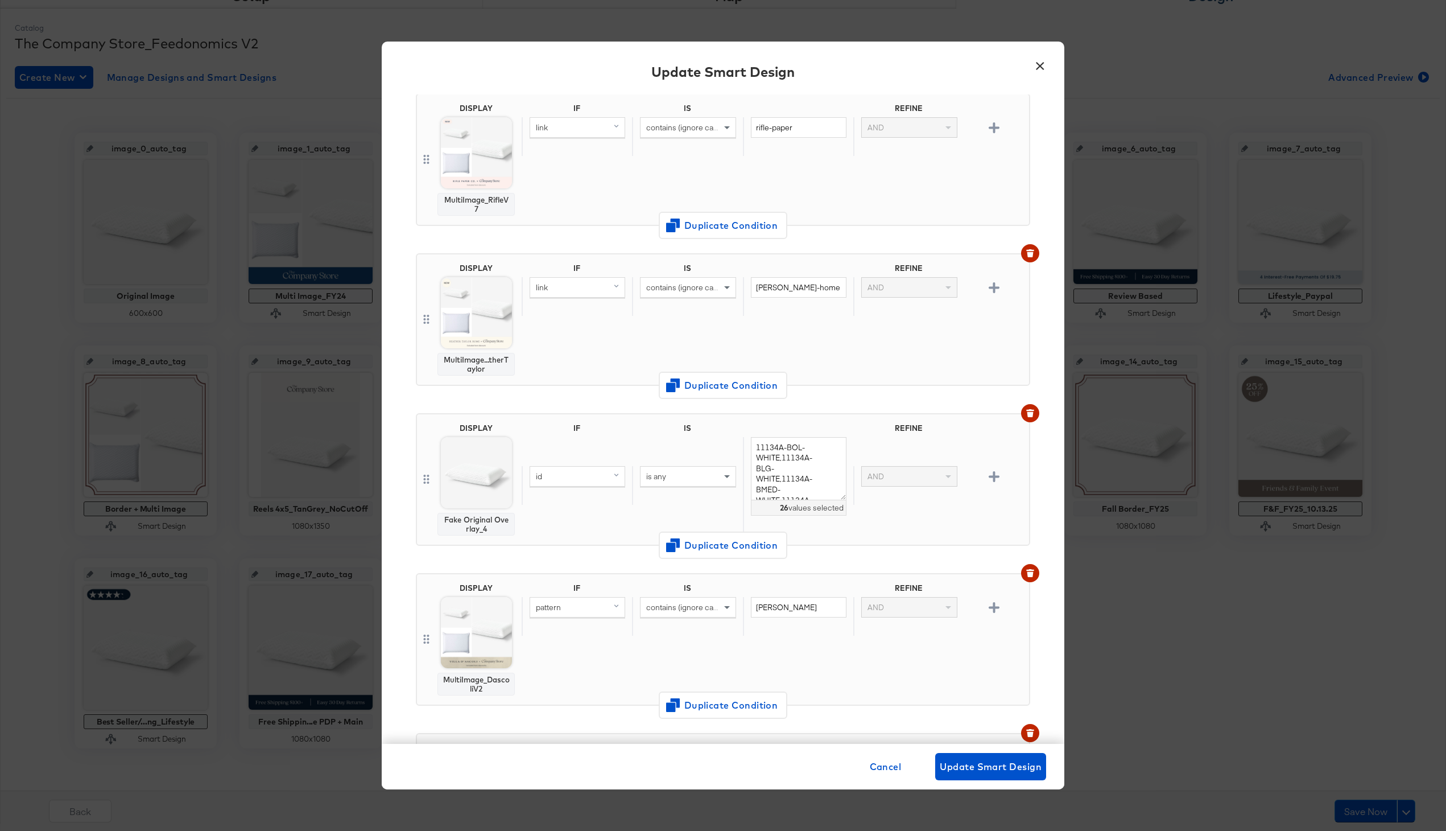
click at [583, 605] on div "pattern" at bounding box center [577, 606] width 94 height 19
type input "link"
click at [573, 681] on div "link" at bounding box center [577, 685] width 86 height 11
drag, startPoint x: 805, startPoint y: 610, endPoint x: 726, endPoint y: 600, distance: 79.1
click at [726, 601] on div "link contains (ignore case) [PERSON_NAME] AND" at bounding box center [773, 616] width 503 height 39
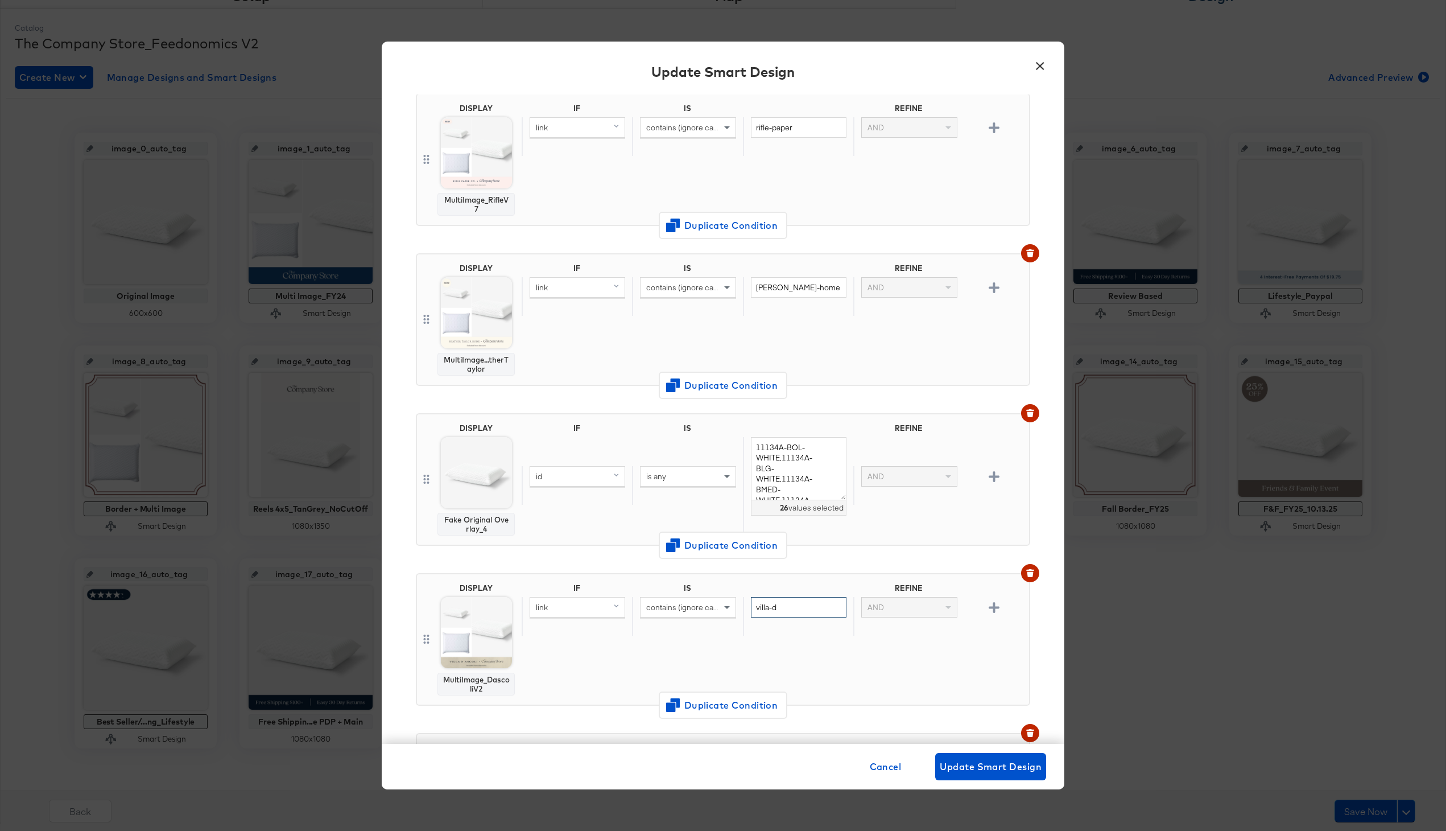
type input "villa-d"
click at [772, 619] on div "villa-d" at bounding box center [798, 616] width 110 height 39
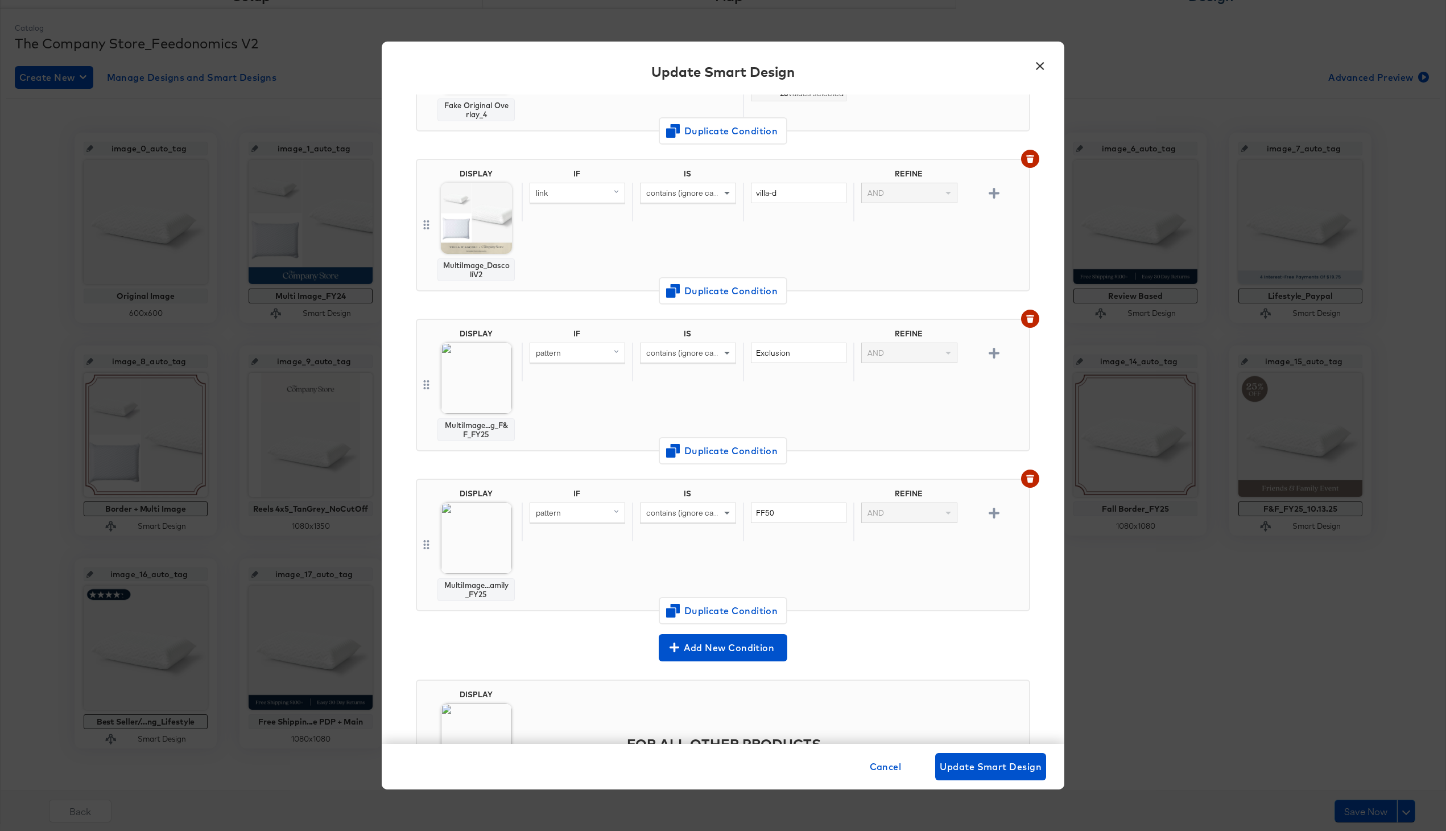
scroll to position [605, 0]
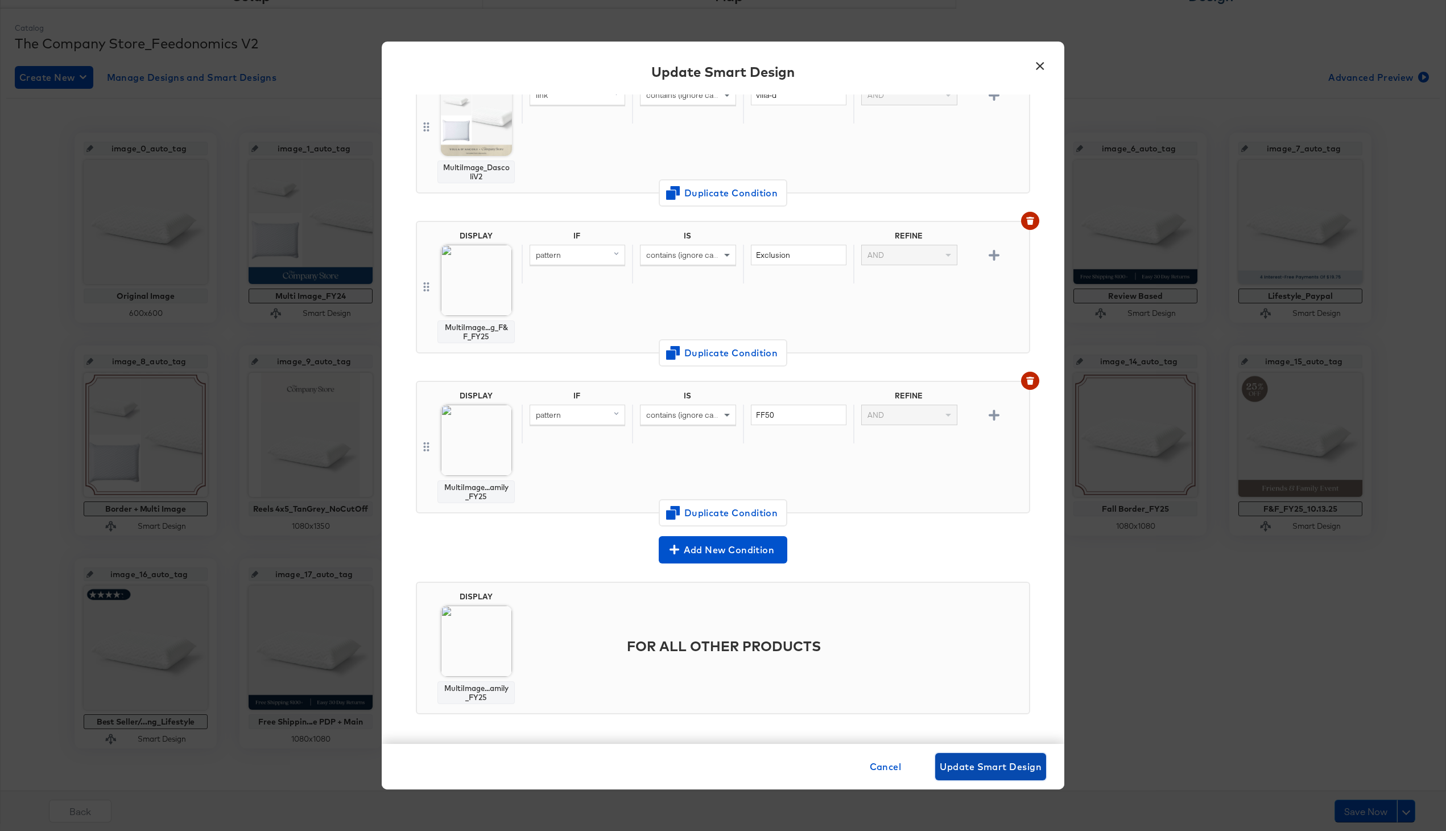
click at [1003, 765] on span "Update Smart Design" at bounding box center [991, 766] width 102 height 16
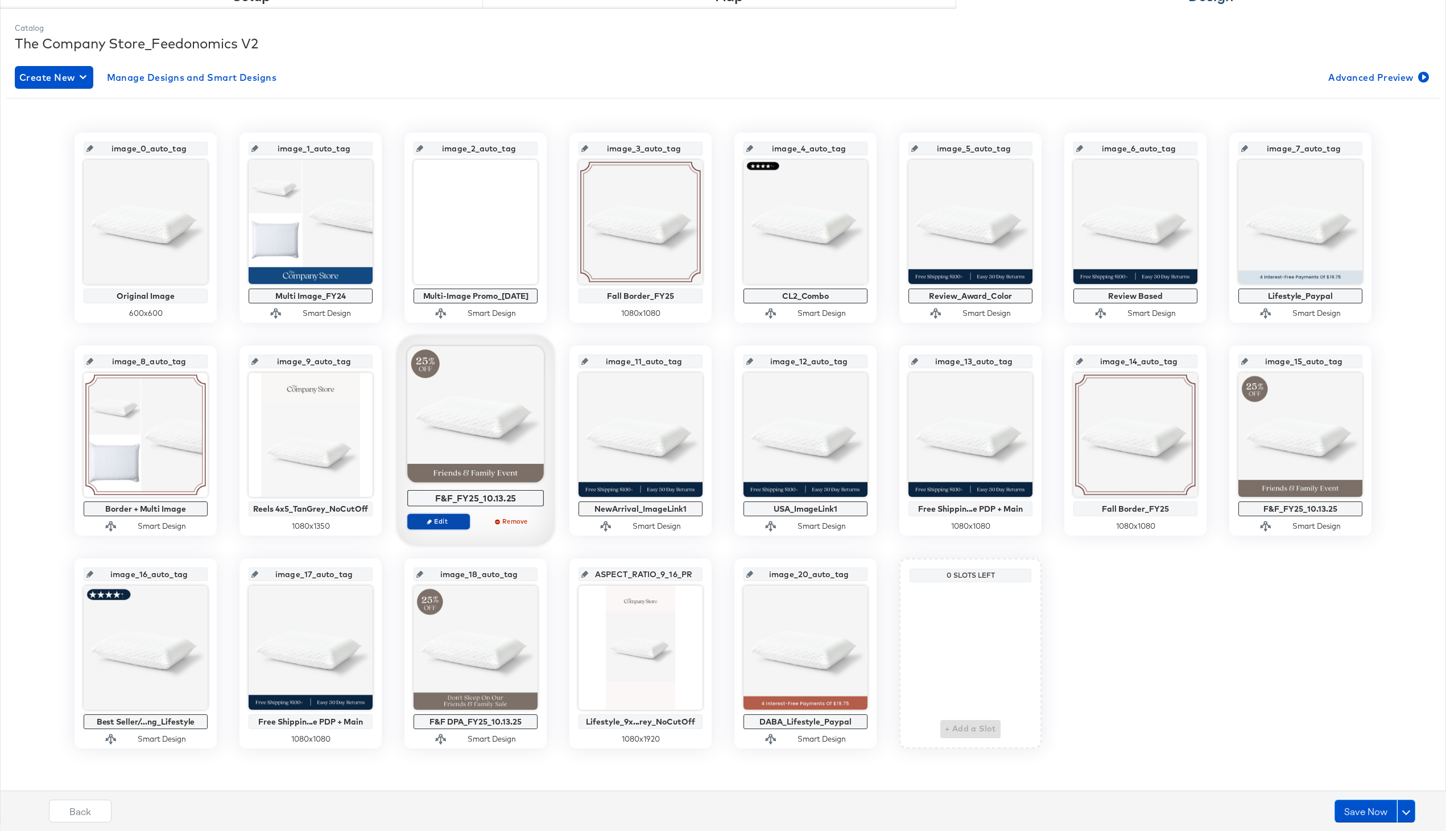
click at [443, 517] on span "Edit" at bounding box center [439, 521] width 52 height 9
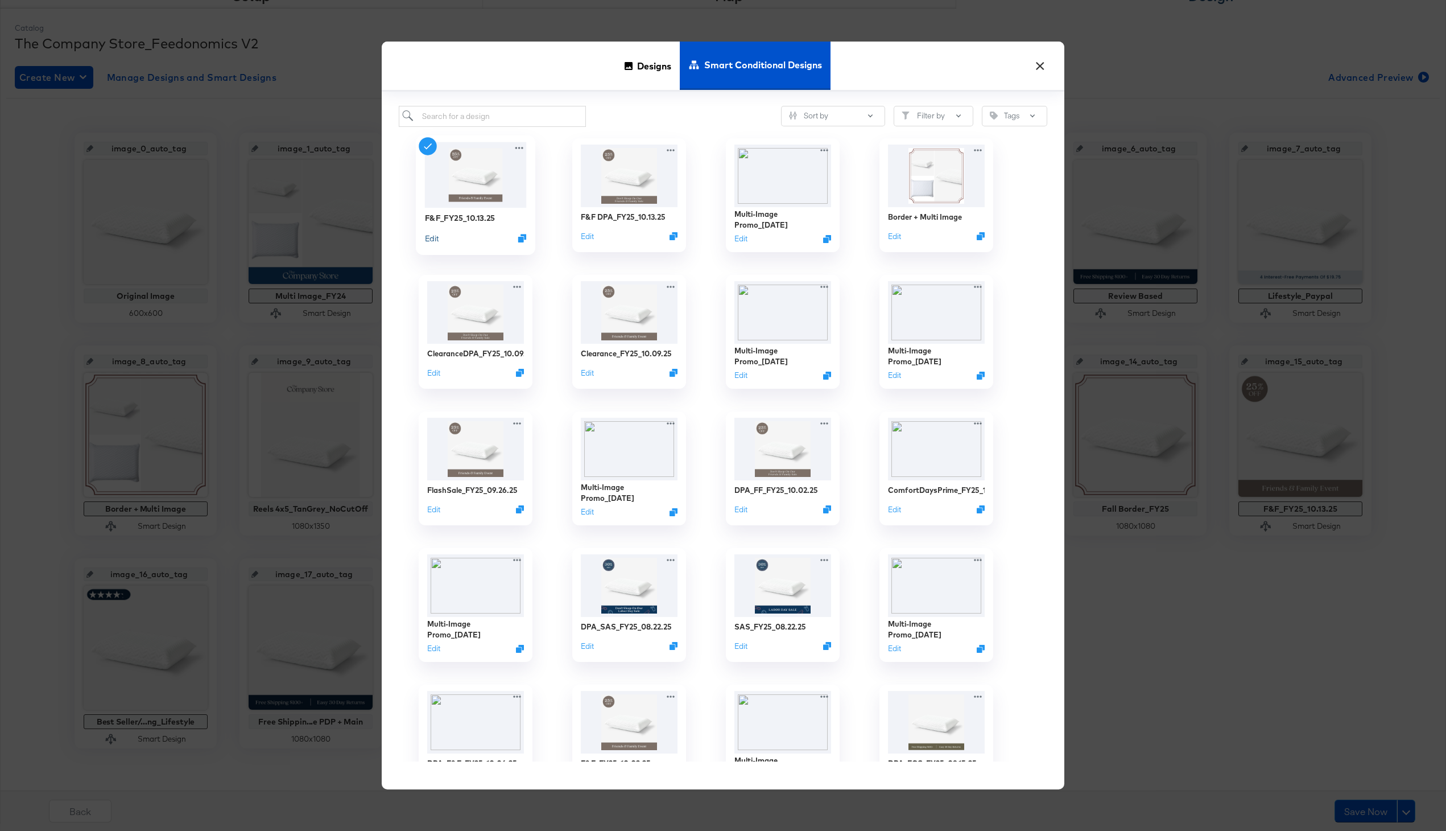
click at [433, 240] on button "Edit" at bounding box center [432, 237] width 14 height 11
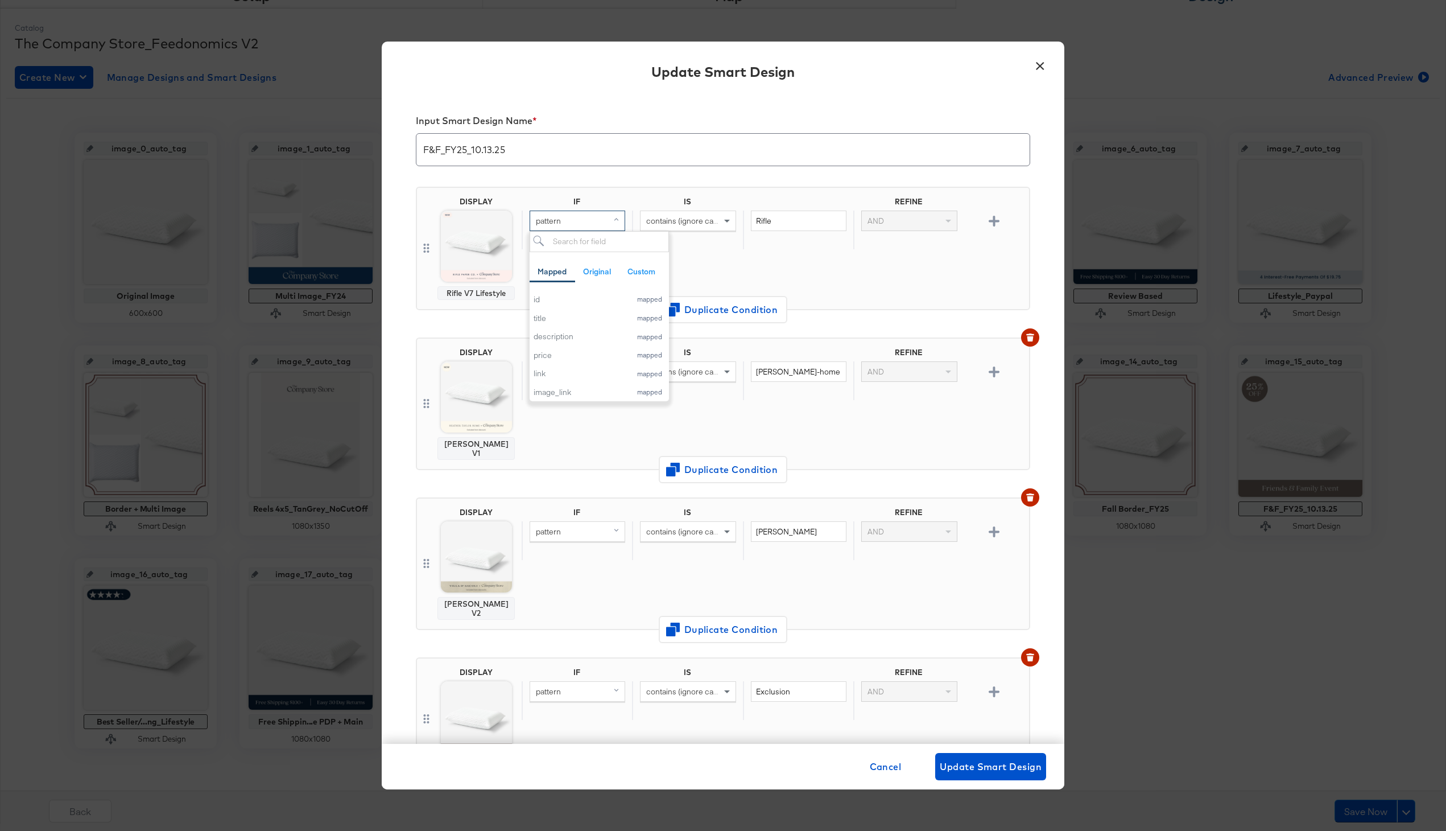
click at [597, 226] on div "pattern" at bounding box center [577, 220] width 94 height 19
type input "link"
click at [583, 301] on div "link" at bounding box center [577, 299] width 86 height 11
drag, startPoint x: 796, startPoint y: 221, endPoint x: 732, endPoint y: 221, distance: 63.7
click at [732, 221] on div "link contains (ignore case) Rifle AND" at bounding box center [773, 230] width 503 height 39
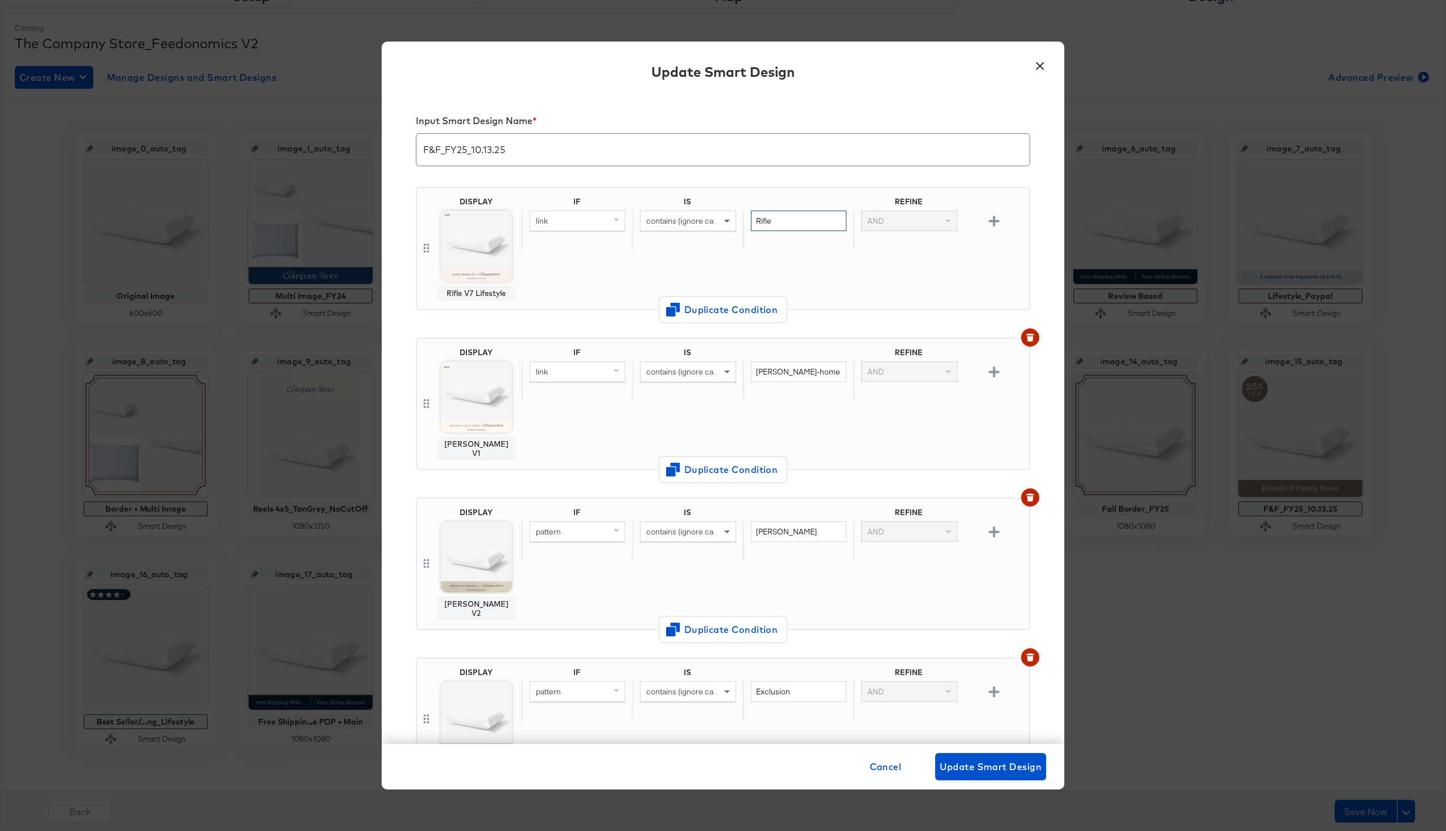
paste input "rifle-paper"
type input "rifle-paper"
click at [638, 250] on div "IF IS REFINE link contains (ignore case) rifle-paper AND" at bounding box center [773, 248] width 503 height 103
click at [559, 531] on div "pattern" at bounding box center [577, 531] width 94 height 19
type input "link"
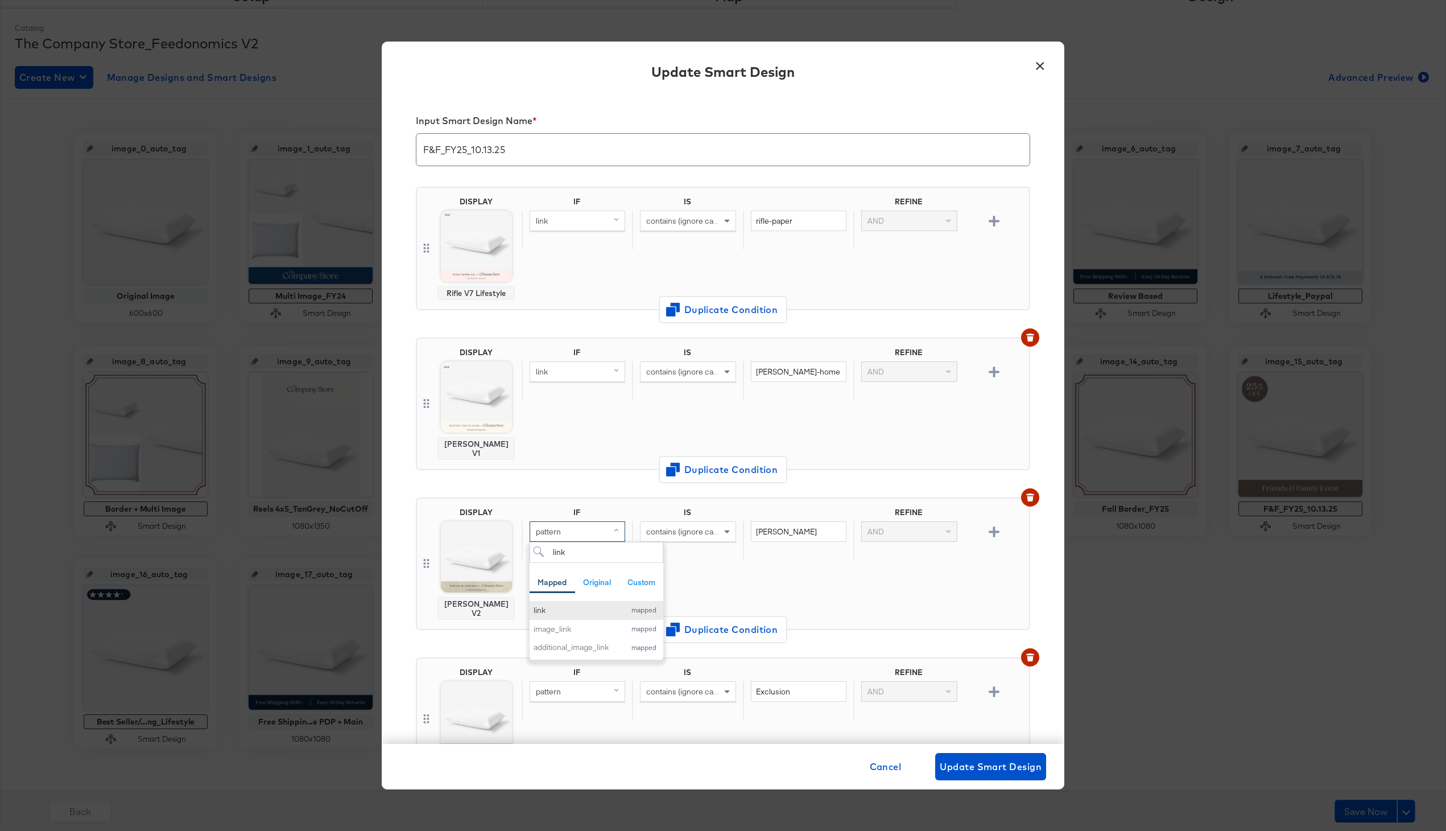
click at [555, 605] on div "link" at bounding box center [577, 610] width 86 height 11
drag, startPoint x: 786, startPoint y: 520, endPoint x: 733, endPoint y: 520, distance: 52.9
click at [733, 521] on div "link contains (ignore case) [PERSON_NAME] AND" at bounding box center [773, 540] width 503 height 39
paste input "Villa-d"
click at [762, 523] on input "Villa-d" at bounding box center [799, 531] width 96 height 21
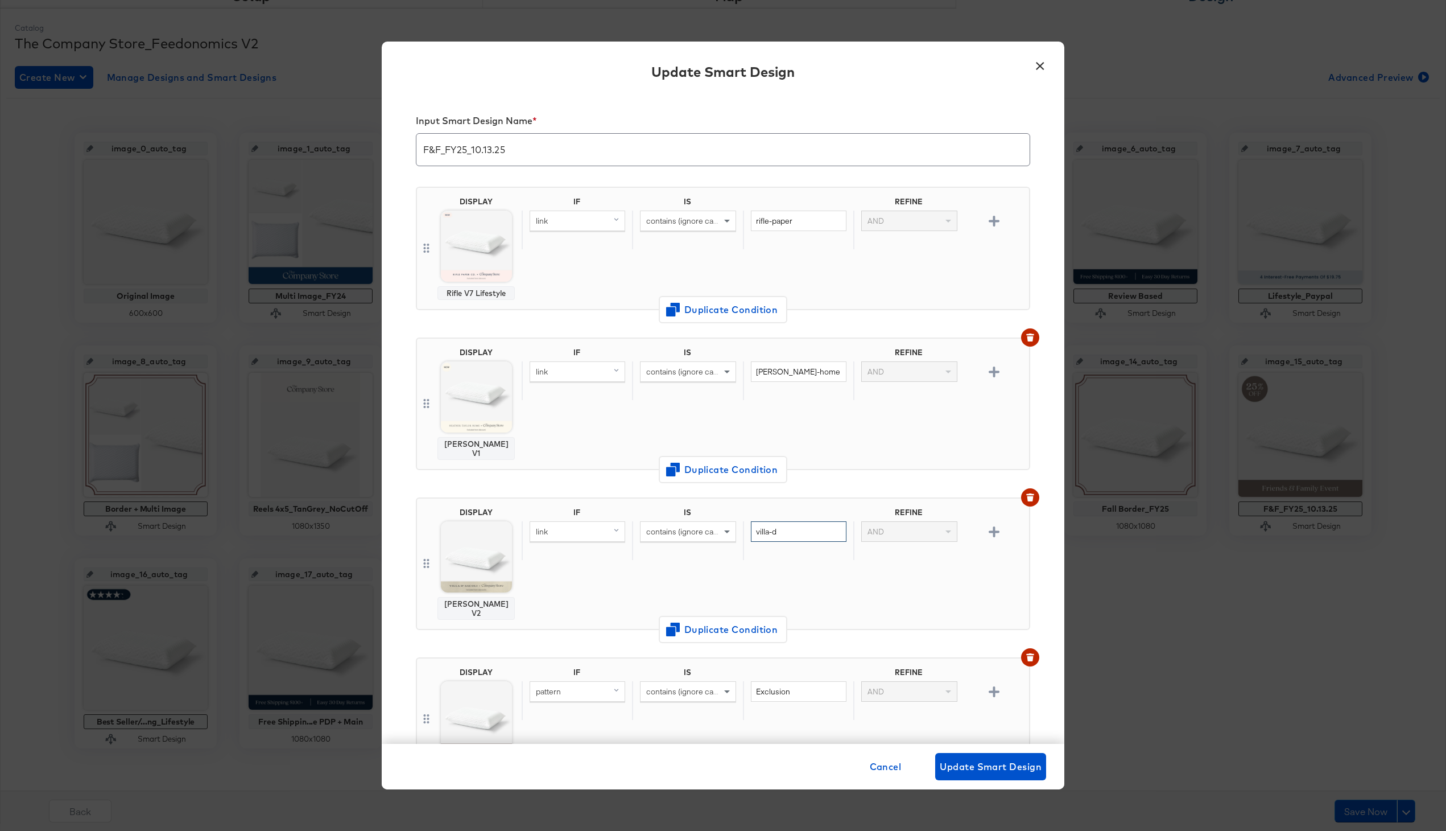
type input "villa-d"
click at [814, 579] on div "IF IS REFINE link contains (ignore case) villa-d AND" at bounding box center [773, 564] width 503 height 112
click at [984, 761] on span "Update Smart Design" at bounding box center [991, 766] width 102 height 16
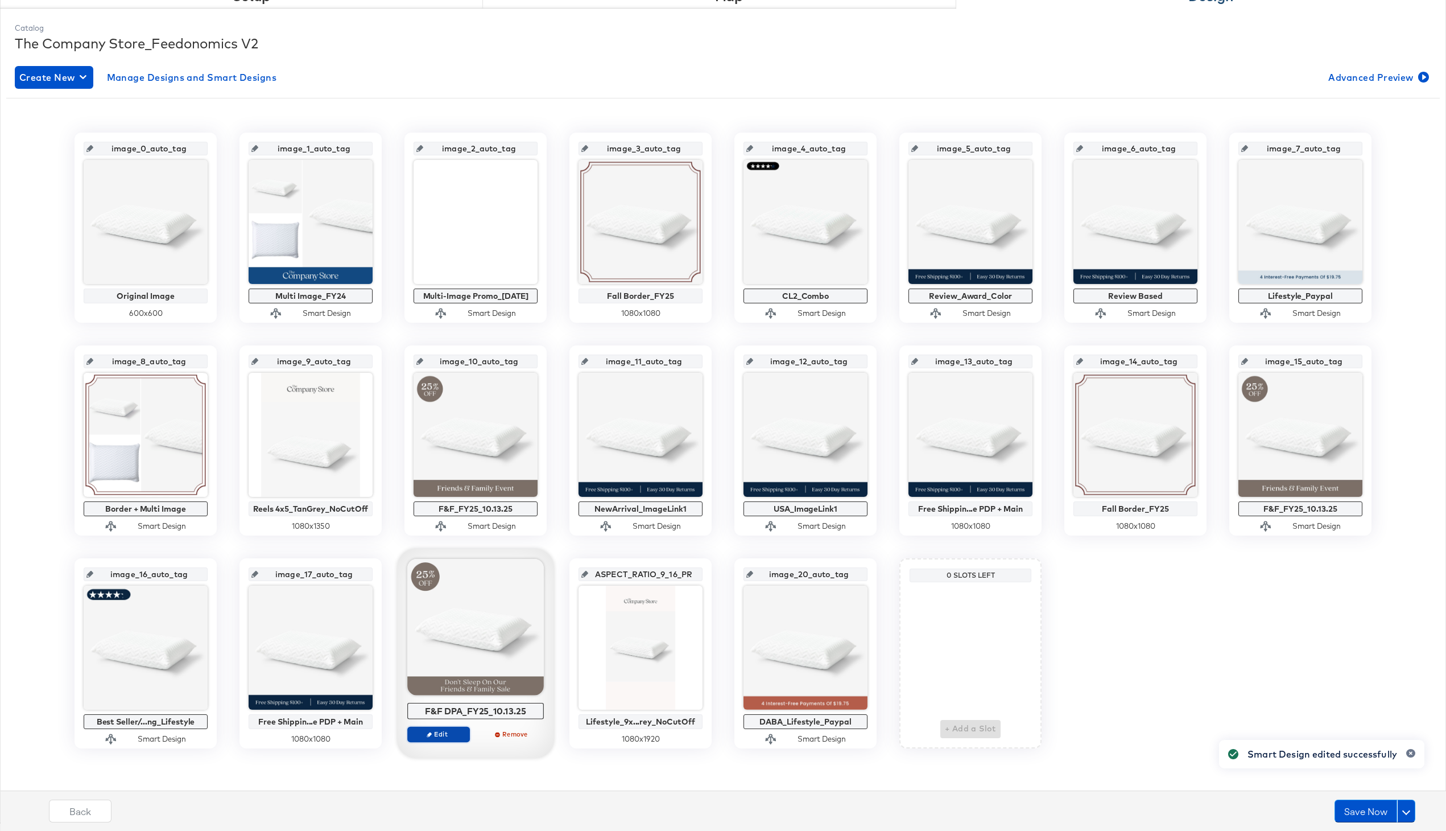
click at [435, 736] on span "Edit" at bounding box center [439, 733] width 52 height 9
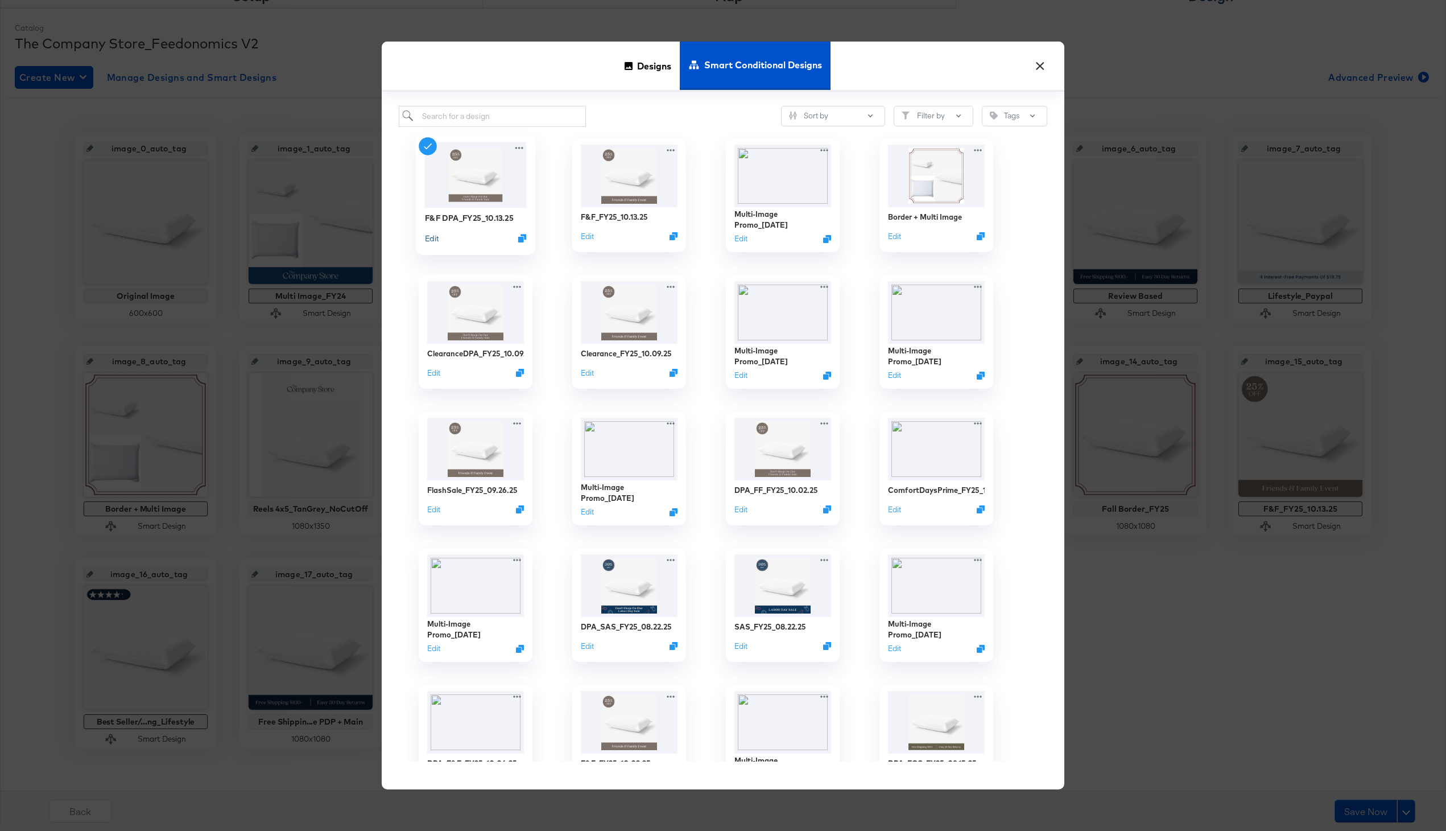
click at [434, 241] on button "Edit" at bounding box center [432, 237] width 14 height 11
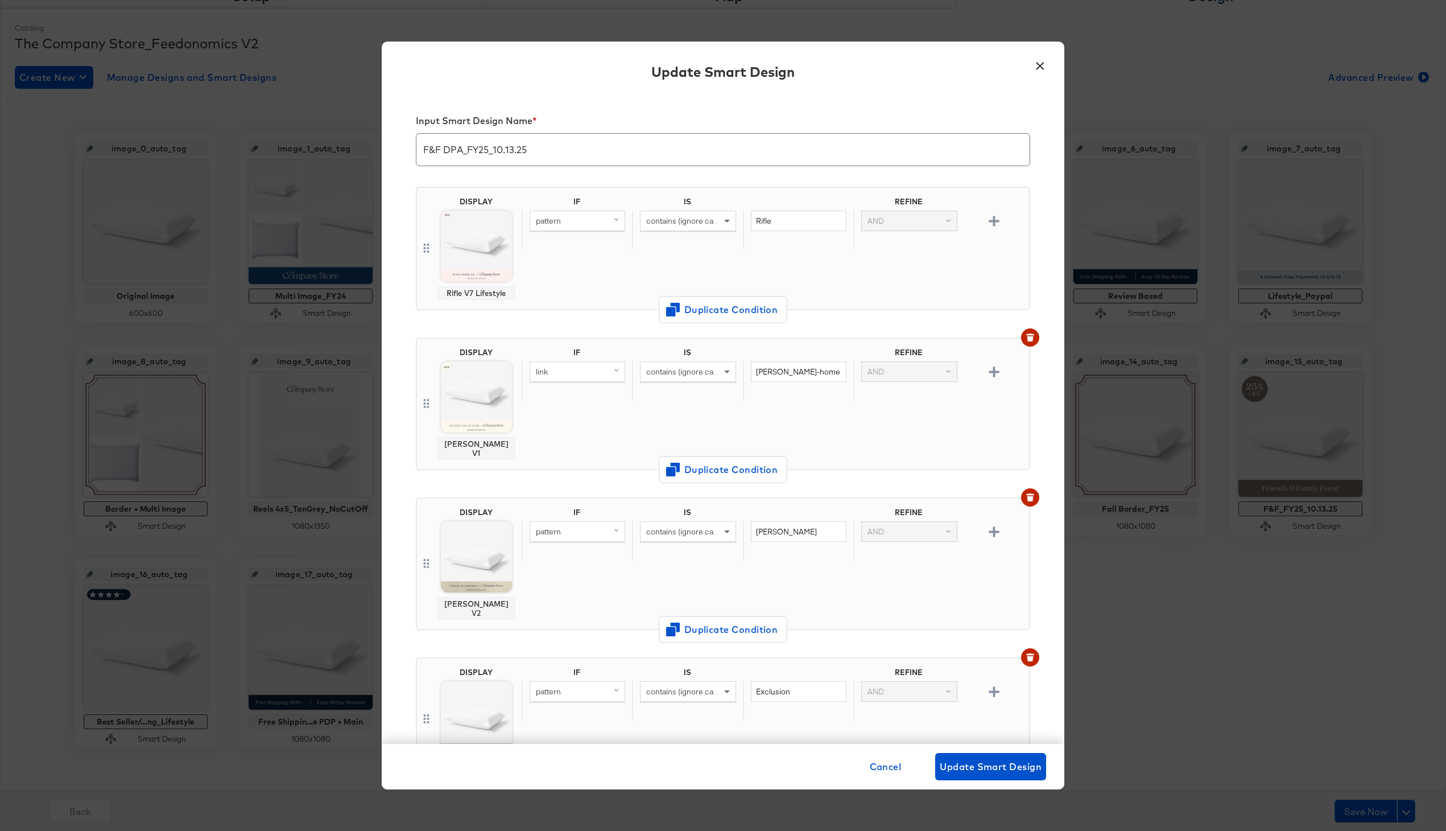
click at [574, 226] on div "pattern" at bounding box center [577, 220] width 94 height 19
type input "link"
click at [562, 301] on div "link" at bounding box center [577, 299] width 86 height 11
drag, startPoint x: 818, startPoint y: 220, endPoint x: 727, endPoint y: 220, distance: 91.6
click at [727, 220] on div "link contains (ignore case) Rifle AND" at bounding box center [773, 230] width 503 height 39
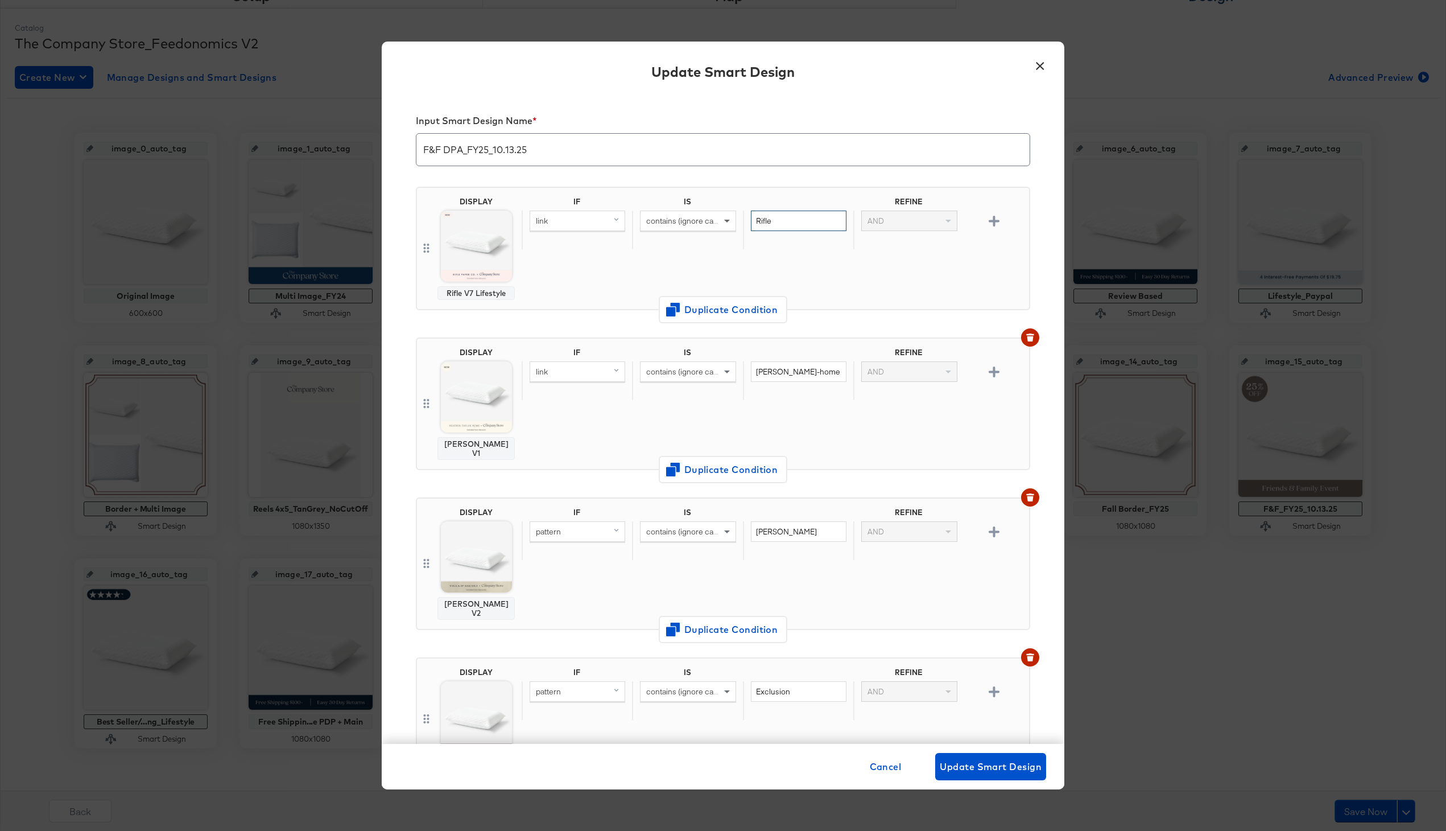
paste input "rifle-paper"
type input "rifle-paper"
click at [637, 250] on div "IF IS REFINE link contains (ignore case) rifle-paper AND" at bounding box center [773, 248] width 503 height 103
click at [566, 529] on div "pattern" at bounding box center [577, 531] width 94 height 19
type input "link"
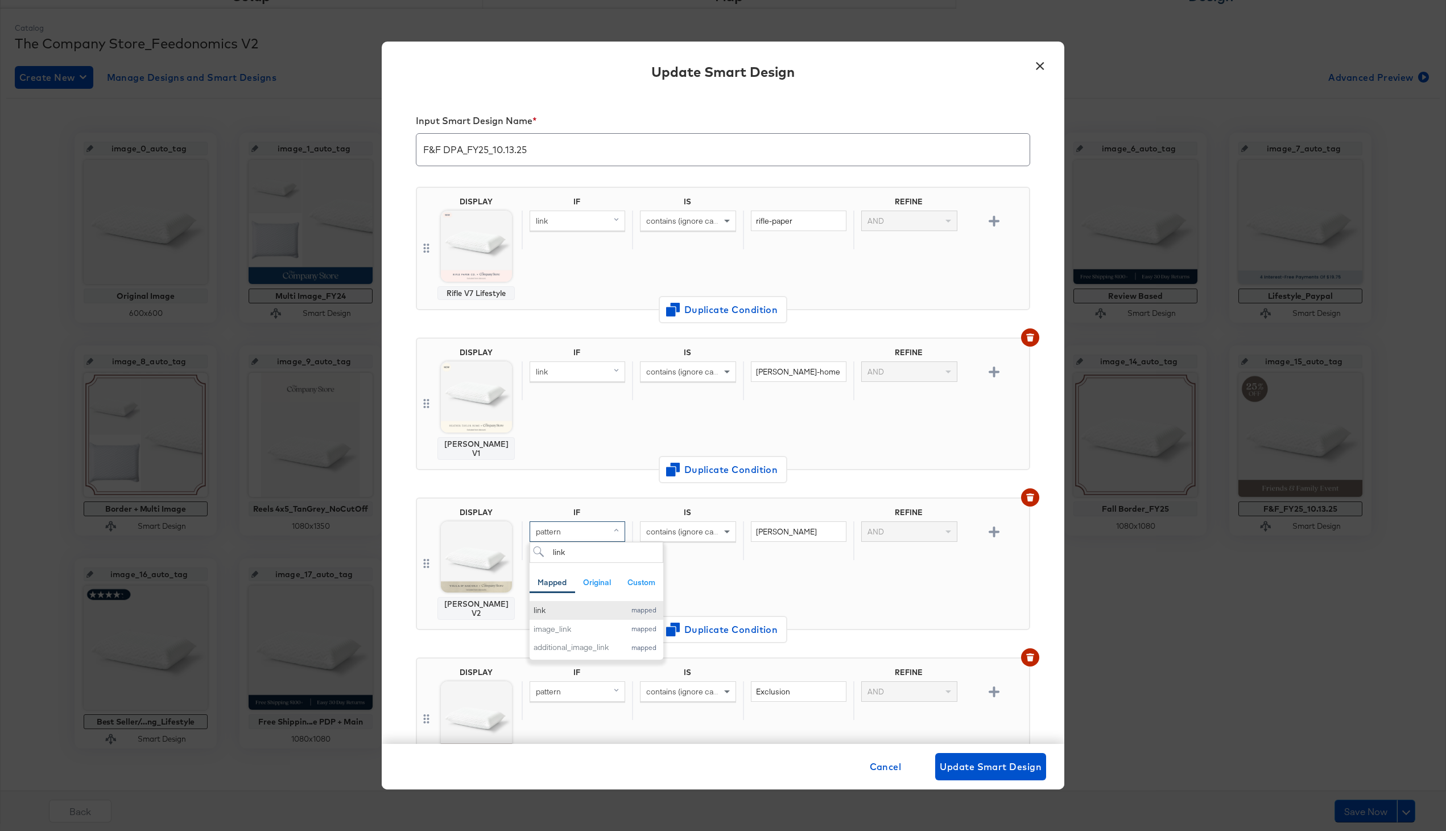
click at [570, 605] on div "link" at bounding box center [577, 610] width 86 height 11
drag, startPoint x: 787, startPoint y: 523, endPoint x: 699, endPoint y: 523, distance: 88.2
click at [699, 523] on div "link contains (ignore case) [PERSON_NAME] AND" at bounding box center [773, 540] width 503 height 39
type input "villa-d"
click at [746, 554] on div "IF IS REFINE link contains (ignore case) villa-d AND" at bounding box center [773, 564] width 503 height 112
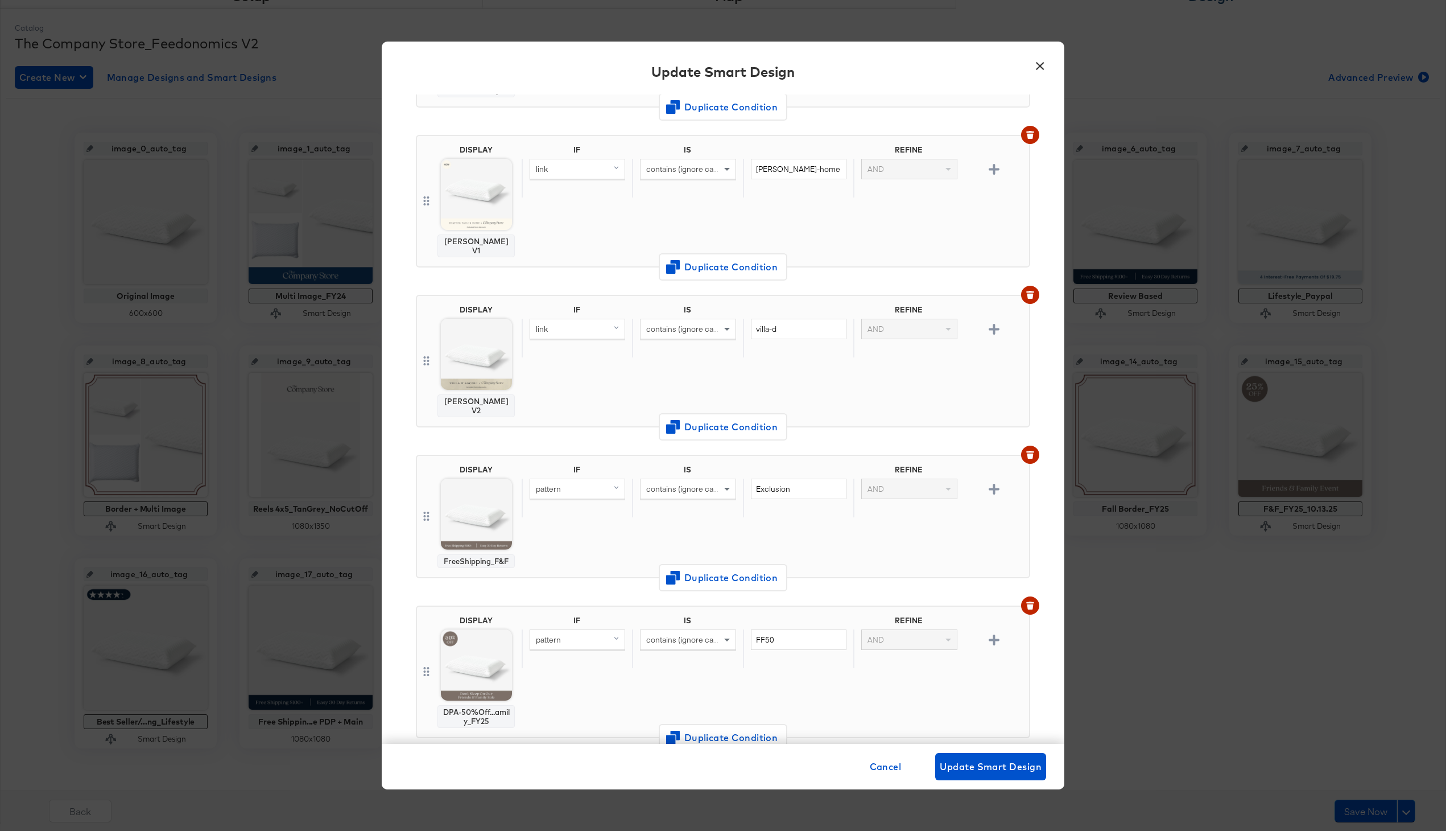
scroll to position [409, 0]
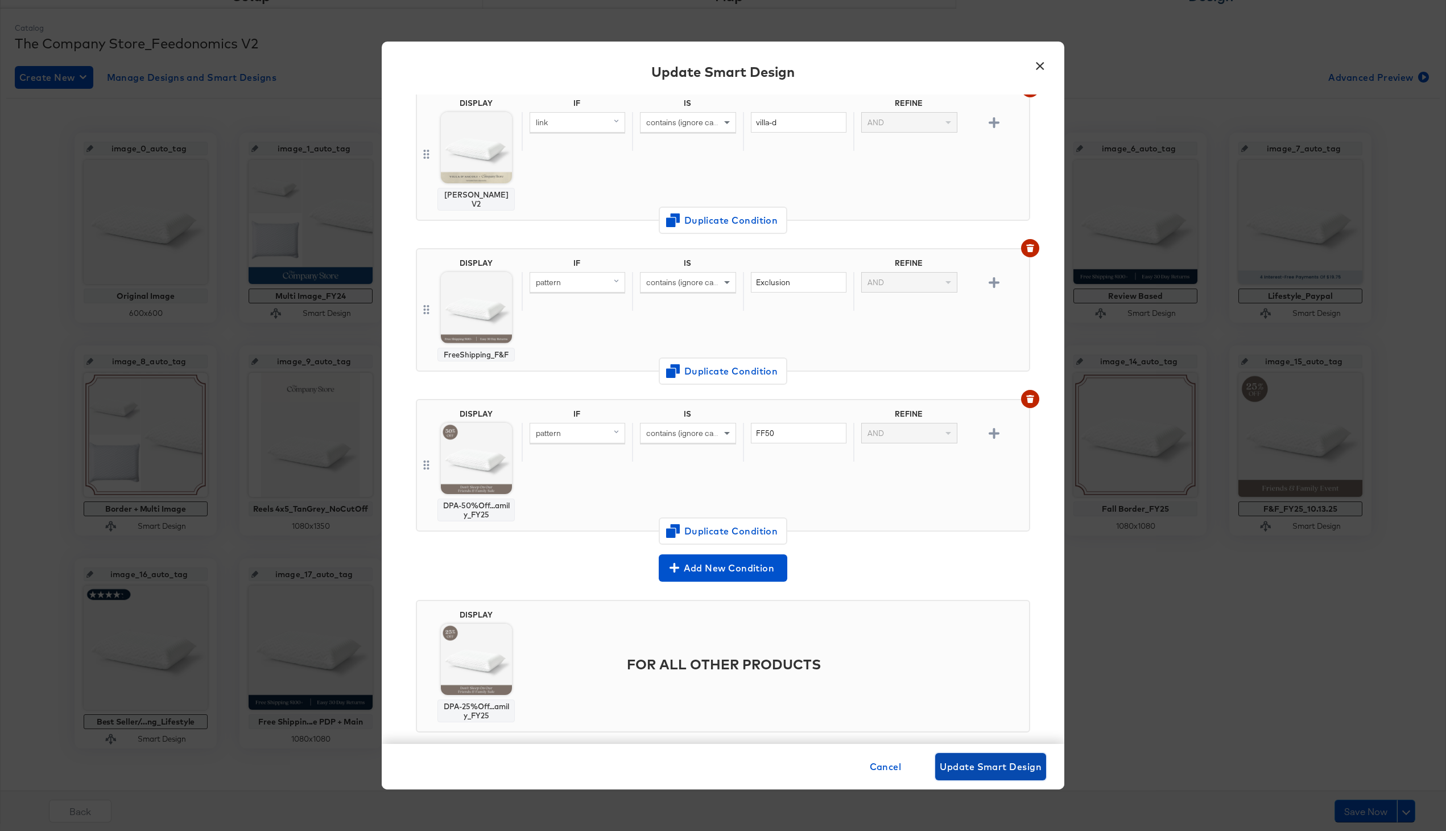
click at [989, 764] on span "Update Smart Design" at bounding box center [991, 766] width 102 height 16
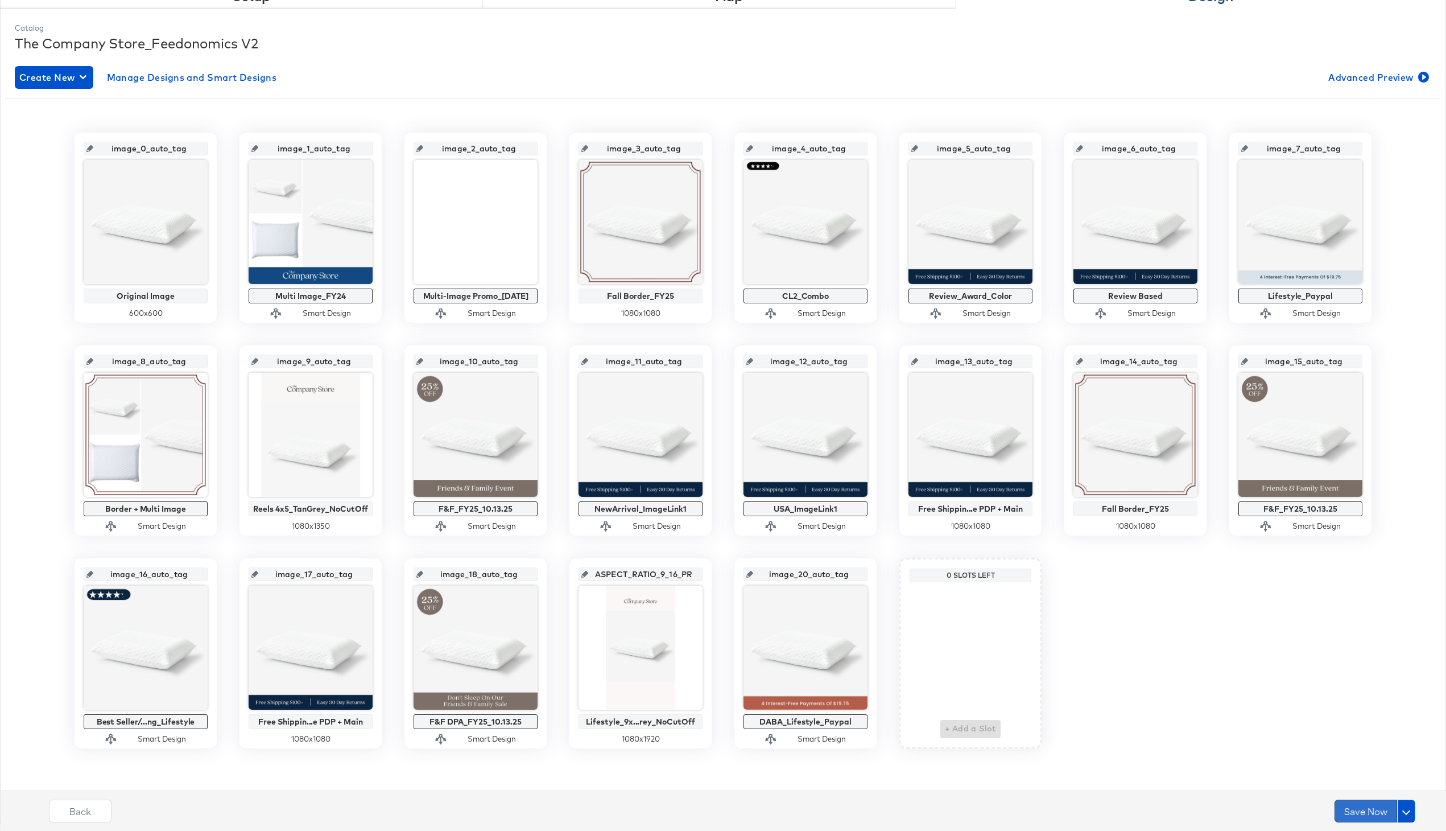
click at [1236, 806] on button "Save Now" at bounding box center [1366, 810] width 63 height 23
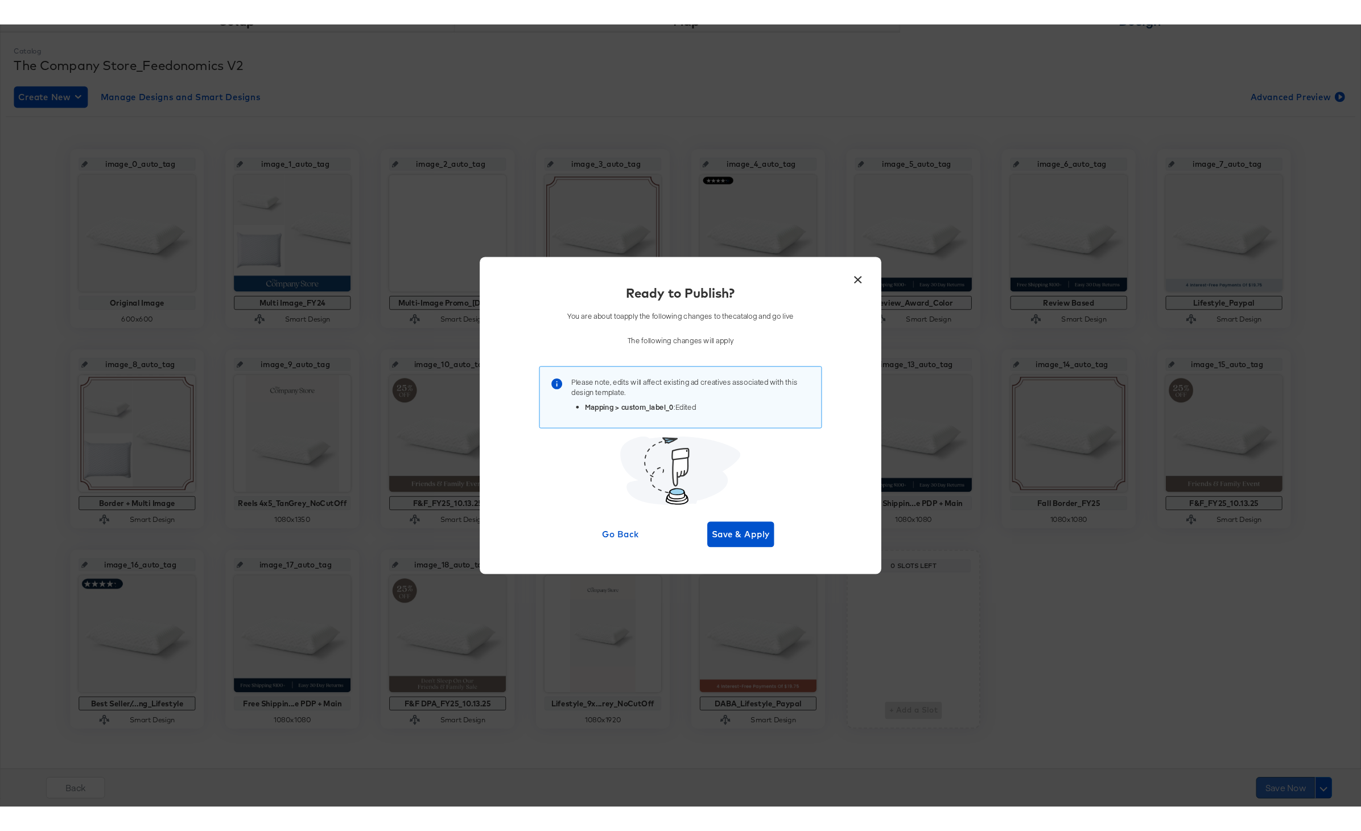
scroll to position [0, 0]
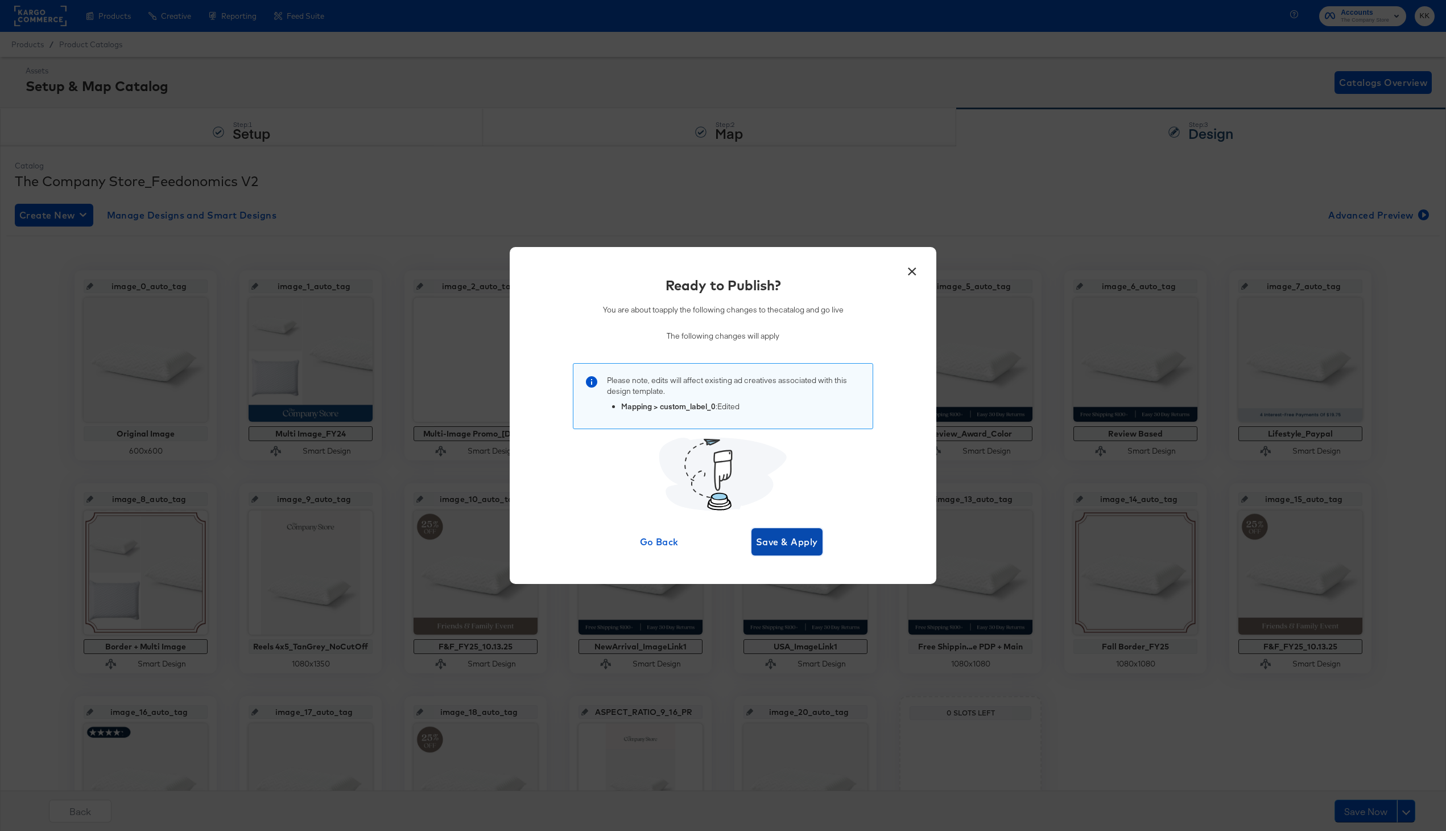
click at [783, 543] on span "Save & Apply" at bounding box center [787, 542] width 62 height 16
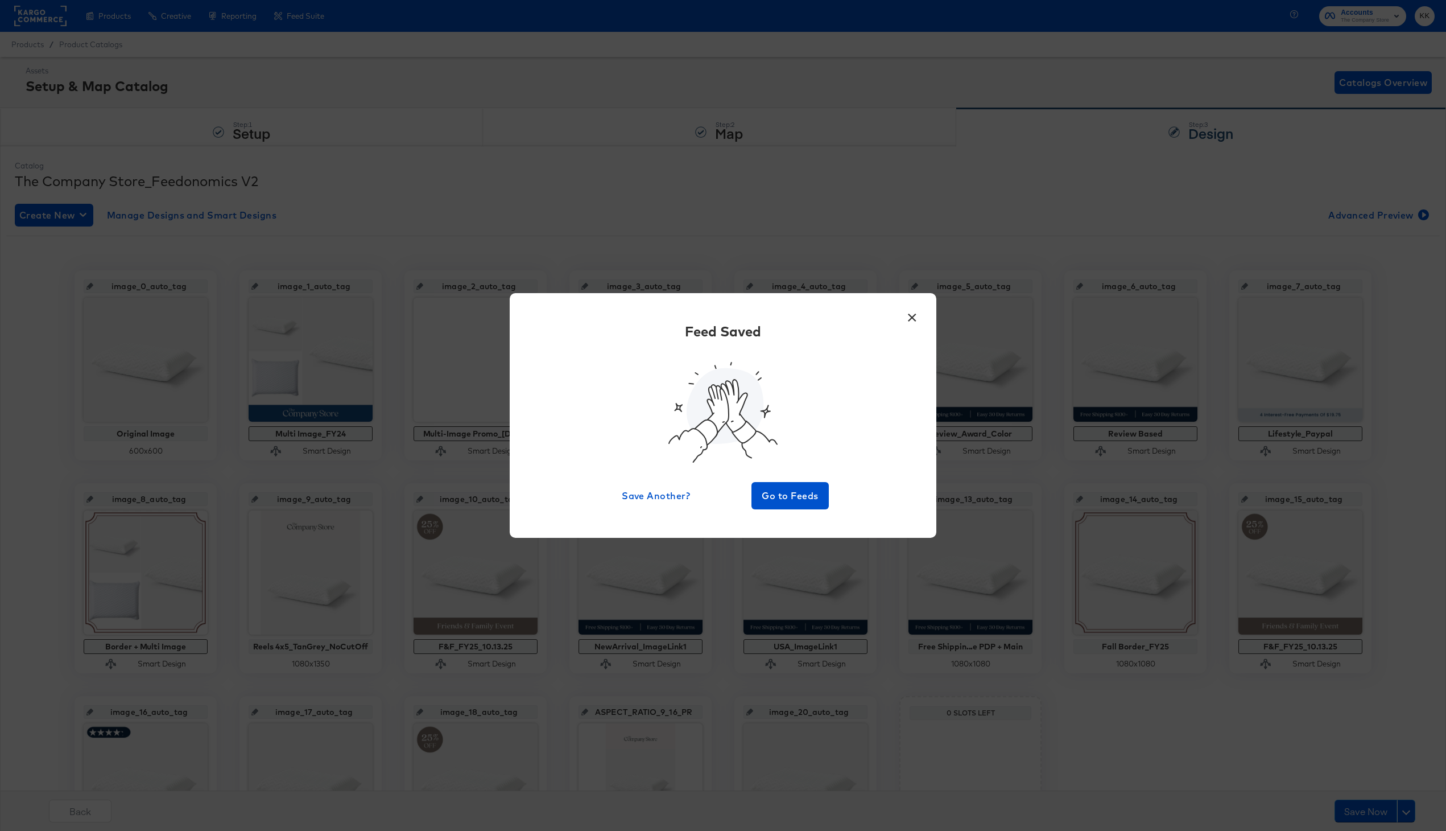
click at [786, 516] on div "× Feed Saved Save Another? Go to Feeds" at bounding box center [723, 415] width 427 height 245
click at [789, 498] on span "Go to Feeds" at bounding box center [790, 496] width 68 height 16
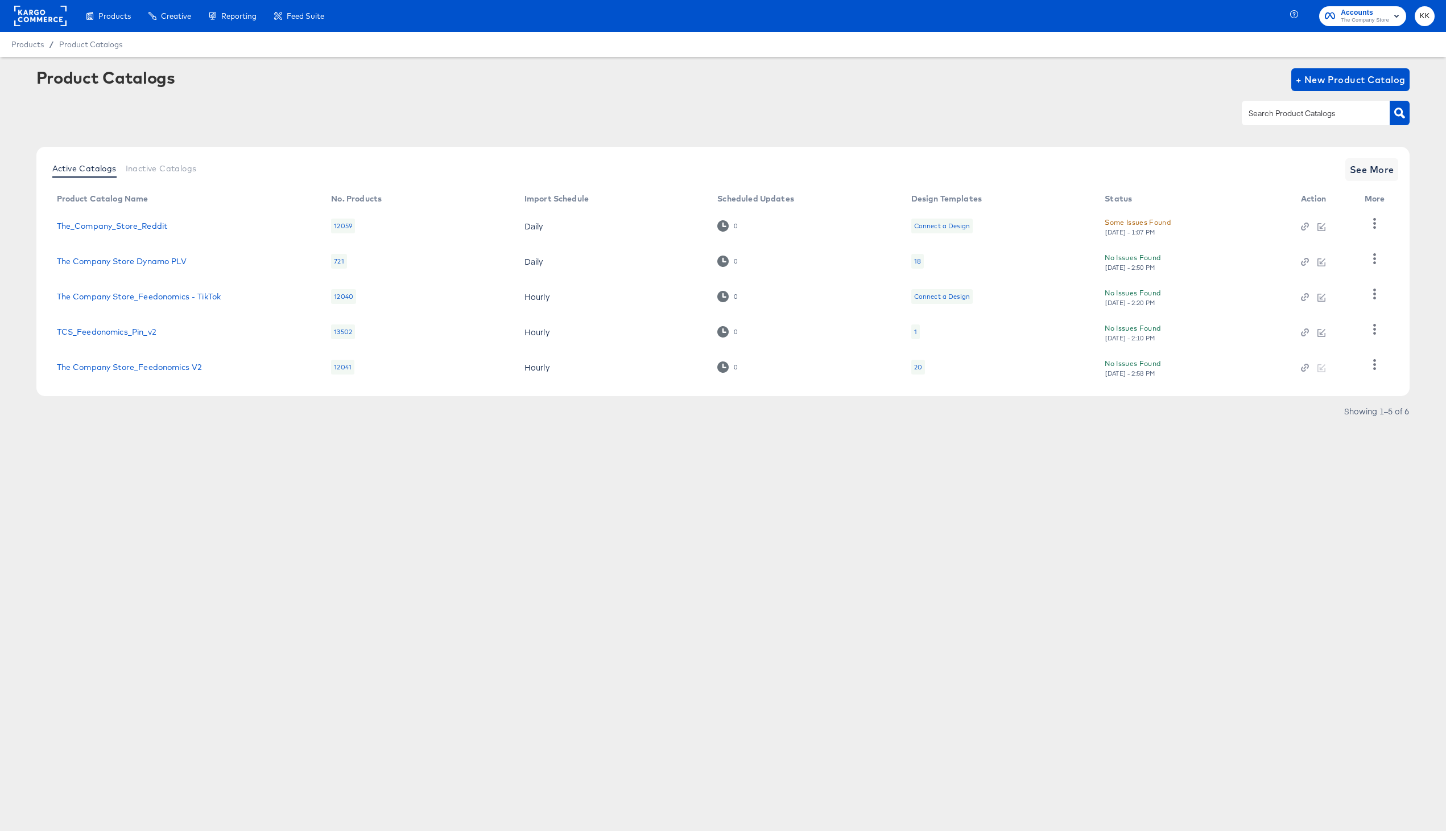
click at [476, 609] on div "Products Creative Reporting Feed Suite Accounts The Company Store KK Products /…" at bounding box center [723, 415] width 1446 height 831
click at [769, 496] on div "Products Creative Reporting Feed Suite Accounts The Company Store KK Products /…" at bounding box center [723, 415] width 1446 height 831
click at [700, 469] on div "Products Creative Reporting Feed Suite Accounts The Company Store KK Products /…" at bounding box center [723, 415] width 1446 height 831
